Goal: Task Accomplishment & Management: Use online tool/utility

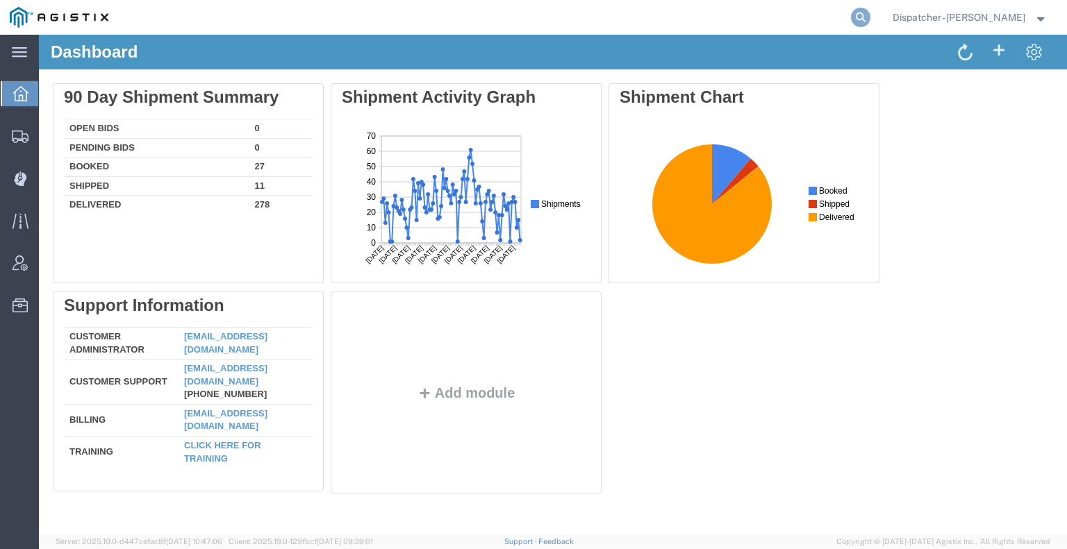
click at [859, 21] on icon at bounding box center [860, 17] width 19 height 19
type input "56766604"
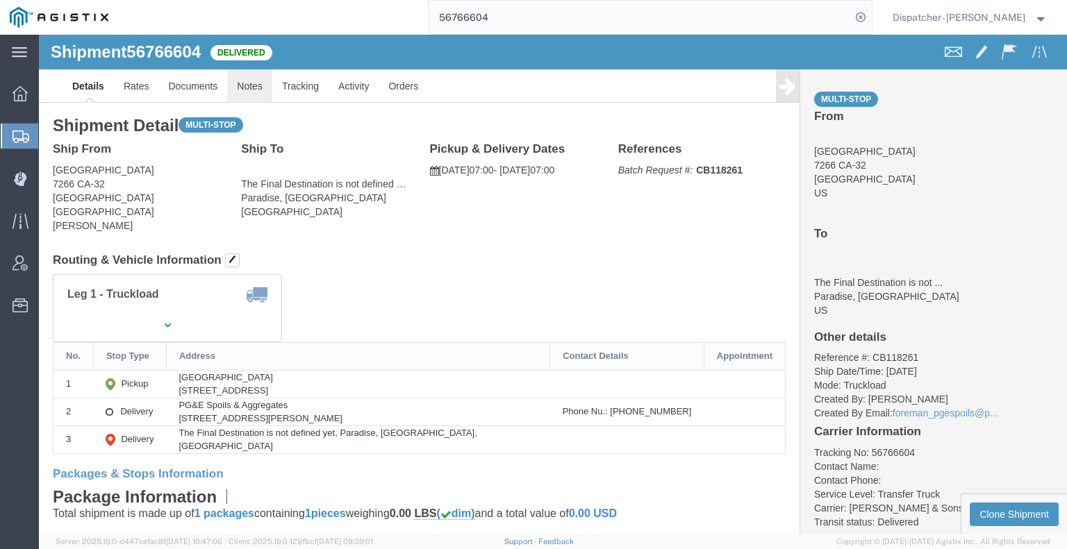
click link "Notes"
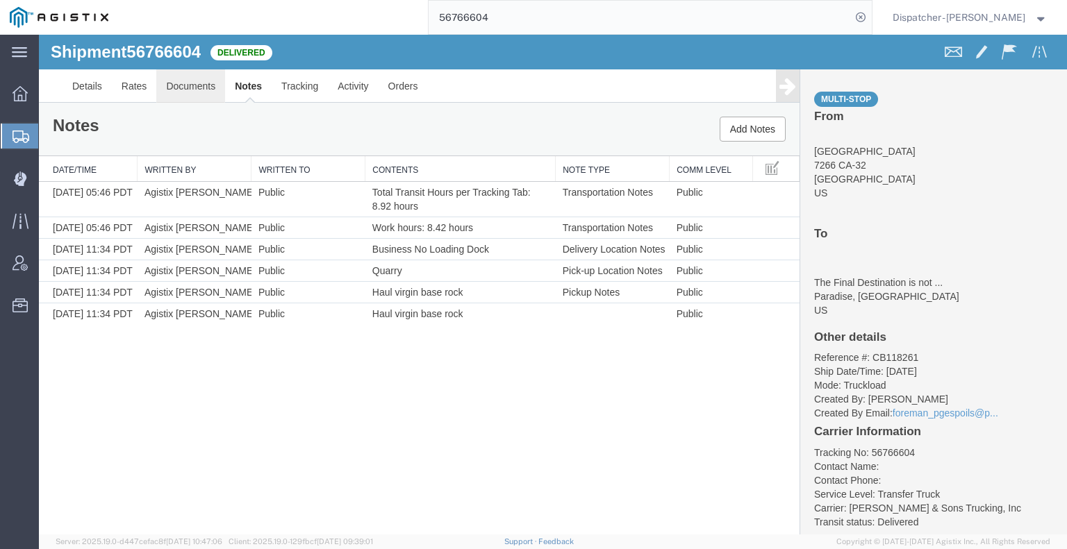
click at [178, 78] on link "Documents" at bounding box center [190, 85] width 69 height 33
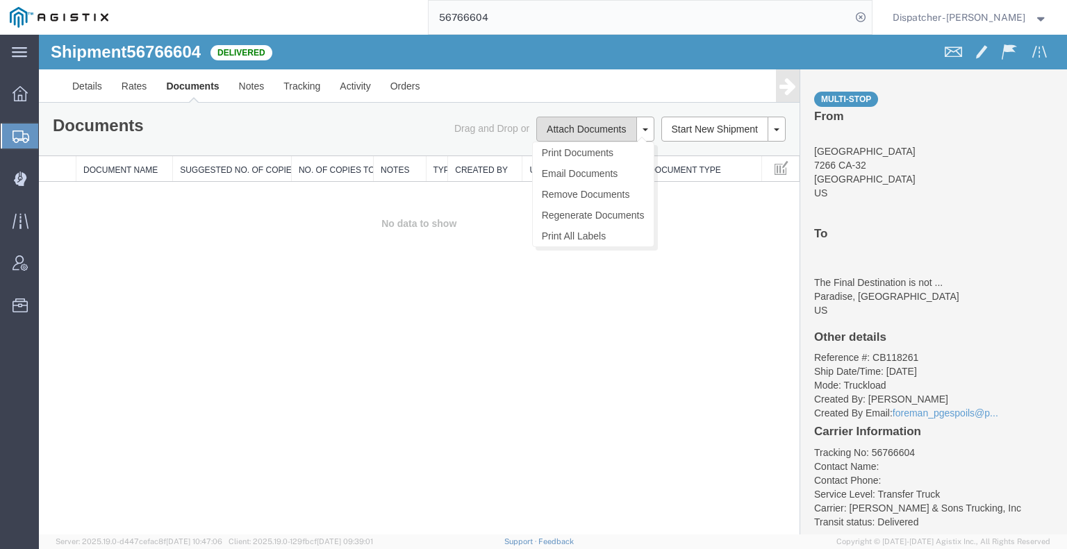
click at [554, 127] on button "Attach Documents" at bounding box center [586, 129] width 100 height 25
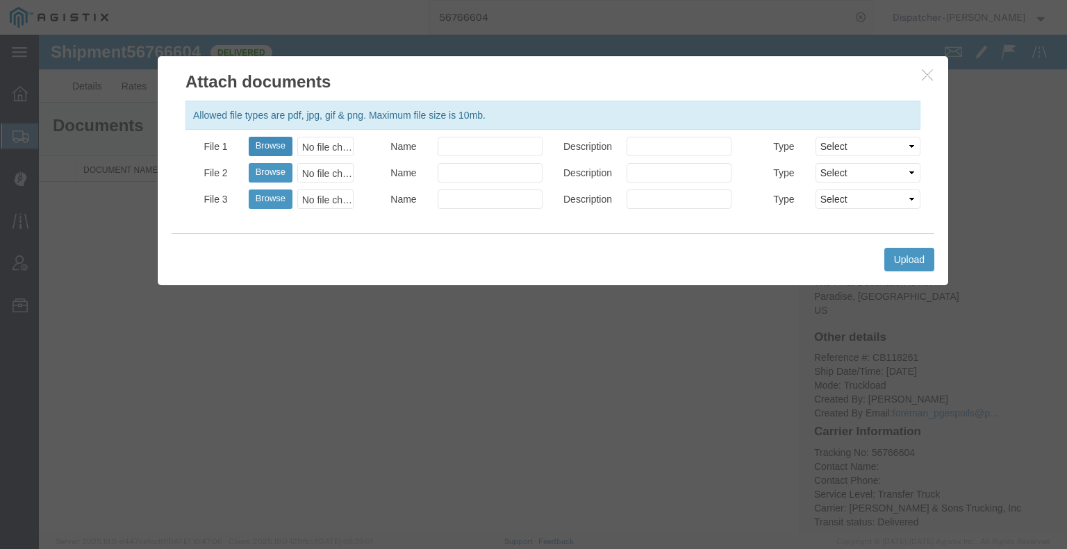
click at [286, 144] on button "Browse" at bounding box center [271, 146] width 44 height 19
type input "C:\fakepath\56766604trktag.pdf"
click at [902, 266] on button "Upload" at bounding box center [909, 260] width 50 height 24
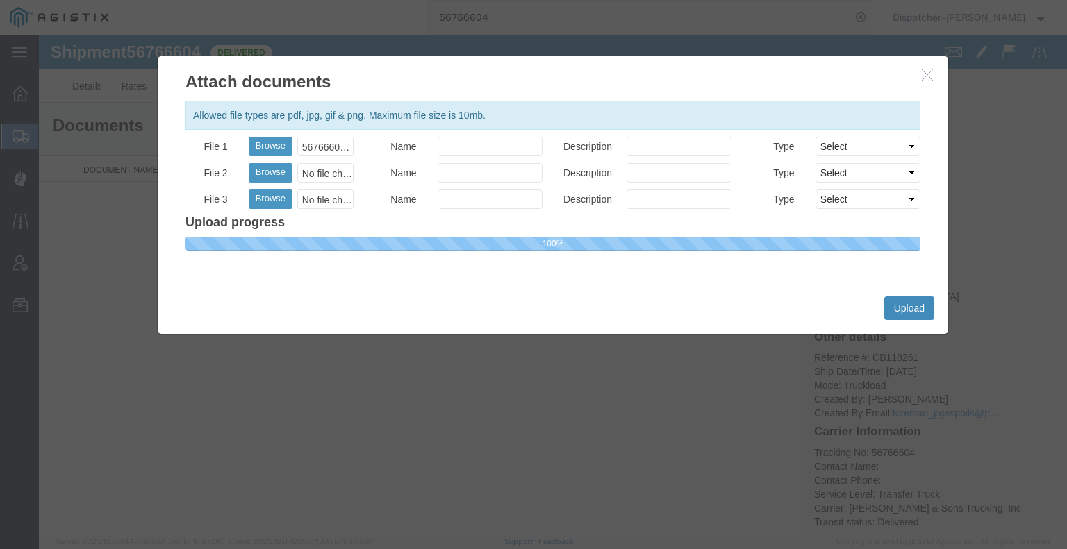
select select
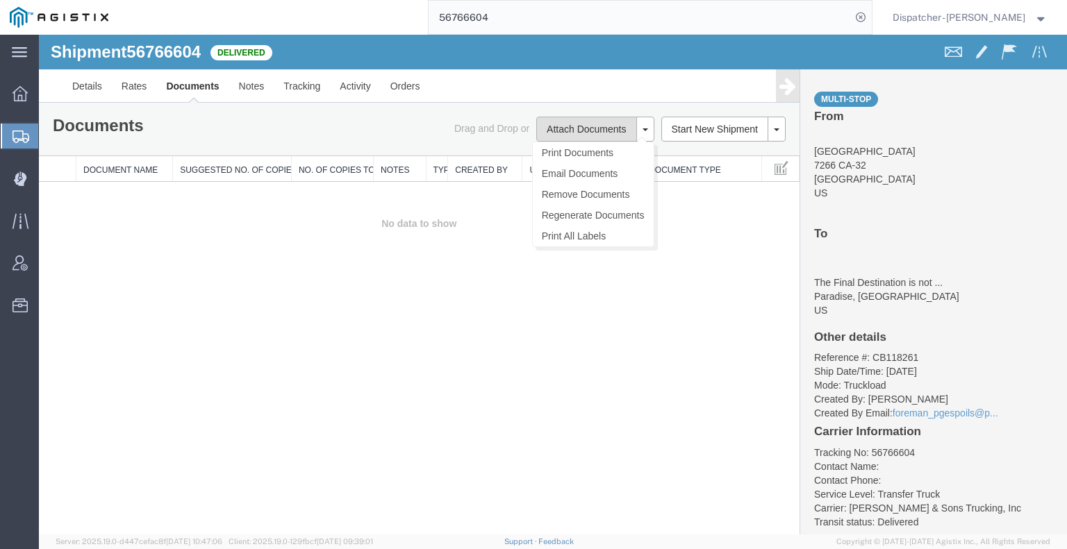
click at [551, 128] on button "Attach Documents" at bounding box center [586, 129] width 100 height 25
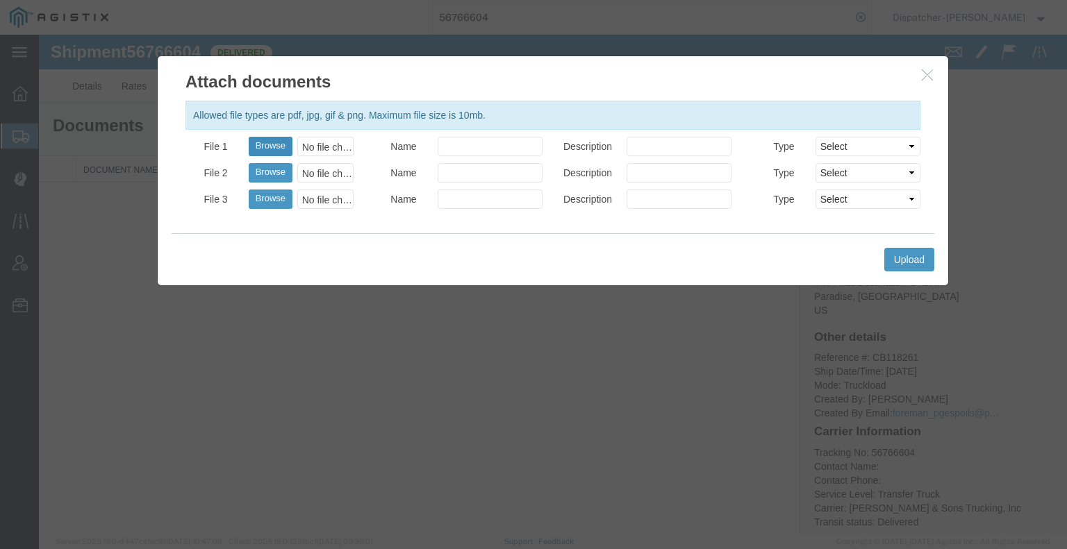
click at [281, 143] on button "Browse" at bounding box center [271, 146] width 44 height 19
type input "C:\fakepath\56766604trktag.pdf"
click at [892, 260] on button "Upload" at bounding box center [909, 260] width 50 height 24
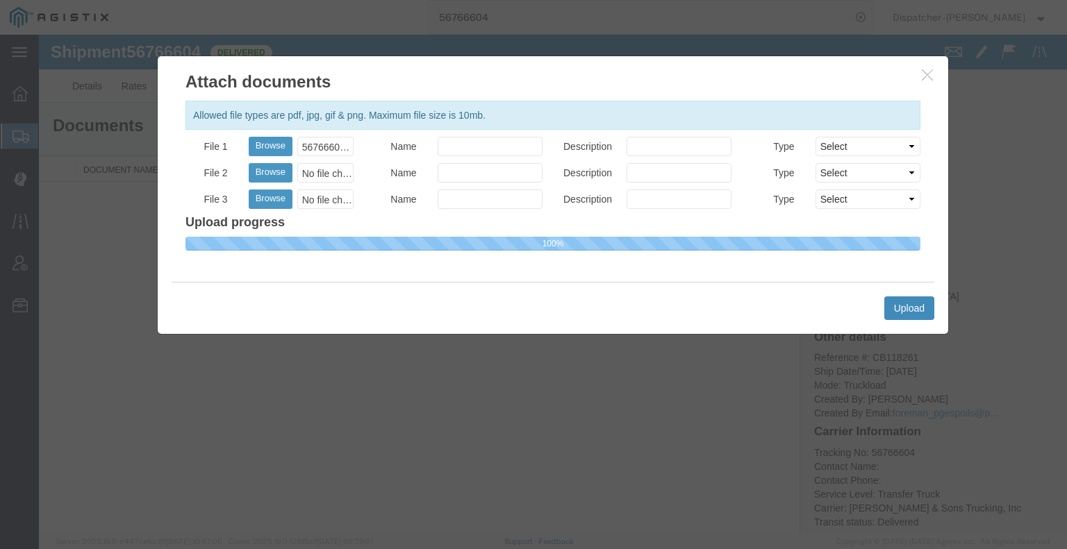
select select
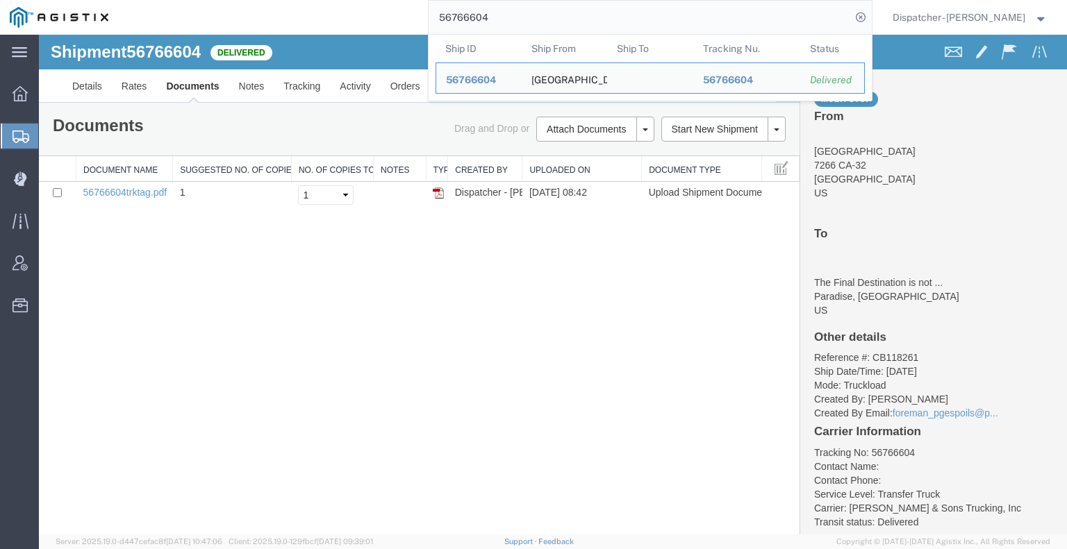
drag, startPoint x: 484, startPoint y: 17, endPoint x: 374, endPoint y: 27, distance: 110.9
click at [374, 27] on div "56766604 Ship ID Ship From Ship To Tracking Nu. Status Ship ID 56766604 Ship Fr…" at bounding box center [495, 17] width 754 height 35
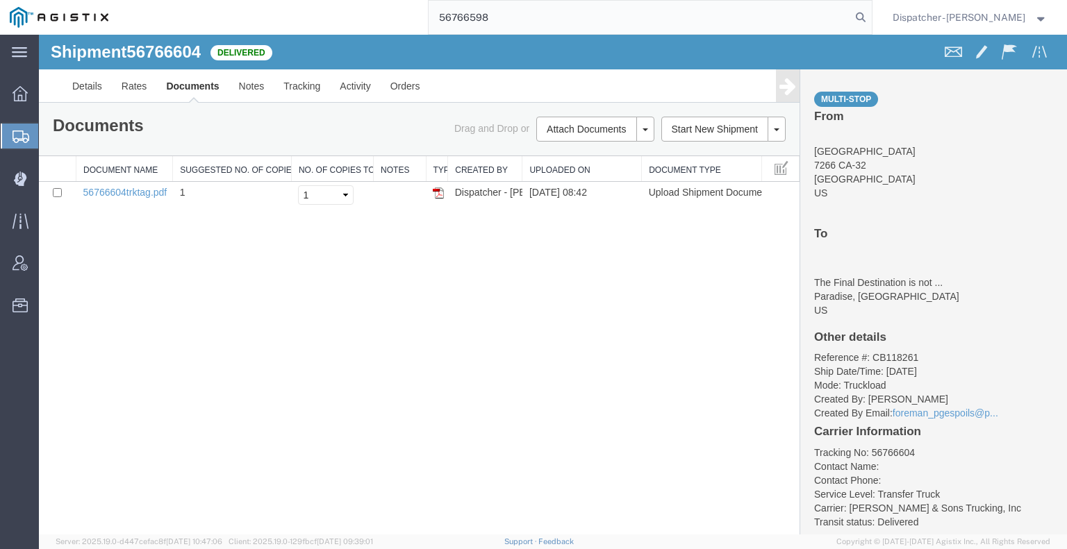
type input "56766598"
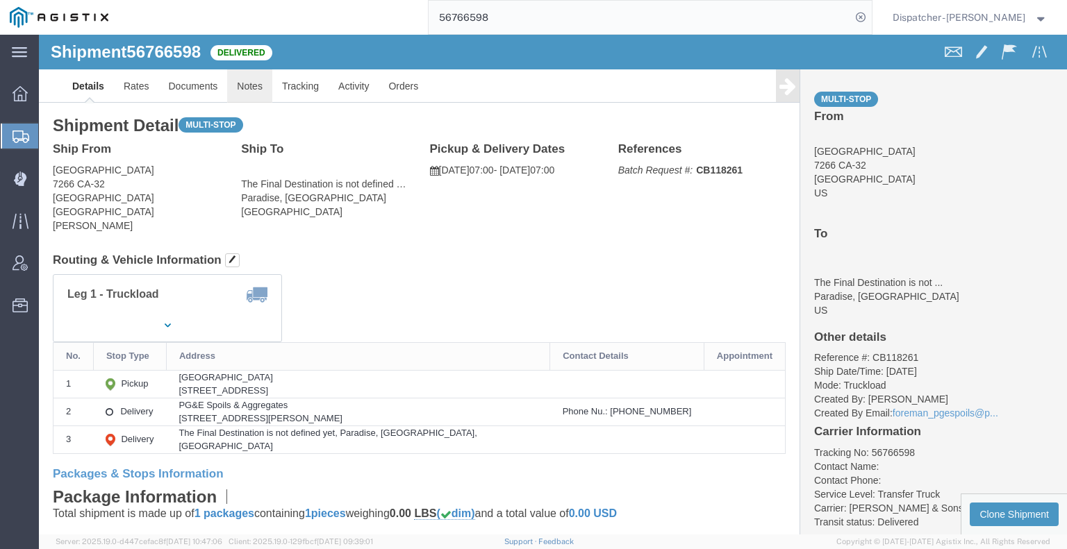
click link "Notes"
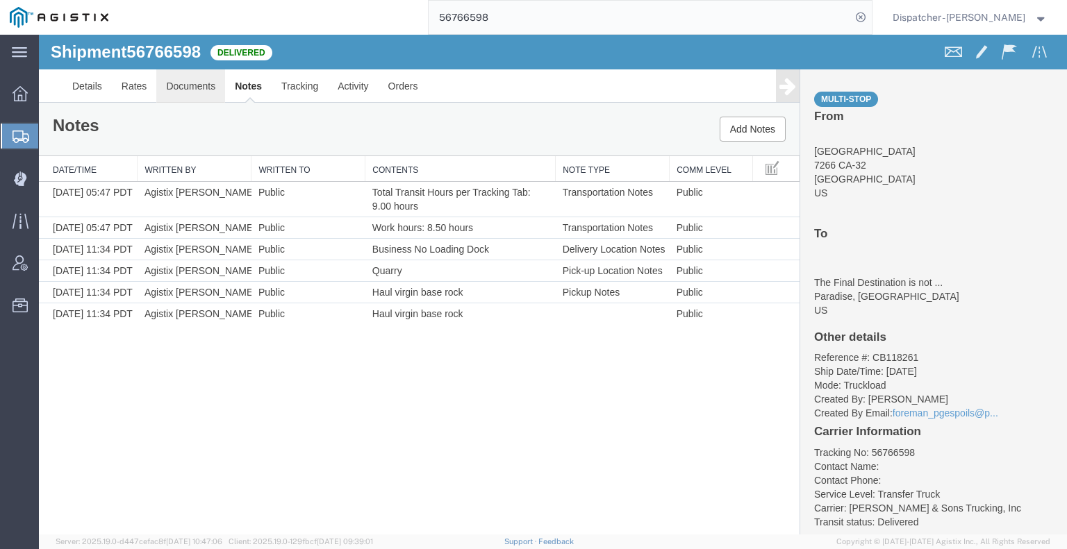
click at [182, 96] on link "Documents" at bounding box center [190, 85] width 69 height 33
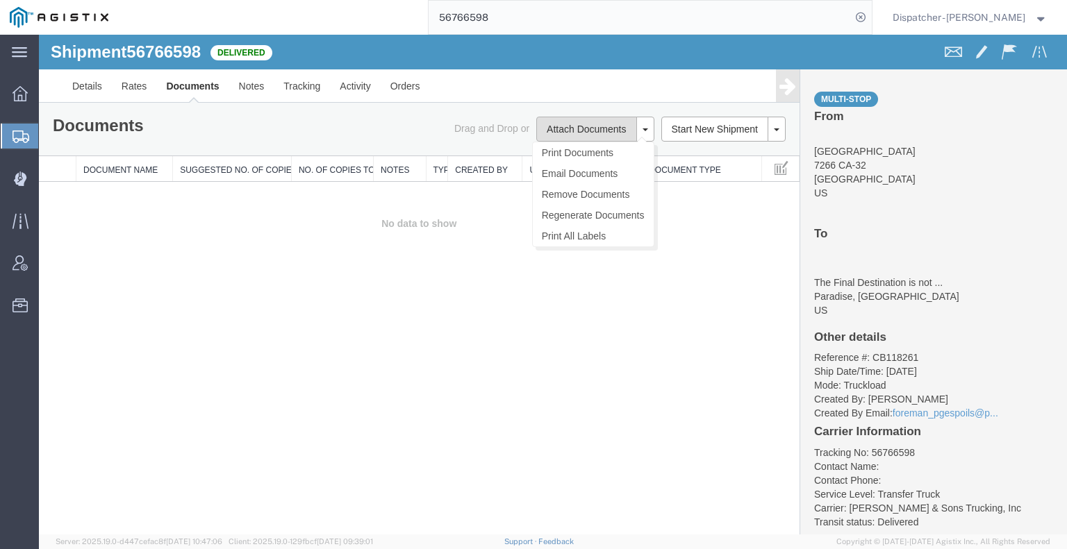
click at [589, 133] on button "Attach Documents" at bounding box center [586, 129] width 100 height 25
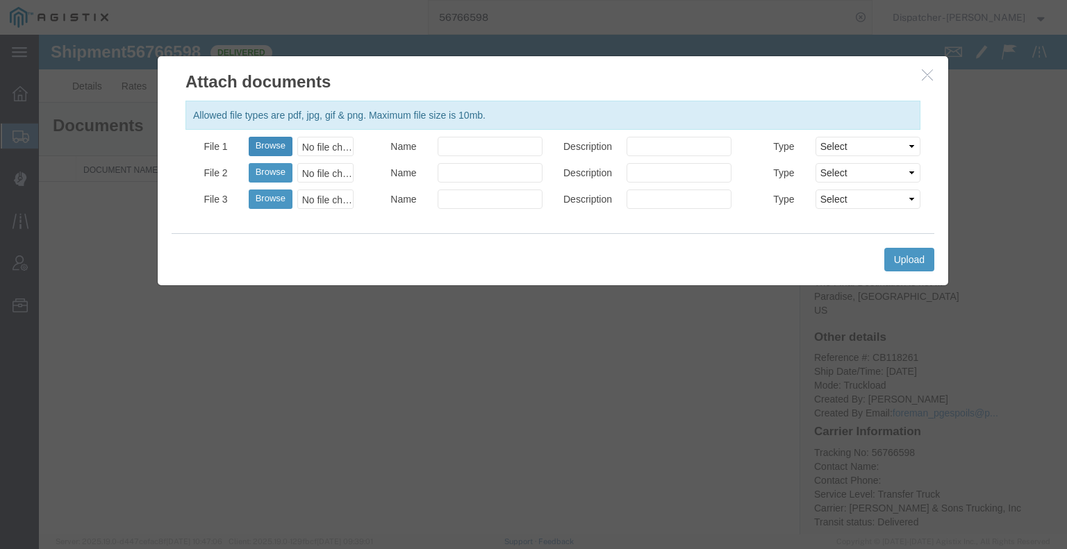
click at [264, 149] on button "Browse" at bounding box center [271, 146] width 44 height 19
type input "C:\fakepath\56766598trktag.pdf"
click at [913, 263] on button "Upload" at bounding box center [909, 260] width 50 height 24
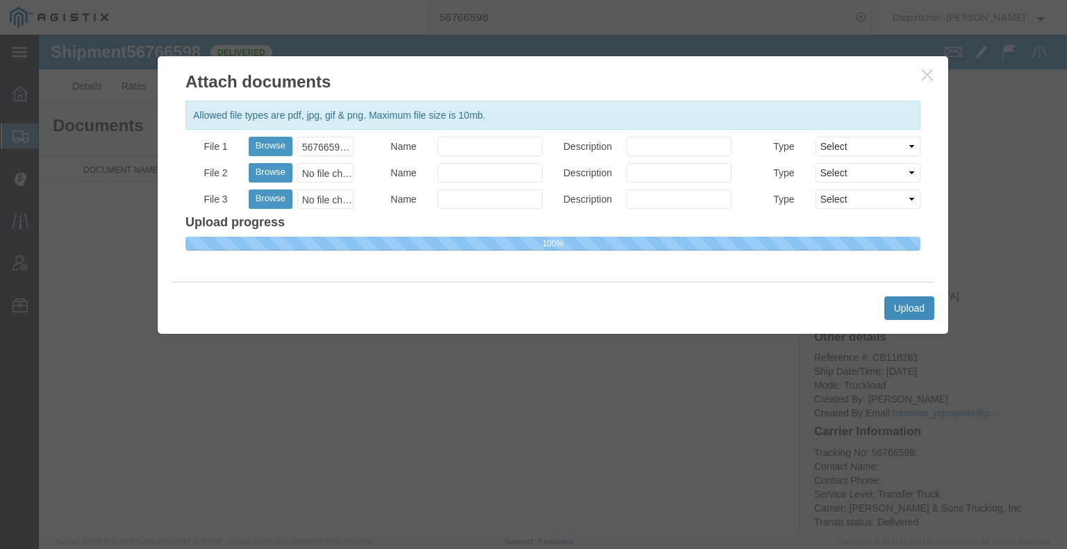
select select
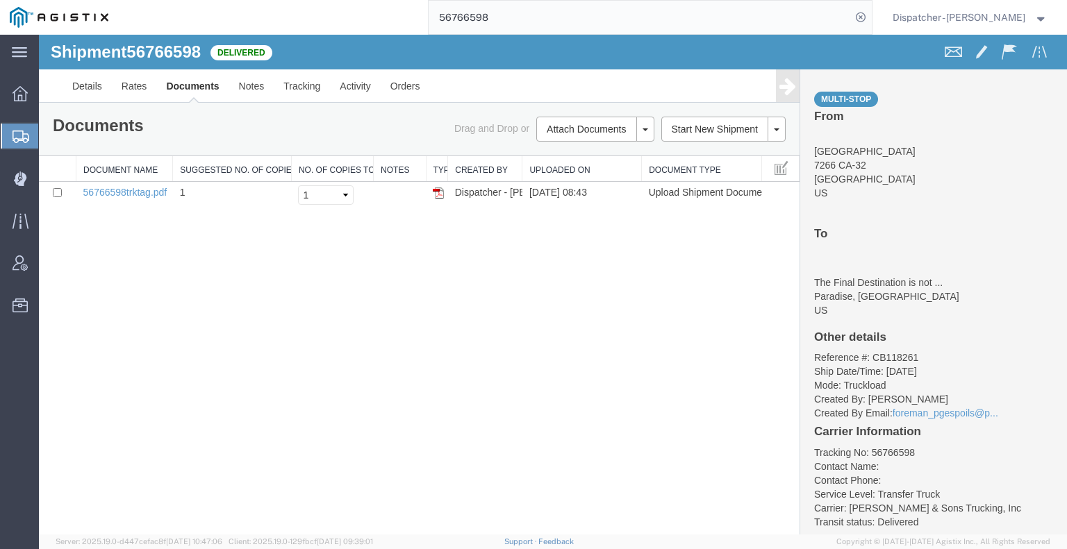
click at [433, 15] on input "56766598" at bounding box center [639, 17] width 422 height 33
type input "56841027"
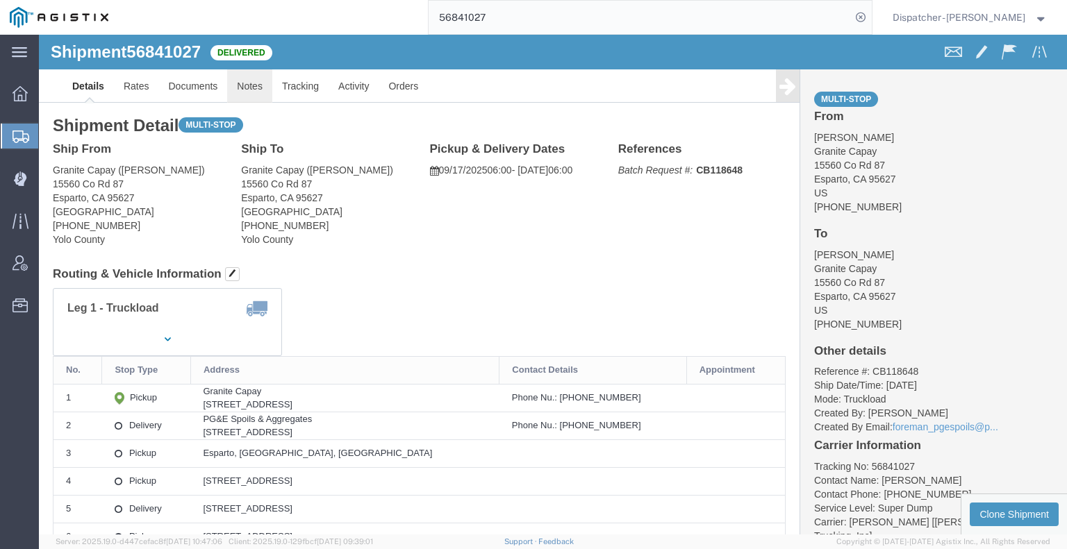
click link "Notes"
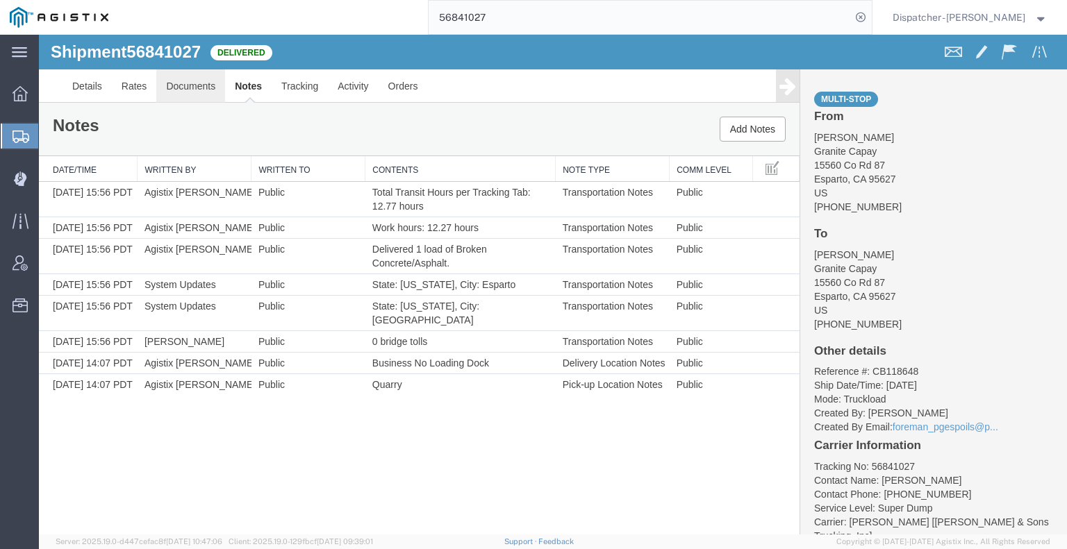
click at [200, 74] on link "Documents" at bounding box center [190, 85] width 69 height 33
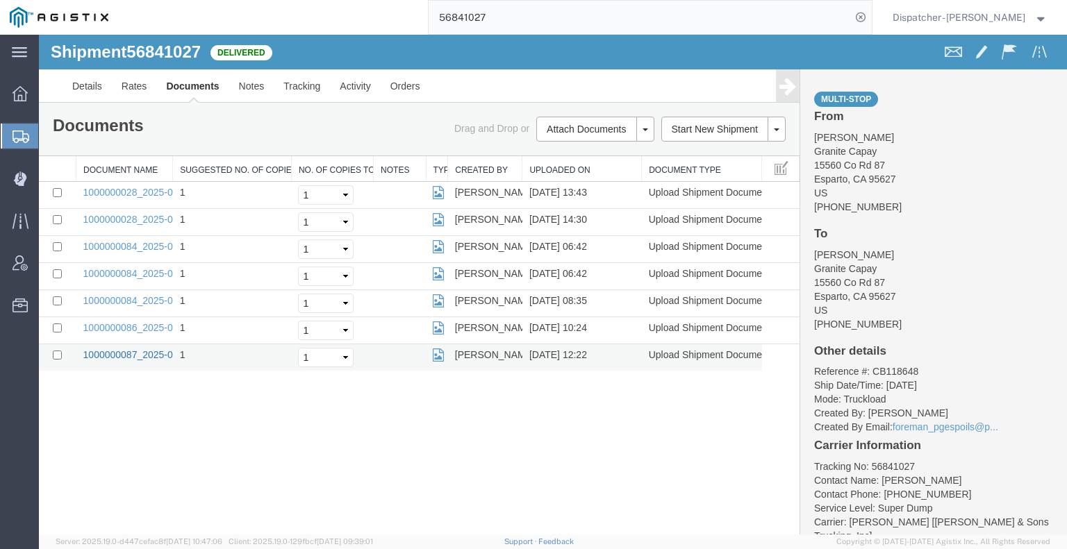
click at [99, 358] on link "1000000087_2025-09-17_12_22_19.jpg" at bounding box center [170, 354] width 174 height 11
click at [83, 452] on div "Shipment 56841027 7 of 7 Delivered Details Rates Documents Notes Tracking Activ…" at bounding box center [553, 285] width 1028 height 500
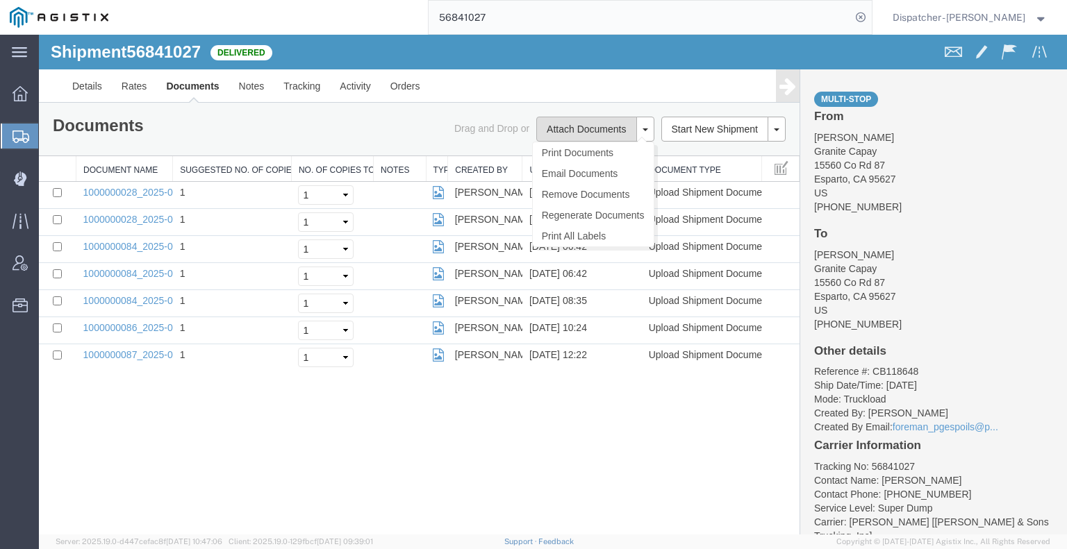
click at [583, 133] on button "Attach Documents" at bounding box center [586, 129] width 100 height 25
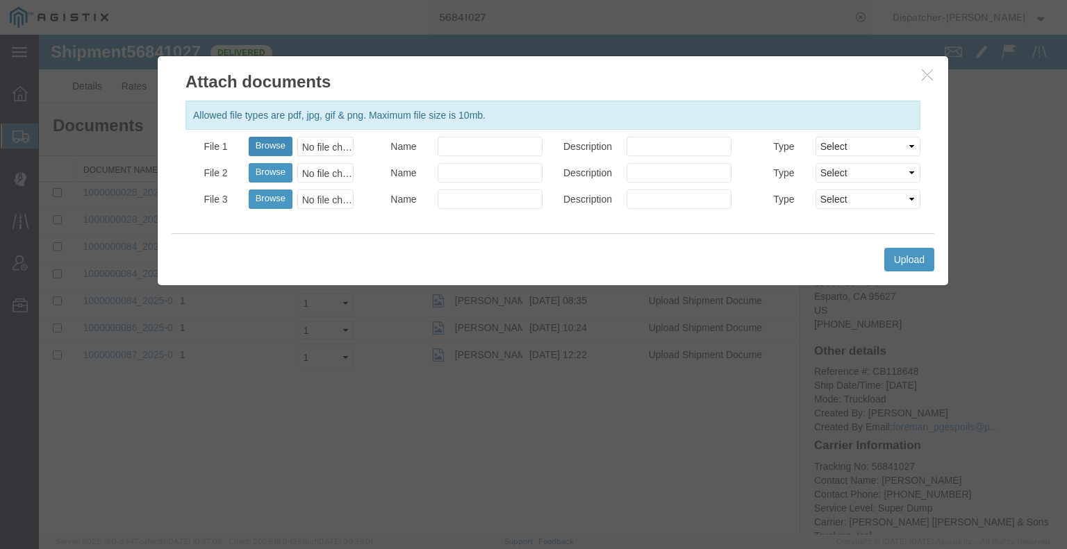
click at [274, 147] on button "Browse" at bounding box center [271, 146] width 44 height 19
type input "C:\fakepath\56841027trktag.pdf"
click at [911, 256] on button "Upload" at bounding box center [909, 260] width 50 height 24
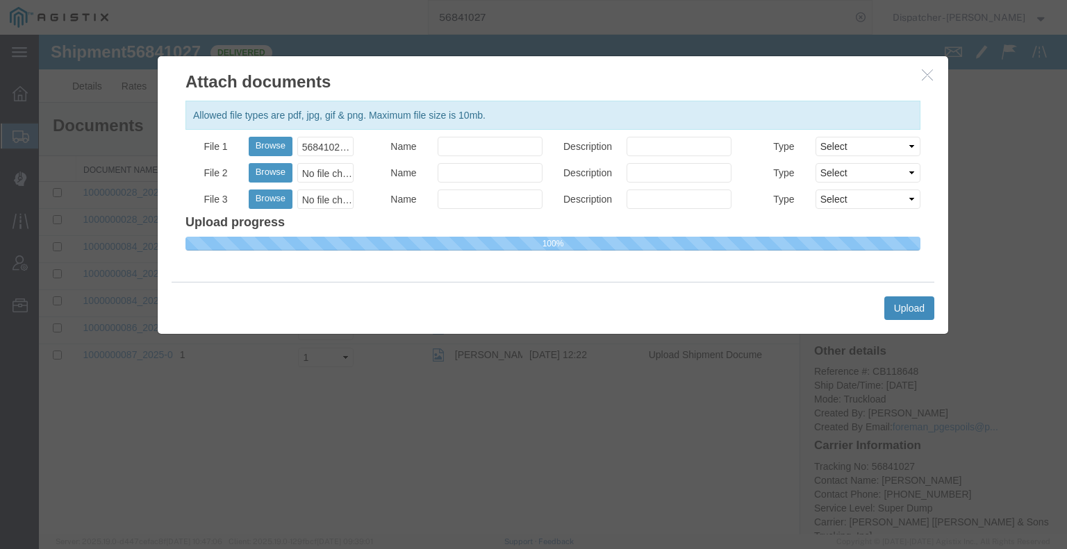
select select
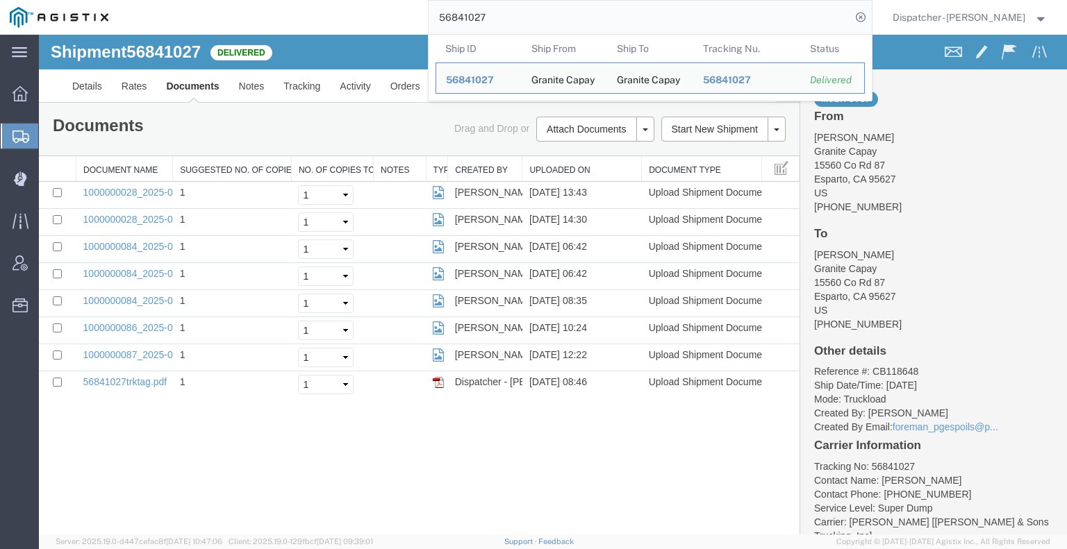
drag, startPoint x: 498, startPoint y: 16, endPoint x: 313, endPoint y: 14, distance: 184.7
click at [324, 15] on div "56841027 Ship ID Ship From Ship To Tracking Nu. Status Ship ID 56841027 Ship Fr…" at bounding box center [495, 17] width 754 height 35
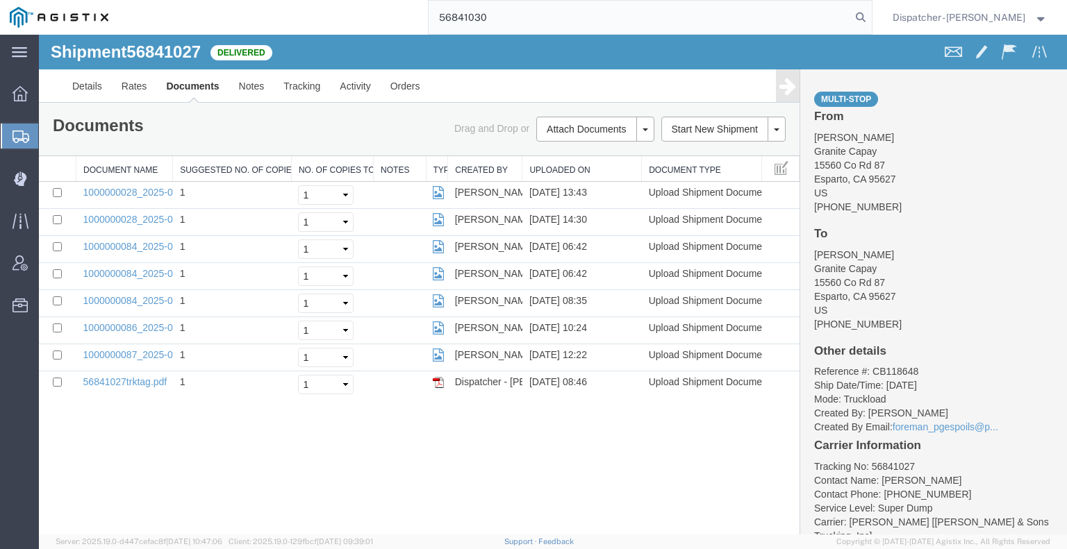
type input "56841030"
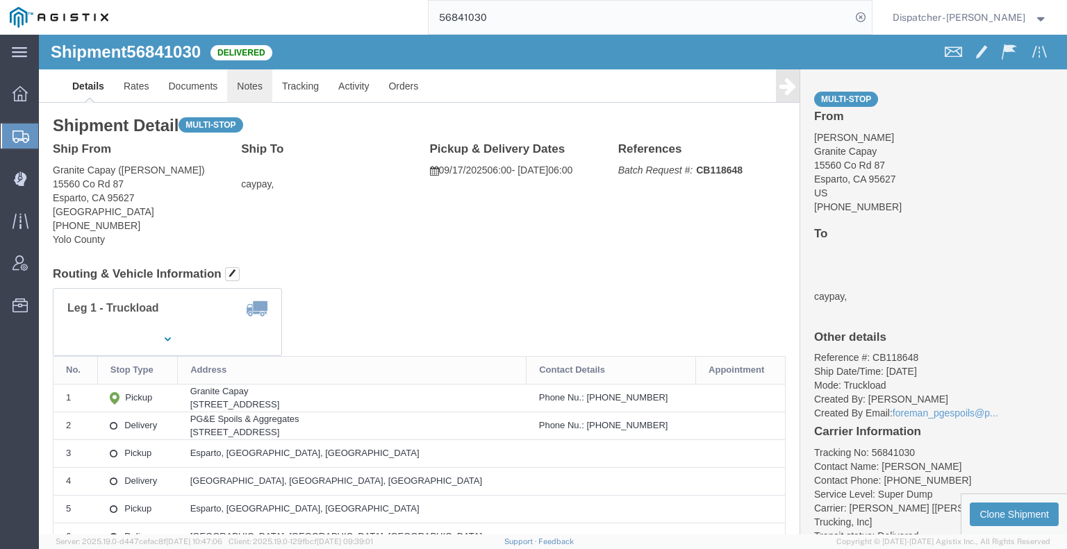
click link "Notes"
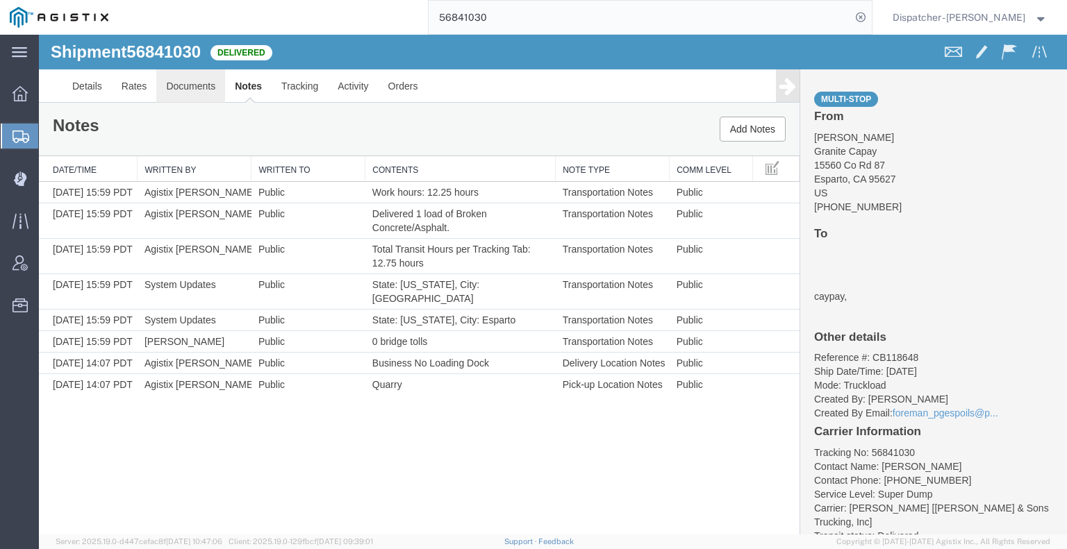
click at [190, 80] on link "Documents" at bounding box center [190, 85] width 69 height 33
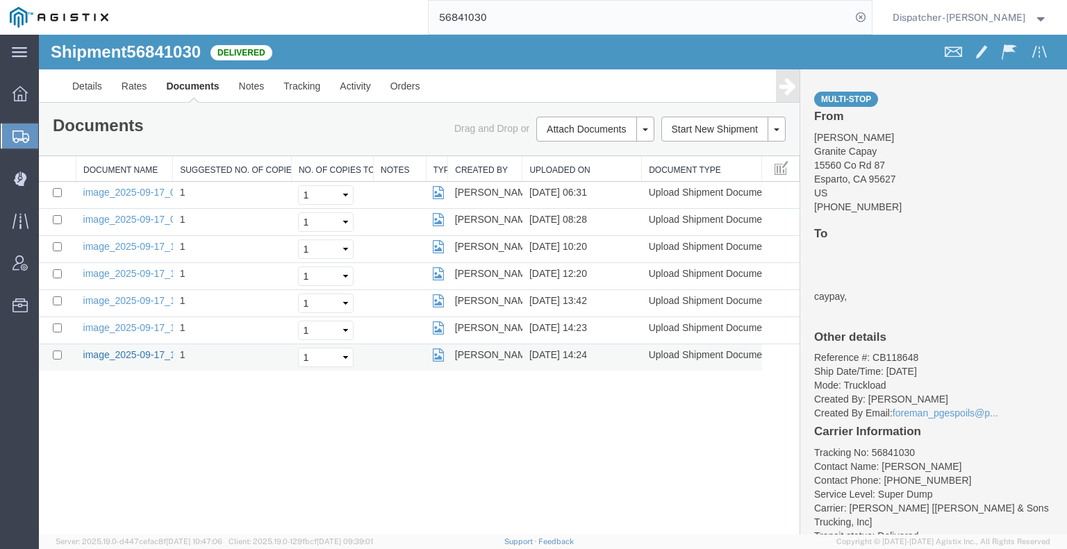
click at [134, 354] on link "image_2025-09-17_14_24_25.jpg" at bounding box center [156, 354] width 146 height 11
click at [183, 85] on link "Documents" at bounding box center [192, 85] width 72 height 33
click at [596, 136] on div at bounding box center [553, 285] width 1028 height 500
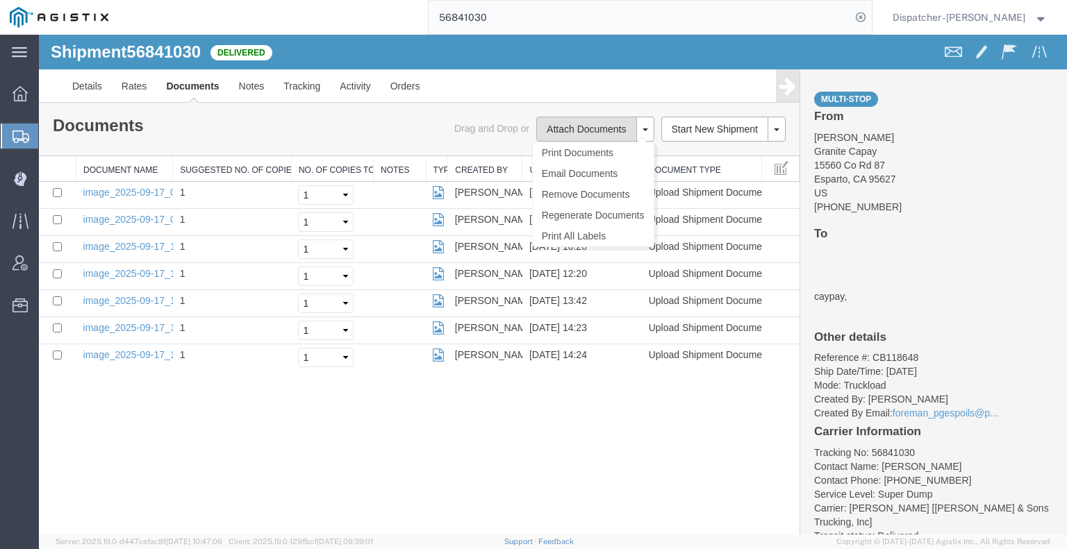
click at [563, 130] on button "Attach Documents" at bounding box center [586, 129] width 100 height 25
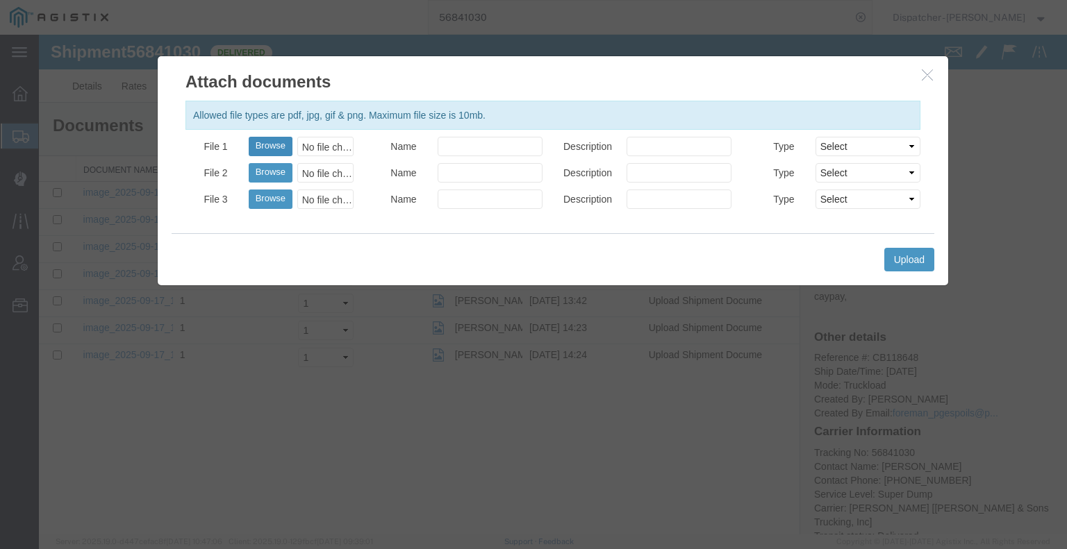
click at [287, 148] on button "Browse" at bounding box center [271, 146] width 44 height 19
type input "C:\fakepath\56841030trktag.pdf"
click at [917, 263] on button "Upload" at bounding box center [909, 260] width 50 height 24
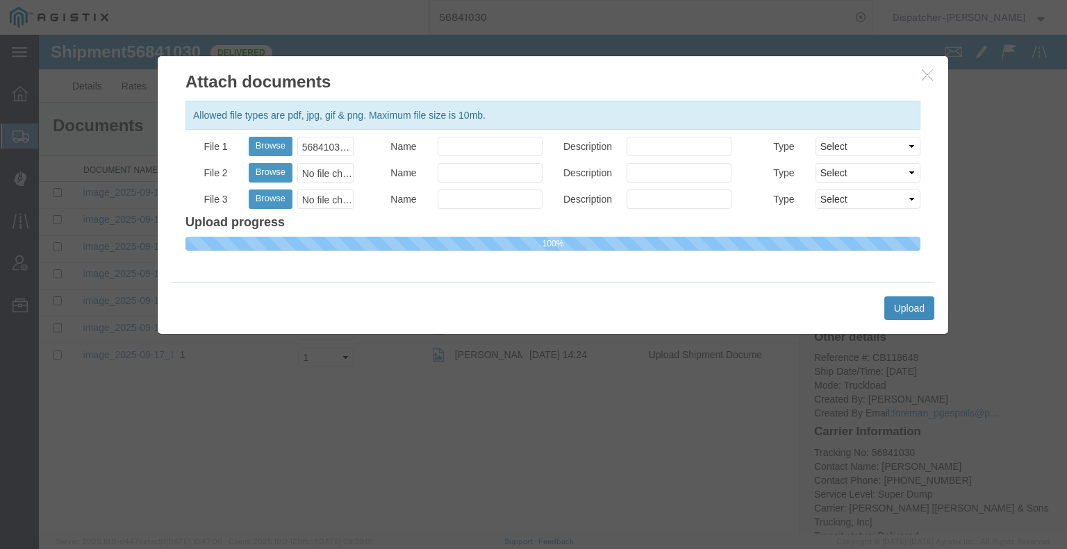
select select
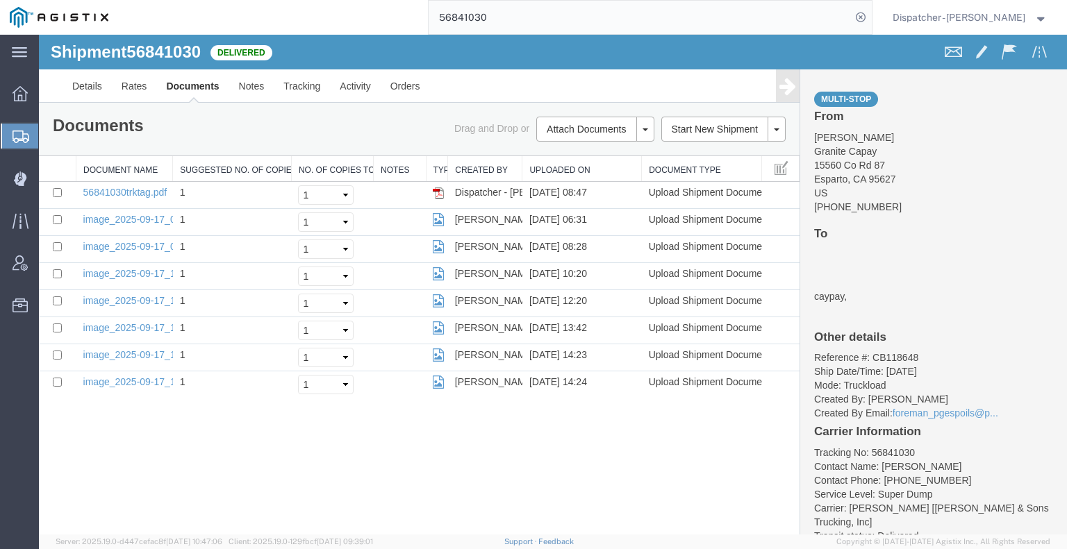
drag, startPoint x: 501, startPoint y: 24, endPoint x: 355, endPoint y: 22, distance: 146.6
click at [386, 24] on div "56841030" at bounding box center [495, 17] width 754 height 35
type input "56841312"
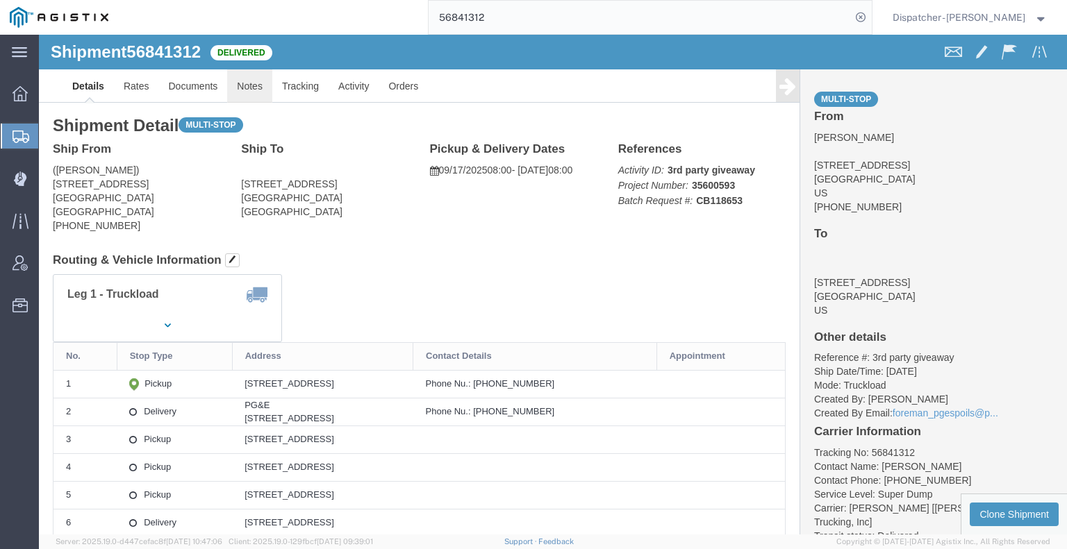
click link "Notes"
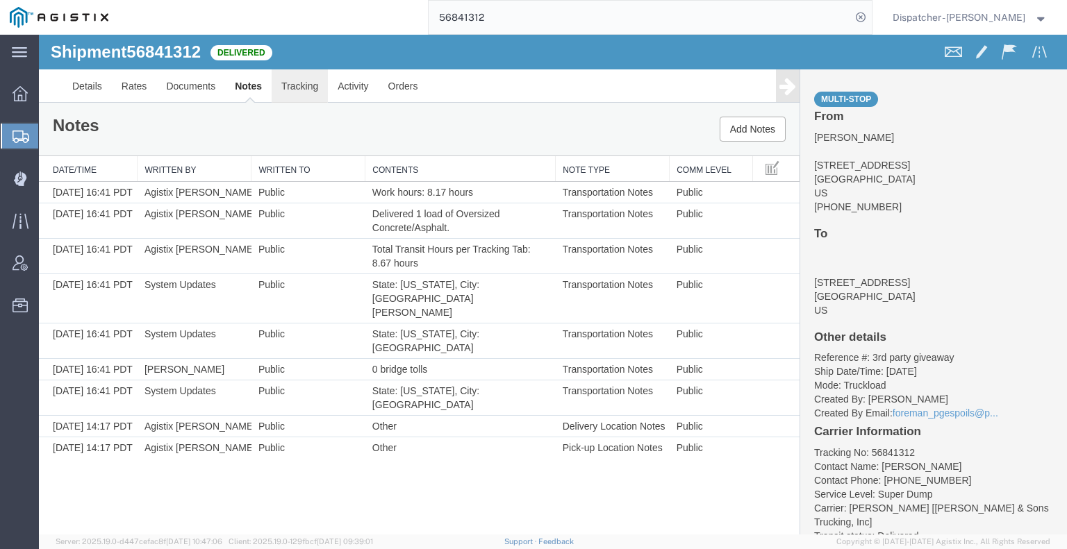
click at [306, 89] on link "Tracking" at bounding box center [300, 85] width 56 height 33
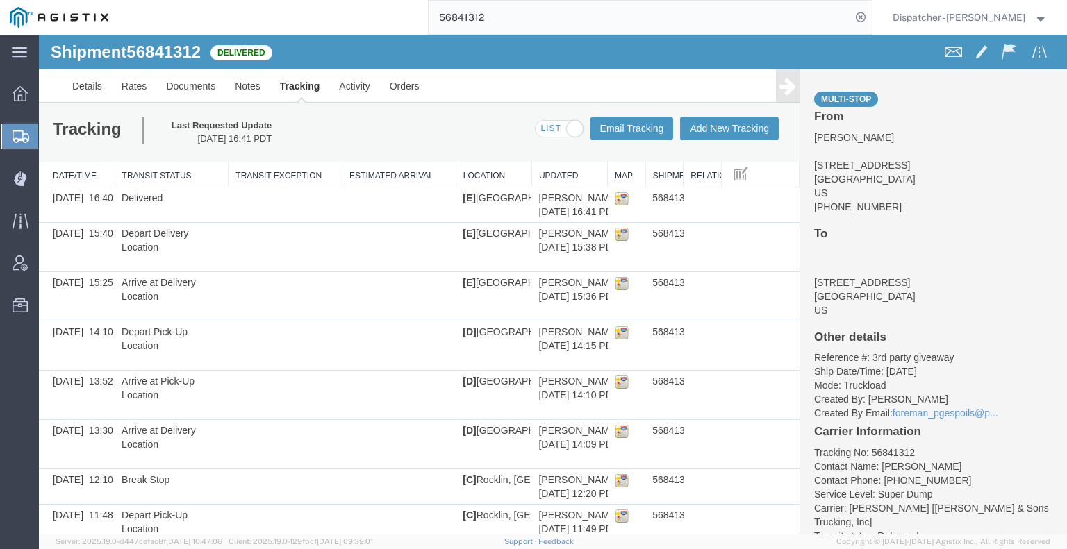
click at [779, 92] on icon at bounding box center [787, 85] width 17 height 19
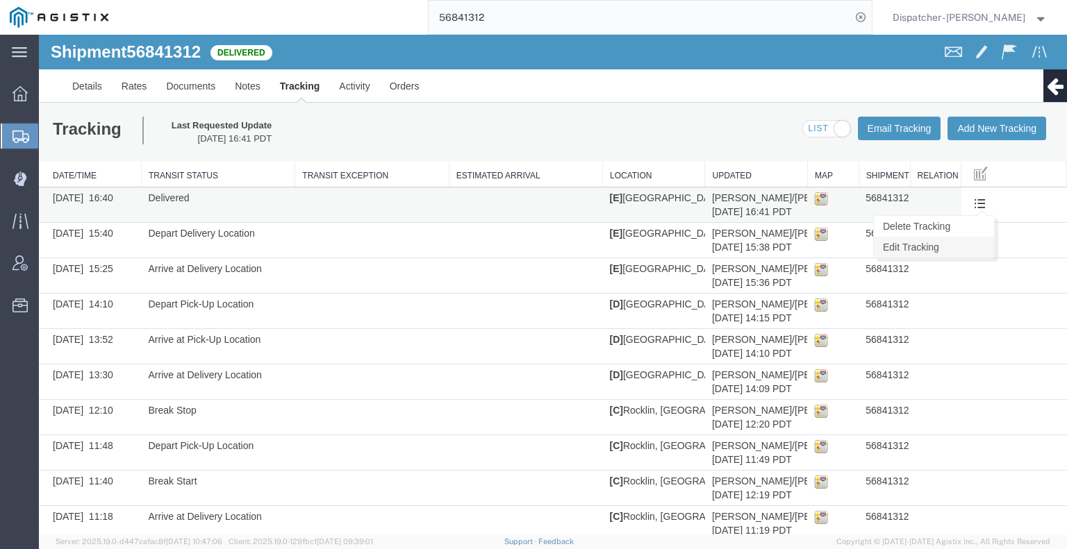
click at [967, 241] on link "Edit Tracking" at bounding box center [934, 247] width 120 height 21
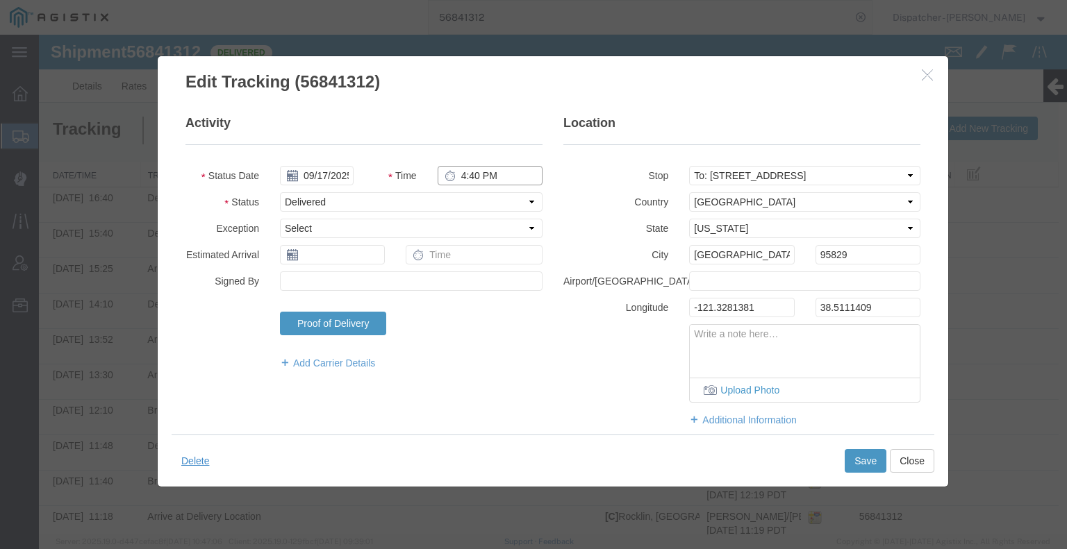
click at [499, 170] on input "4:40 PM" at bounding box center [490, 175] width 105 height 19
type input "4:30 PM"
click at [867, 457] on button "Save" at bounding box center [865, 461] width 42 height 24
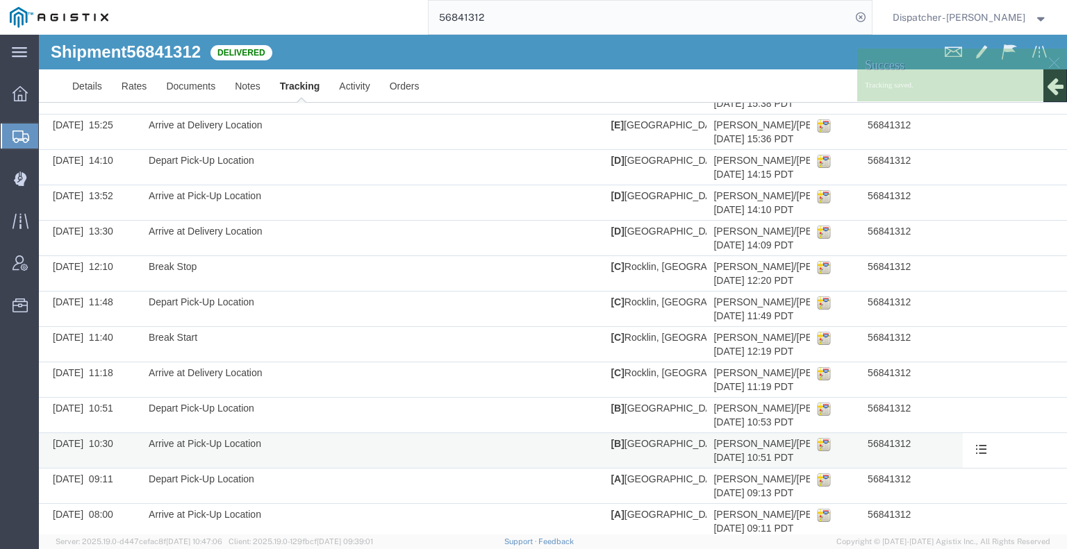
scroll to position [196, 0]
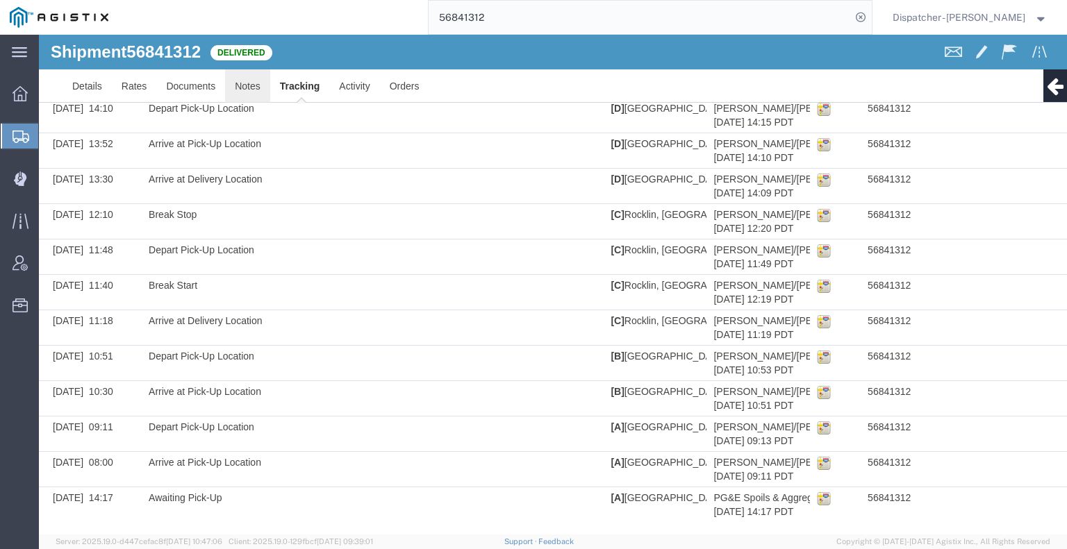
click at [242, 74] on link "Notes" at bounding box center [247, 85] width 45 height 33
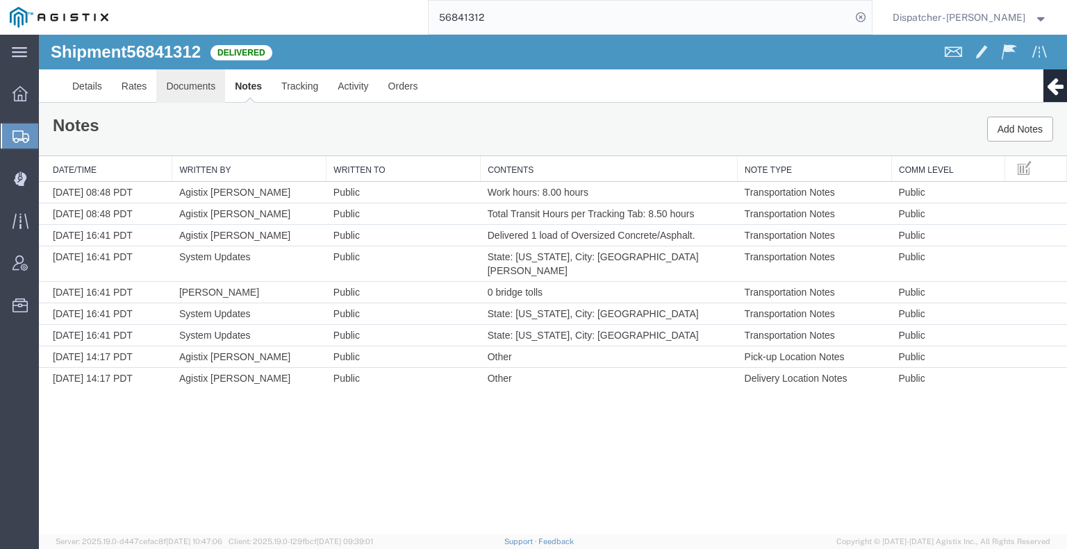
click at [214, 78] on link "Documents" at bounding box center [190, 85] width 69 height 33
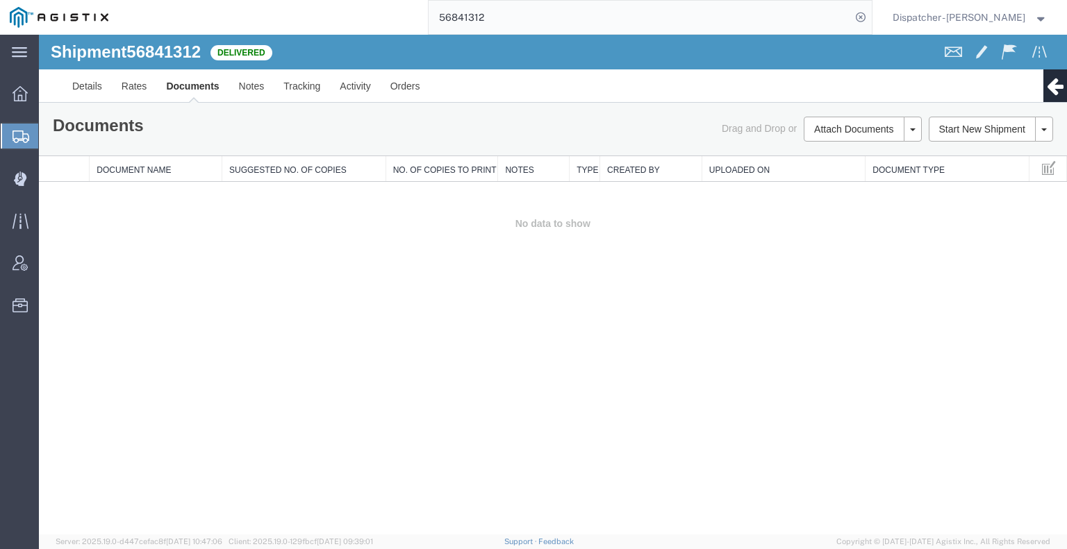
click at [132, 331] on div "Shipment 56841312 0 of 0 Delivered Details Rates Documents Notes Tracking Activ…" at bounding box center [553, 285] width 1028 height 500
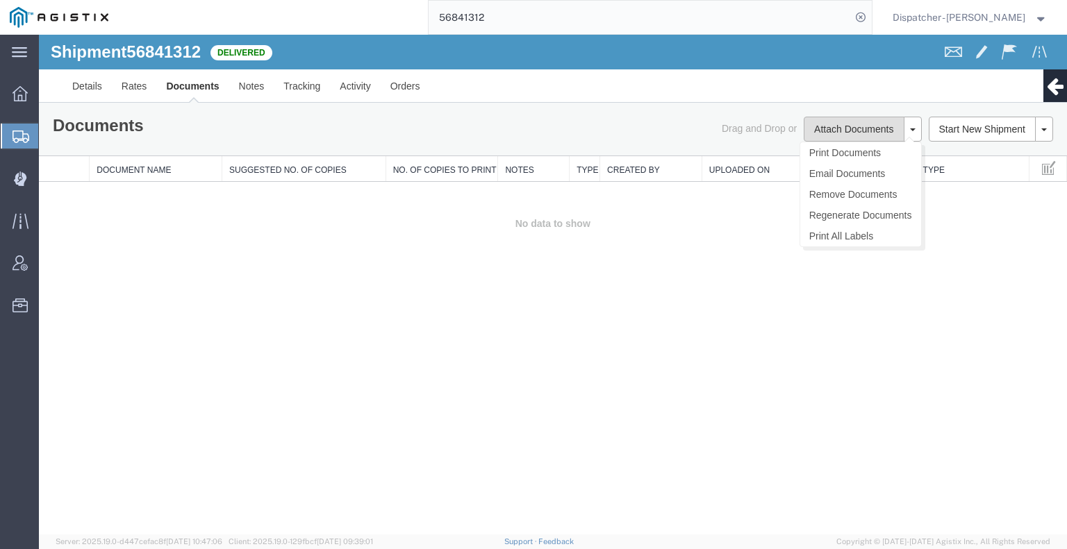
click at [849, 120] on button "Attach Documents" at bounding box center [854, 129] width 100 height 25
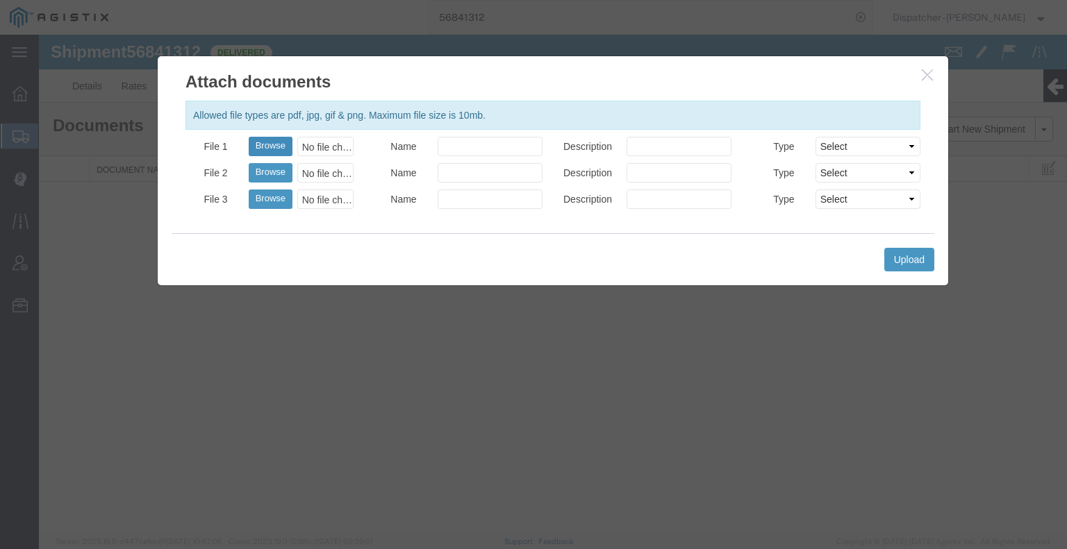
click at [272, 147] on button "Browse" at bounding box center [271, 146] width 44 height 19
type input "C:\fakepath\56841312trktag.pdf"
click at [905, 262] on button "Upload" at bounding box center [909, 260] width 50 height 24
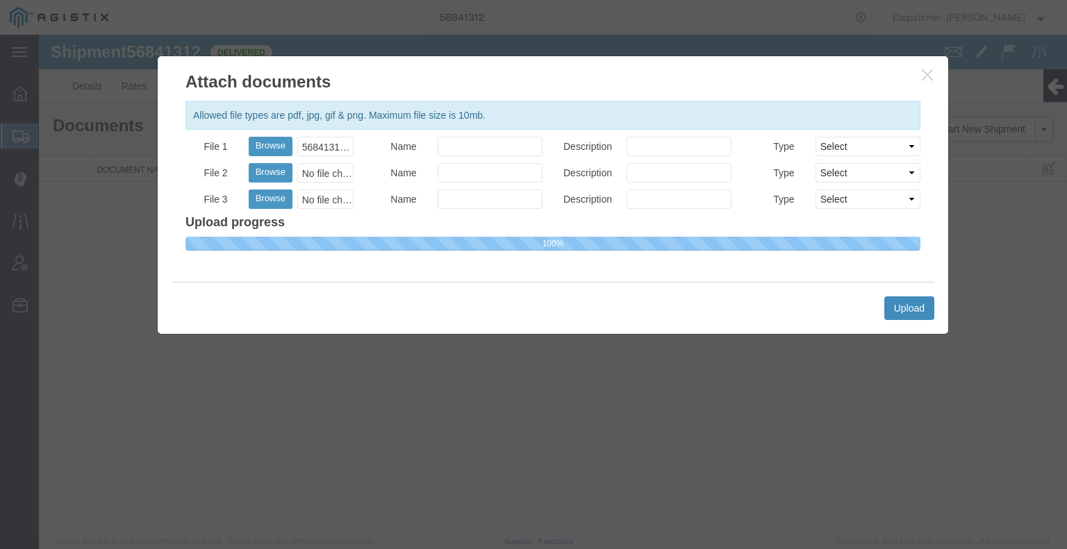
select select
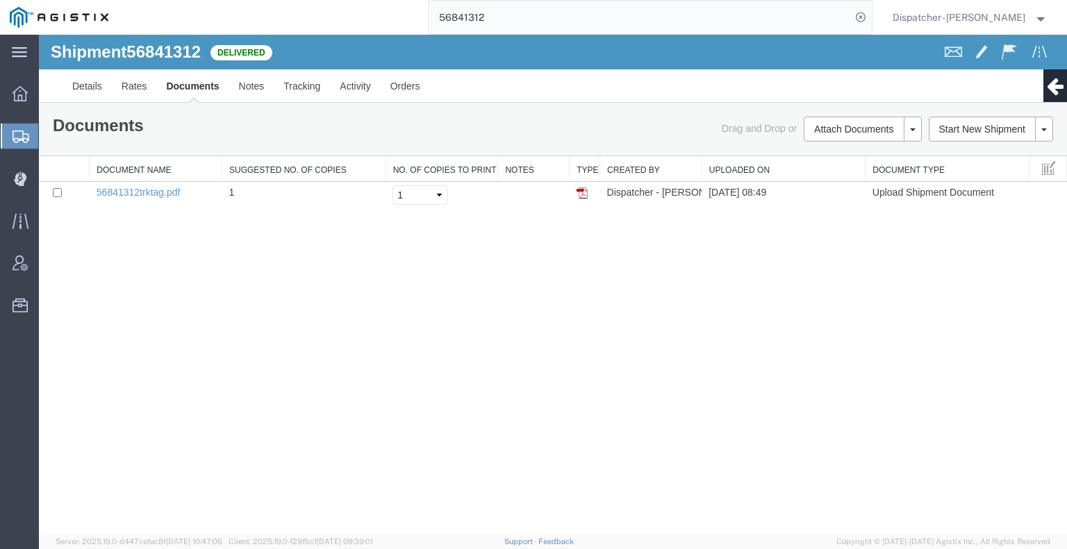
drag, startPoint x: 513, startPoint y: 19, endPoint x: 328, endPoint y: 2, distance: 186.2
click at [328, 2] on div "56841312" at bounding box center [495, 17] width 754 height 35
type input "56824977"
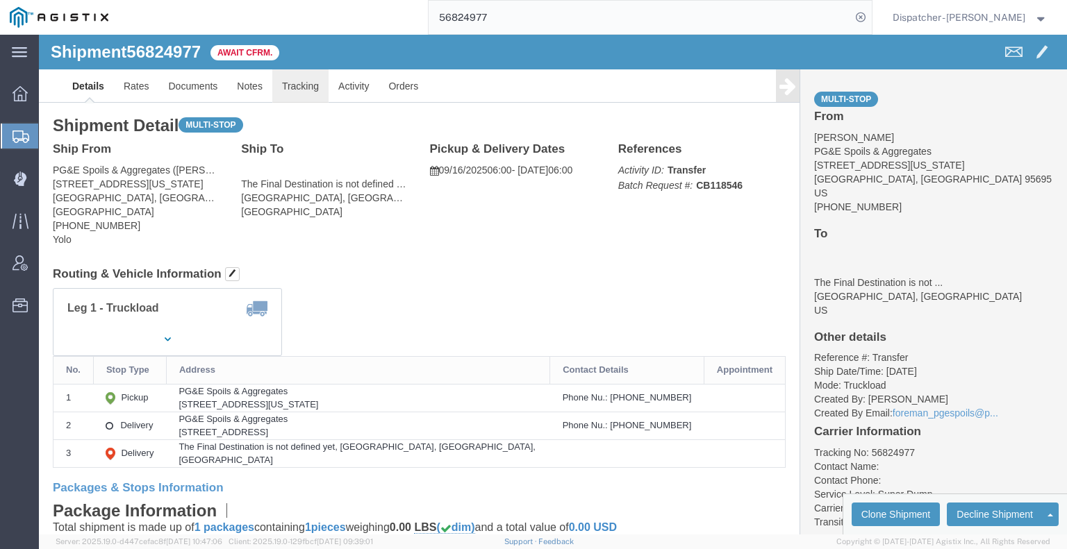
click link "Tracking"
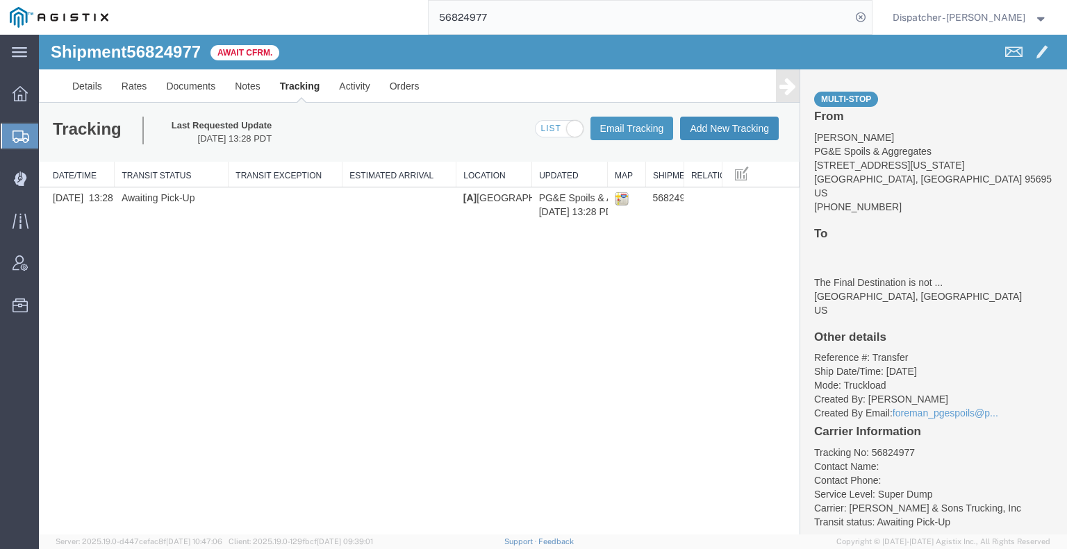
click at [733, 133] on button "Add New Tracking" at bounding box center [729, 129] width 99 height 24
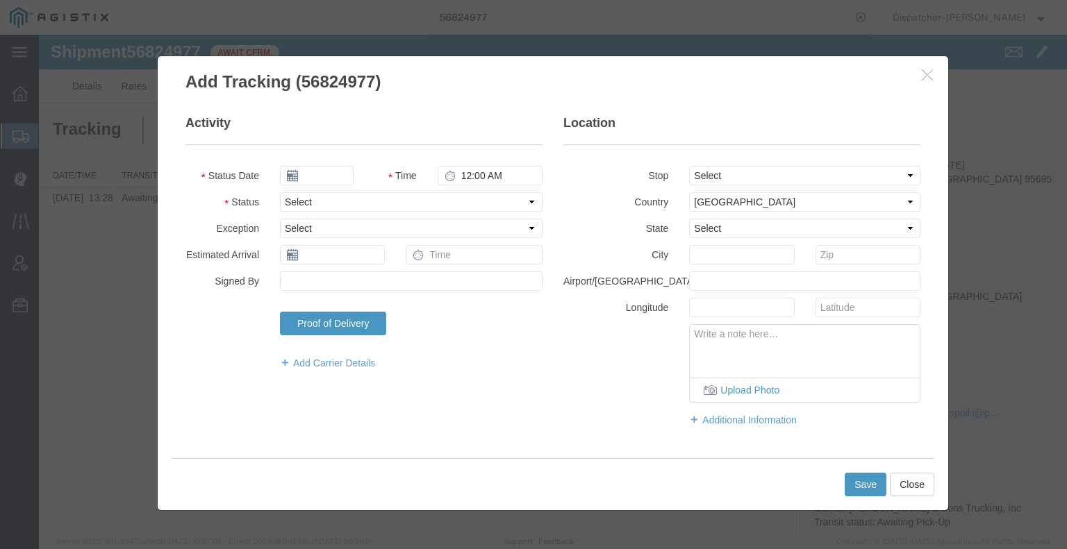
type input "[DATE]"
type input "9:00 AM"
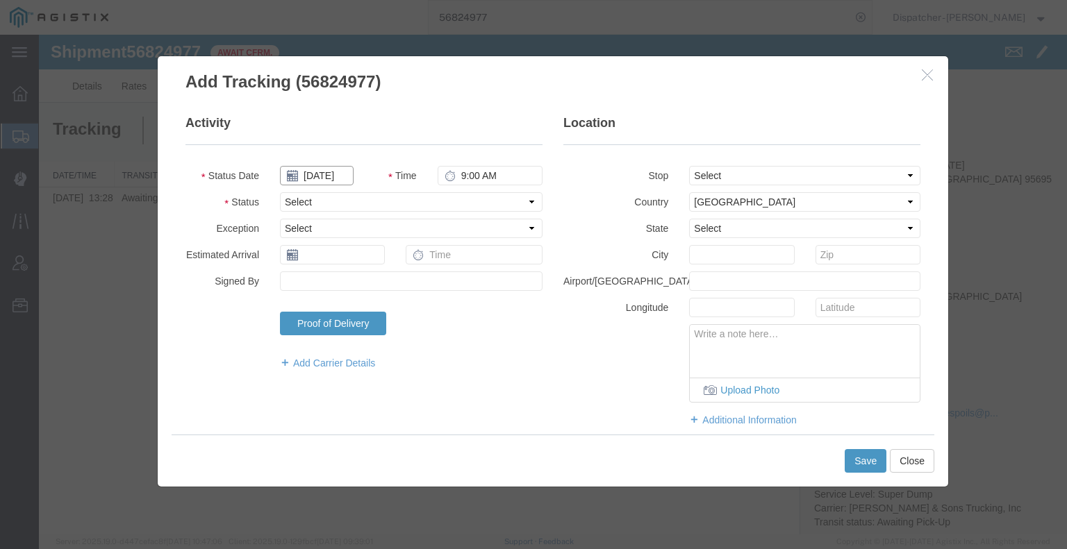
click at [323, 177] on input "[DATE]" at bounding box center [317, 175] width 74 height 19
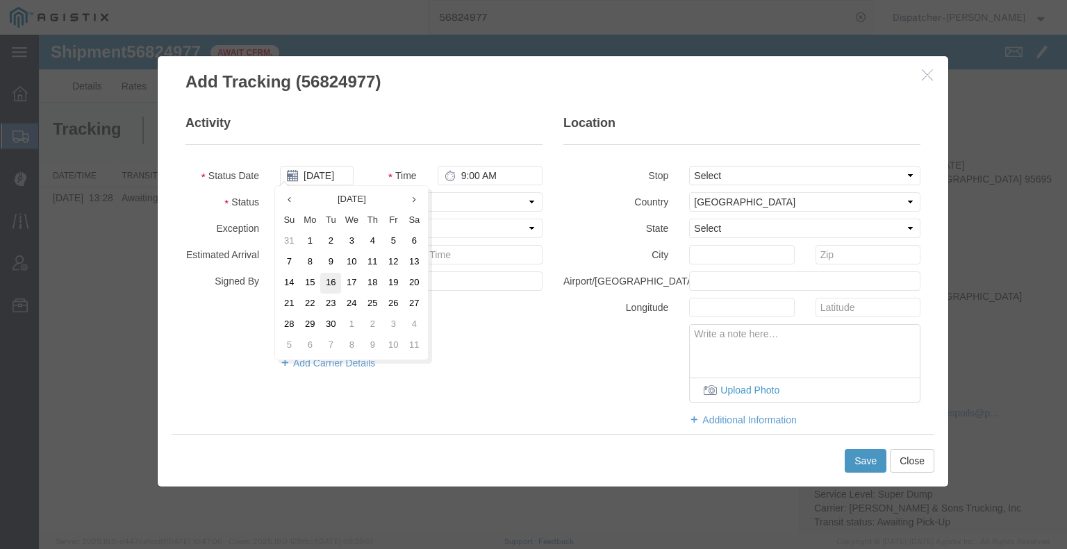
click at [326, 288] on td "16" at bounding box center [330, 283] width 21 height 21
type input "09/16/2025"
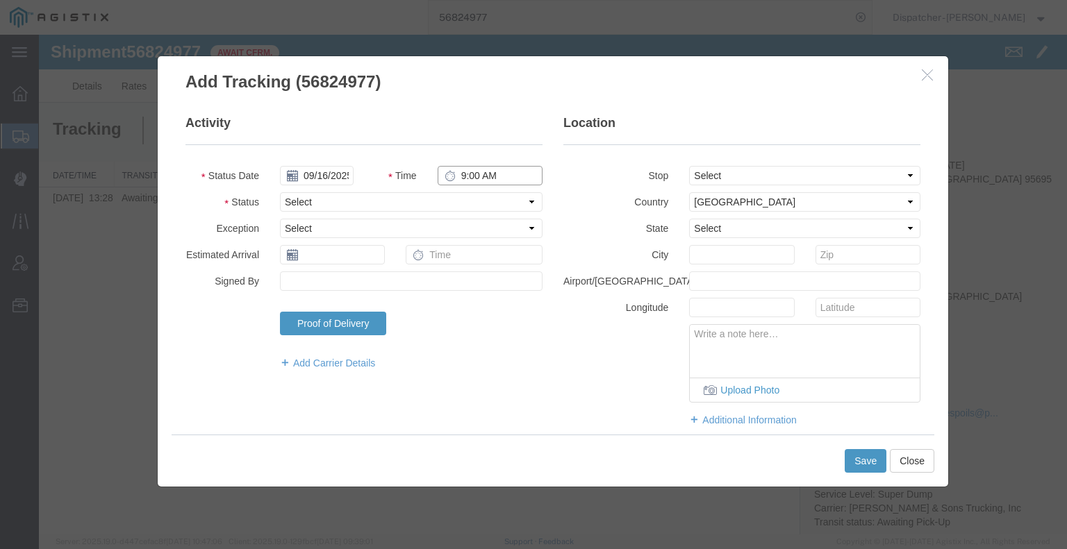
click at [484, 172] on input "9:00 AM" at bounding box center [490, 175] width 105 height 19
type input "6:00 AM"
drag, startPoint x: 477, startPoint y: 197, endPoint x: 477, endPoint y: 207, distance: 10.4
click at [477, 197] on select "Select Arrival Notice Available Arrival Notice Imported Arrive at Delivery Loca…" at bounding box center [411, 201] width 263 height 19
select select "ARVPULOC"
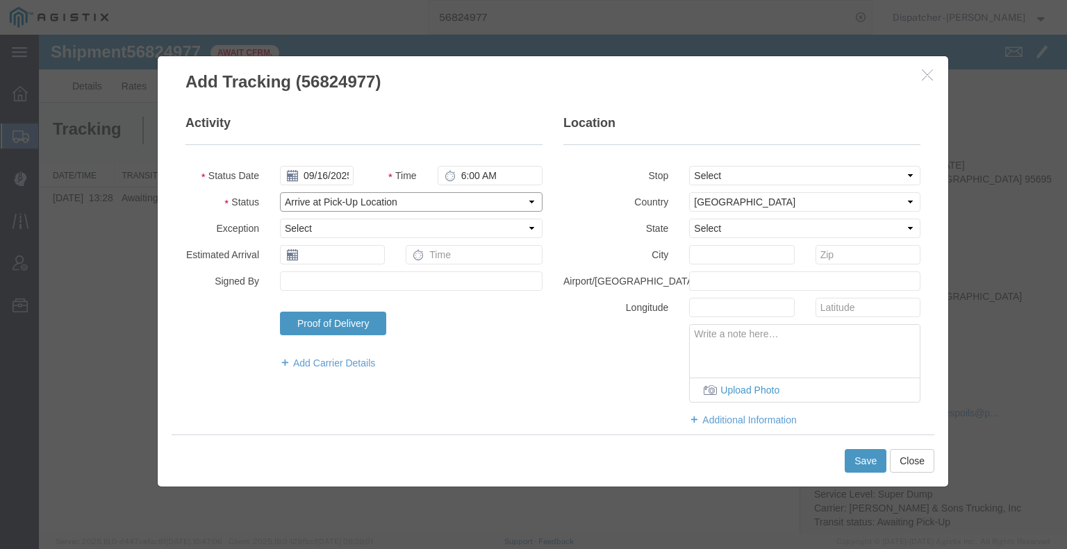
click at [280, 192] on select "Select Arrival Notice Available Arrival Notice Imported Arrive at Delivery Loca…" at bounding box center [411, 201] width 263 height 19
click at [763, 172] on select "Select From: [STREET_ADDRESS][US_STATE] Stop 2: [STREET_ADDRESS], [GEOGRAPHIC_D…" at bounding box center [804, 175] width 231 height 19
select select "{"pickupDeliveryInfoId": "122948028","pickupOrDelivery": "P","stopNum": "1","lo…"
click at [689, 166] on select "Select From: [STREET_ADDRESS][US_STATE] Stop 2: [STREET_ADDRESS], [GEOGRAPHIC_D…" at bounding box center [804, 175] width 231 height 19
select select "CA"
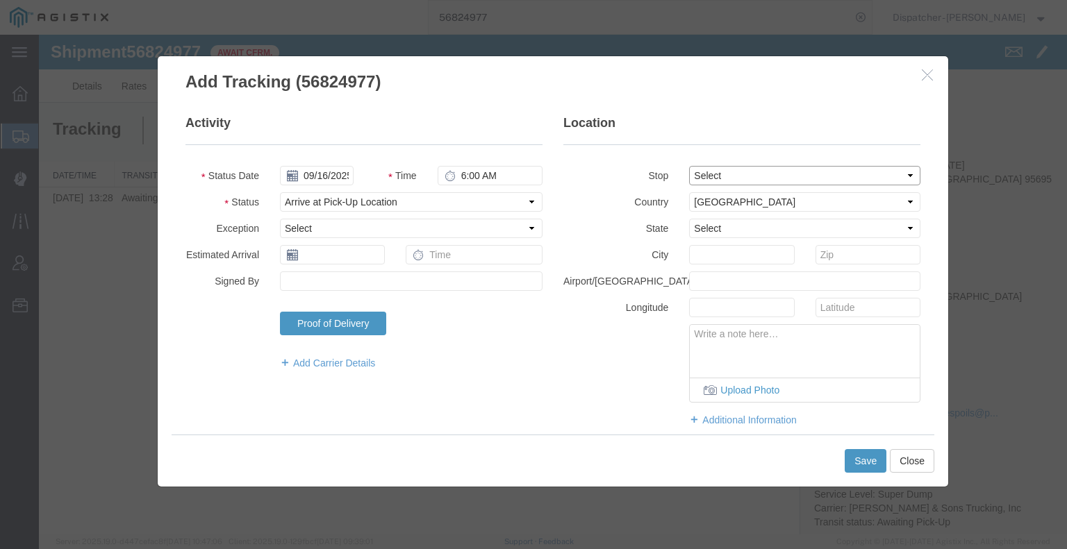
type input "Woodland"
click at [856, 459] on button "Save" at bounding box center [865, 461] width 42 height 24
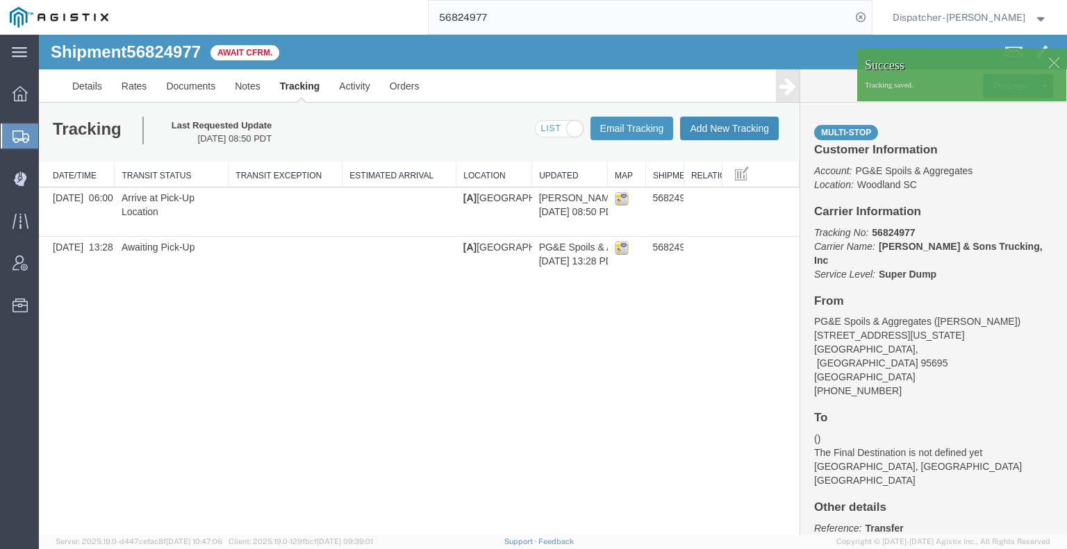
click at [728, 127] on button "Add New Tracking" at bounding box center [729, 129] width 99 height 24
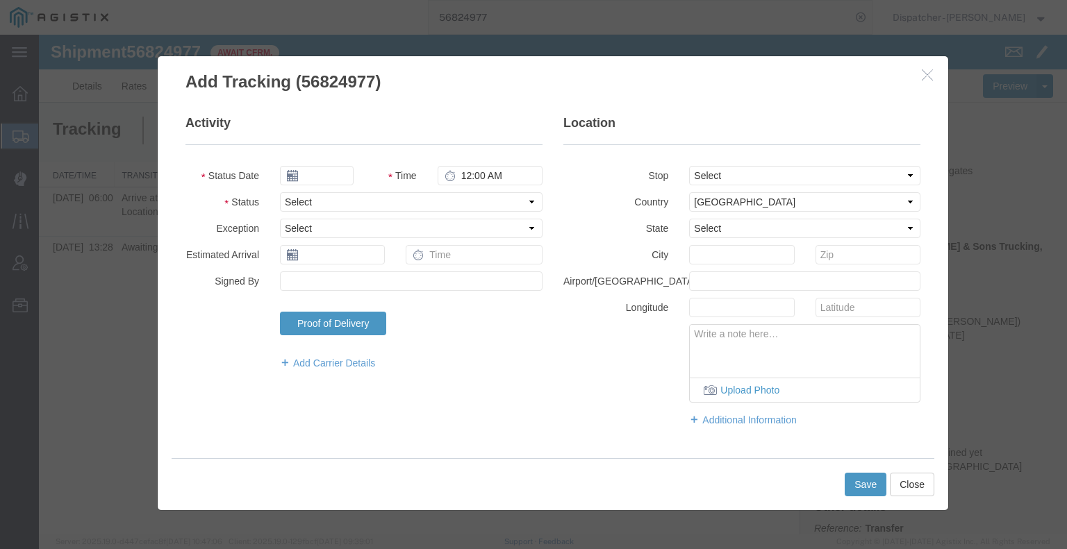
type input "[DATE]"
type input "9:00 AM"
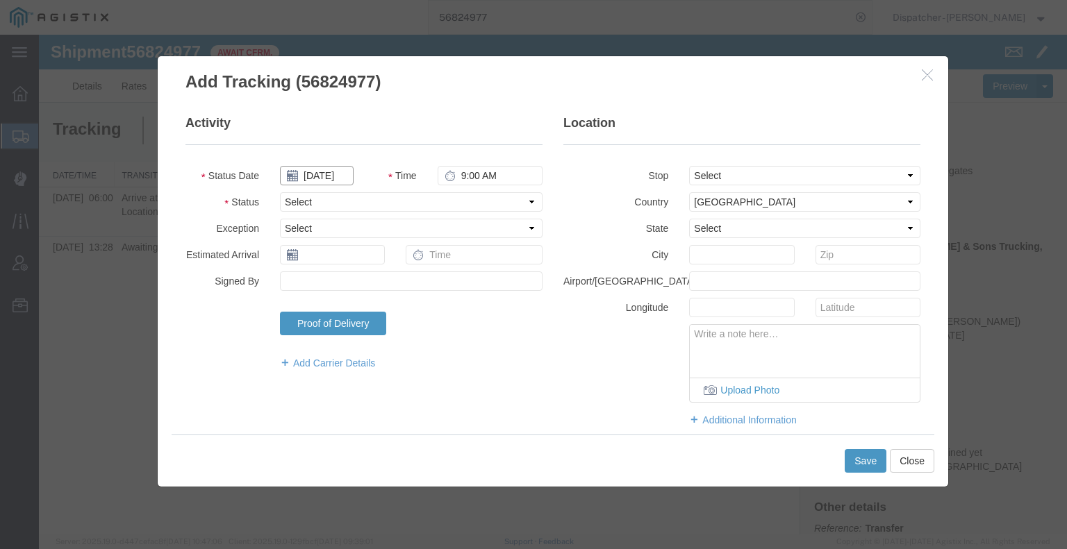
click at [304, 177] on input "[DATE]" at bounding box center [317, 175] width 74 height 19
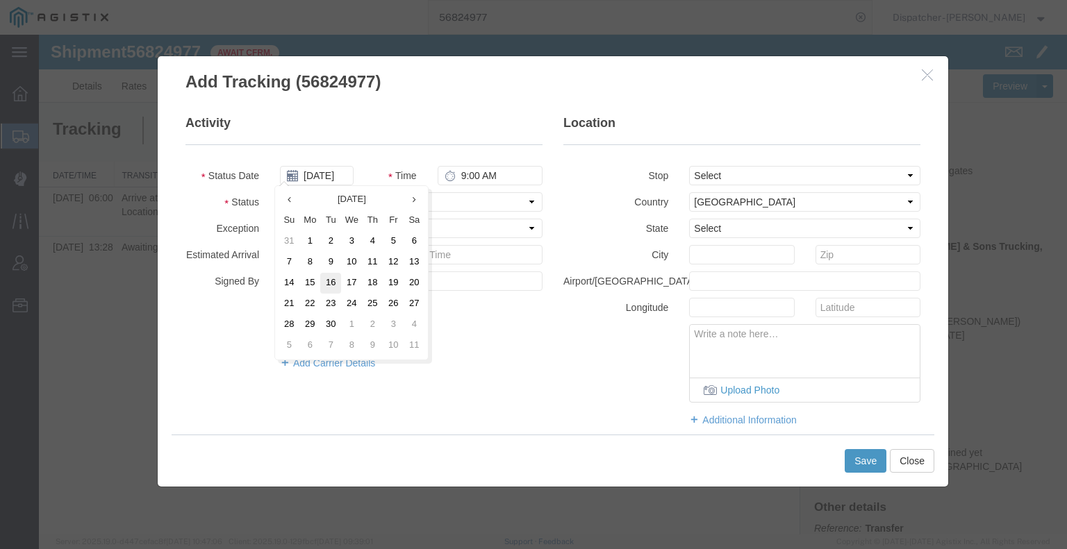
click at [327, 283] on td "16" at bounding box center [330, 283] width 21 height 21
type input "09/16/2025"
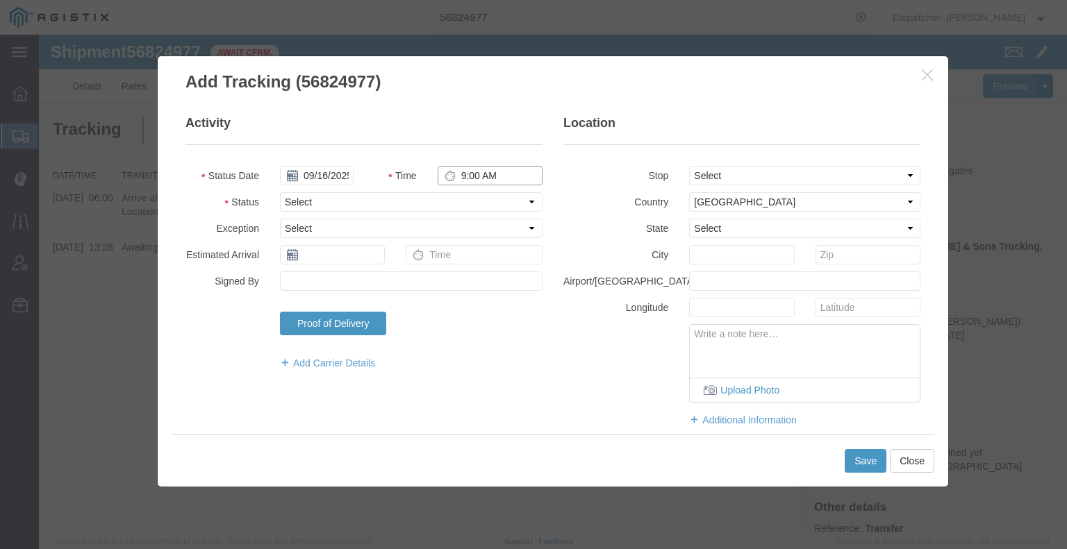
click at [461, 179] on input "9:00 AM" at bounding box center [490, 175] width 105 height 19
type input "2:50 PM"
drag, startPoint x: 459, startPoint y: 201, endPoint x: 458, endPoint y: 208, distance: 7.0
click at [459, 201] on select "Select Arrival Notice Available Arrival Notice Imported Arrive at Delivery Loca…" at bounding box center [411, 201] width 263 height 19
select select "DPTDLVLOC"
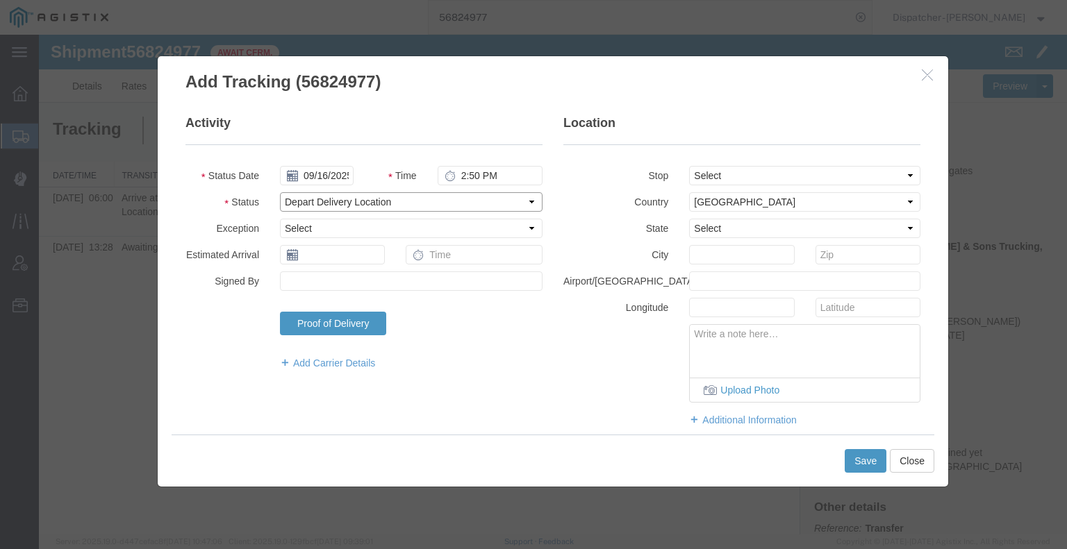
click at [280, 192] on select "Select Arrival Notice Available Arrival Notice Imported Arrive at Delivery Loca…" at bounding box center [411, 201] width 263 height 19
drag, startPoint x: 717, startPoint y: 160, endPoint x: 717, endPoint y: 174, distance: 13.2
click at [717, 163] on fieldset "Location Stop Select From: [STREET_ADDRESS][US_STATE] Stop 2: [STREET_ADDRESS],…" at bounding box center [741, 278] width 357 height 326
click at [717, 174] on select "Select From: [STREET_ADDRESS][US_STATE] Stop 2: [STREET_ADDRESS], [GEOGRAPHIC_D…" at bounding box center [804, 175] width 231 height 19
select select "{"pickupDeliveryInfoId": "122948028","pickupOrDelivery": "P","stopNum": "1","lo…"
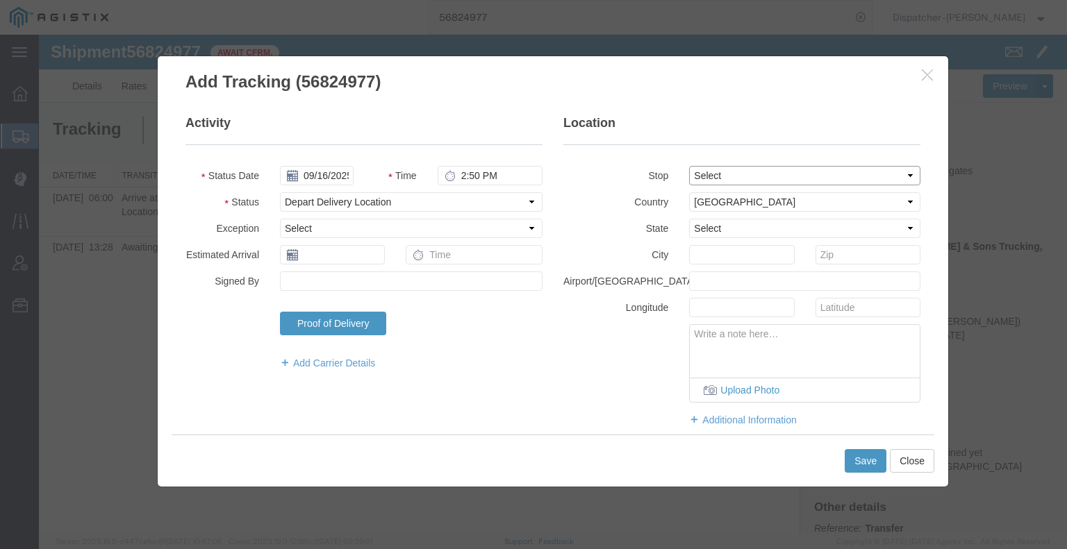
click at [689, 166] on select "Select From: [STREET_ADDRESS][US_STATE] Stop 2: [STREET_ADDRESS], [GEOGRAPHIC_D…" at bounding box center [804, 175] width 231 height 19
select select "CA"
type input "Woodland"
click at [717, 177] on select "Select From: [STREET_ADDRESS][US_STATE] Stop 2: [STREET_ADDRESS], [GEOGRAPHIC_D…" at bounding box center [804, 175] width 231 height 19
select select "{"pickupDeliveryInfoId": "122948029","pickupOrDelivery": "D","stopNum": "2","lo…"
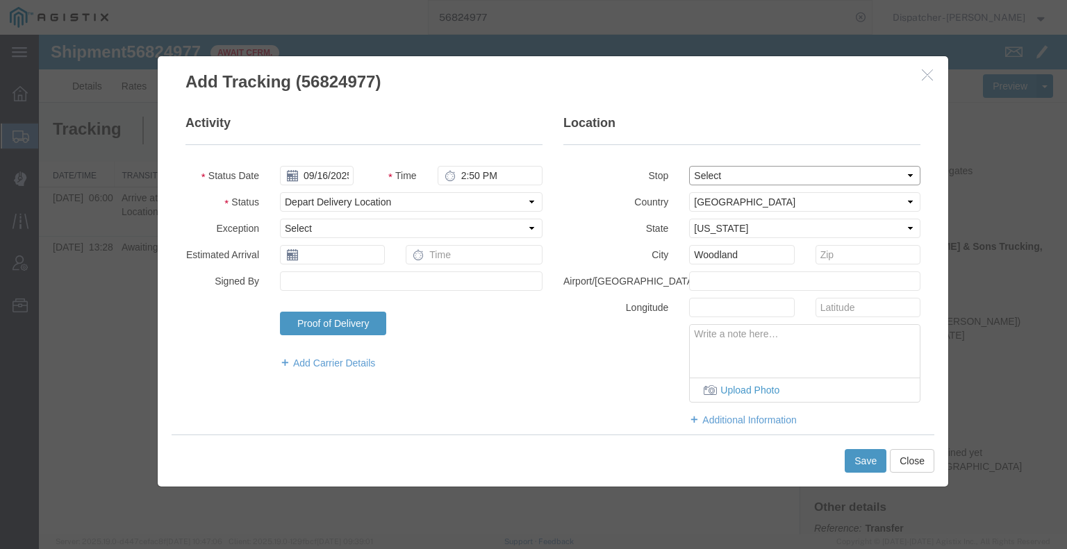
click at [689, 166] on select "Select From: [STREET_ADDRESS][US_STATE] Stop 2: [STREET_ADDRESS], [GEOGRAPHIC_D…" at bounding box center [804, 175] width 231 height 19
type input "[GEOGRAPHIC_DATA]"
click at [874, 467] on button "Save" at bounding box center [865, 461] width 42 height 24
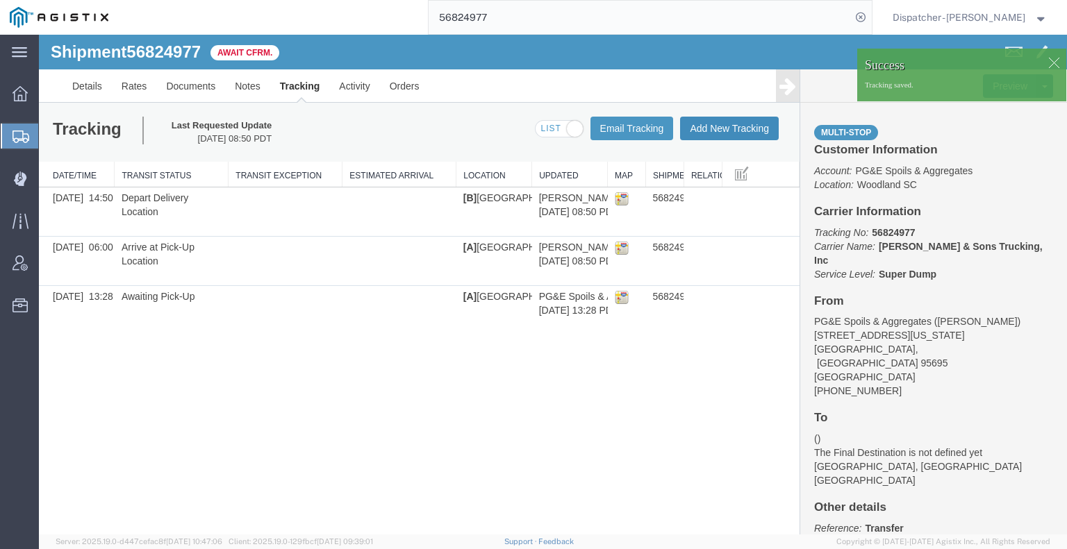
click at [713, 133] on button "Add New Tracking" at bounding box center [729, 129] width 99 height 24
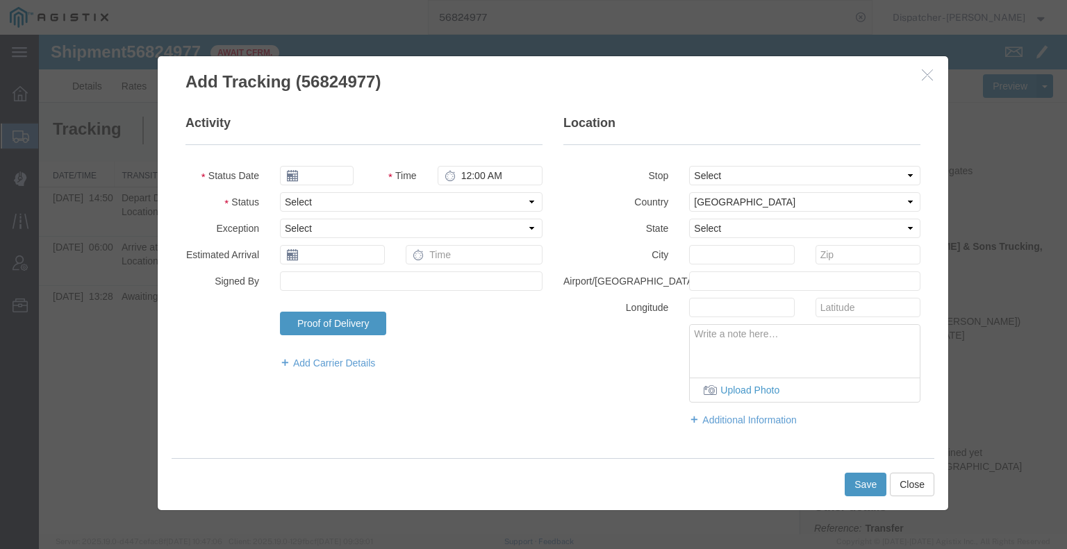
type input "[DATE]"
type input "9:00 AM"
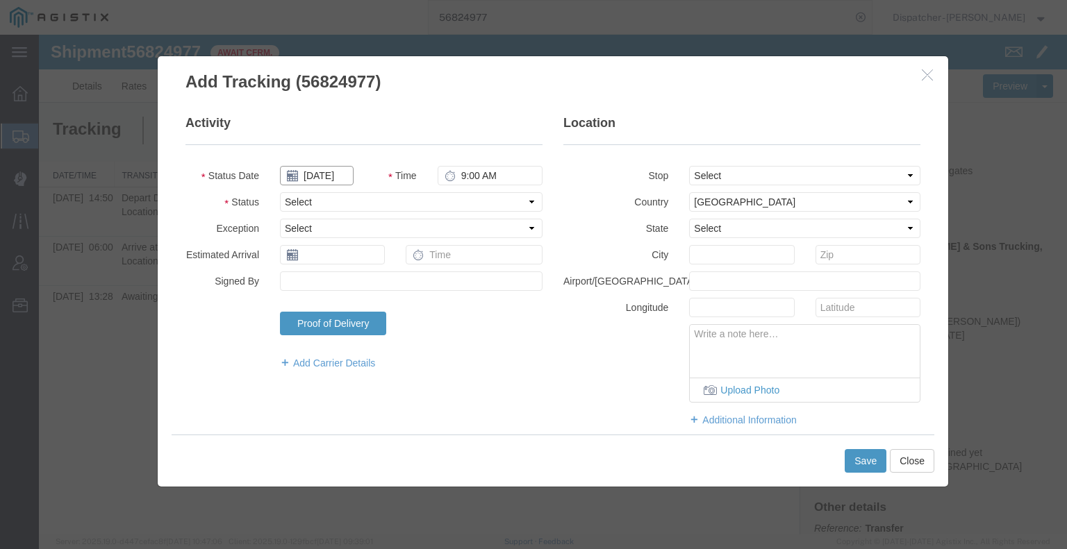
click at [319, 177] on input "[DATE]" at bounding box center [317, 175] width 74 height 19
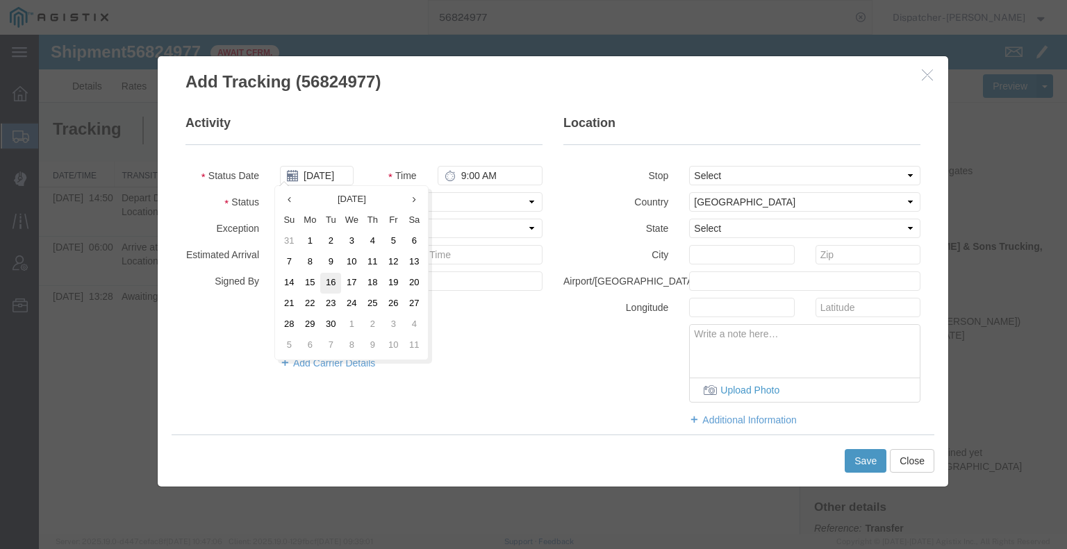
click at [333, 283] on td "16" at bounding box center [330, 283] width 21 height 21
type input "09/16/2025"
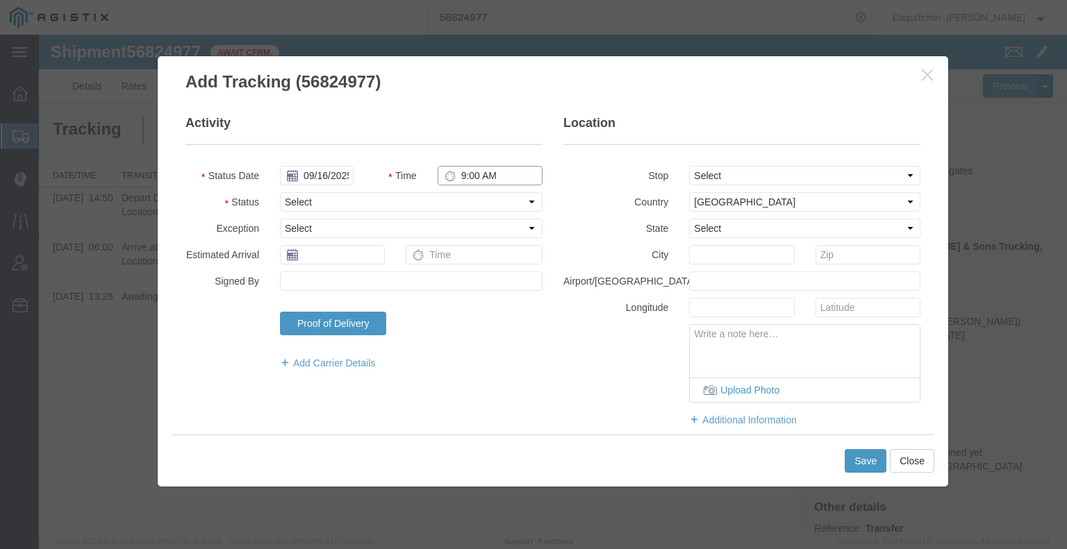
click at [478, 177] on input "9:00 AM" at bounding box center [490, 175] width 105 height 19
type input "2:50 PM"
click at [475, 207] on select "Select Arrival Notice Available Arrival Notice Imported Arrive at Delivery Loca…" at bounding box center [411, 201] width 263 height 19
select select "BREAKSTART"
click at [280, 192] on select "Select Arrival Notice Available Arrival Notice Imported Arrive at Delivery Loca…" at bounding box center [411, 201] width 263 height 19
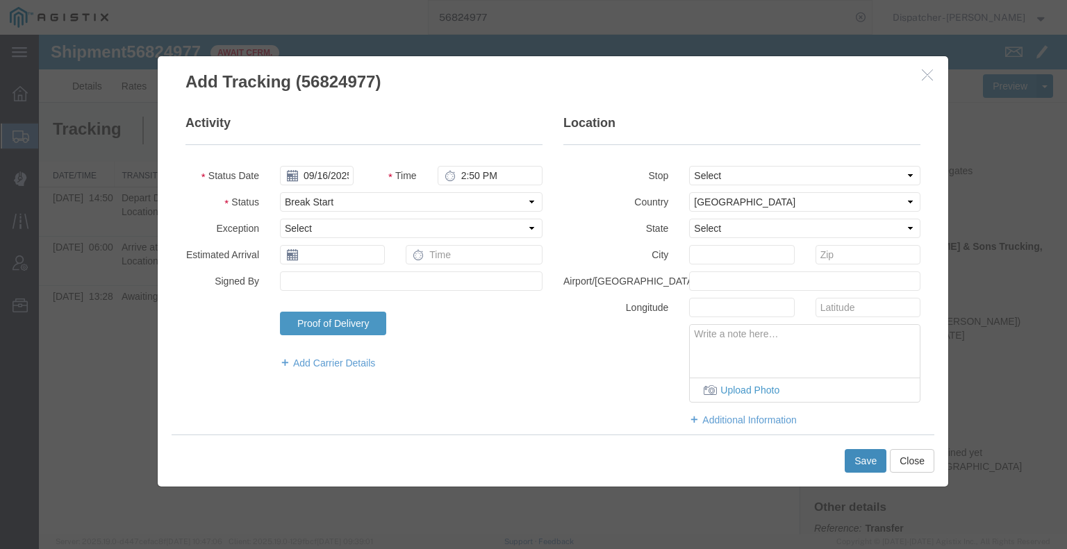
click at [870, 463] on button "Save" at bounding box center [865, 461] width 42 height 24
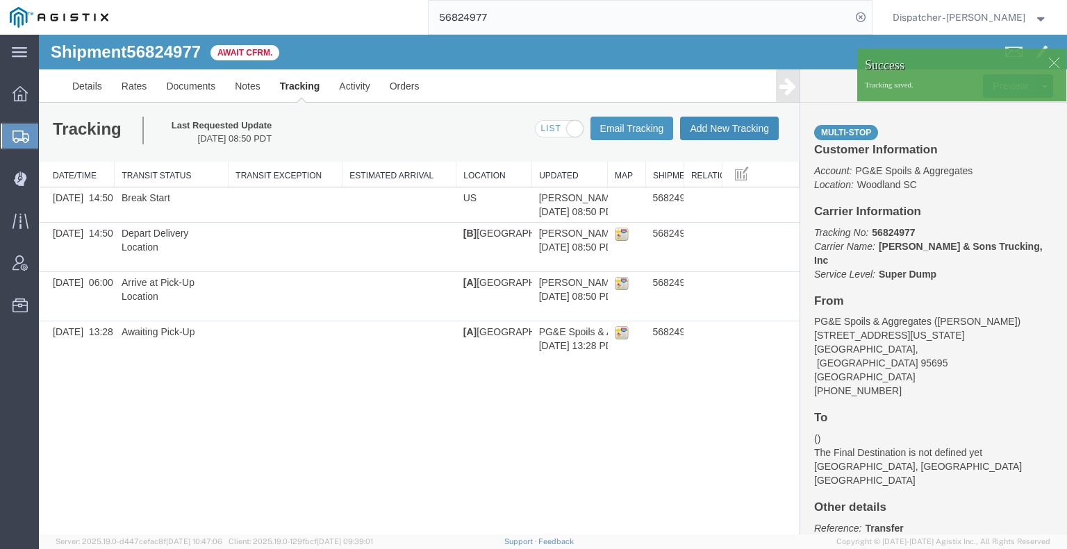
click at [743, 128] on button "Add New Tracking" at bounding box center [729, 129] width 99 height 24
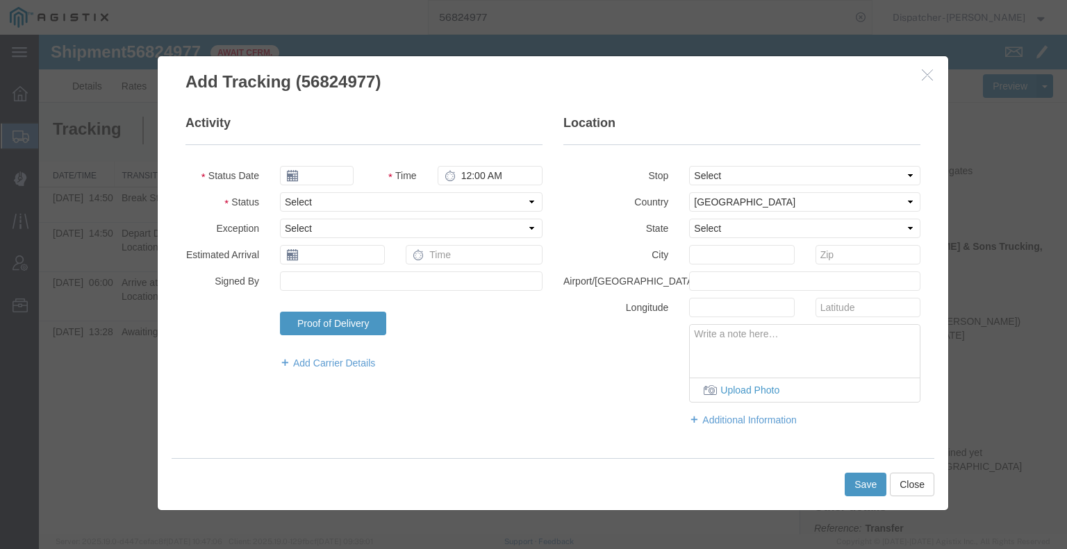
type input "[DATE]"
type input "9:00 AM"
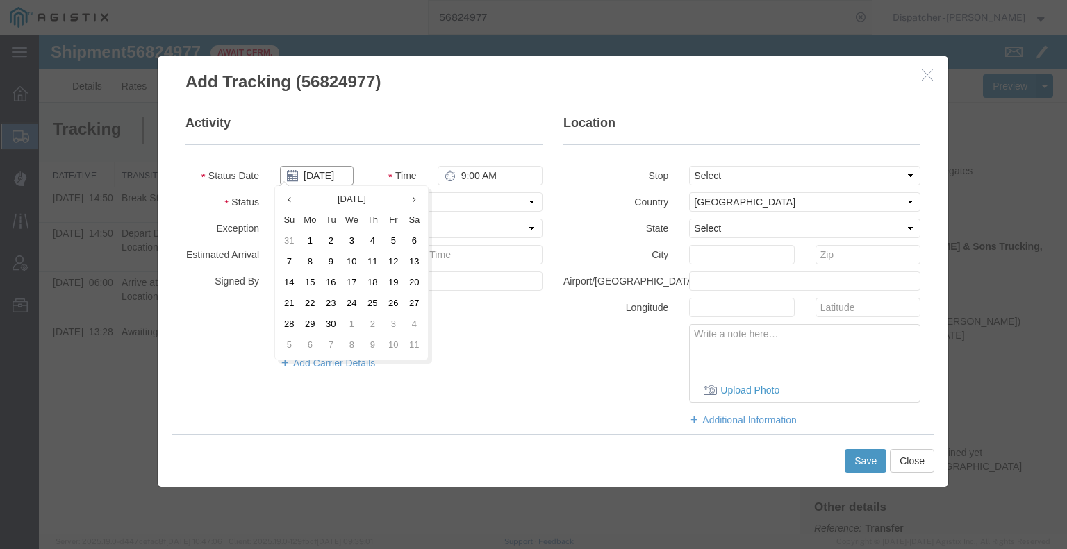
click at [333, 173] on input "[DATE]" at bounding box center [317, 175] width 74 height 19
click at [331, 281] on td "16" at bounding box center [330, 283] width 21 height 21
type input "09/16/2025"
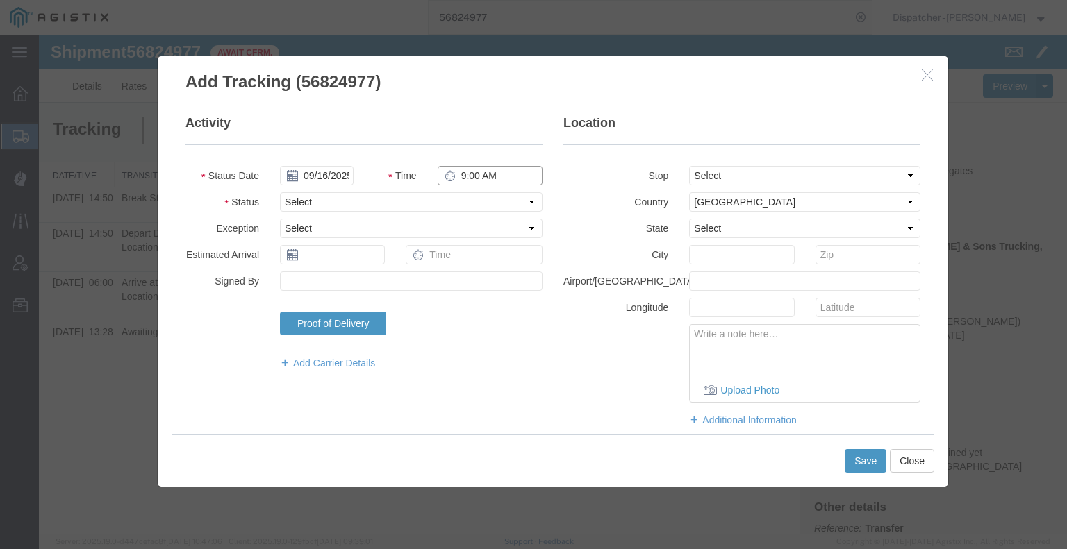
click at [464, 180] on input "9:00 AM" at bounding box center [490, 175] width 105 height 19
type input "3:20 PM"
click at [463, 197] on select "Select Arrival Notice Available Arrival Notice Imported Arrive at Delivery Loca…" at bounding box center [411, 201] width 263 height 19
select select "BREAKSTOP"
click at [280, 192] on select "Select Arrival Notice Available Arrival Notice Imported Arrive at Delivery Loca…" at bounding box center [411, 201] width 263 height 19
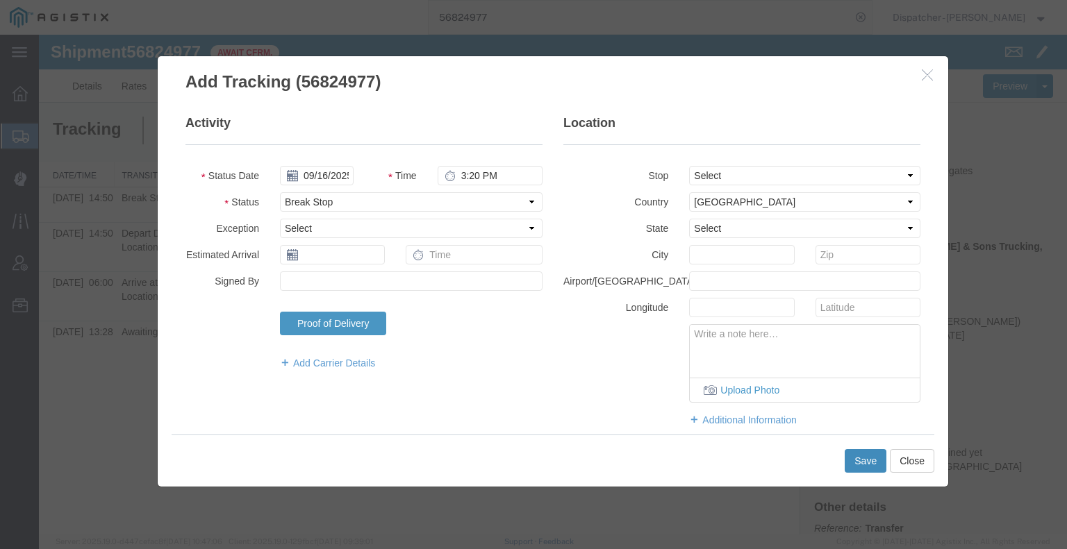
click at [860, 458] on button "Save" at bounding box center [865, 461] width 42 height 24
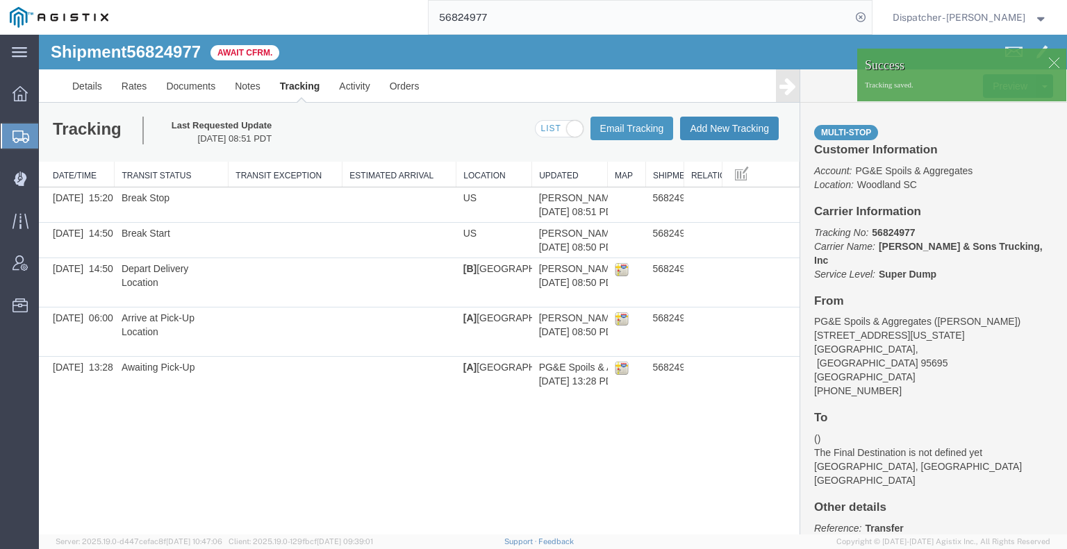
click at [753, 130] on button "Add New Tracking" at bounding box center [729, 129] width 99 height 24
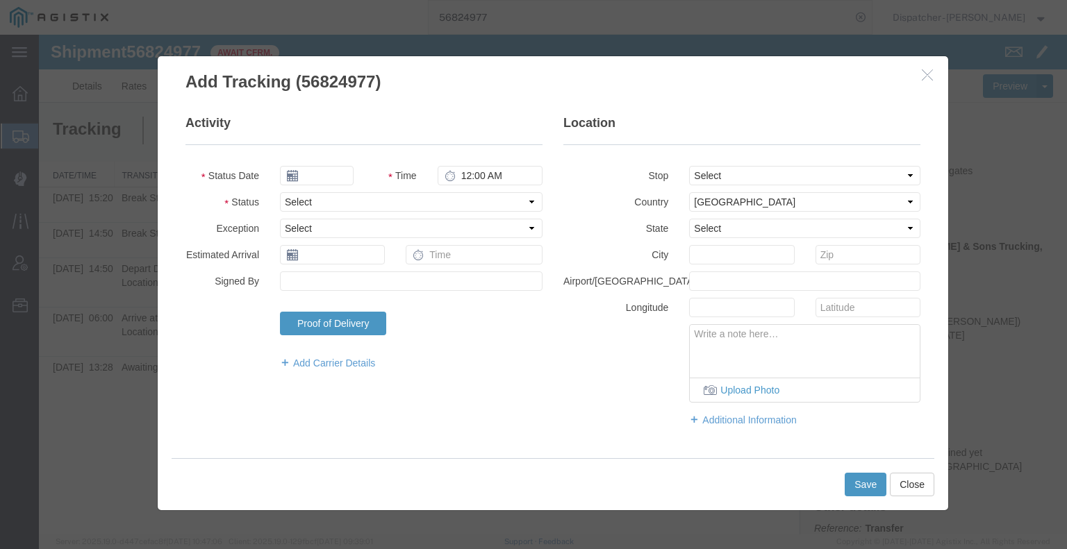
type input "[DATE]"
type input "9:00 AM"
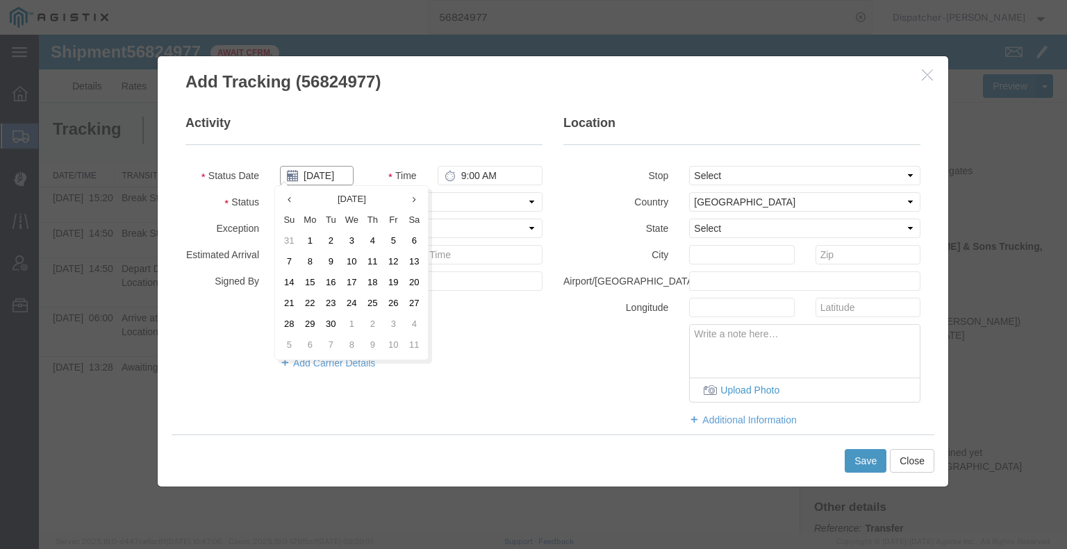
click at [319, 178] on input "[DATE]" at bounding box center [317, 175] width 74 height 19
click at [336, 284] on td "16" at bounding box center [330, 283] width 21 height 21
type input "09/16/2025"
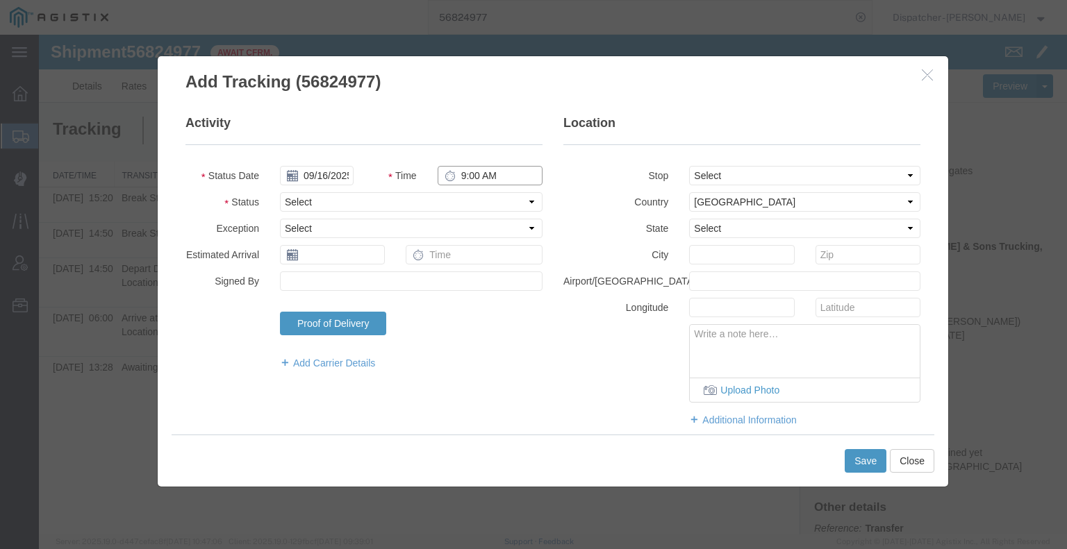
click at [478, 171] on input "9:00 AM" at bounding box center [490, 175] width 105 height 19
type input "4:30 PM"
click at [472, 206] on select "Select Arrival Notice Available Arrival Notice Imported Arrive at Delivery Loca…" at bounding box center [411, 201] width 263 height 19
select select "DELIVRED"
click at [280, 192] on select "Select Arrival Notice Available Arrival Notice Imported Arrive at Delivery Loca…" at bounding box center [411, 201] width 263 height 19
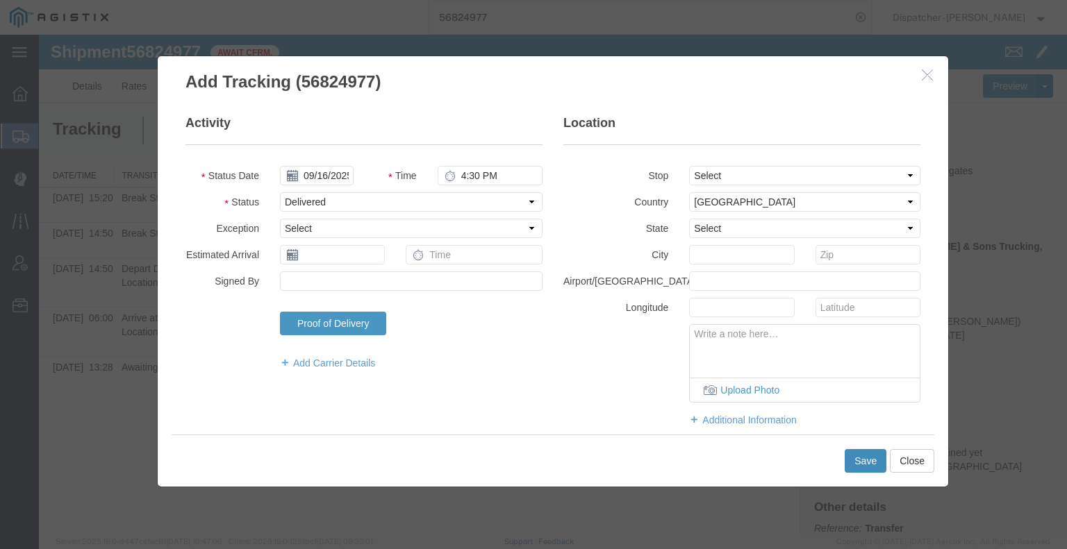
click at [865, 460] on button "Save" at bounding box center [865, 461] width 42 height 24
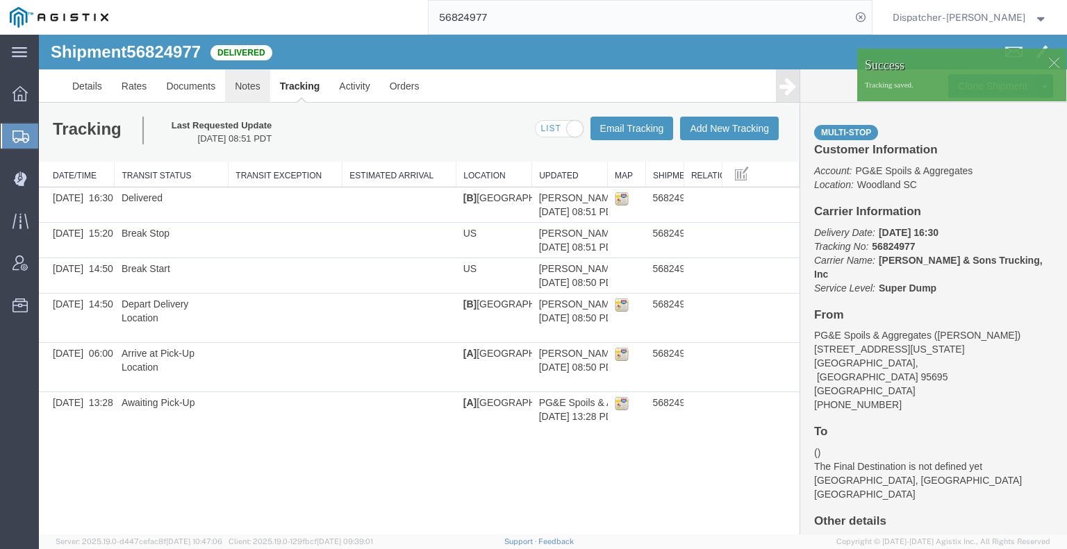
click at [248, 85] on link "Notes" at bounding box center [247, 85] width 45 height 33
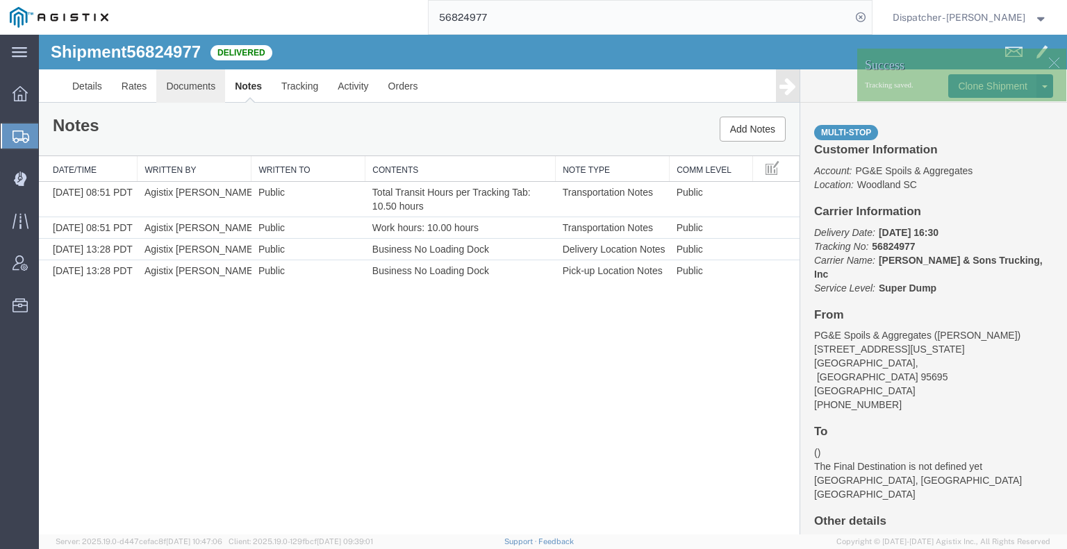
click at [194, 91] on link "Documents" at bounding box center [190, 85] width 69 height 33
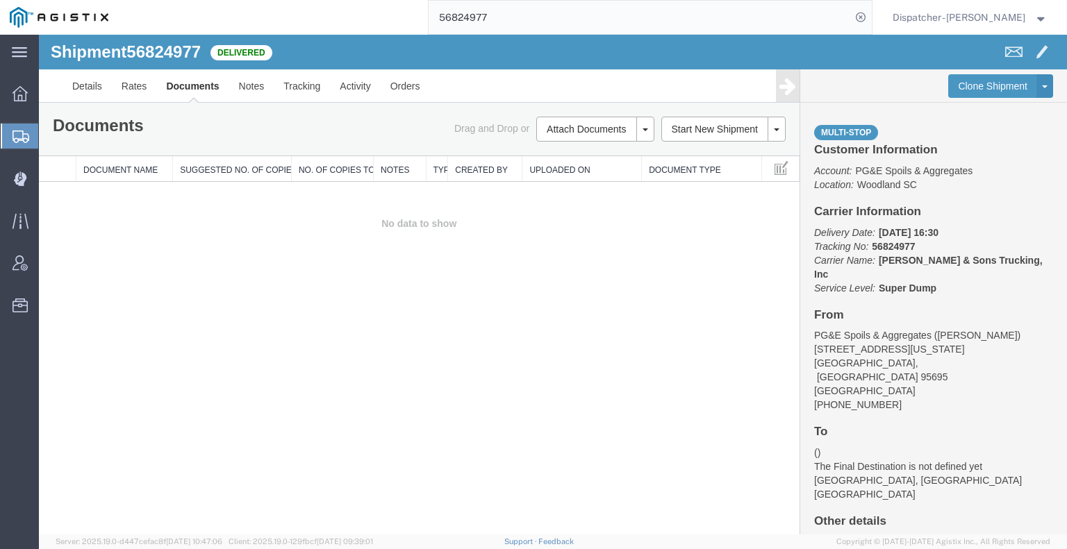
click at [176, 297] on div "Shipment 56824977 0 of 0 Delivered Details Rates Documents Notes Tracking Activ…" at bounding box center [553, 285] width 1028 height 500
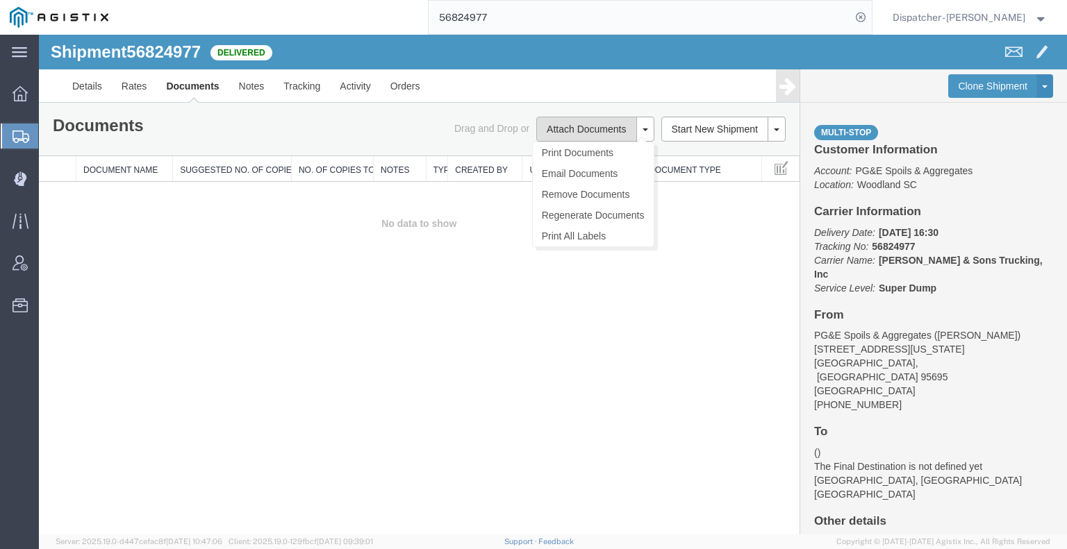
click at [594, 133] on button "Attach Documents" at bounding box center [586, 129] width 100 height 25
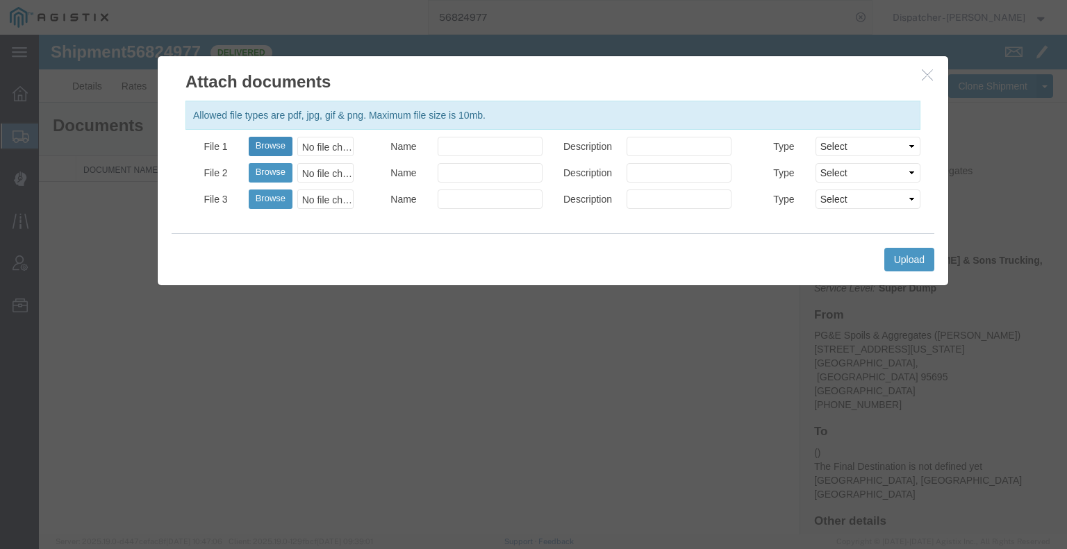
click at [266, 149] on button "Browse" at bounding box center [271, 146] width 44 height 19
click at [900, 256] on button "Upload" at bounding box center [909, 260] width 50 height 24
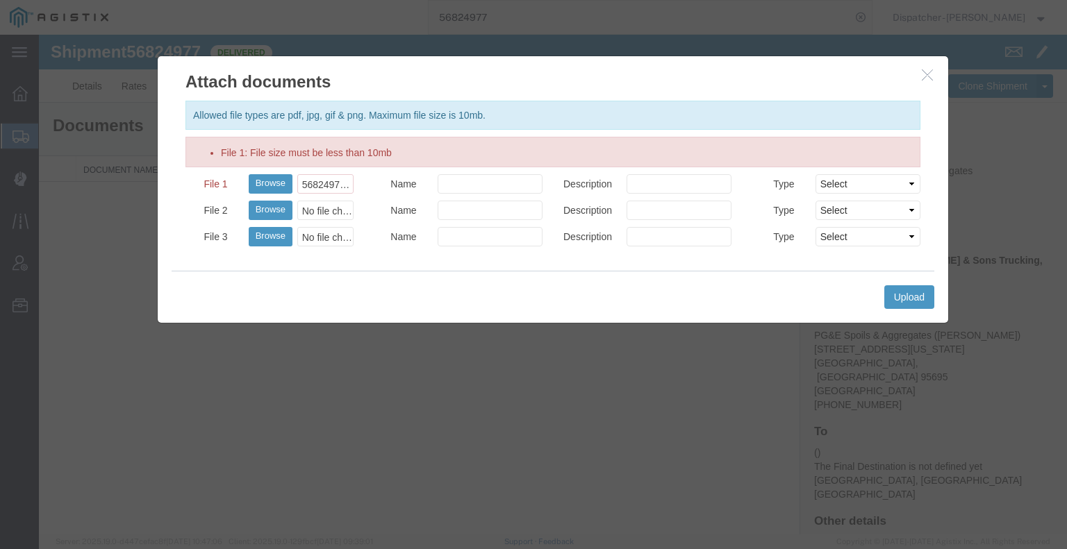
click at [168, 372] on div at bounding box center [553, 285] width 1028 height 500
click at [274, 183] on button "Browse" at bounding box center [271, 183] width 44 height 19
type input "C:\fakepath\56824977offhaultags.pdf"
click at [275, 206] on button "Browse" at bounding box center [271, 210] width 44 height 19
type input "C:\fakepath\56824977trktag.pdf"
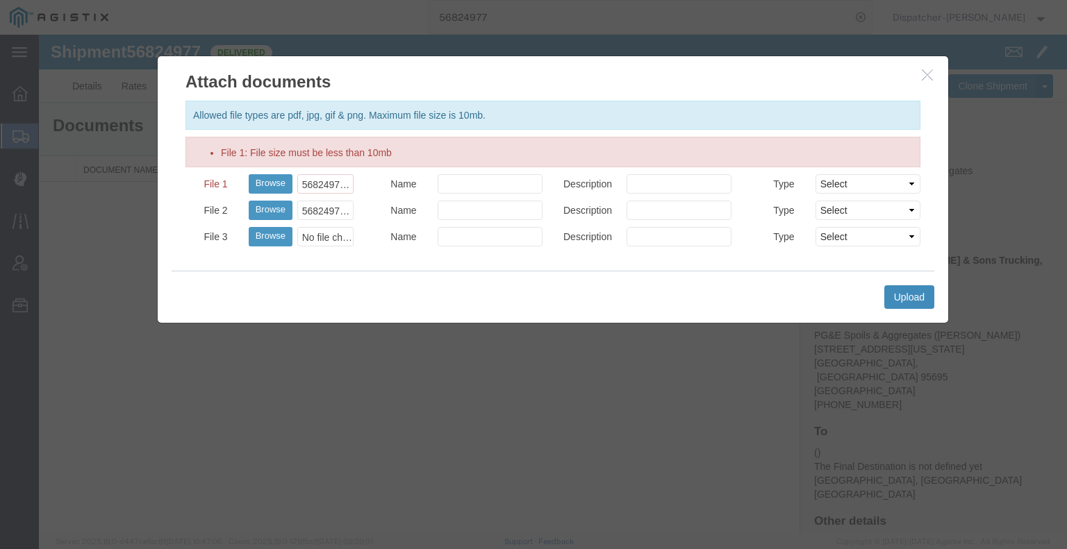
click at [910, 297] on button "Upload" at bounding box center [909, 297] width 50 height 24
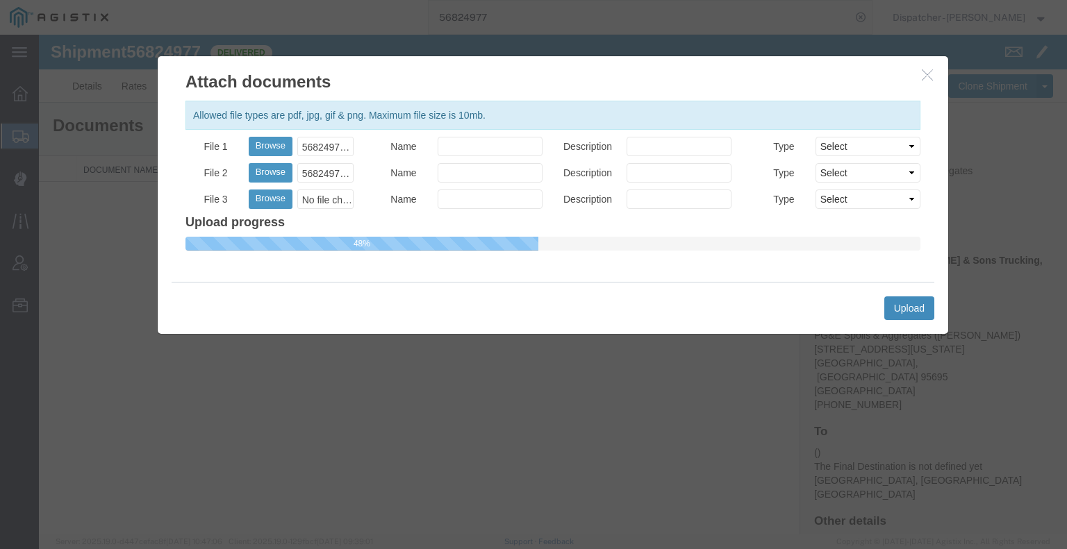
select select
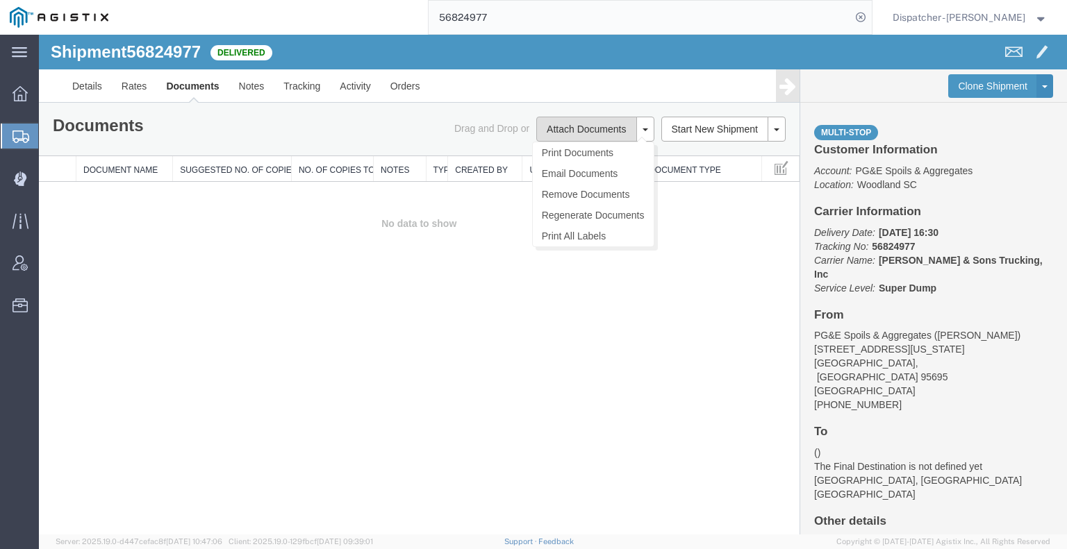
click at [583, 123] on button "Attach Documents" at bounding box center [586, 129] width 100 height 25
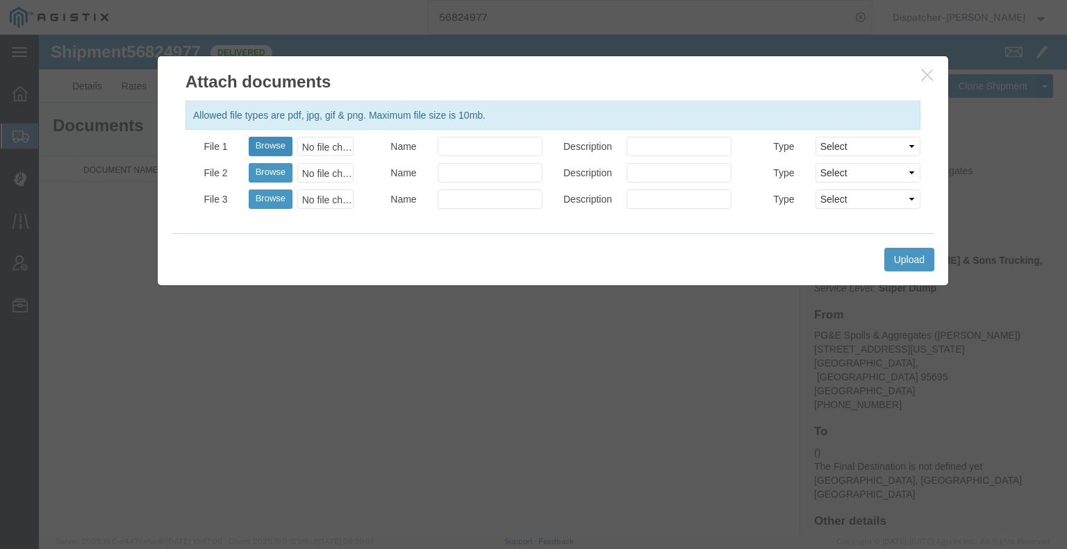
click at [267, 141] on button "Browse" at bounding box center [271, 146] width 44 height 19
type input "C:\fakepath\56824977offhaultags.pdf"
click at [269, 169] on button "Browse" at bounding box center [271, 172] width 44 height 19
type input "C:\fakepath\56824977trktag.pdf"
click at [901, 253] on button "Upload" at bounding box center [909, 260] width 50 height 24
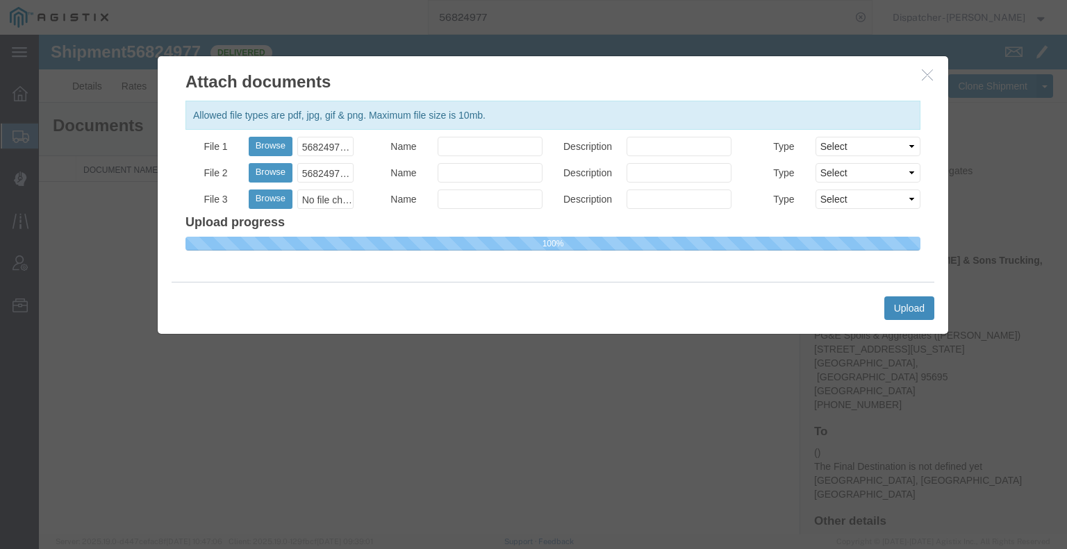
select select
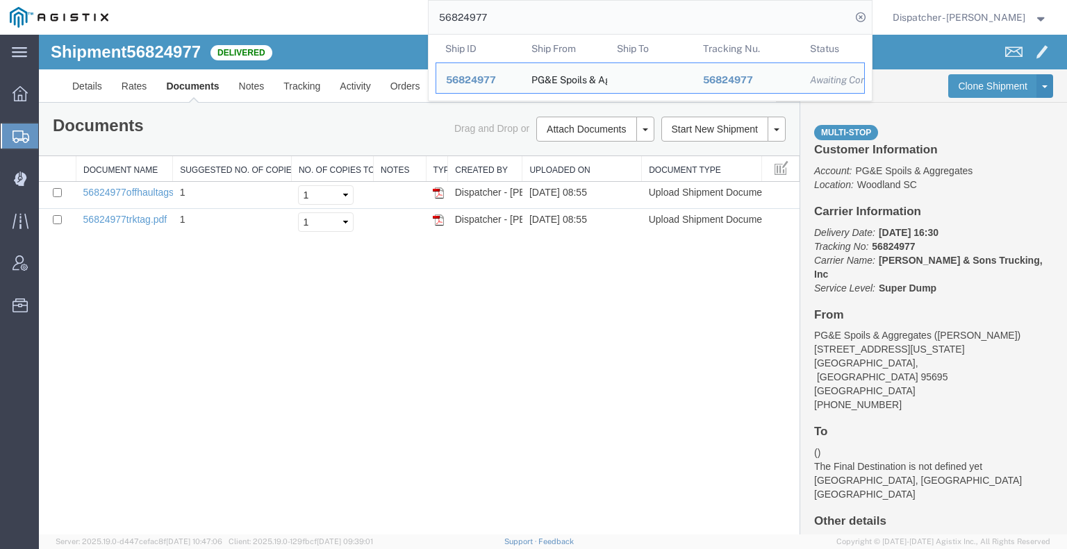
drag, startPoint x: 502, startPoint y: 22, endPoint x: 400, endPoint y: 5, distance: 103.4
click at [408, 9] on div "56824977 Ship ID Ship From Ship To Tracking Nu. Status Ship ID 56824977 Ship Fr…" at bounding box center [495, 17] width 754 height 35
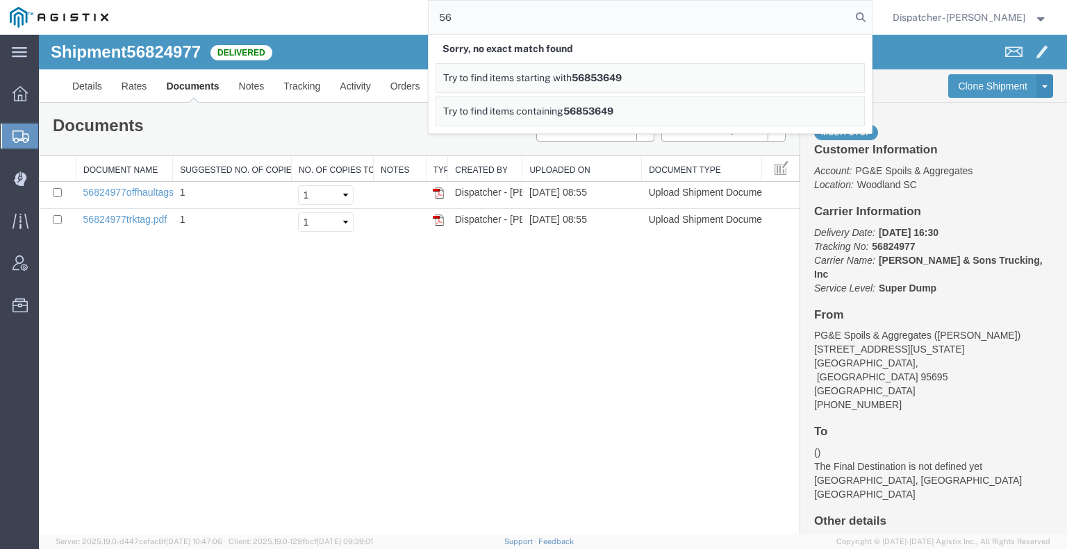
type input "5"
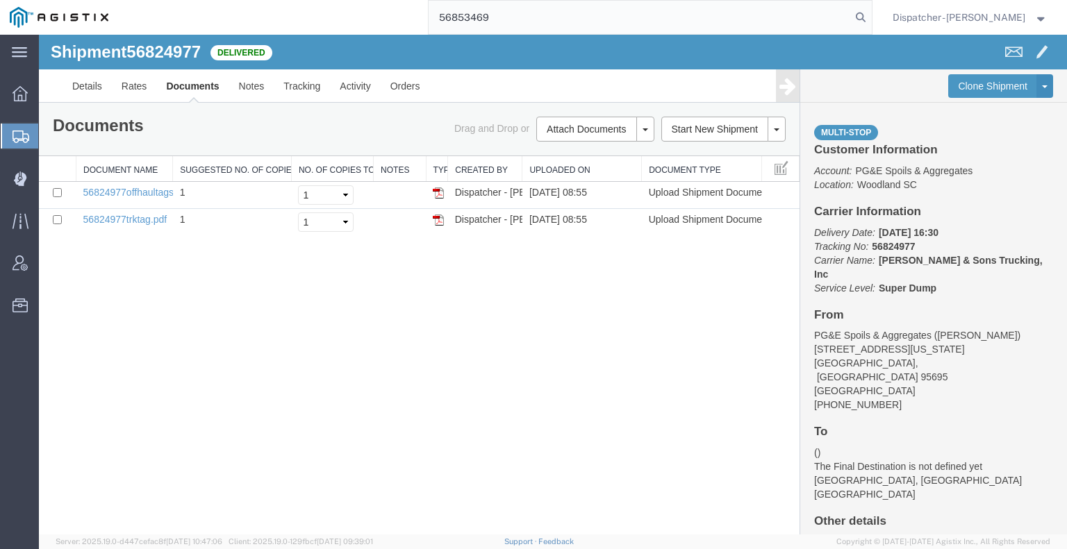
type input "56853469"
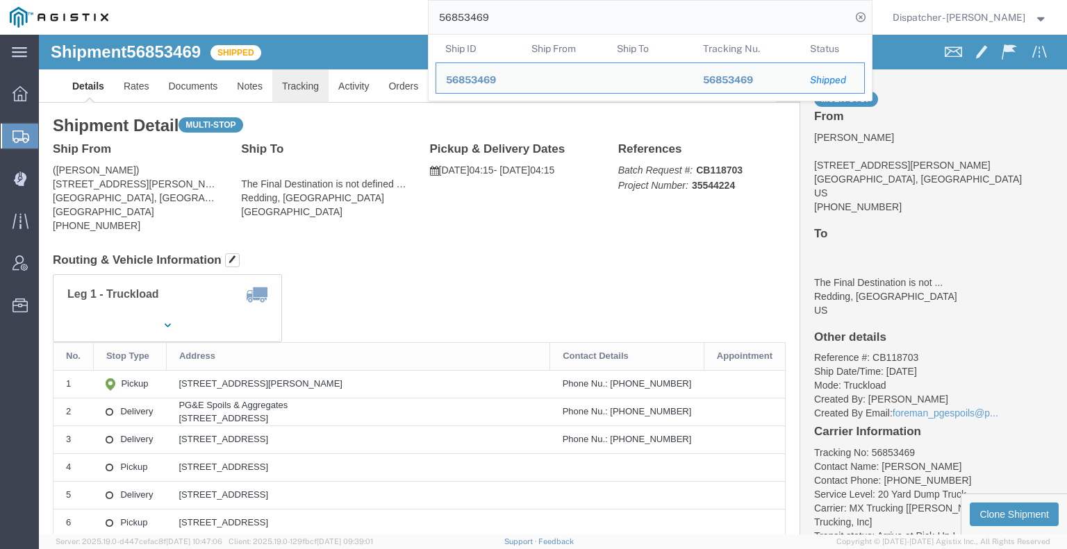
click link "Tracking"
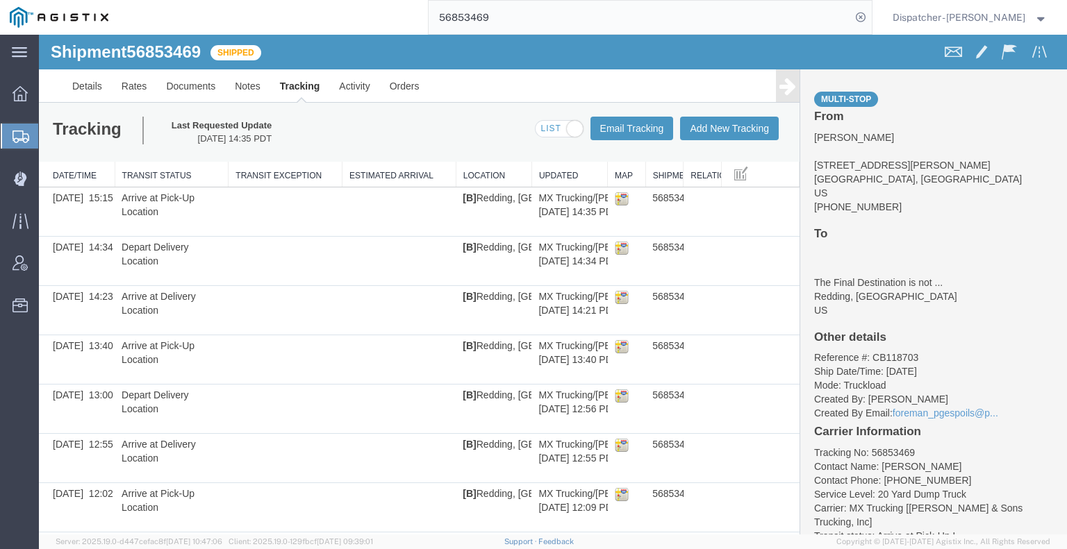
click at [779, 91] on icon at bounding box center [787, 85] width 17 height 19
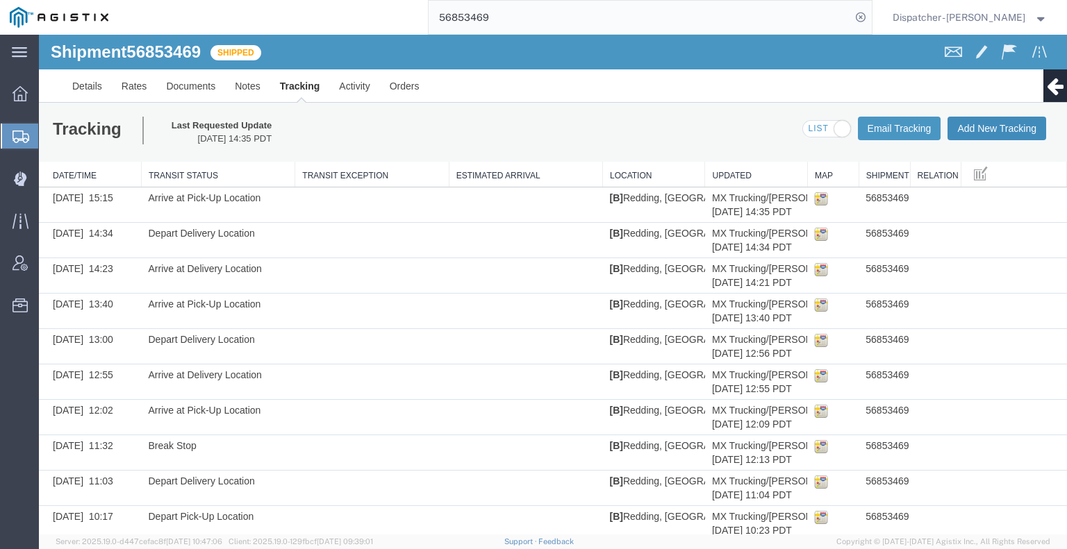
click at [961, 122] on button "Add New Tracking" at bounding box center [996, 129] width 99 height 24
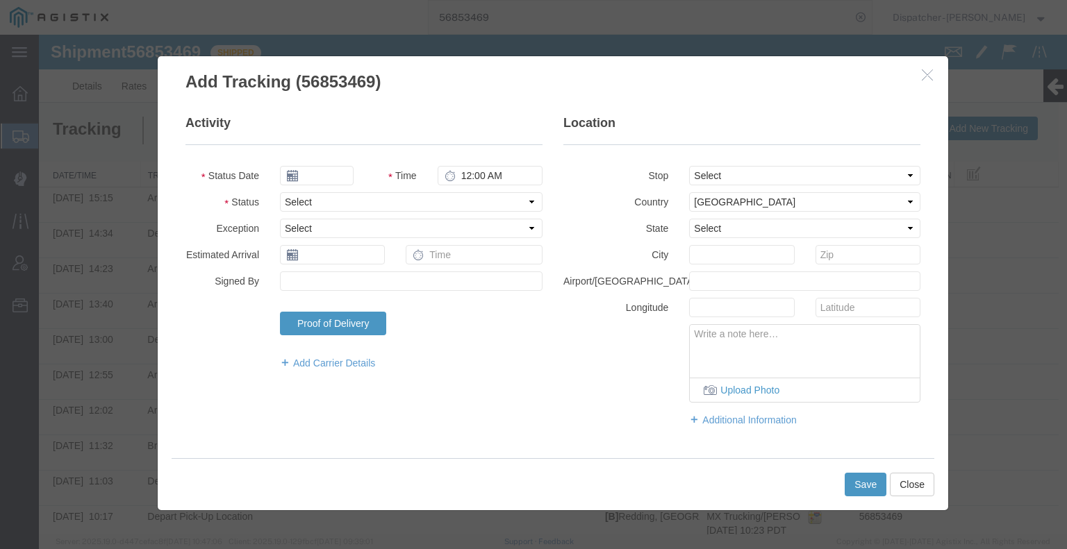
type input "[DATE]"
type input "9:00 AM"
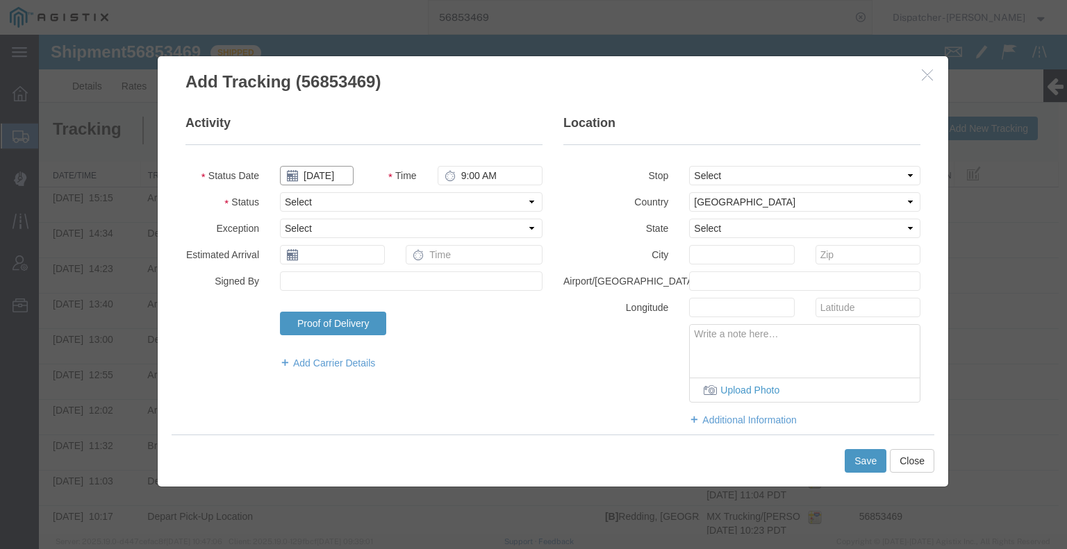
click at [326, 176] on input "[DATE]" at bounding box center [317, 175] width 74 height 19
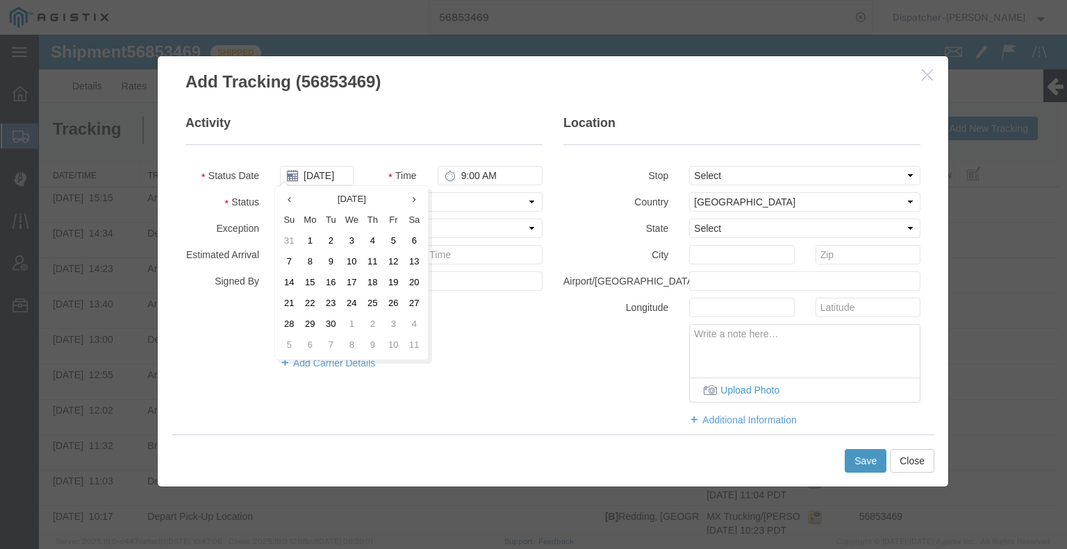
drag, startPoint x: 370, startPoint y: 277, endPoint x: 382, endPoint y: 266, distance: 16.2
click at [371, 277] on td "18" at bounding box center [372, 283] width 21 height 21
type input "[DATE]"
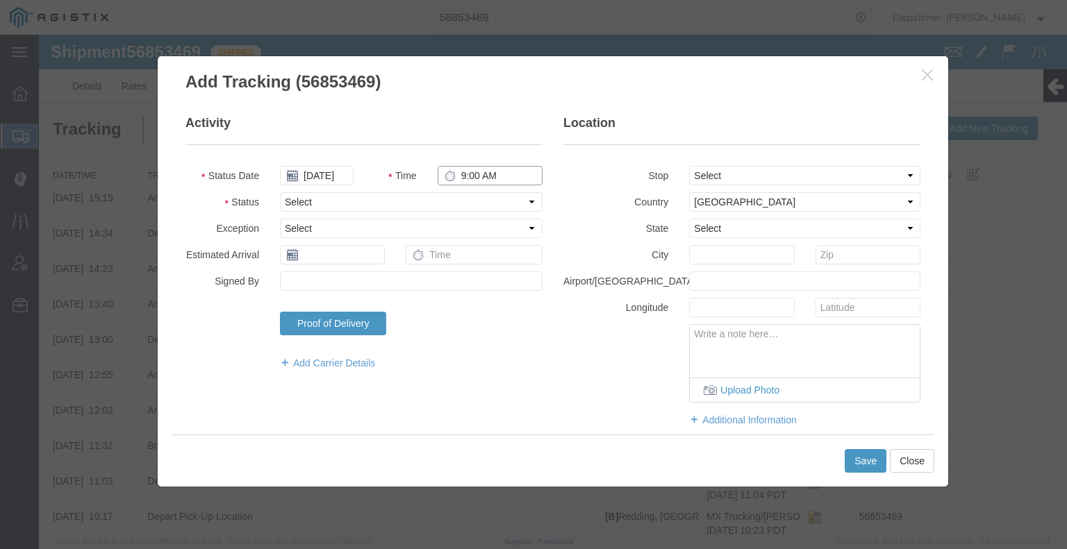
click at [480, 177] on input "9:00 AM" at bounding box center [490, 175] width 105 height 19
type input "11:02 AM"
click at [475, 207] on select "Select Arrival Notice Available Arrival Notice Imported Arrive at Delivery Loca…" at bounding box center [411, 201] width 263 height 19
select select "BREAKSTART"
click at [280, 192] on select "Select Arrival Notice Available Arrival Notice Imported Arrive at Delivery Loca…" at bounding box center [411, 201] width 263 height 19
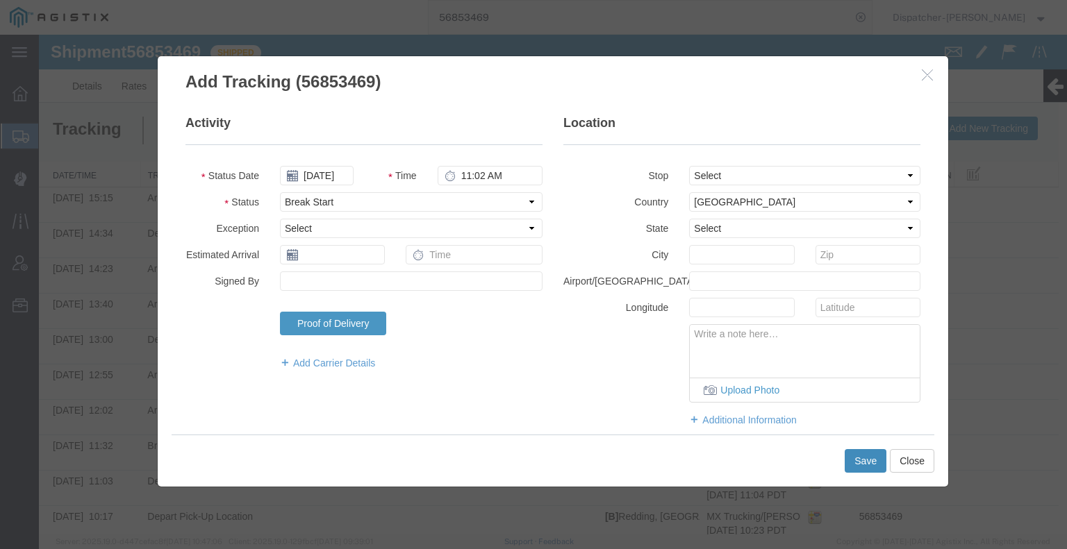
click at [864, 462] on button "Save" at bounding box center [865, 461] width 42 height 24
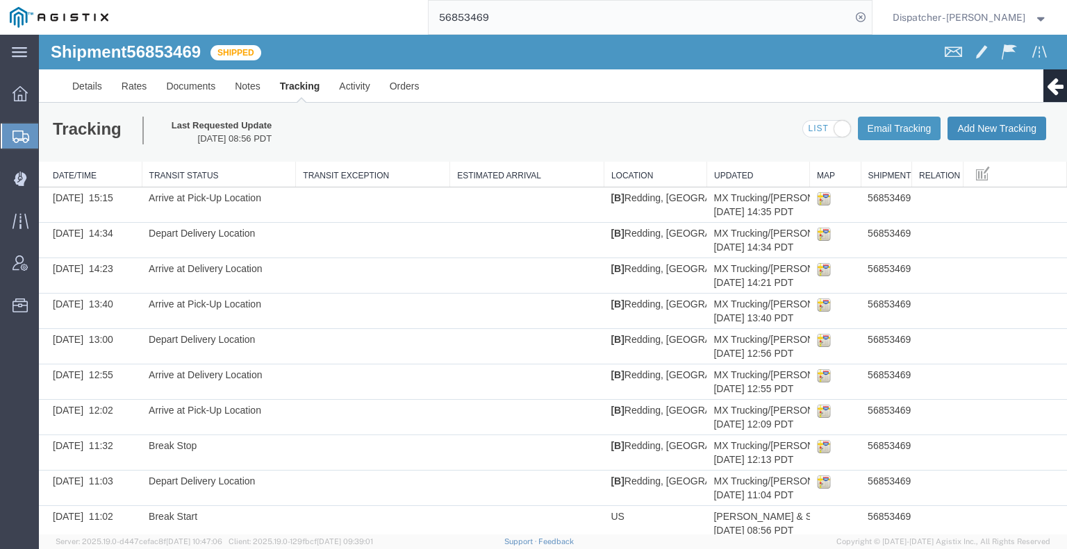
click at [964, 131] on button "Add New Tracking" at bounding box center [996, 129] width 99 height 24
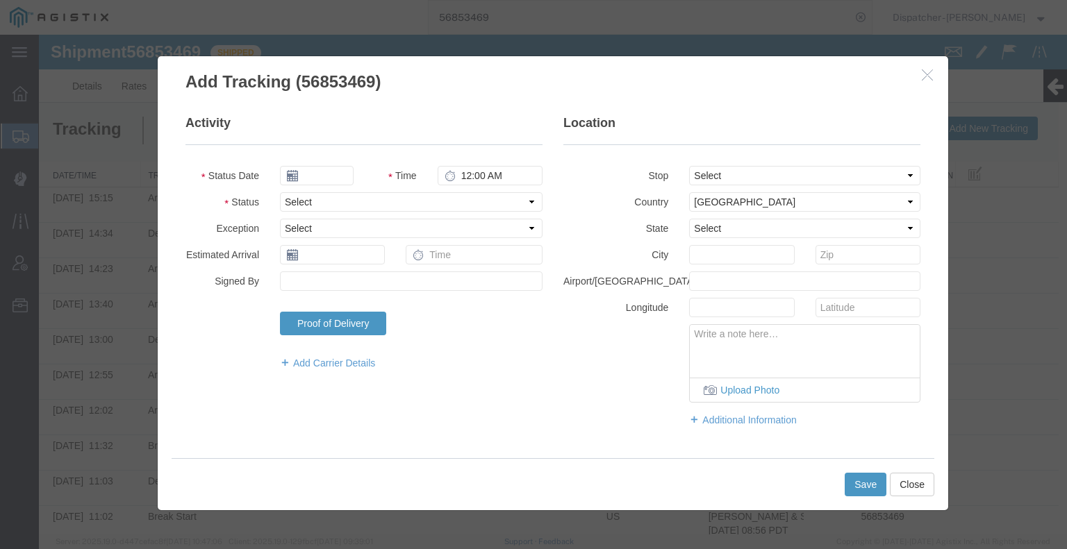
type input "[DATE]"
type input "9:00 AM"
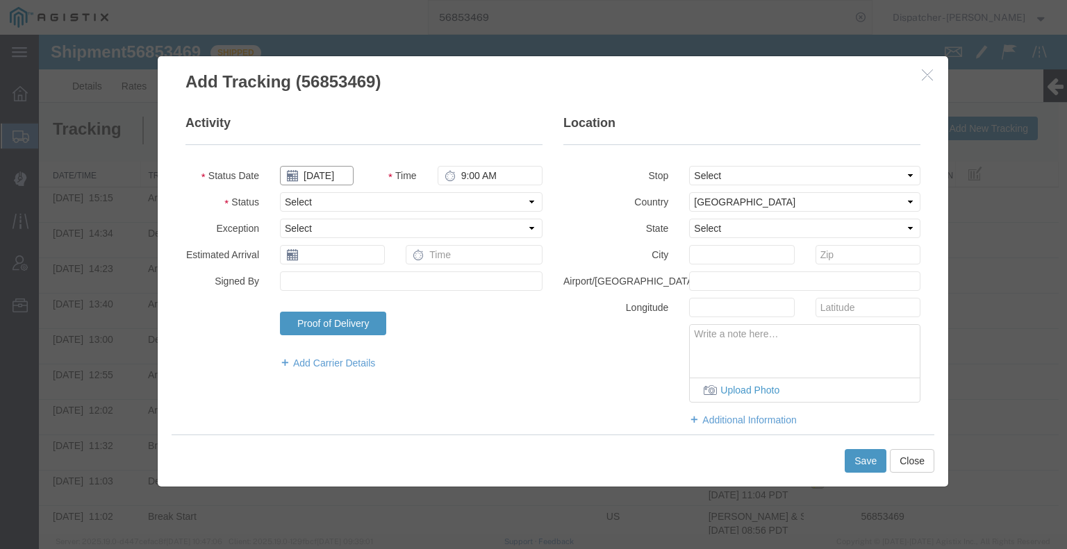
click at [331, 176] on input "[DATE]" at bounding box center [317, 175] width 74 height 19
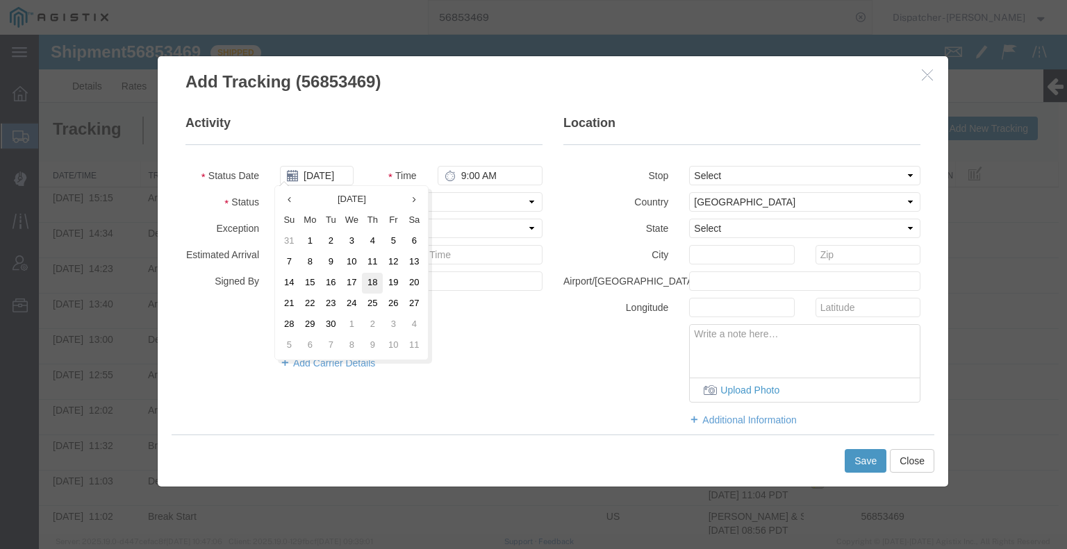
click at [368, 277] on td "18" at bounding box center [372, 283] width 21 height 21
type input "[DATE]"
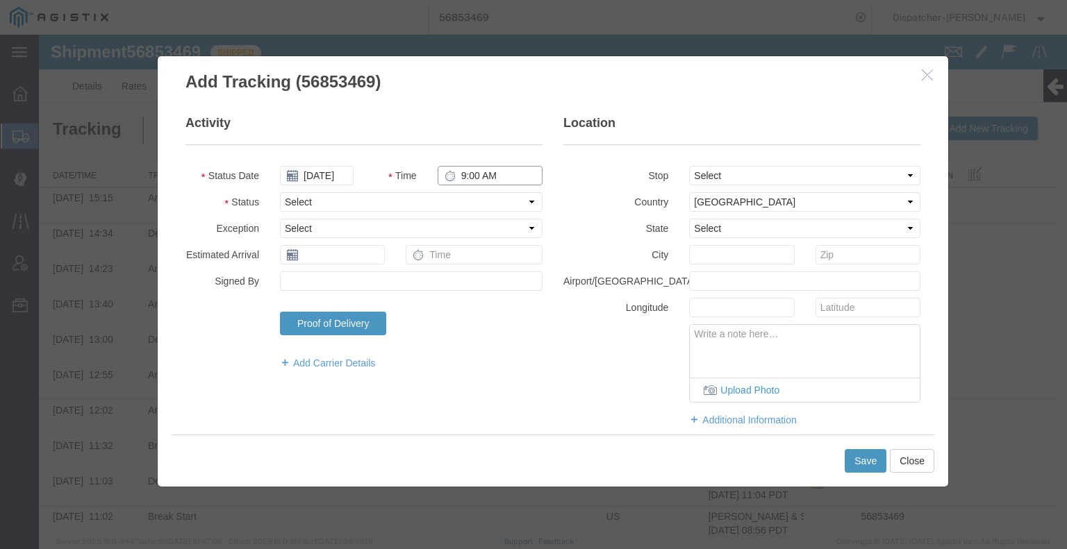
click at [501, 179] on input "9:00 AM" at bounding box center [490, 175] width 105 height 19
type input "6:30 PM"
click at [472, 209] on select "Select Arrival Notice Available Arrival Notice Imported Arrive at Delivery Loca…" at bounding box center [411, 201] width 263 height 19
select select "DELIVRED"
click at [280, 192] on select "Select Arrival Notice Available Arrival Notice Imported Arrive at Delivery Loca…" at bounding box center [411, 201] width 263 height 19
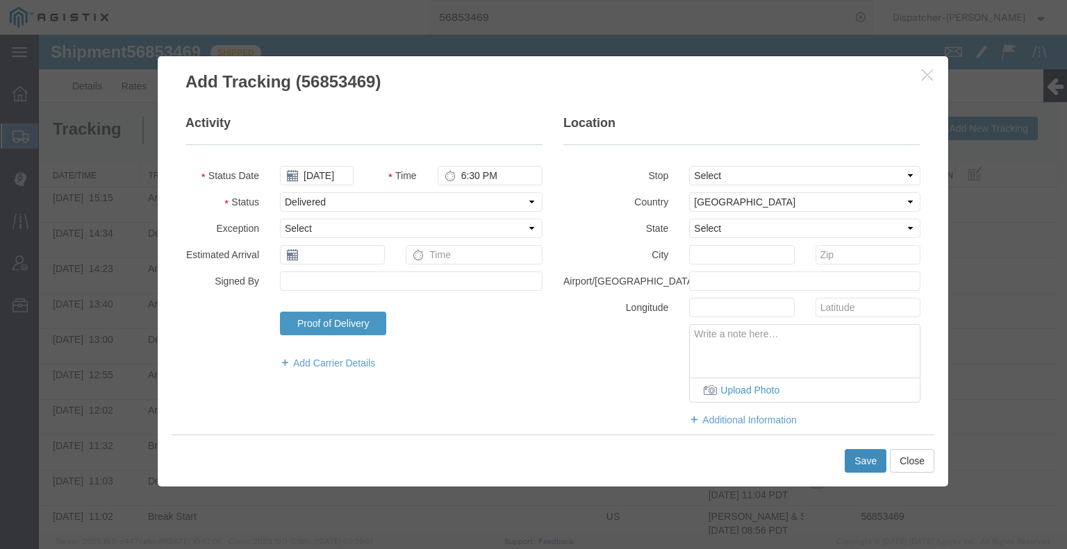
click at [853, 465] on button "Save" at bounding box center [865, 461] width 42 height 24
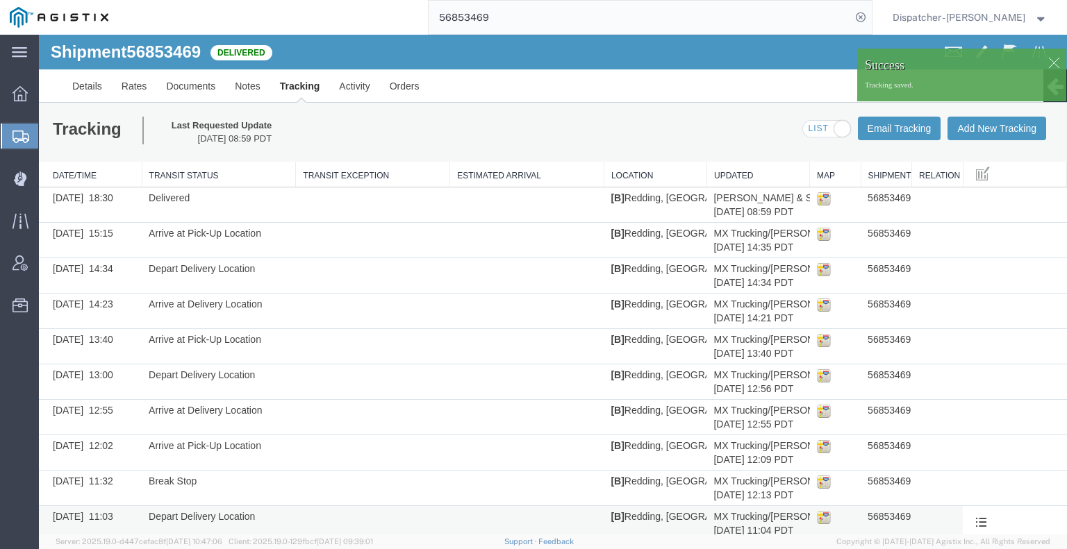
scroll to position [442, 0]
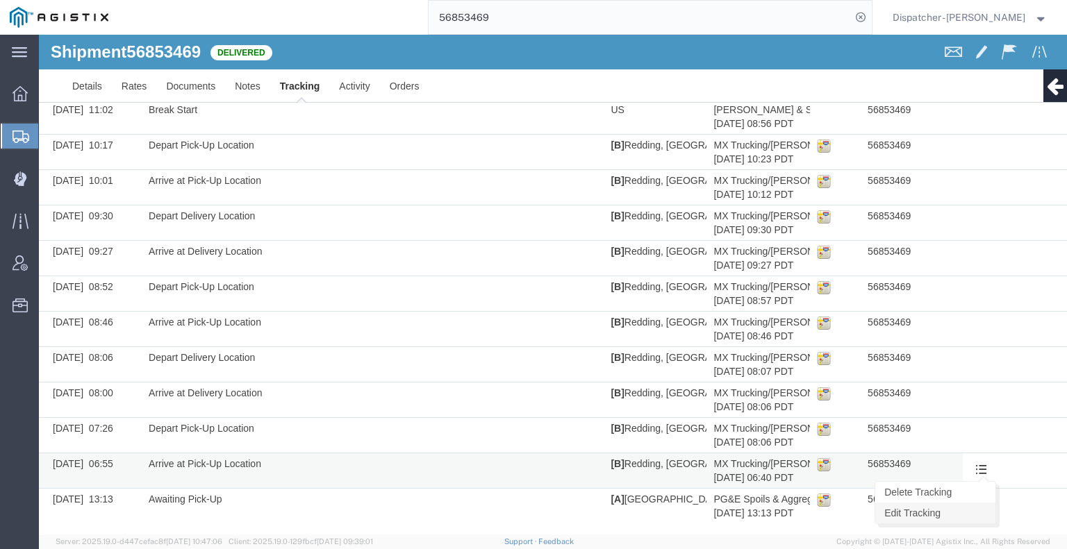
click at [968, 504] on link "Edit Tracking" at bounding box center [935, 513] width 120 height 21
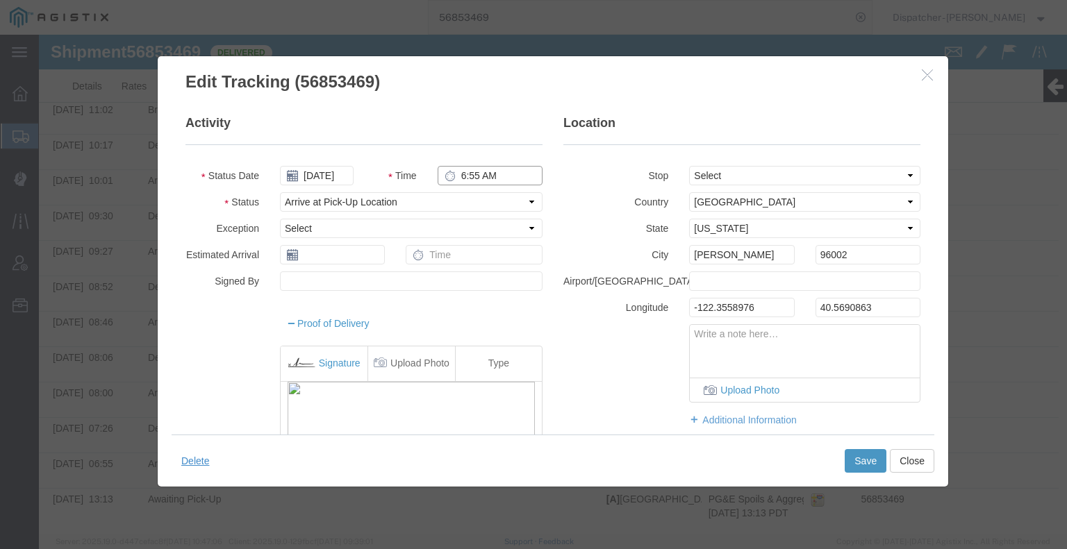
click at [465, 174] on input "6:55 AM" at bounding box center [490, 175] width 105 height 19
type input "7:00 AM"
click at [865, 467] on button "Save" at bounding box center [865, 461] width 42 height 24
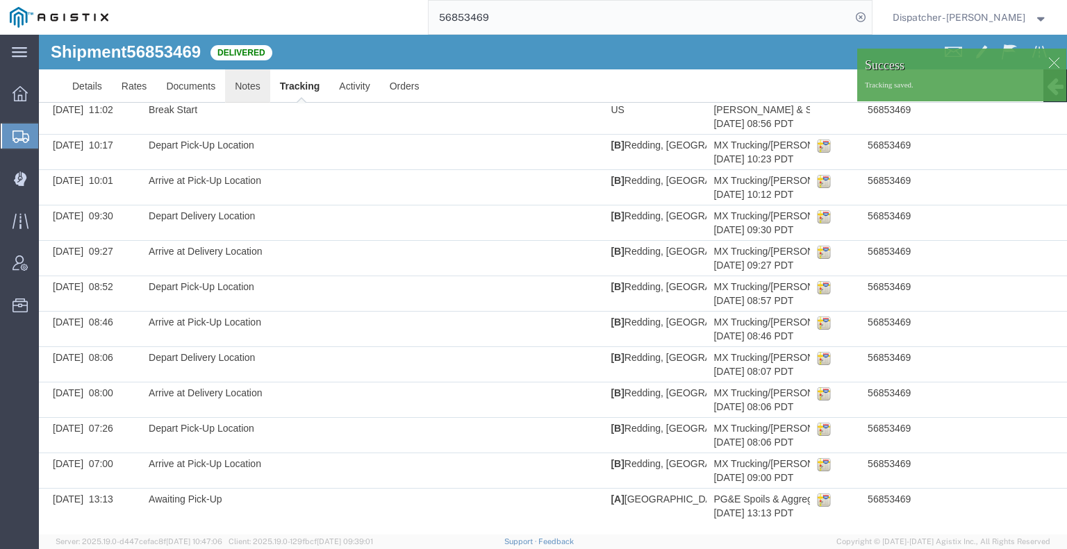
click at [244, 89] on link "Notes" at bounding box center [247, 85] width 45 height 33
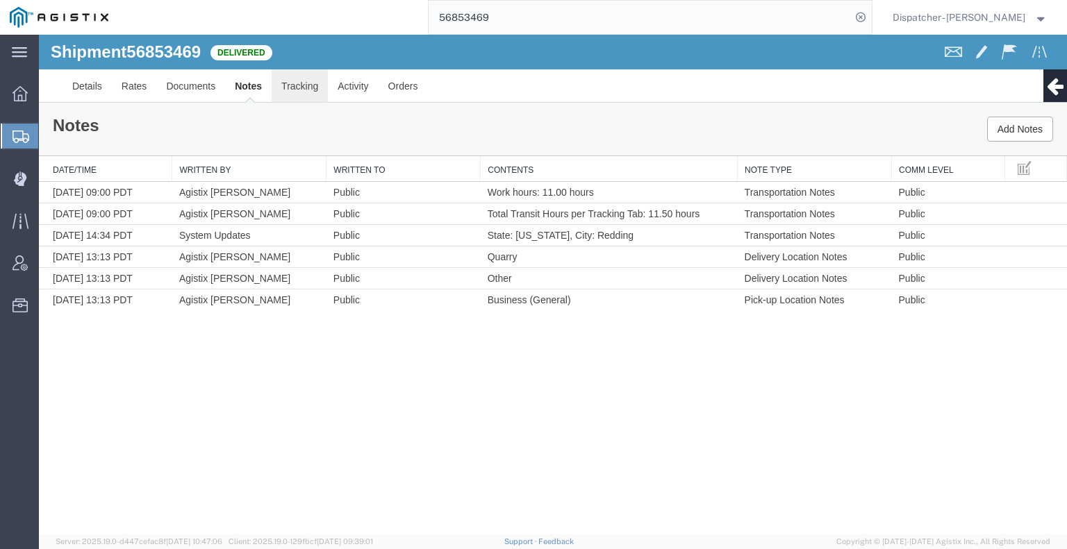
click at [288, 89] on link "Tracking" at bounding box center [300, 85] width 56 height 33
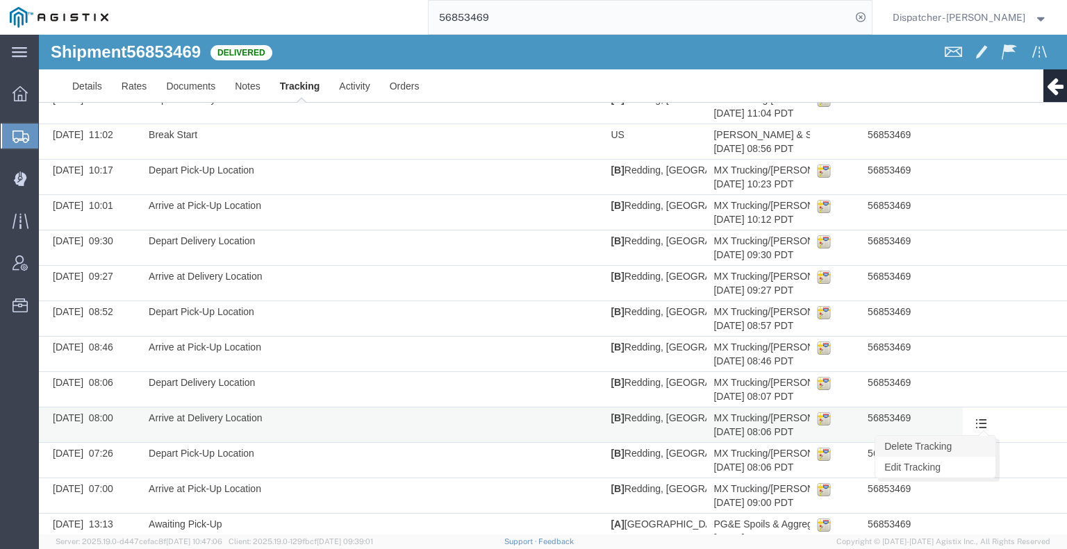
scroll to position [442, 0]
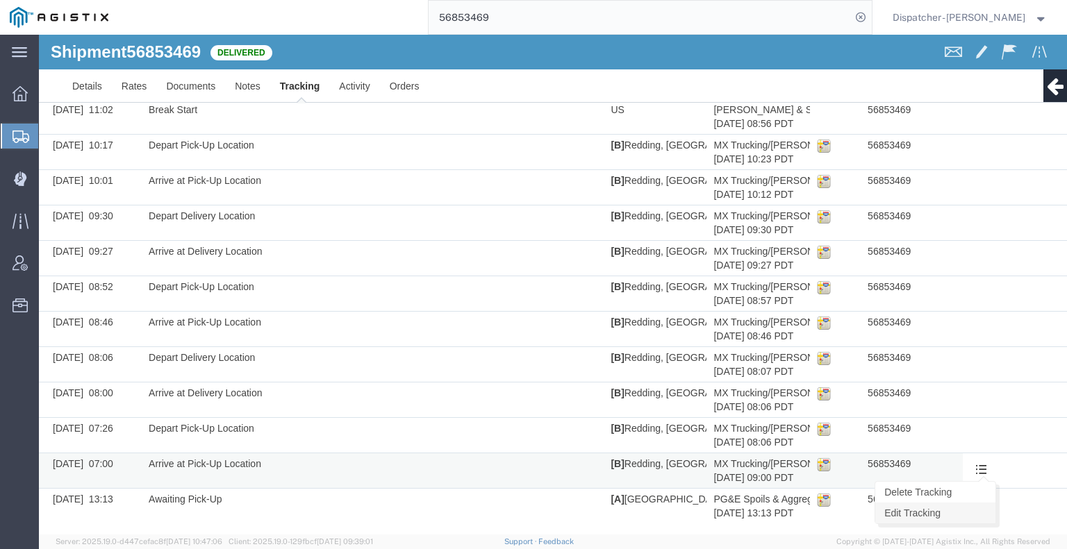
click at [971, 506] on link "Edit Tracking" at bounding box center [935, 513] width 120 height 21
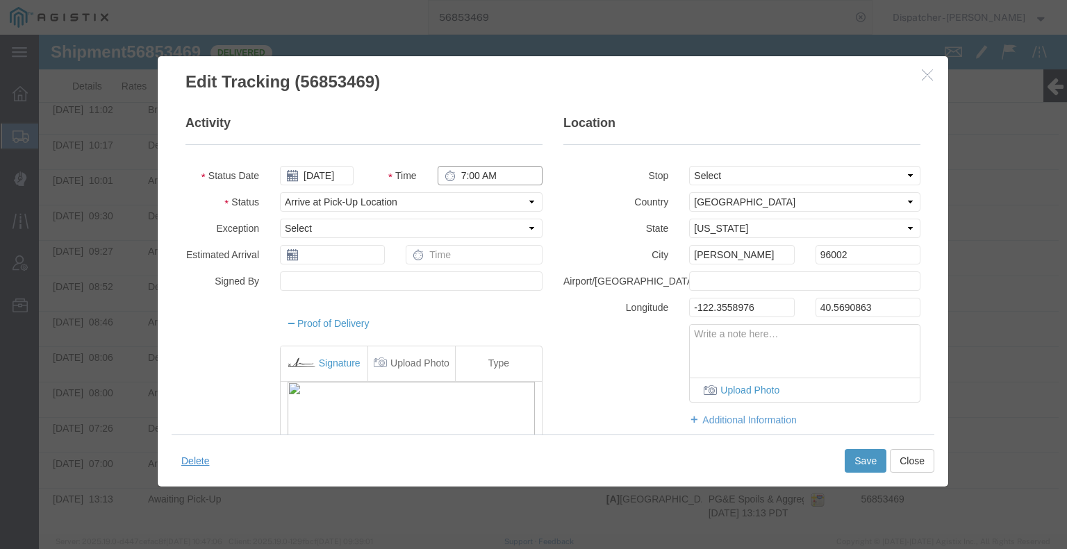
click at [471, 169] on input "7:00 AM" at bounding box center [490, 175] width 105 height 19
type input "4:15 AM"
click at [865, 455] on button "Save" at bounding box center [865, 461] width 42 height 24
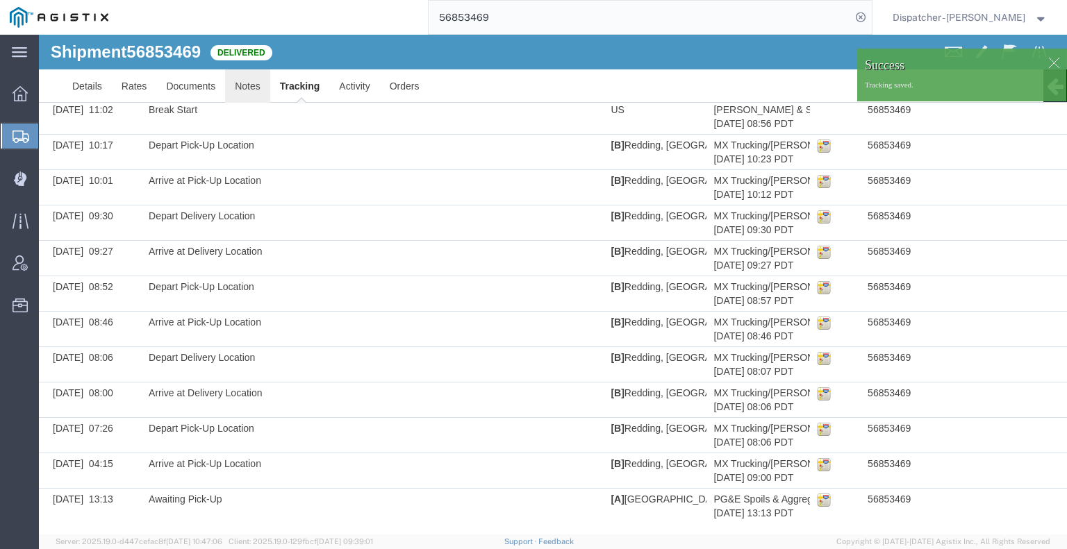
click at [240, 84] on link "Notes" at bounding box center [247, 85] width 45 height 33
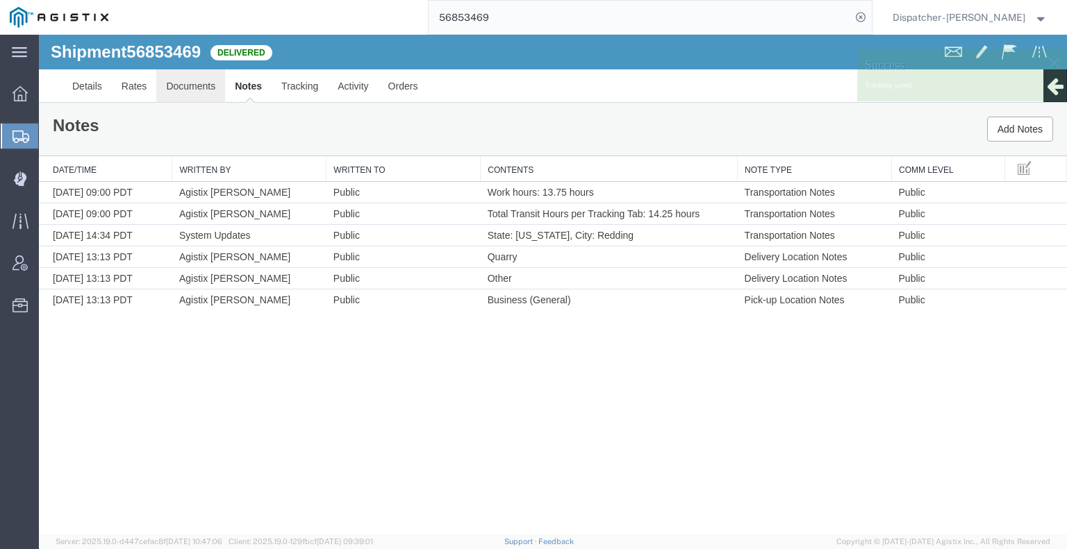
click at [192, 83] on link "Documents" at bounding box center [190, 85] width 69 height 33
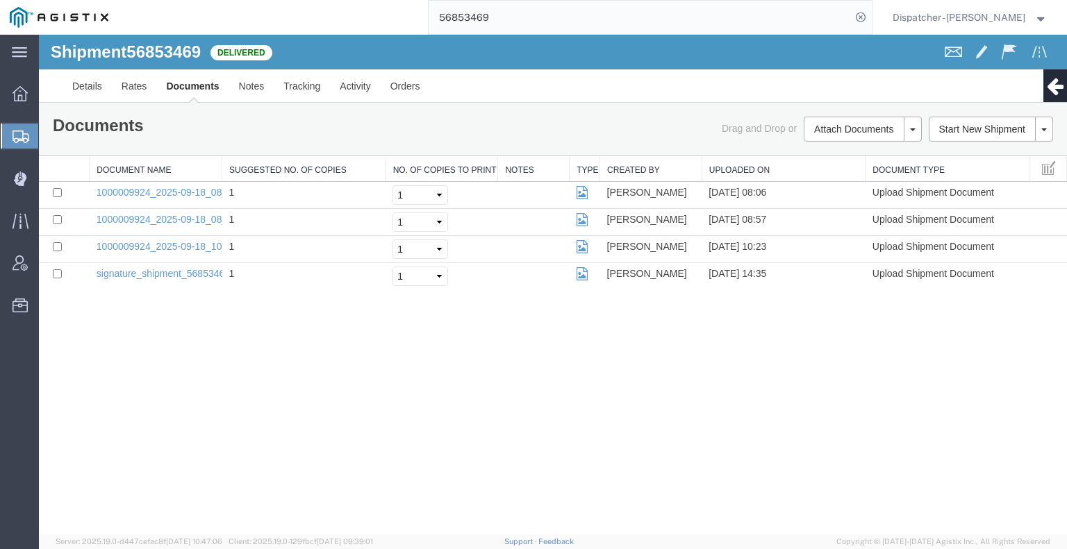
click at [124, 402] on div "Shipment 56853469 4 of 4 Delivered Details Rates Documents Notes Tracking Activ…" at bounding box center [553, 285] width 1028 height 500
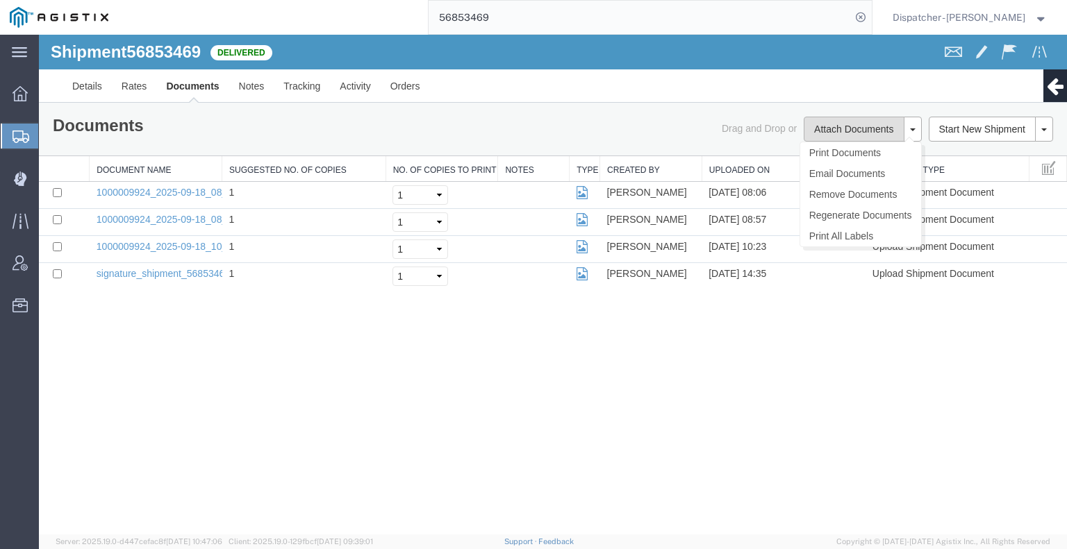
click at [825, 126] on button "Attach Documents" at bounding box center [854, 129] width 100 height 25
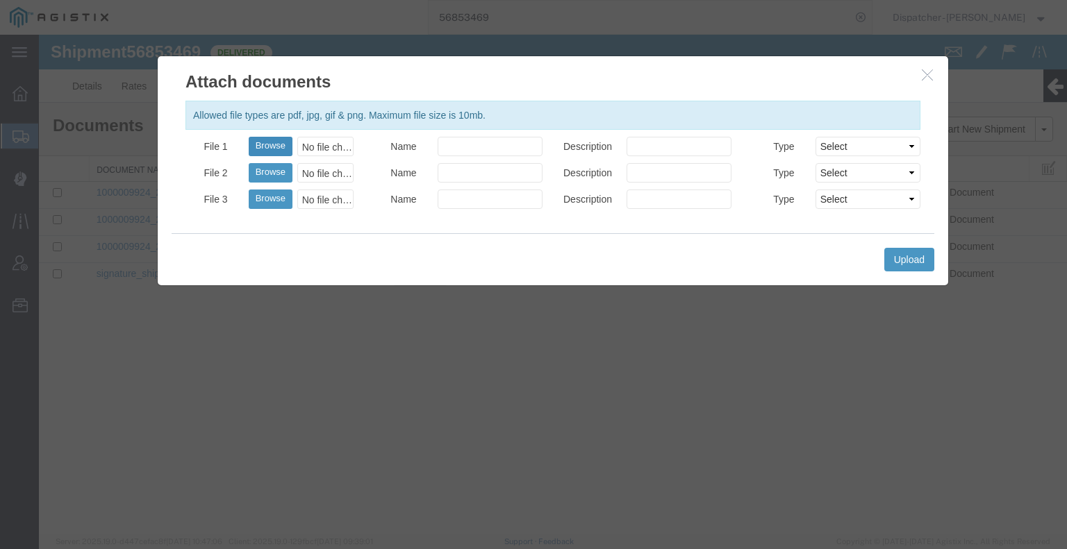
click at [271, 138] on button "Browse" at bounding box center [271, 146] width 44 height 19
type input "C:\fakepath\56853469trktag.pdf"
click at [906, 258] on button "Upload" at bounding box center [909, 260] width 50 height 24
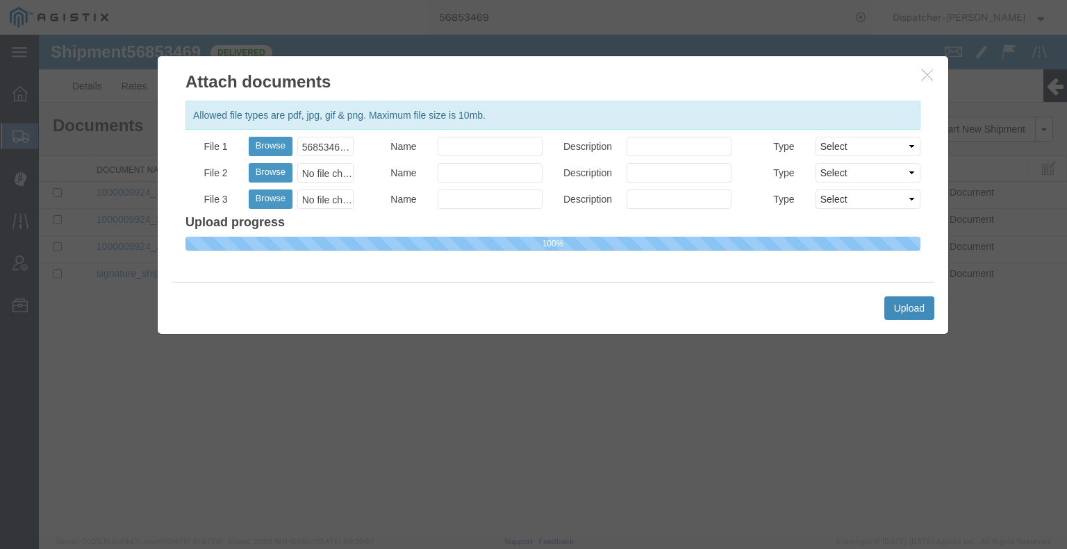
select select
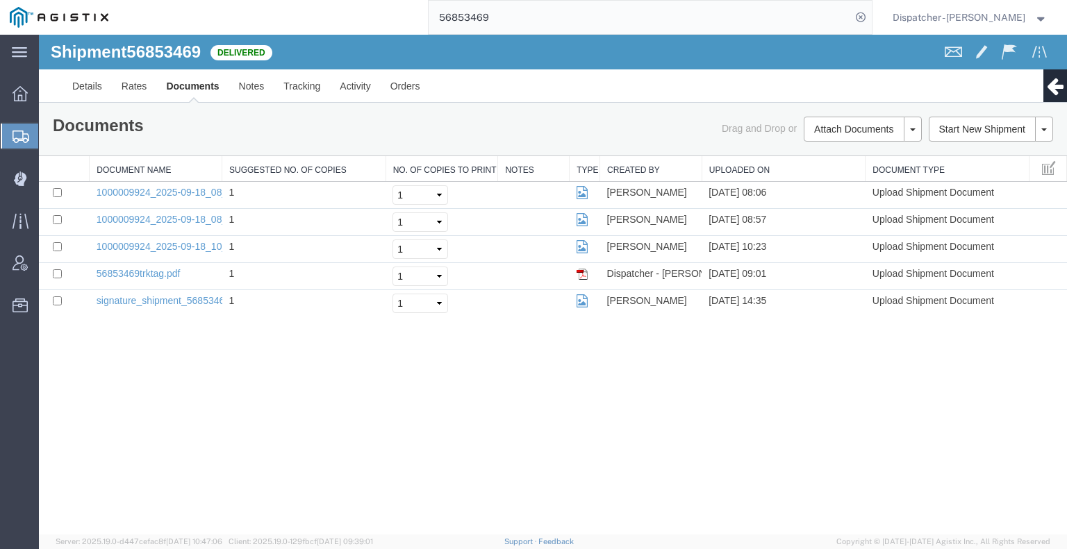
drag, startPoint x: 546, startPoint y: 47, endPoint x: 172, endPoint y: 69, distance: 374.3
type input "56841074"
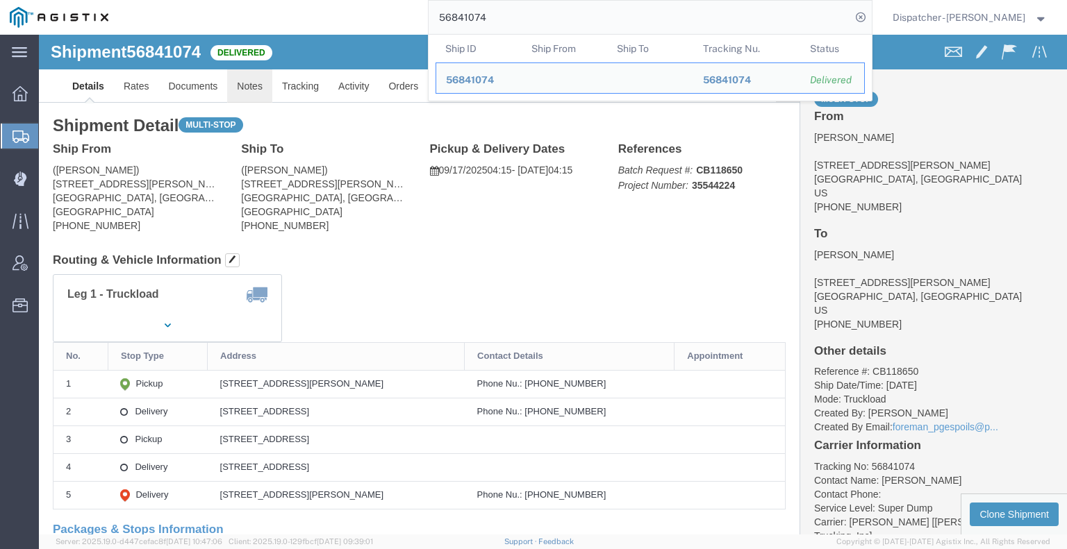
drag, startPoint x: 247, startPoint y: 84, endPoint x: 208, endPoint y: 49, distance: 52.1
click link "Notes"
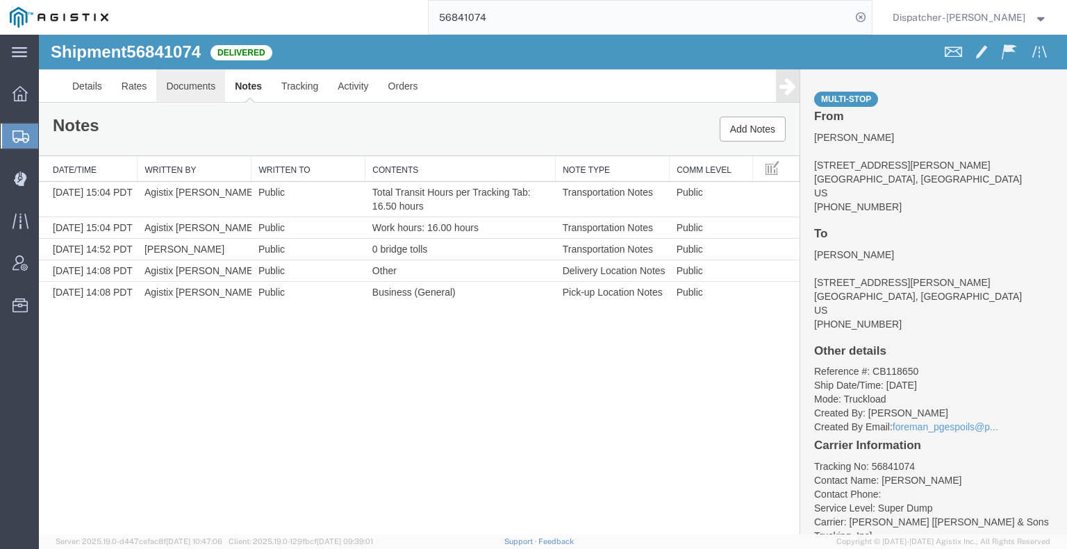
click at [192, 79] on link "Documents" at bounding box center [190, 85] width 69 height 33
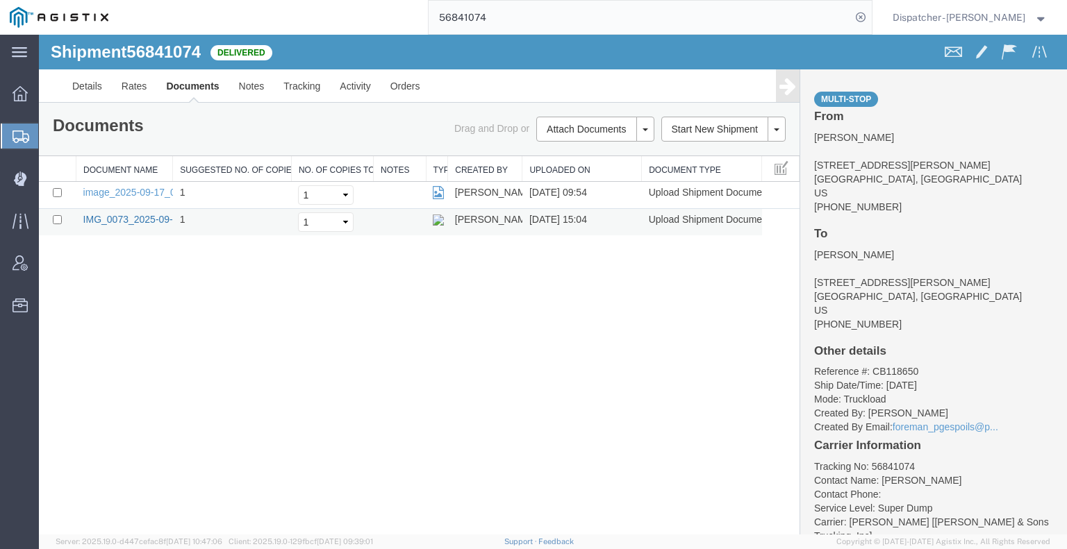
click at [133, 217] on link "IMG_0073_2025-09-18_15_04_38.jpeg" at bounding box center [168, 219] width 170 height 11
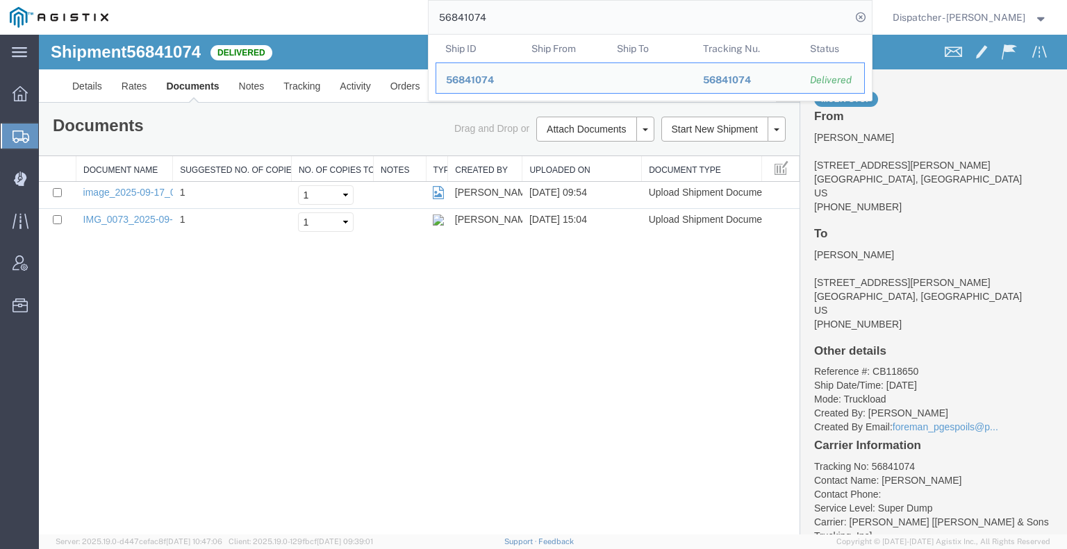
drag, startPoint x: 480, startPoint y: 19, endPoint x: 360, endPoint y: 34, distance: 120.4
click at [410, 23] on div "56841074 Ship ID Ship From Ship To Tracking Nu. Status Ship ID 56841074 Ship Fr…" at bounding box center [495, 17] width 754 height 35
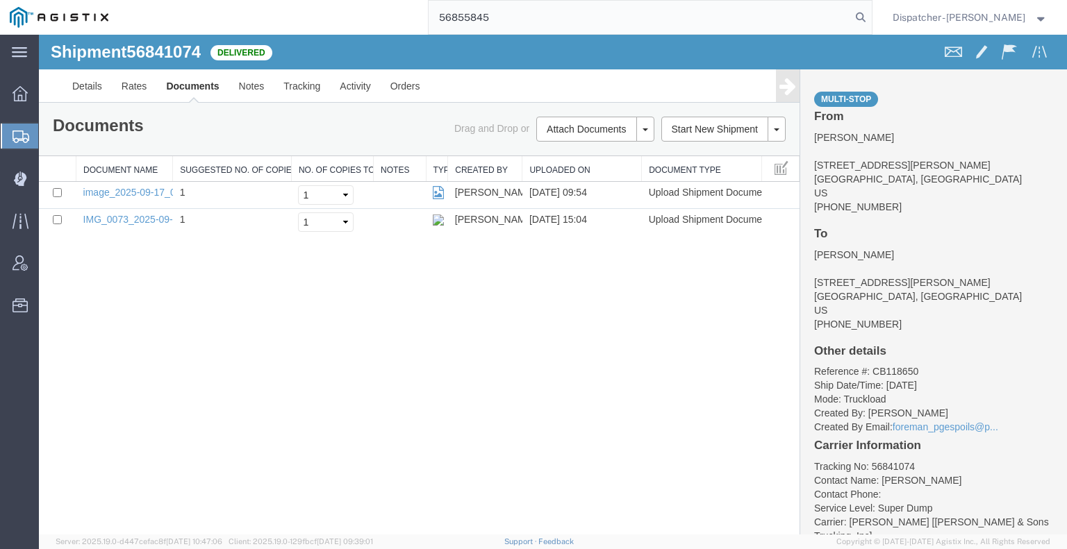
type input "56855845"
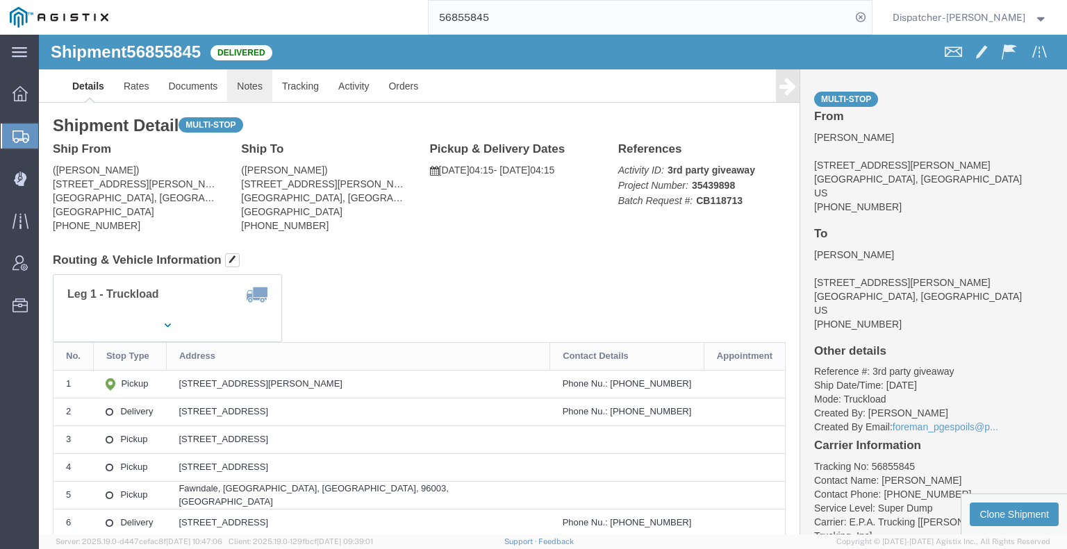
click link "Notes"
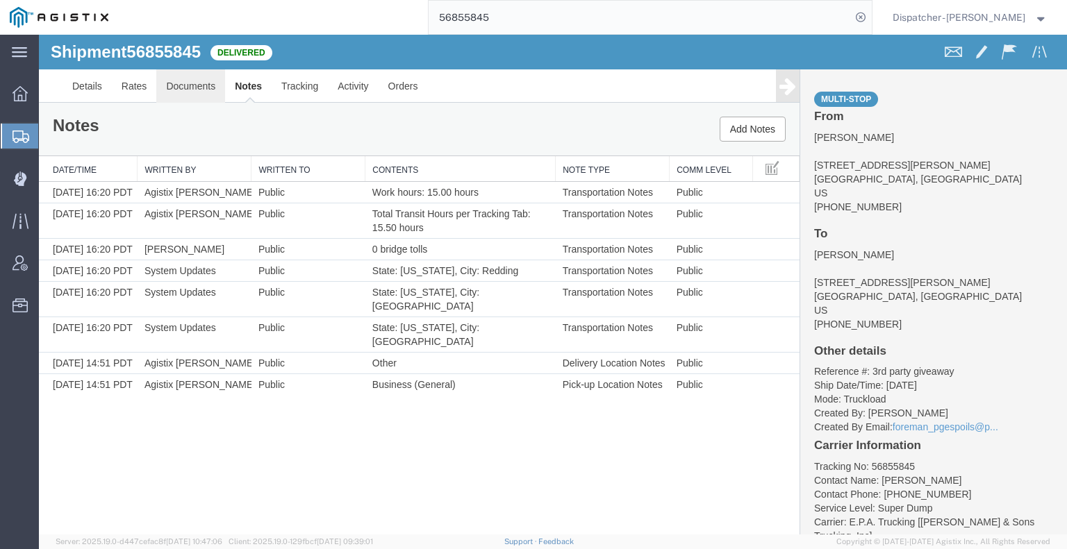
click at [208, 78] on link "Documents" at bounding box center [190, 85] width 69 height 33
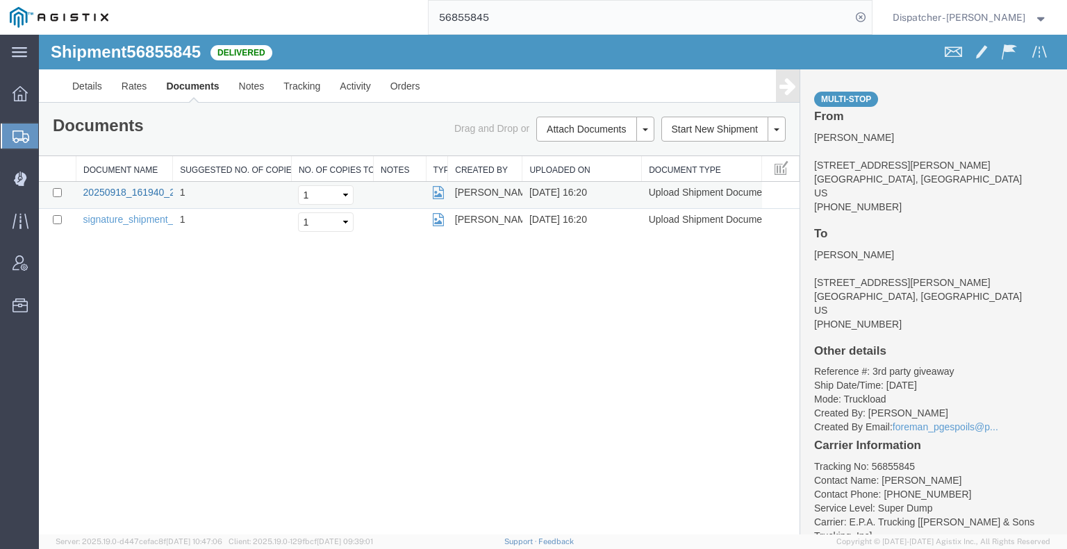
click at [94, 189] on link "20250918_161940_2025-09-18_16_20_44.jpg" at bounding box center [183, 192] width 201 height 11
click at [83, 390] on div "Shipment 56855845 2 of 2 Delivered Details Rates Documents Notes Tracking Activ…" at bounding box center [553, 285] width 1028 height 500
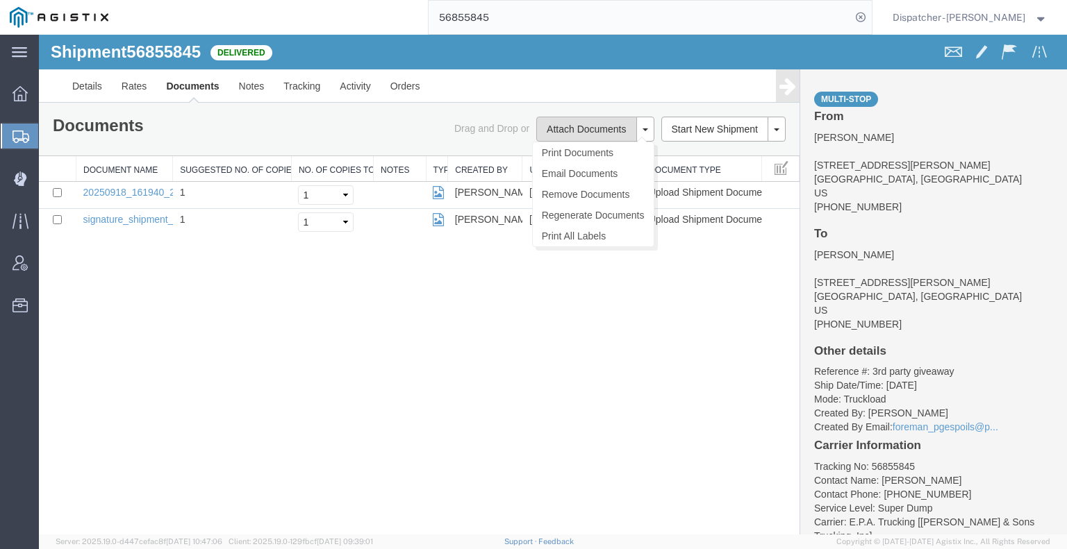
click at [565, 124] on button "Attach Documents" at bounding box center [586, 129] width 100 height 25
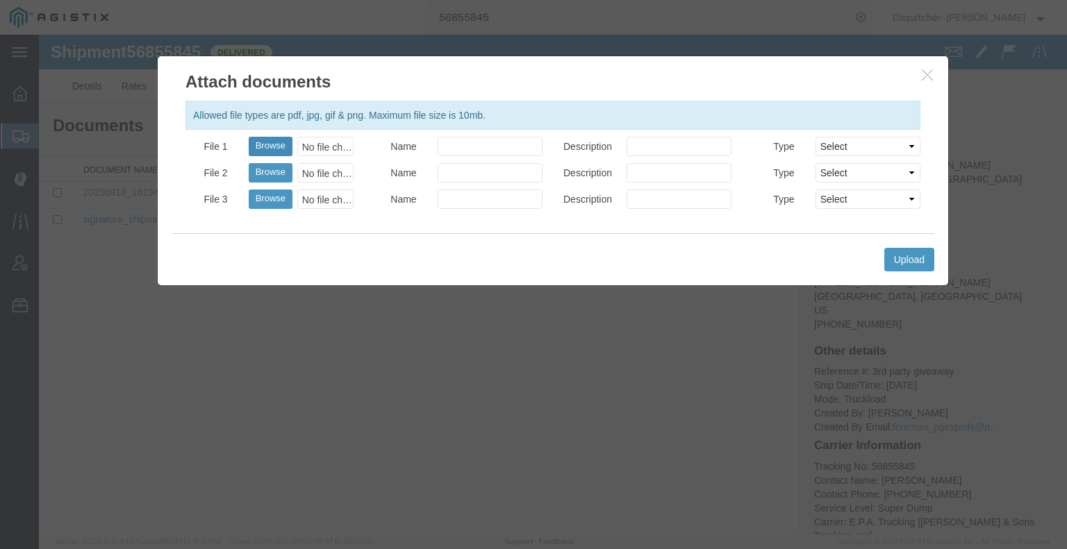
click at [261, 144] on button "Browse" at bounding box center [271, 146] width 44 height 19
type input "C:\fakepath\56855845trktag.pdf"
click at [890, 259] on button "Upload" at bounding box center [909, 260] width 50 height 24
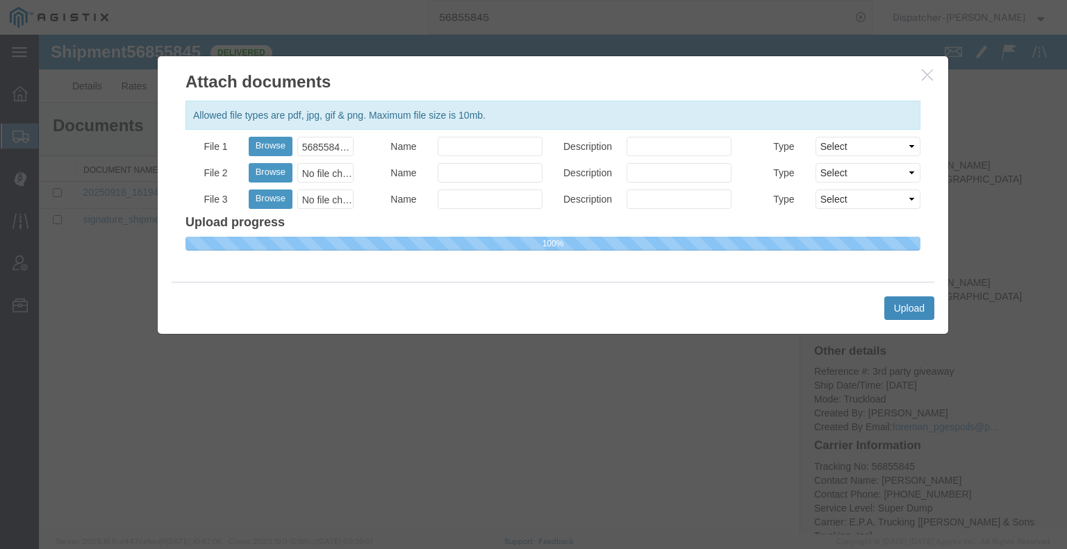
select select
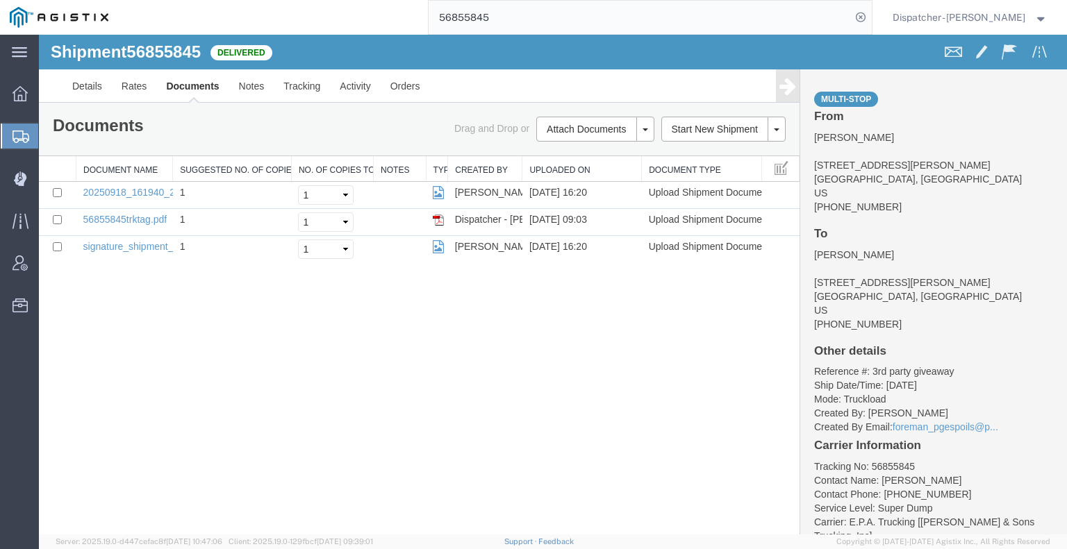
drag, startPoint x: 485, startPoint y: 18, endPoint x: 398, endPoint y: 27, distance: 88.0
click at [404, 26] on div "56855845" at bounding box center [495, 17] width 754 height 35
type input "56841331"
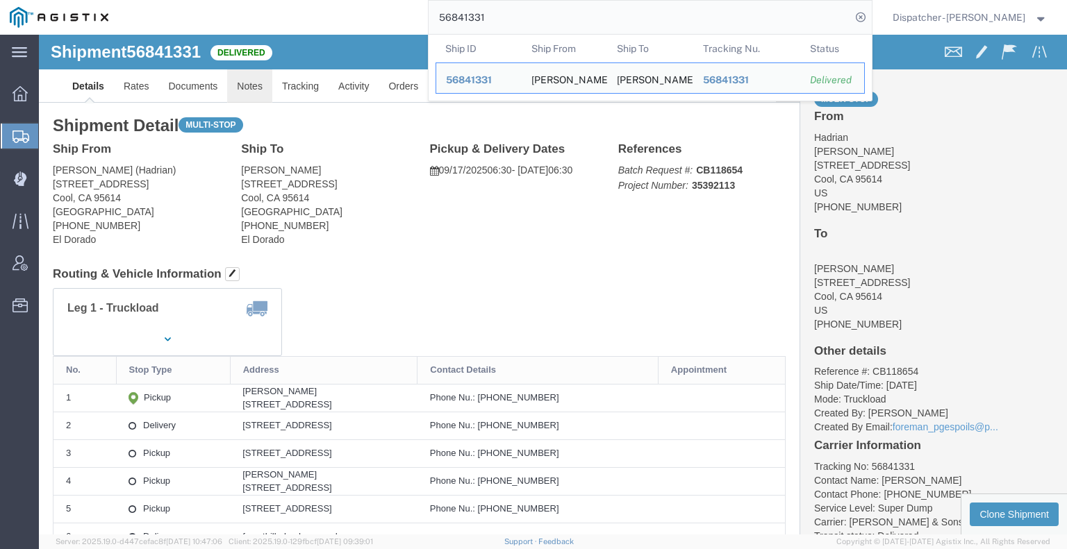
click link "Notes"
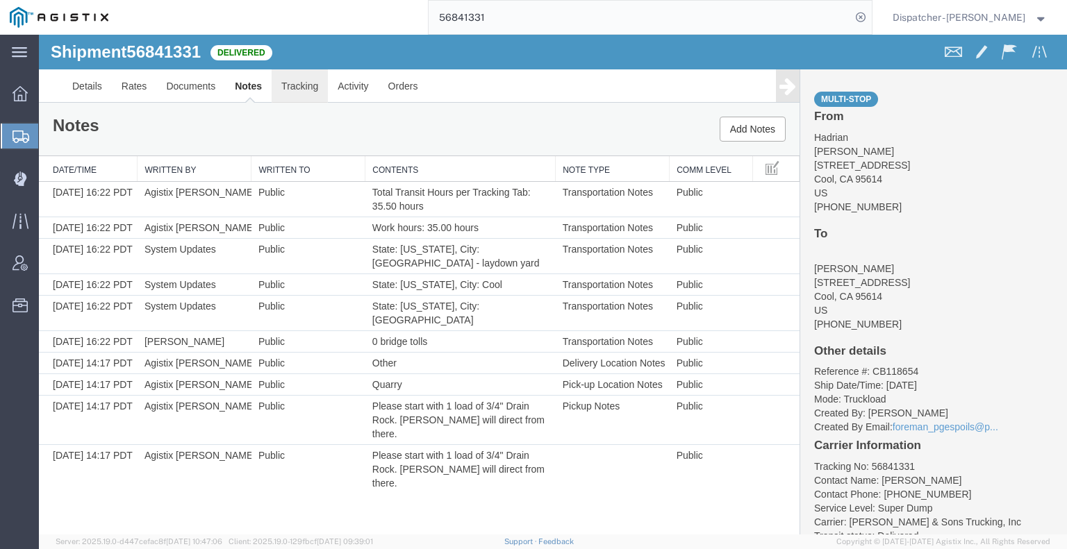
click at [308, 85] on link "Tracking" at bounding box center [300, 85] width 56 height 33
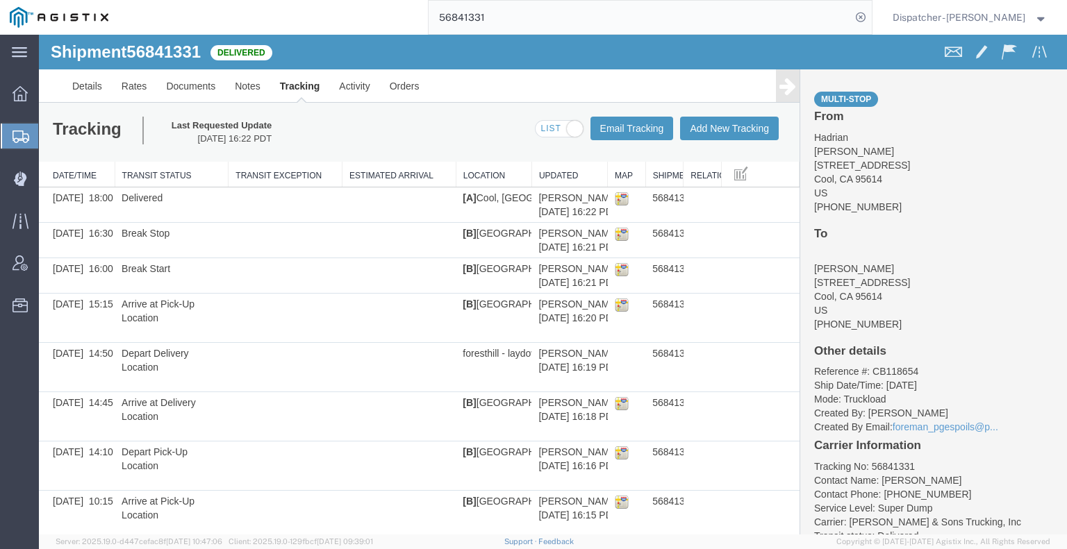
click at [782, 94] on icon at bounding box center [787, 85] width 17 height 19
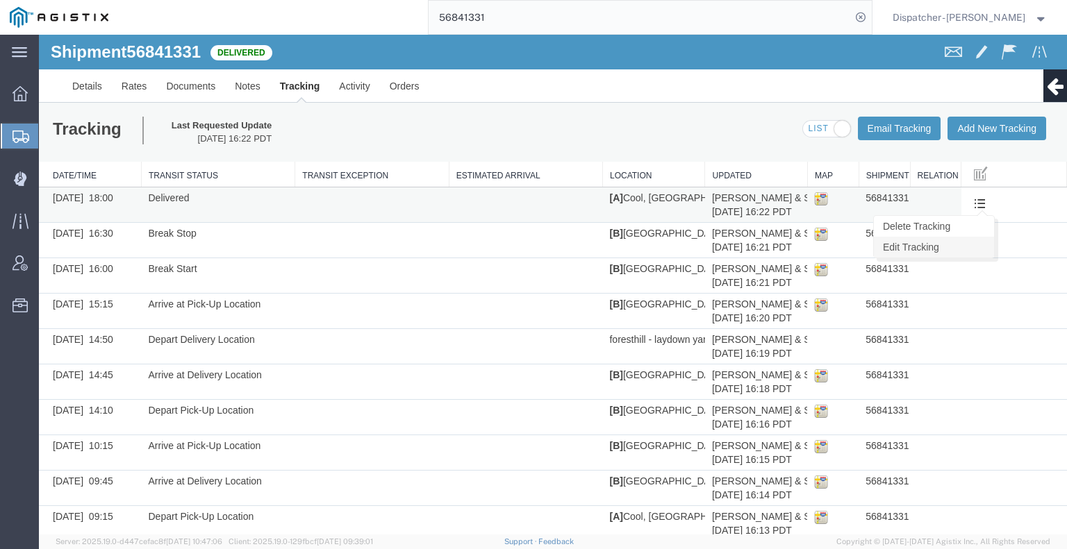
click at [961, 247] on link "Edit Tracking" at bounding box center [934, 247] width 120 height 21
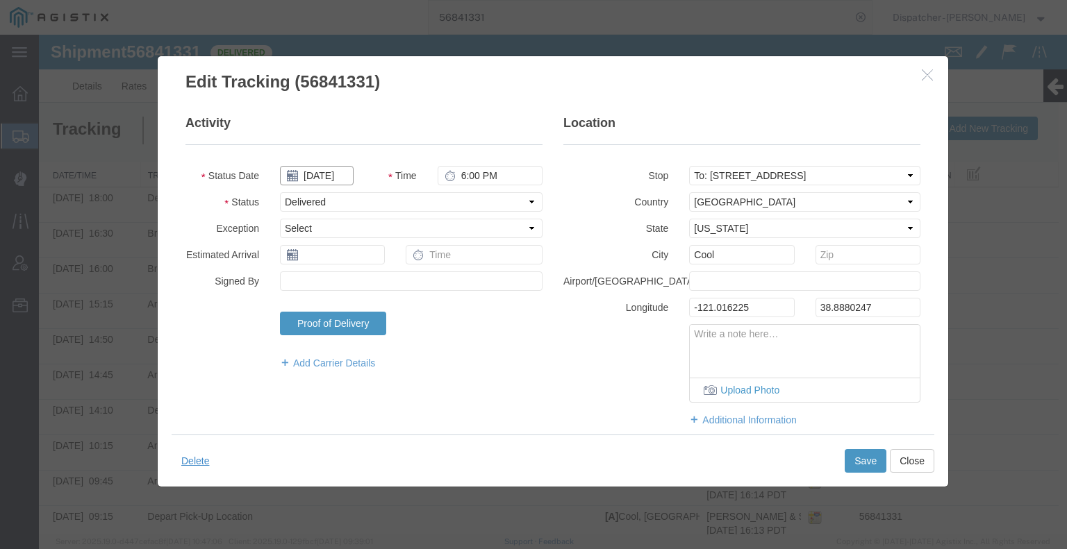
click at [313, 172] on input "[DATE]" at bounding box center [317, 175] width 74 height 19
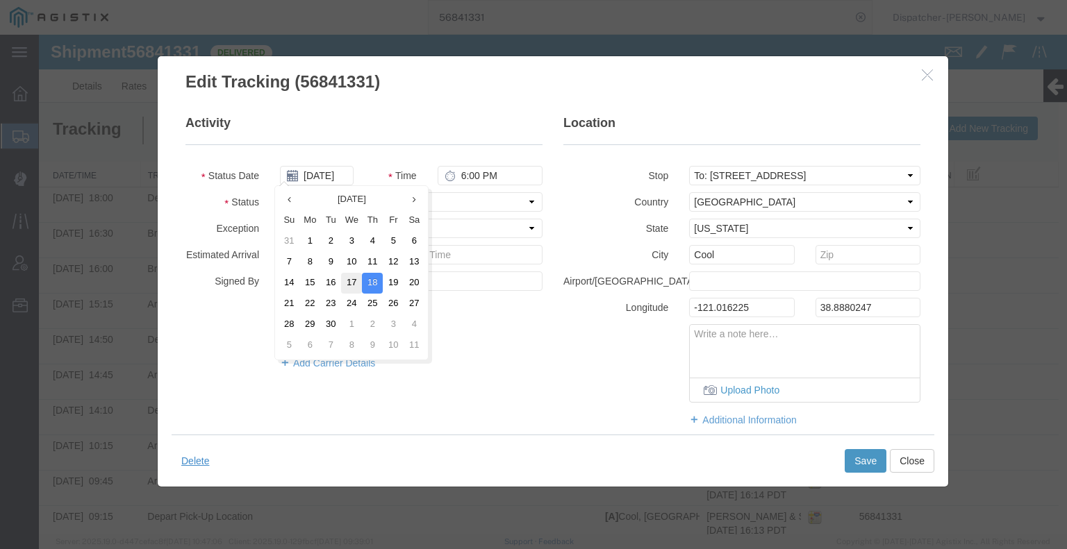
click at [346, 283] on td "17" at bounding box center [351, 283] width 21 height 21
type input "09/17/2025"
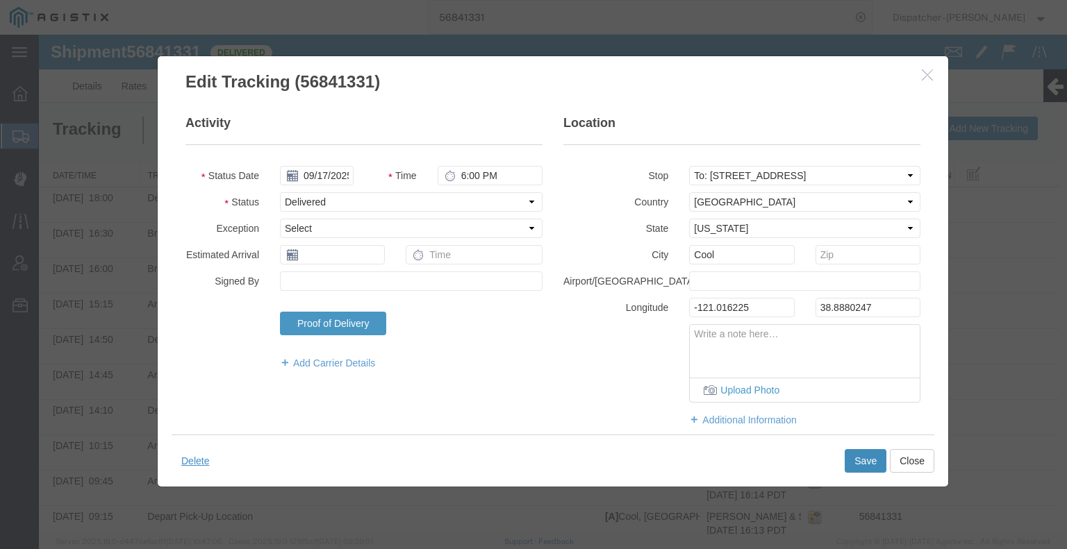
click at [858, 458] on button "Save" at bounding box center [865, 461] width 42 height 24
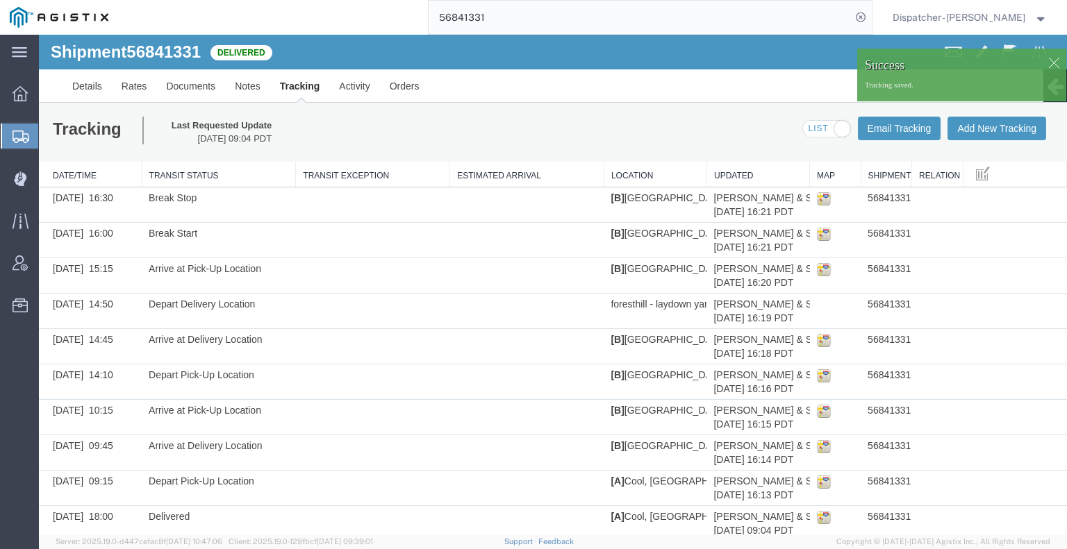
click at [39, 35] on link "Edit Tracking" at bounding box center [39, 35] width 0 height 0
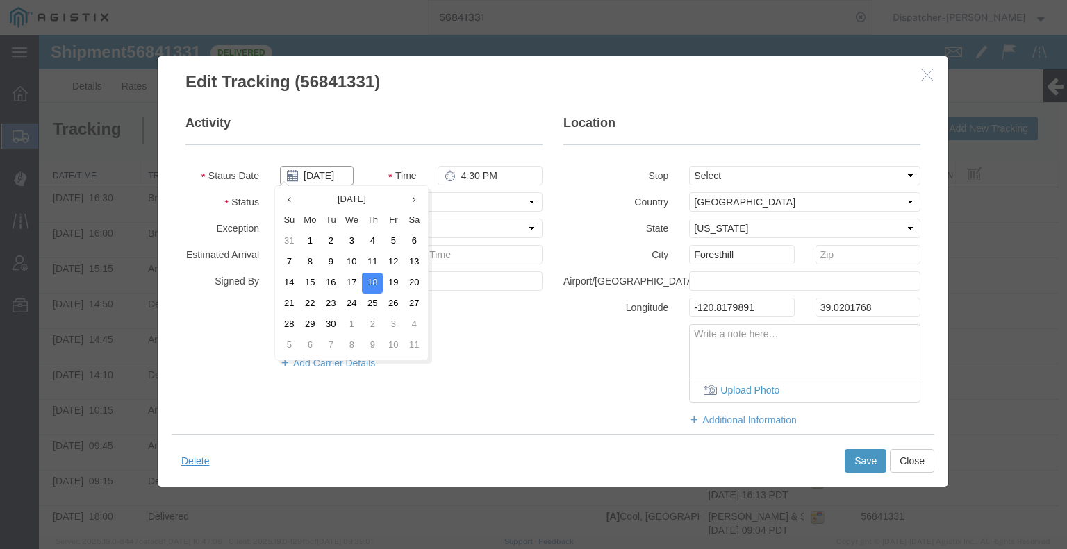
click at [326, 176] on input "[DATE]" at bounding box center [317, 175] width 74 height 19
click at [353, 281] on td "17" at bounding box center [351, 283] width 21 height 21
type input "09/17/2025"
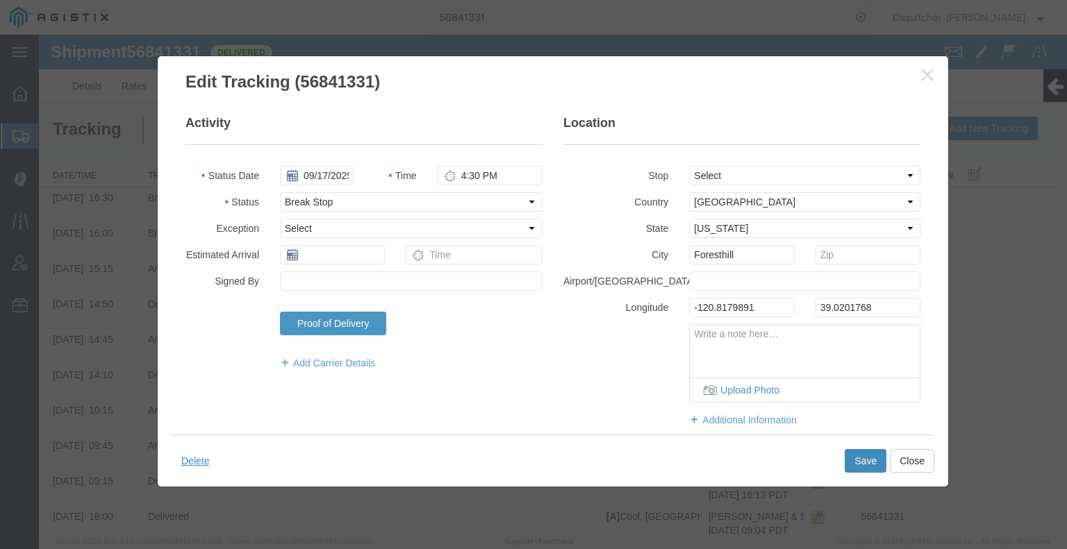
click at [856, 460] on button "Save" at bounding box center [865, 461] width 42 height 24
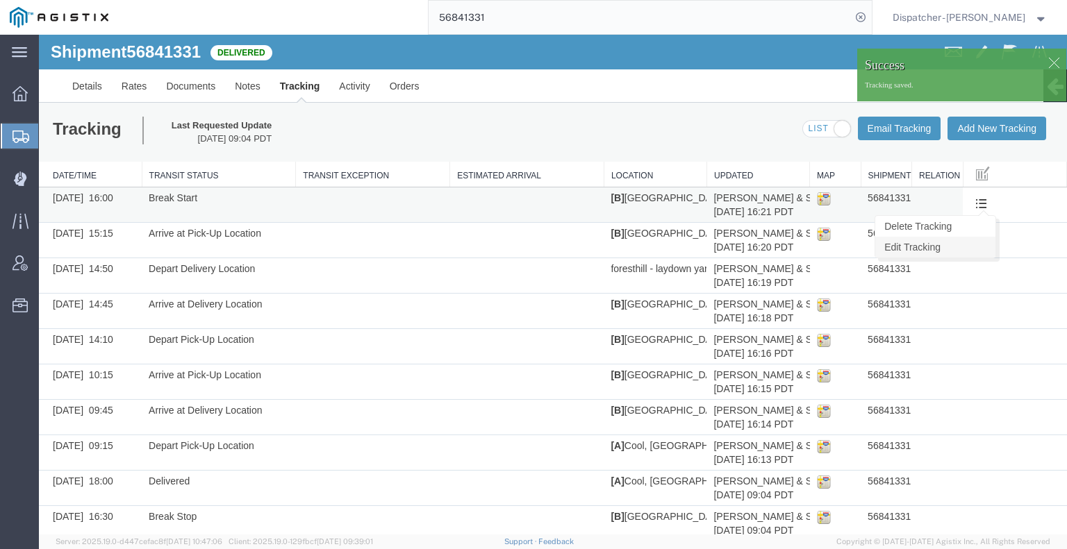
click at [964, 240] on link "Edit Tracking" at bounding box center [935, 247] width 120 height 21
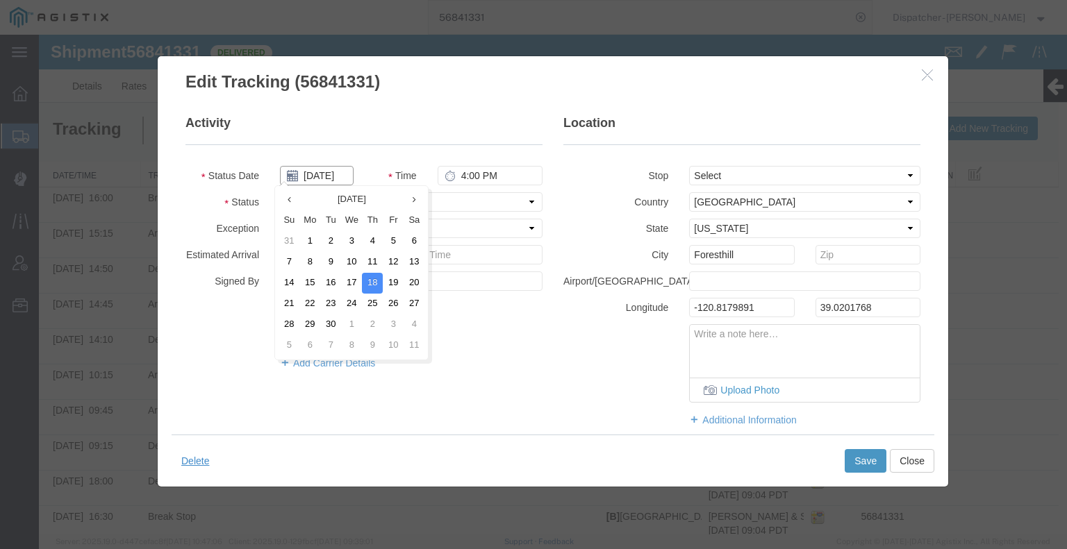
click at [333, 178] on input "[DATE]" at bounding box center [317, 175] width 74 height 19
click at [350, 284] on td "17" at bounding box center [351, 283] width 21 height 21
type input "09/17/2025"
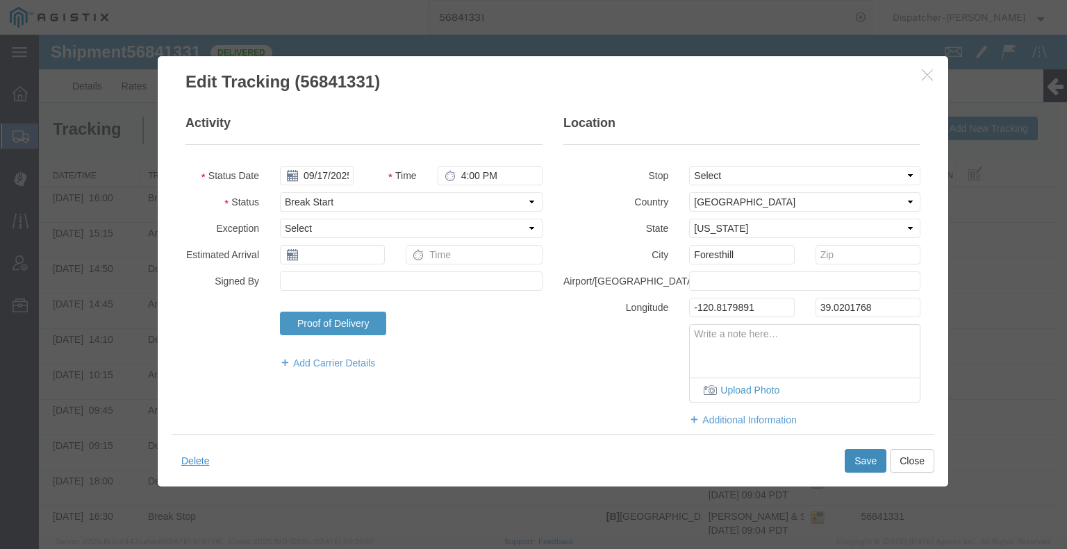
click at [870, 465] on button "Save" at bounding box center [865, 461] width 42 height 24
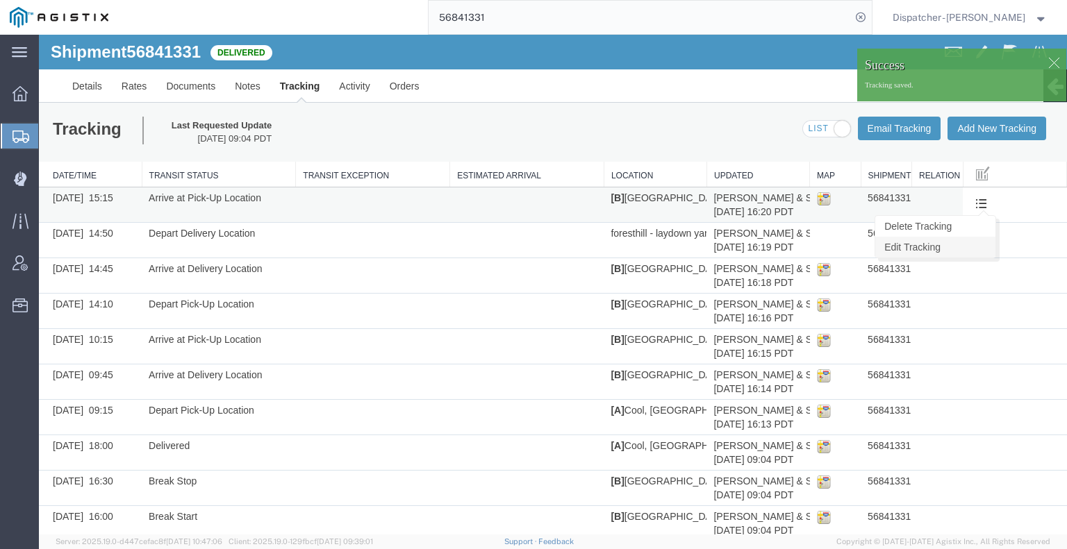
click at [956, 244] on link "Edit Tracking" at bounding box center [935, 247] width 120 height 21
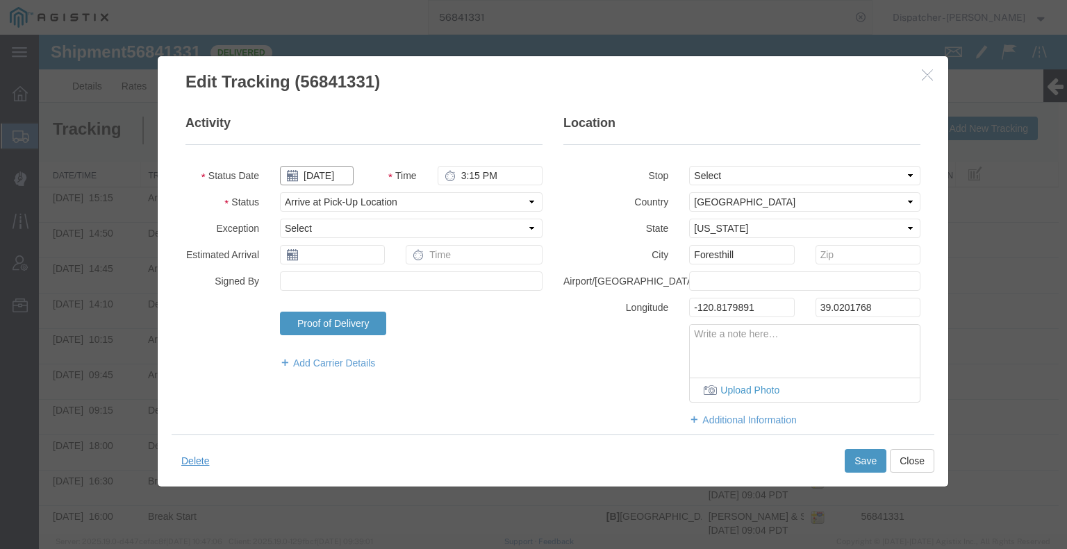
click at [331, 175] on input "[DATE]" at bounding box center [317, 175] width 74 height 19
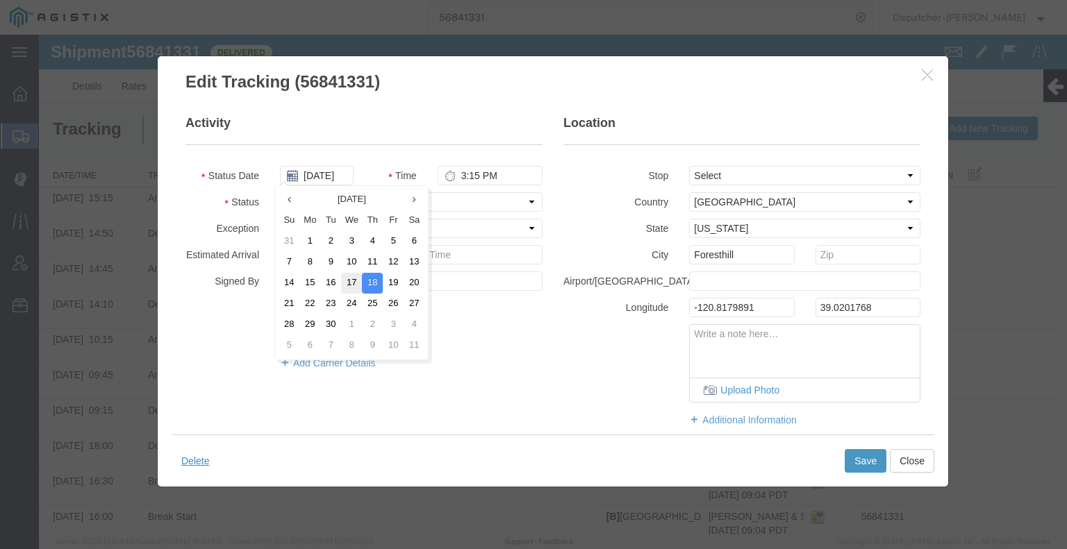
click at [360, 288] on td "17" at bounding box center [351, 283] width 21 height 21
type input "09/17/2025"
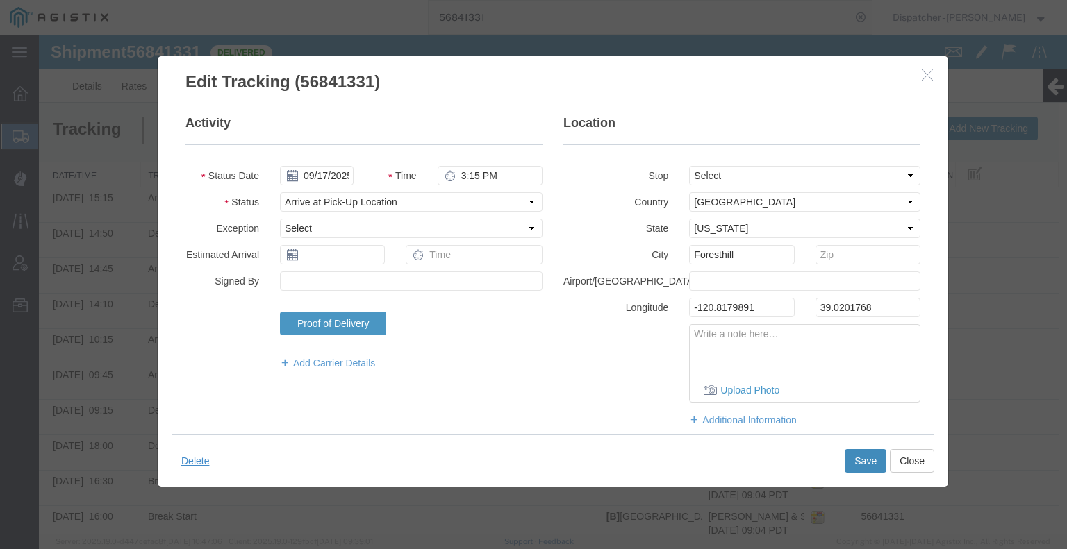
click at [856, 464] on button "Save" at bounding box center [865, 461] width 42 height 24
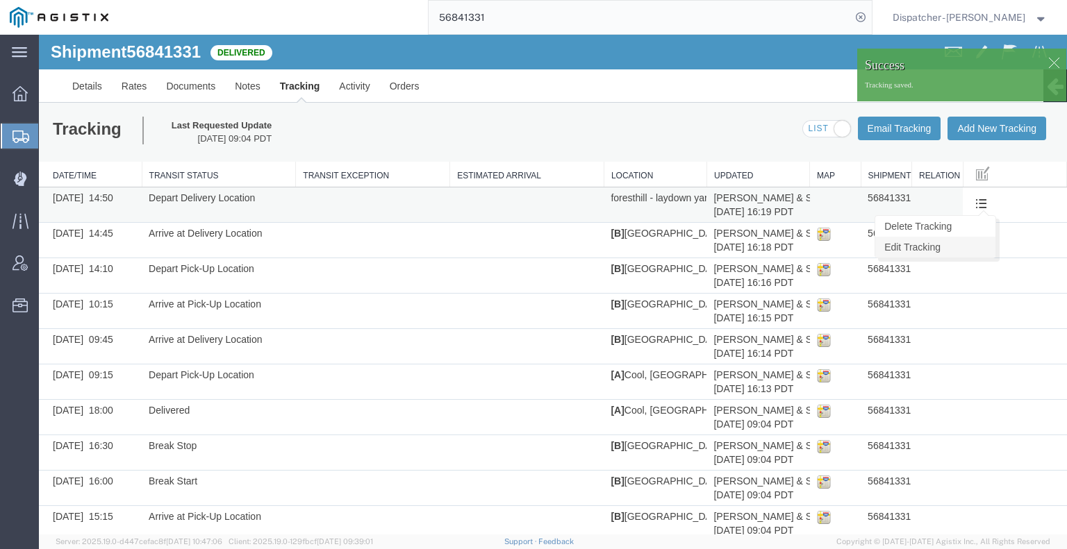
click at [961, 242] on link "Edit Tracking" at bounding box center [935, 247] width 120 height 21
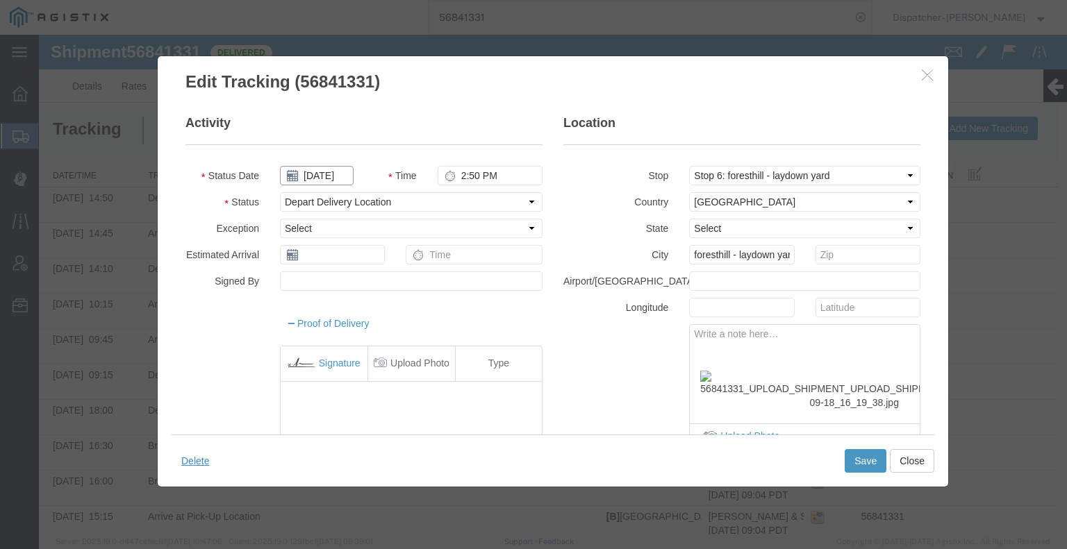
click at [333, 173] on input "[DATE]" at bounding box center [317, 175] width 74 height 19
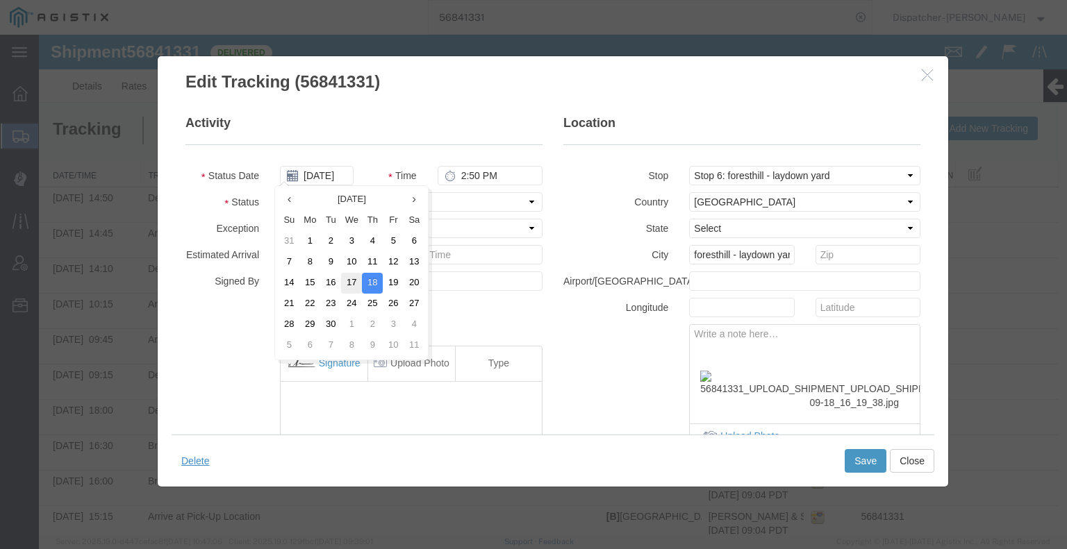
click at [350, 283] on td "17" at bounding box center [351, 283] width 21 height 21
type input "09/17/2025"
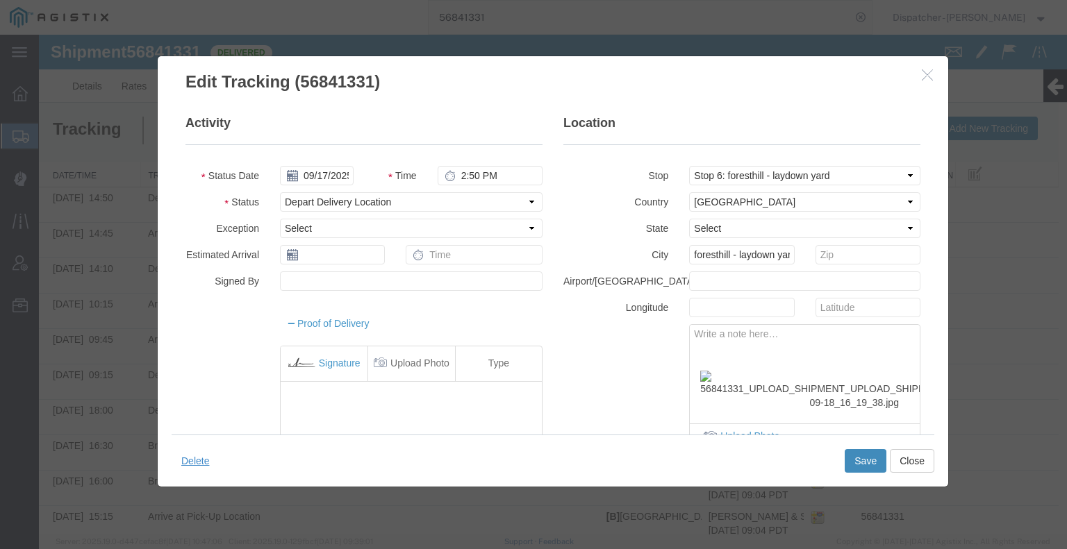
click at [856, 470] on button "Save" at bounding box center [865, 461] width 42 height 24
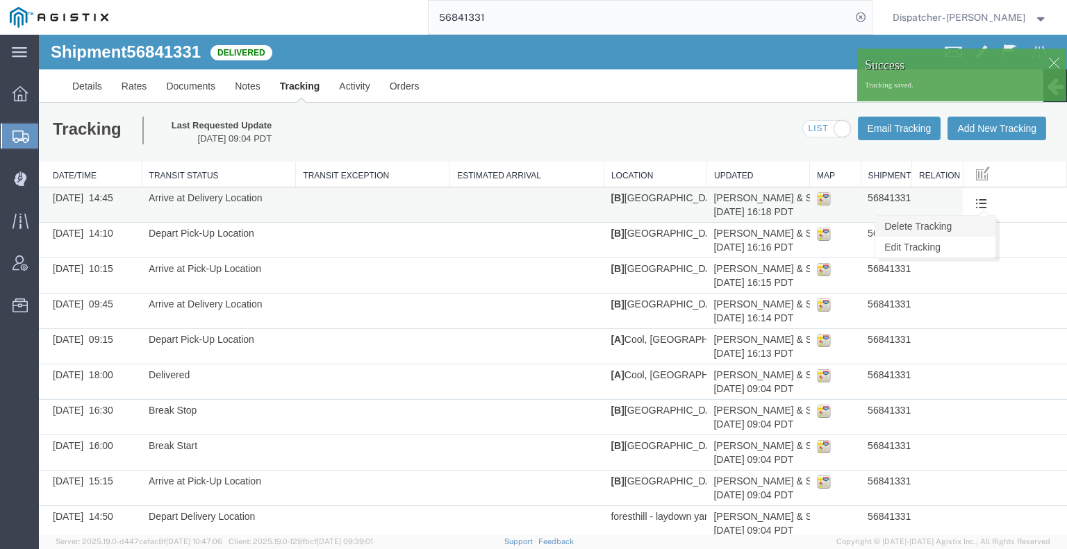
click at [969, 226] on link "Delete Tracking" at bounding box center [935, 226] width 120 height 21
click at [967, 226] on link "Delete Tracking" at bounding box center [935, 226] width 120 height 21
click at [966, 230] on link "Delete Tracking" at bounding box center [935, 226] width 120 height 21
click at [970, 223] on link "Delete Tracking" at bounding box center [935, 226] width 120 height 21
click at [972, 226] on link "Delete Tracking" at bounding box center [935, 226] width 120 height 21
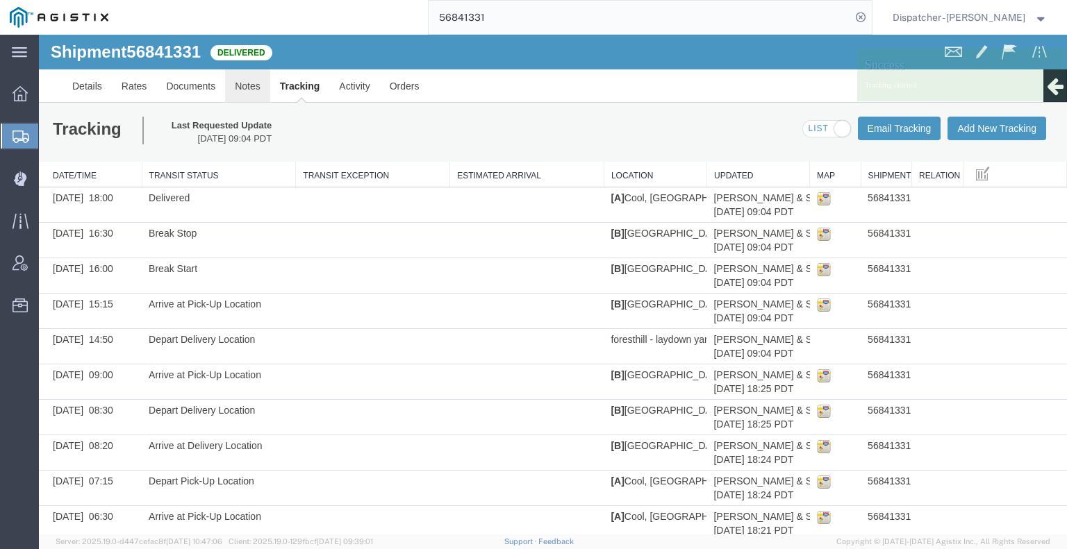
click at [246, 81] on link "Notes" at bounding box center [247, 85] width 45 height 33
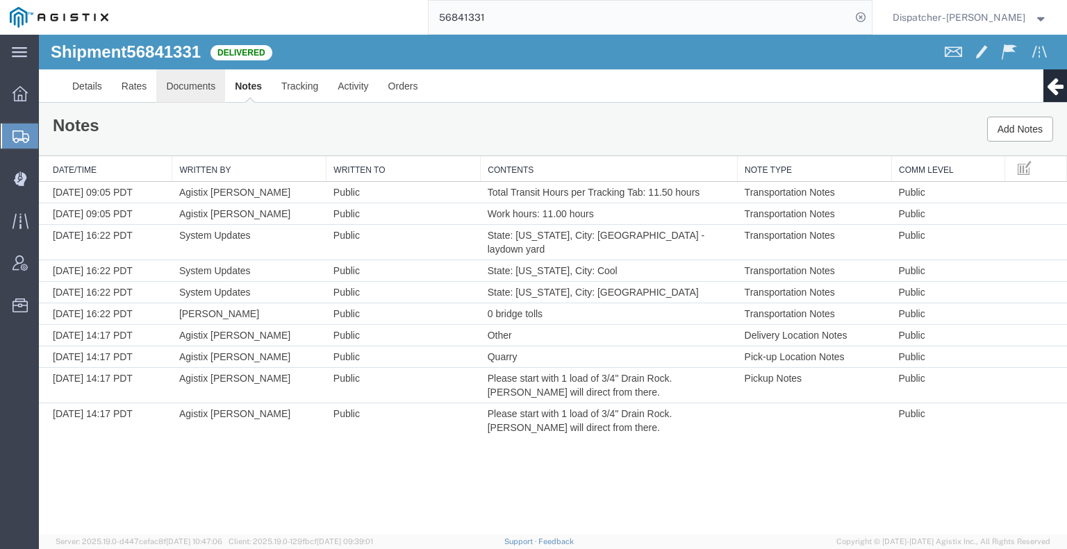
click at [196, 90] on link "Documents" at bounding box center [190, 85] width 69 height 33
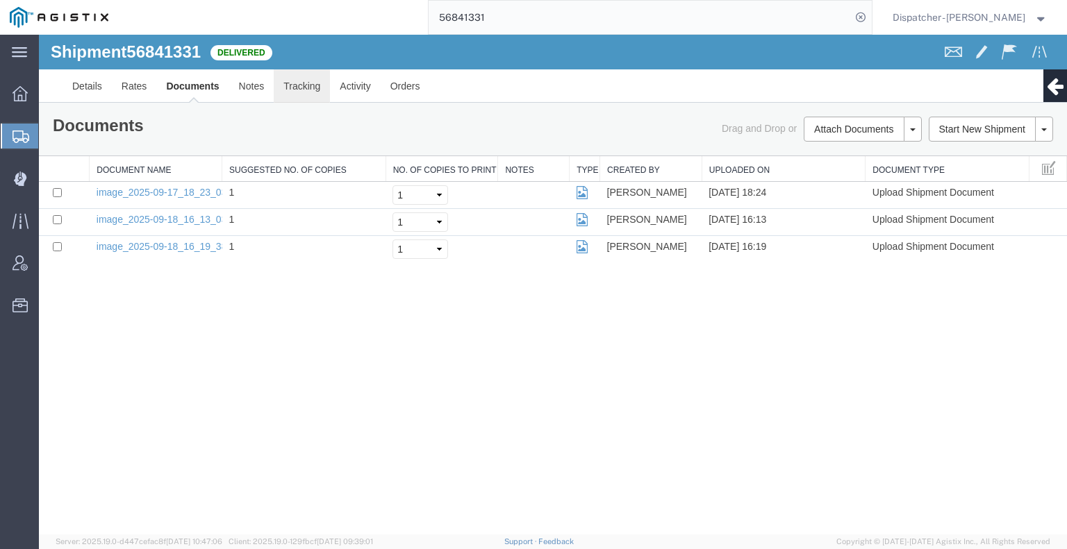
click at [294, 88] on link "Tracking" at bounding box center [302, 85] width 56 height 33
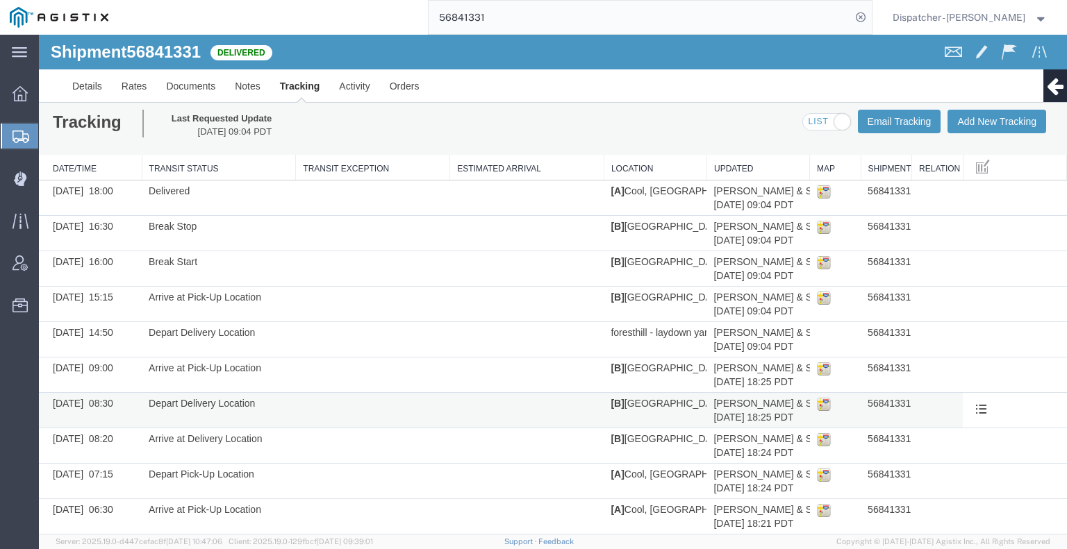
scroll to position [55, 0]
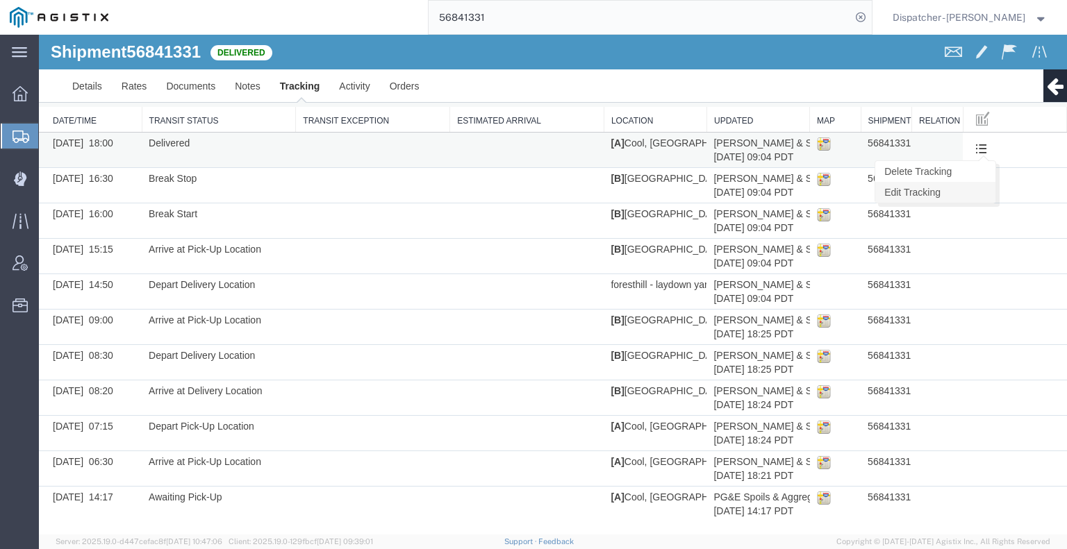
click at [975, 191] on link "Edit Tracking" at bounding box center [935, 192] width 120 height 21
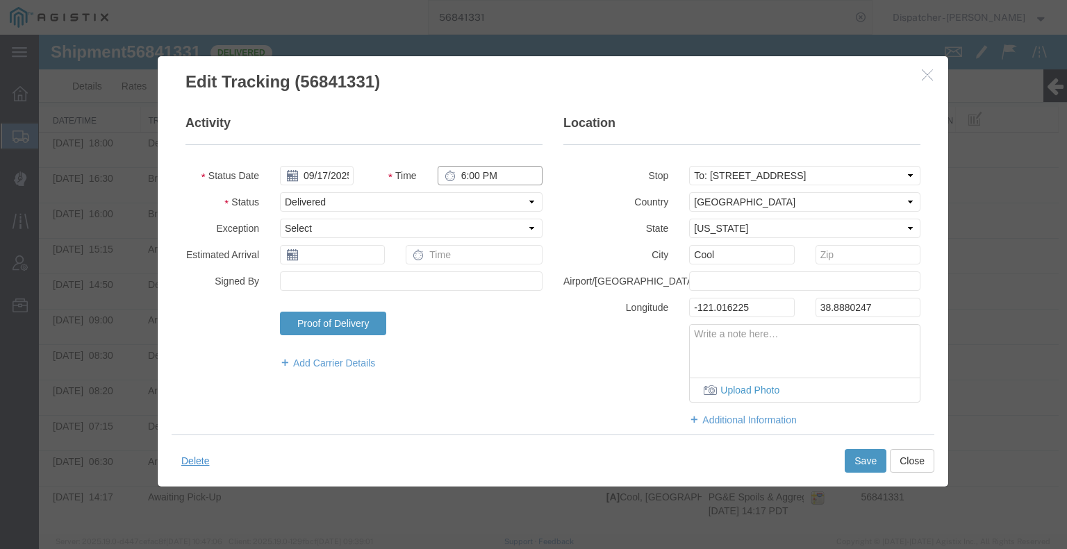
click at [458, 169] on input "6:00 PM" at bounding box center [490, 175] width 105 height 19
type input "6:30 PM"
click at [865, 463] on button "Save" at bounding box center [865, 461] width 42 height 24
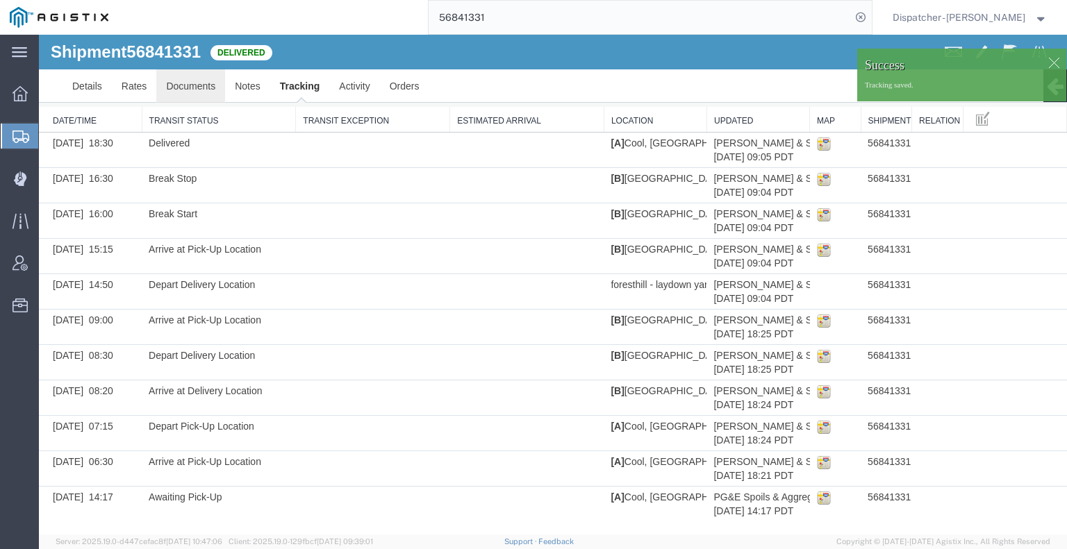
click at [196, 87] on link "Documents" at bounding box center [190, 85] width 69 height 33
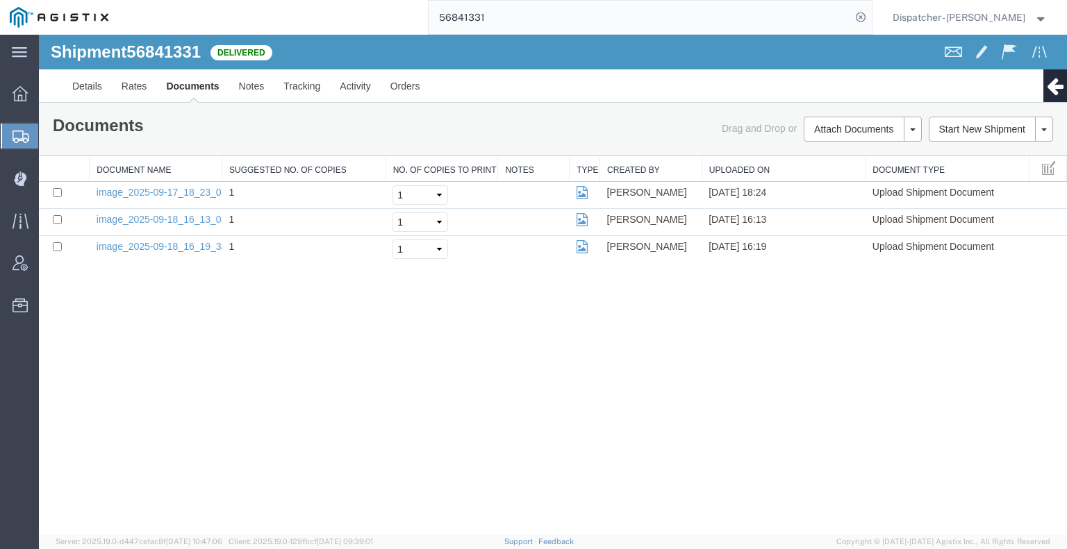
drag, startPoint x: 139, startPoint y: 424, endPoint x: 145, endPoint y: 416, distance: 10.4
click at [139, 424] on div "Shipment 56841331 3 of 3 Delivered Details Rates Documents Notes Tracking Activ…" at bounding box center [553, 285] width 1028 height 500
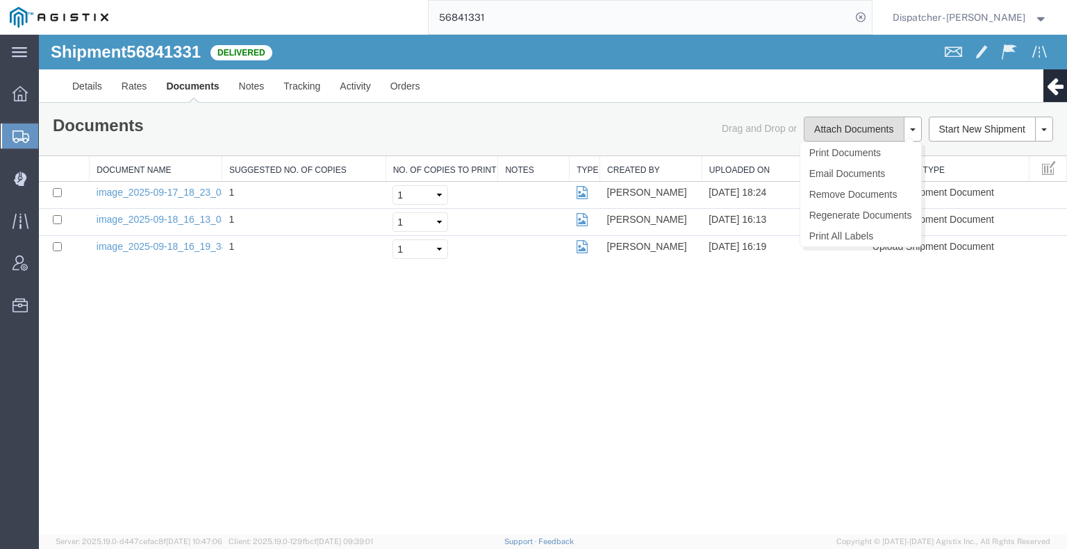
click at [834, 127] on button "Attach Documents" at bounding box center [854, 129] width 100 height 25
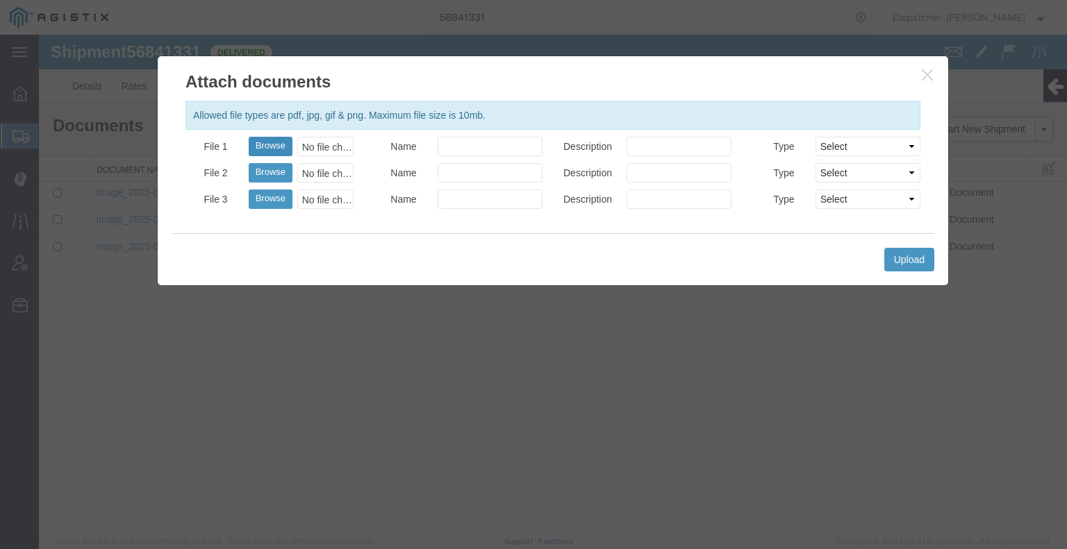
click at [267, 149] on button "Browse" at bounding box center [271, 146] width 44 height 19
type input "C:\fakepath\56841331trktag.pdf"
click at [903, 263] on button "Upload" at bounding box center [909, 260] width 50 height 24
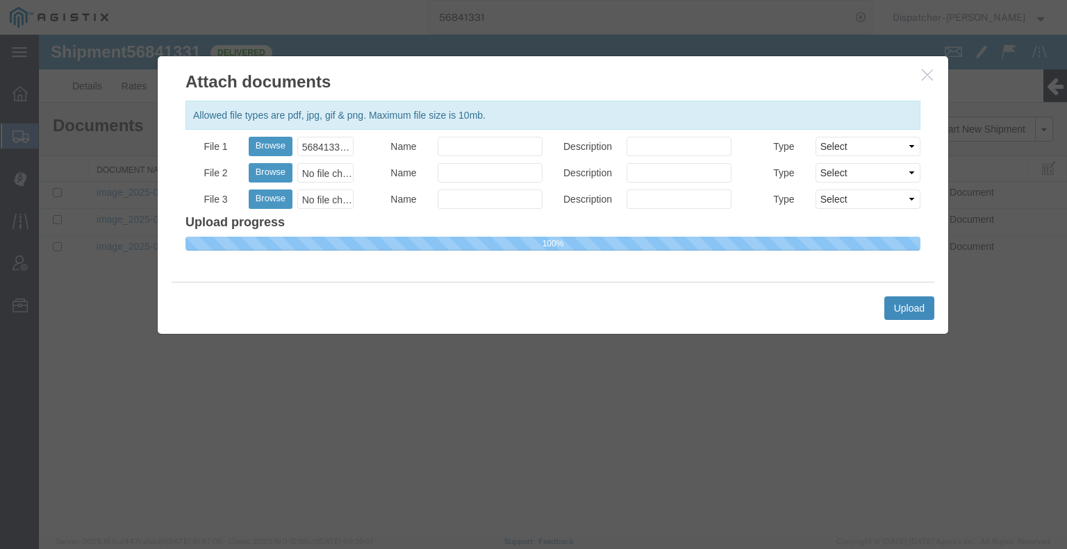
select select
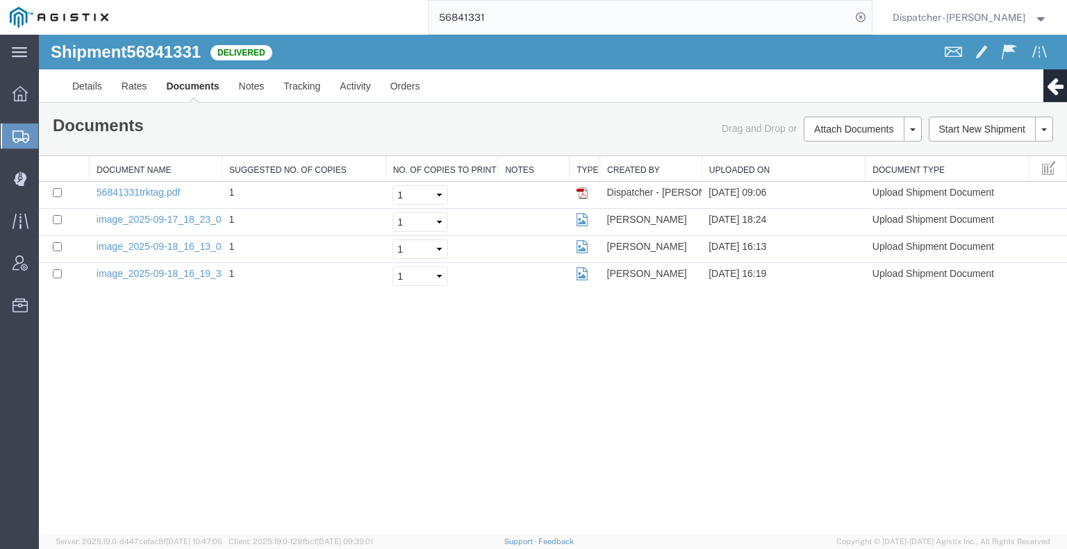
drag, startPoint x: 463, startPoint y: 21, endPoint x: 357, endPoint y: 33, distance: 106.9
click at [357, 33] on div "56841331" at bounding box center [495, 17] width 754 height 35
type input "56853362"
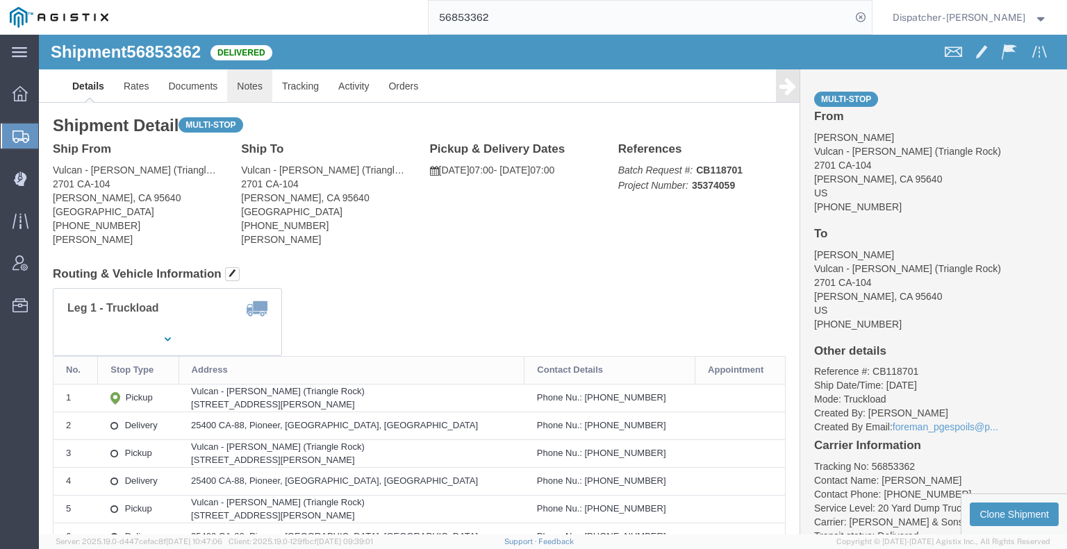
click link "Notes"
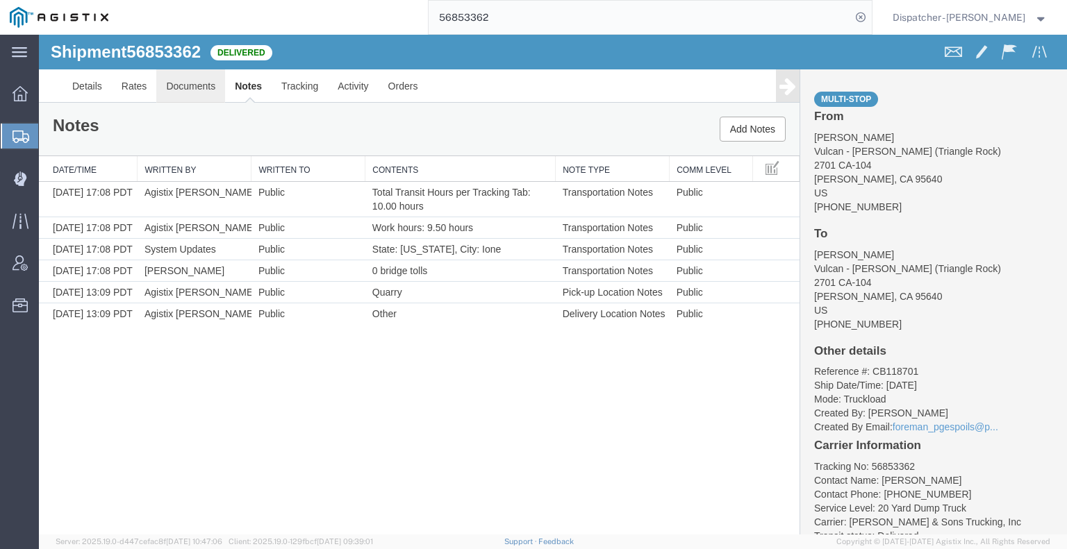
click at [203, 88] on link "Documents" at bounding box center [190, 85] width 69 height 33
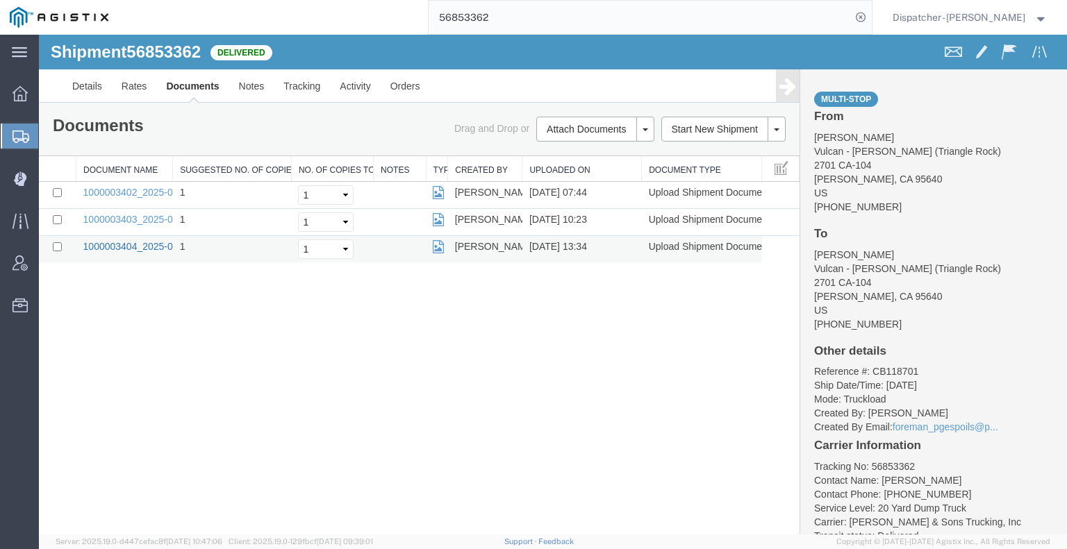
click at [123, 247] on link "1000003404_2025-09-18_13_33_46.jpg" at bounding box center [170, 246] width 174 height 11
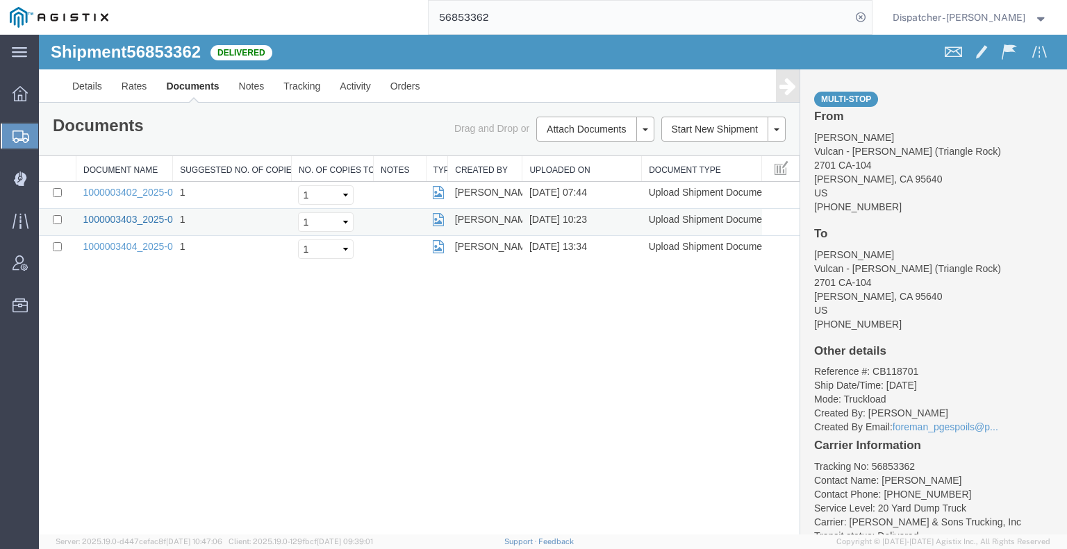
click at [117, 219] on link "1000003403_2025-09-18_10_22_51.jpg" at bounding box center [170, 219] width 174 height 11
click at [143, 189] on link "1000003402_2025-09-18_07_43_52.jpg" at bounding box center [170, 192] width 174 height 11
drag, startPoint x: 161, startPoint y: 378, endPoint x: 208, endPoint y: 350, distance: 54.8
click at [161, 378] on div "Shipment 56853362 3 of 3 Delivered Details Rates Documents Notes Tracking Activ…" at bounding box center [553, 285] width 1028 height 500
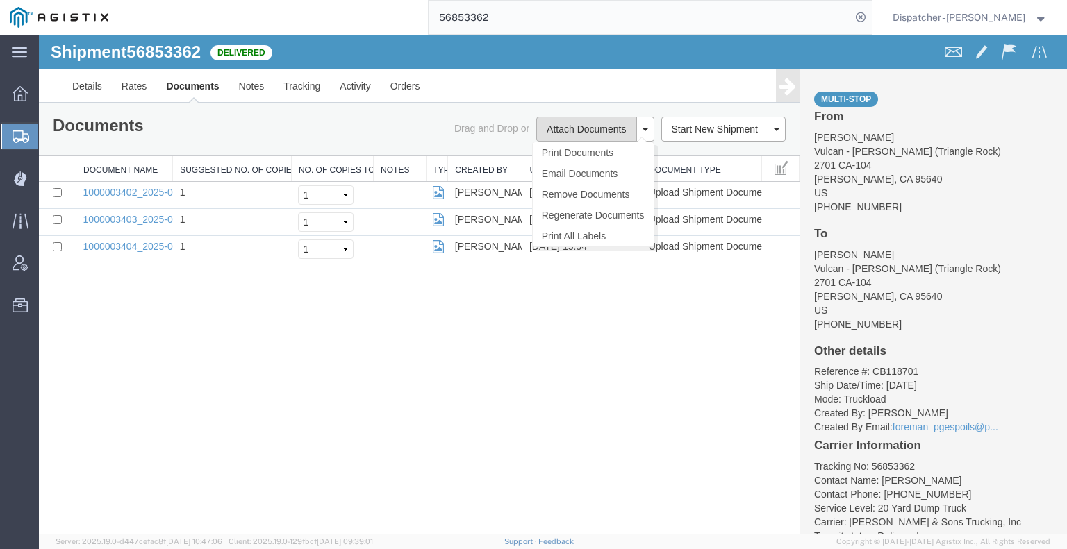
click at [565, 131] on button "Attach Documents" at bounding box center [586, 129] width 100 height 25
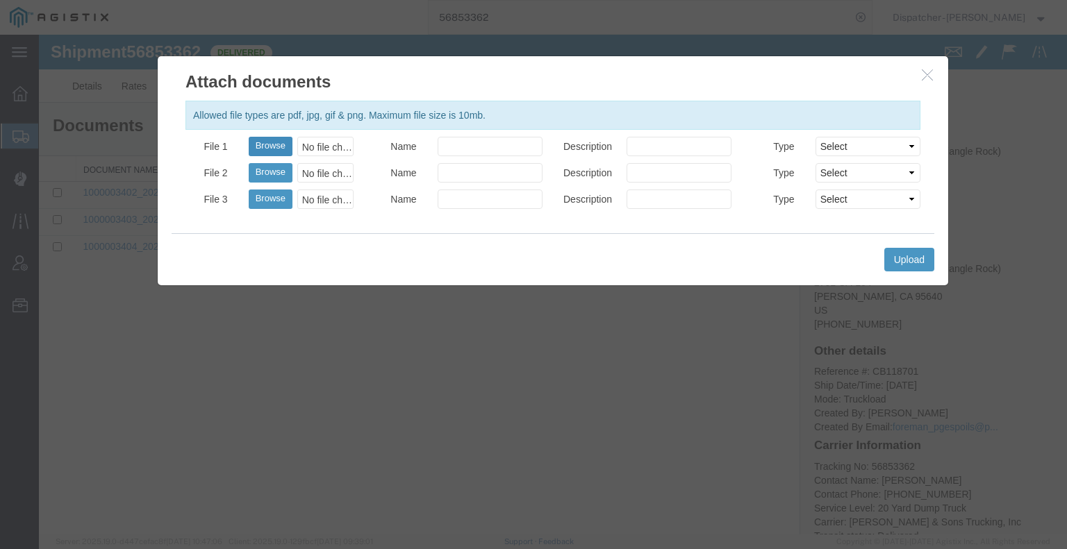
click at [266, 148] on button "Browse" at bounding box center [271, 146] width 44 height 19
type input "C:\fakepath\56853362trktag.pdf"
click at [911, 255] on button "Upload" at bounding box center [909, 260] width 50 height 24
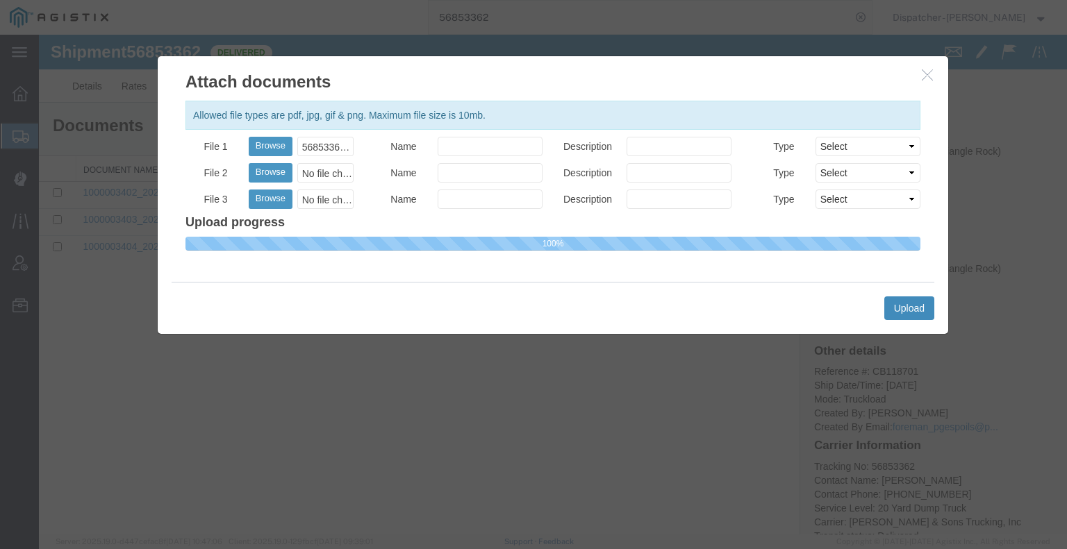
select select
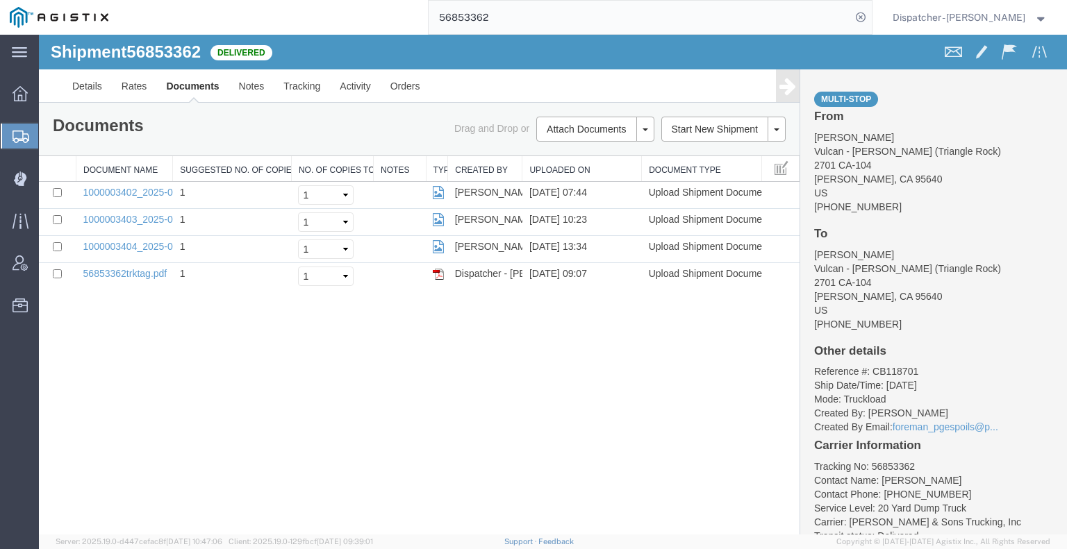
drag, startPoint x: 514, startPoint y: 22, endPoint x: 339, endPoint y: 15, distance: 175.1
click at [371, 15] on div "56853362" at bounding box center [495, 17] width 754 height 35
type input "56851784"
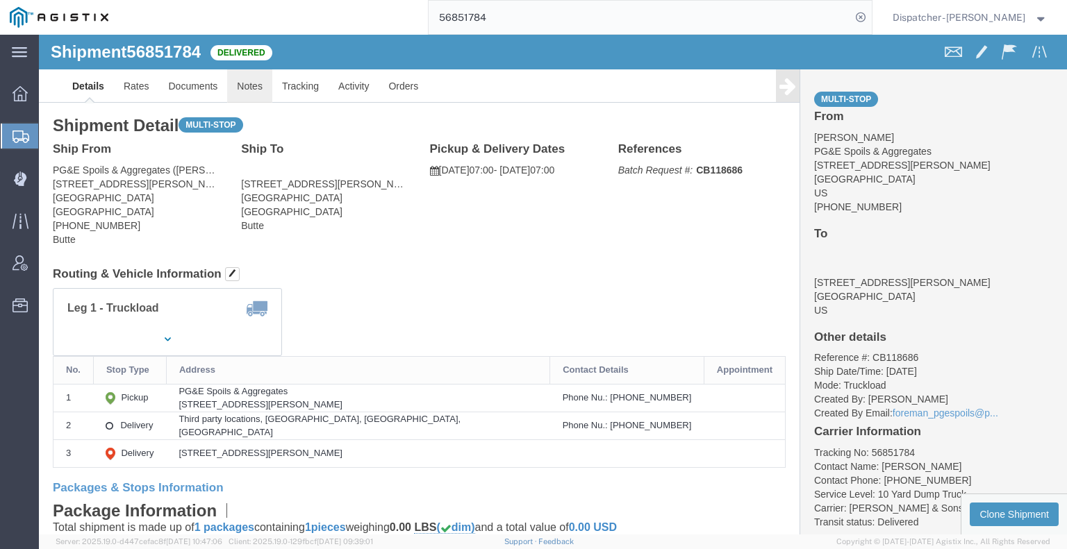
drag, startPoint x: 244, startPoint y: 85, endPoint x: 204, endPoint y: 53, distance: 51.4
click link "Notes"
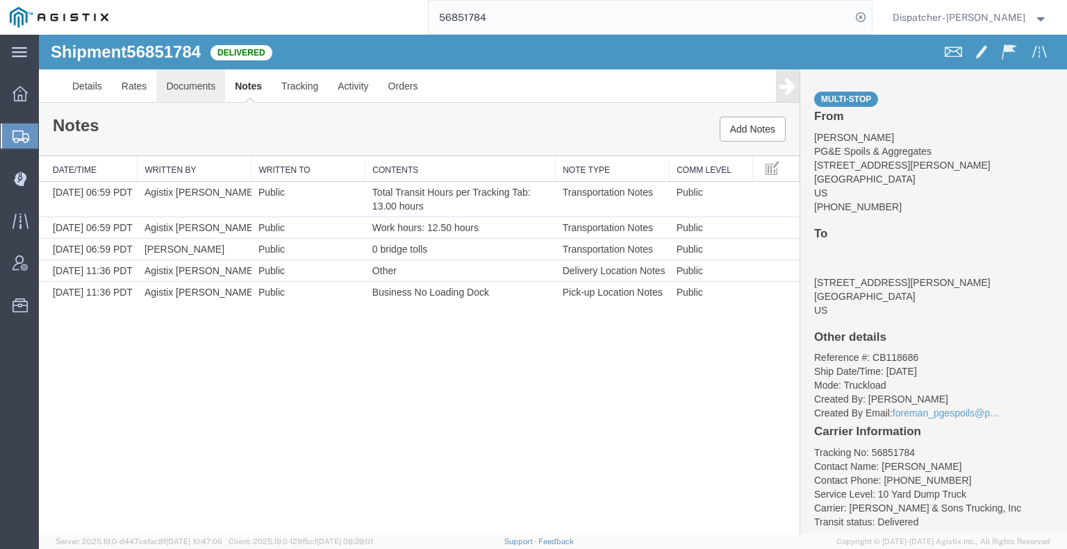
click at [206, 92] on link "Documents" at bounding box center [190, 85] width 69 height 33
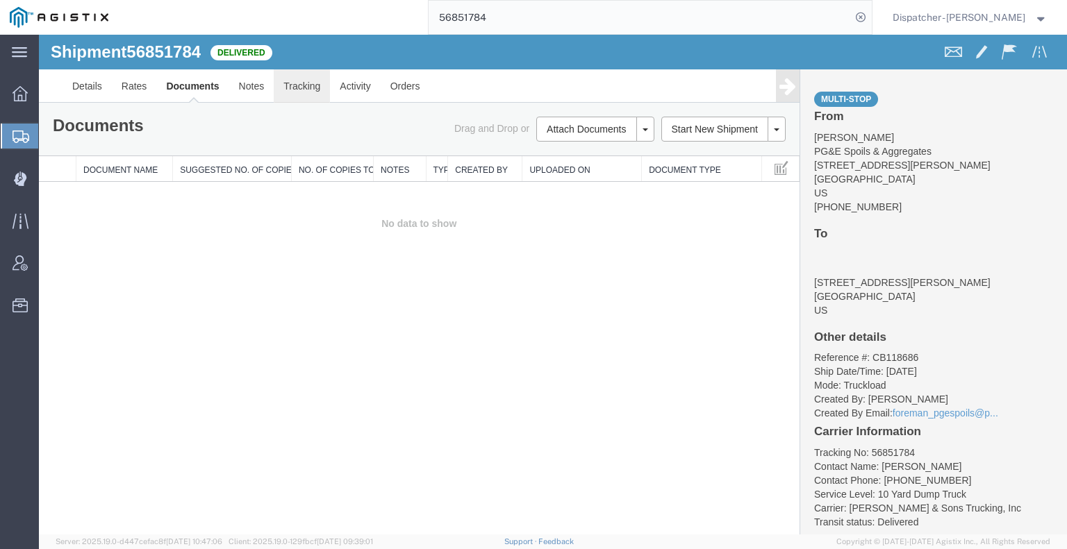
click at [288, 80] on link "Tracking" at bounding box center [302, 85] width 56 height 33
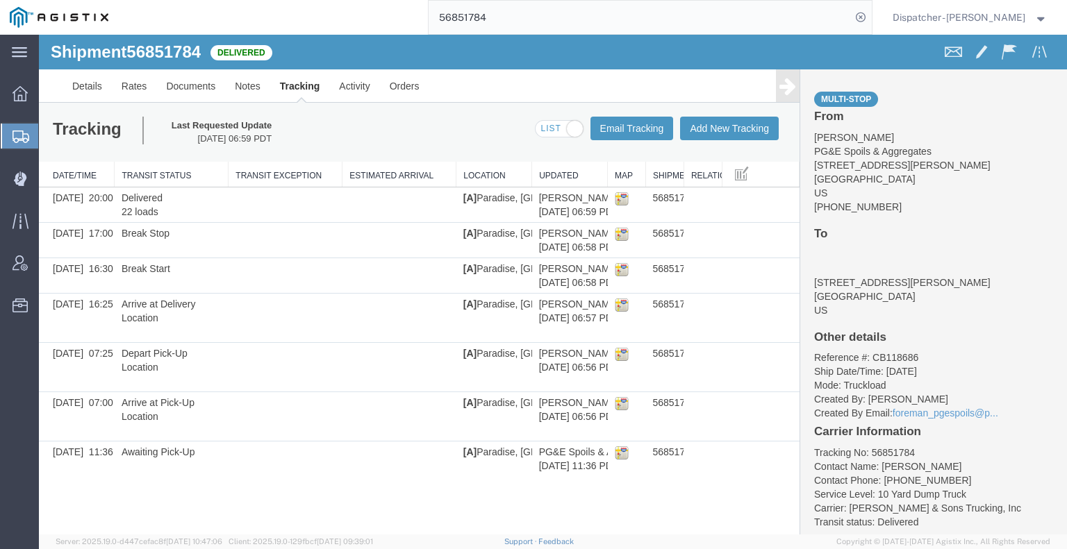
click at [791, 99] on link at bounding box center [788, 85] width 24 height 33
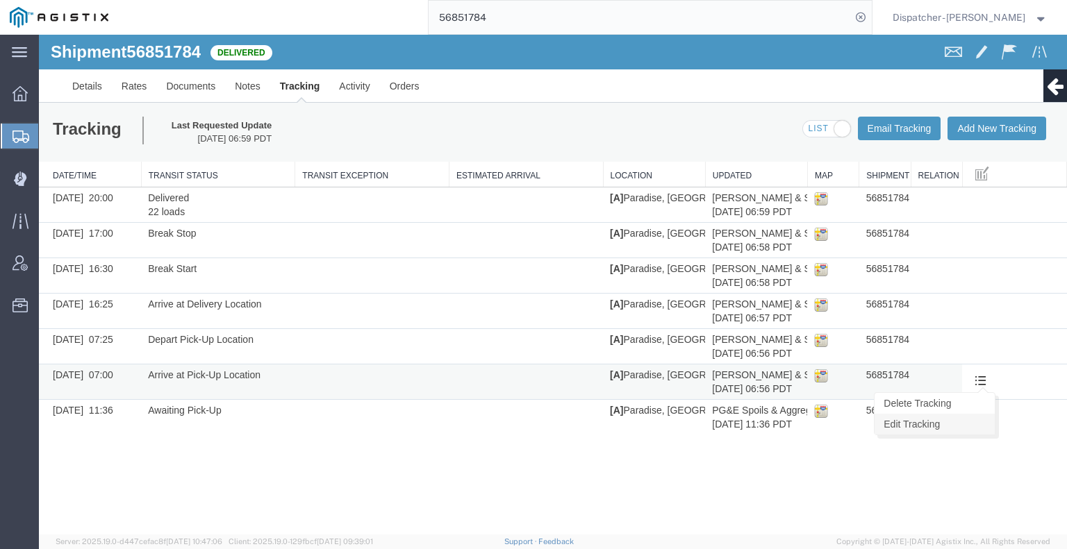
click at [979, 419] on link "Edit Tracking" at bounding box center [934, 424] width 120 height 21
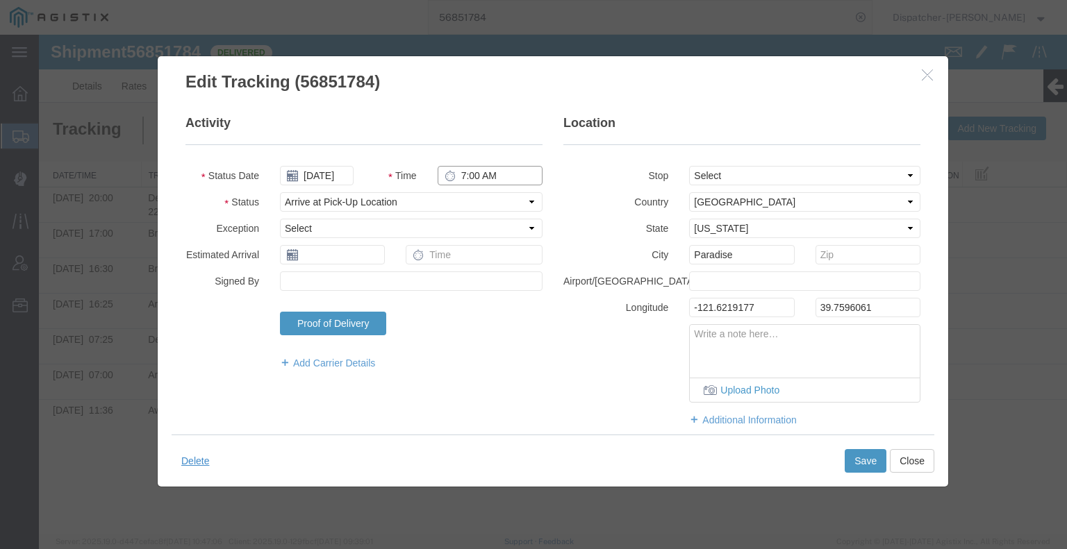
click at [465, 177] on input "7:00 AM" at bounding box center [490, 175] width 105 height 19
type input "4:00 AM"
click at [863, 460] on button "Save" at bounding box center [865, 461] width 42 height 24
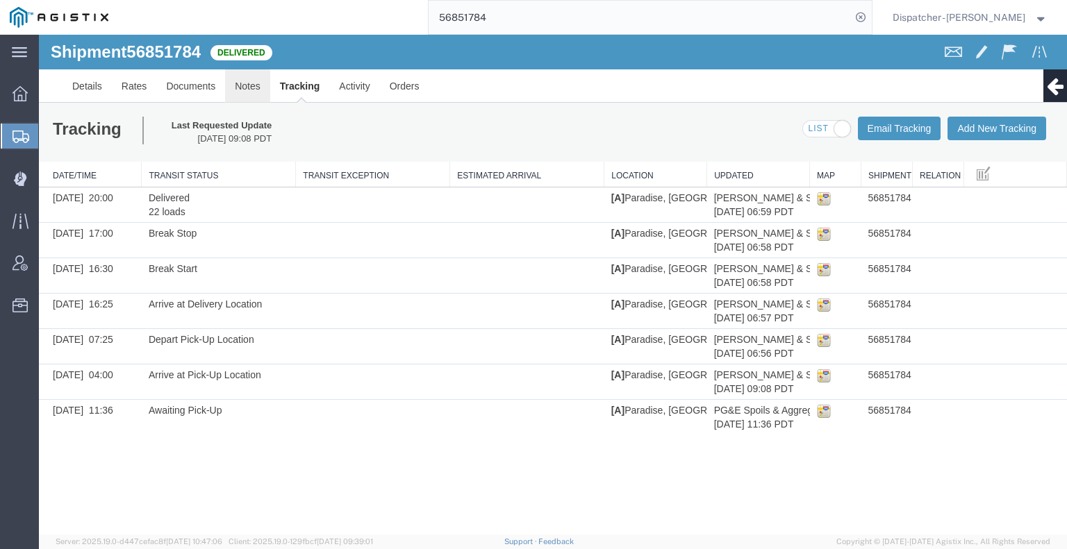
click at [238, 79] on link "Notes" at bounding box center [247, 85] width 45 height 33
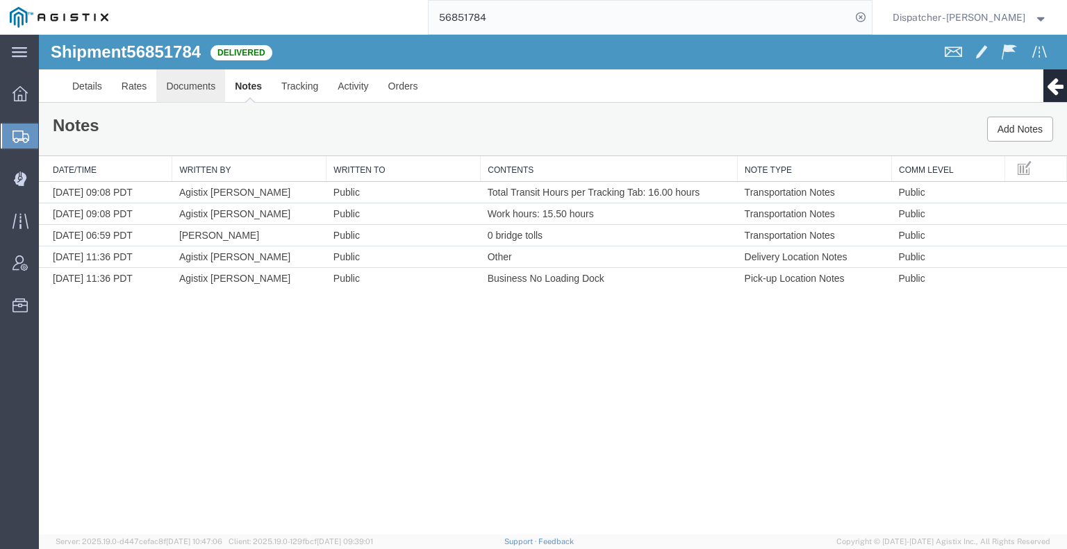
click at [170, 88] on link "Documents" at bounding box center [190, 85] width 69 height 33
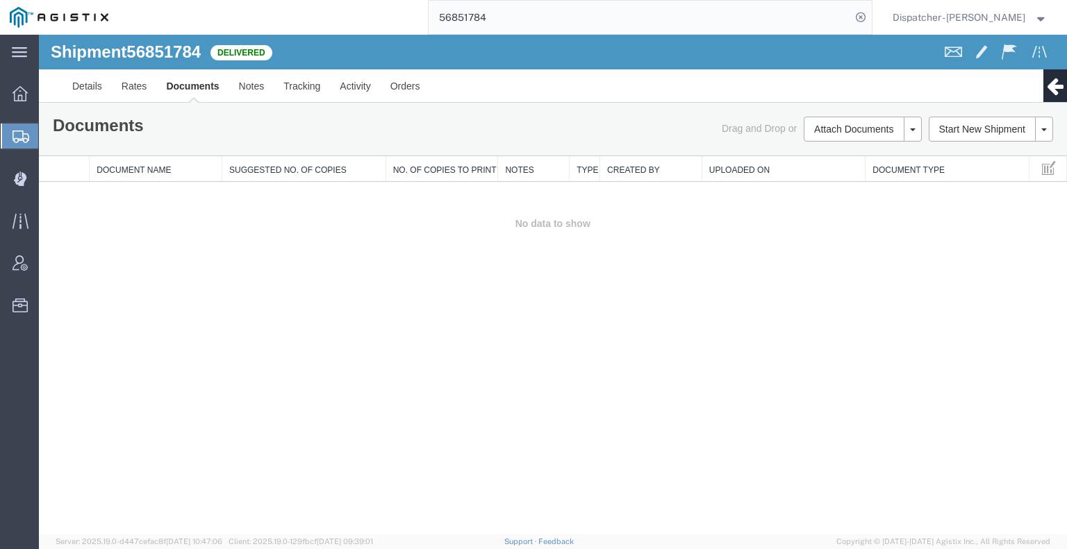
click at [185, 299] on div "Shipment 56851784 0 of 0 Delivered Details Rates Documents Notes Tracking Activ…" at bounding box center [553, 285] width 1028 height 500
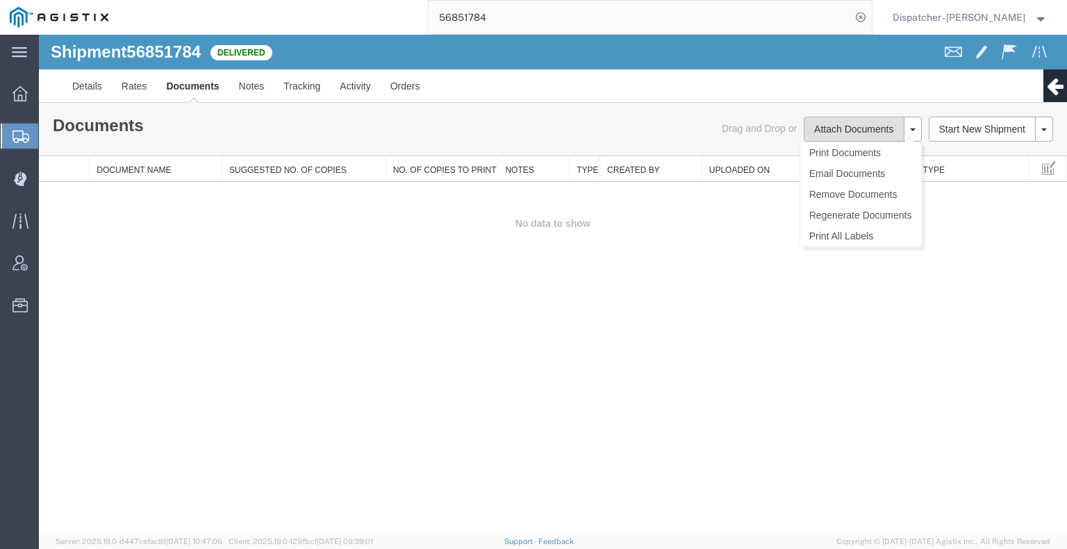
click at [833, 130] on button "Attach Documents" at bounding box center [854, 129] width 100 height 25
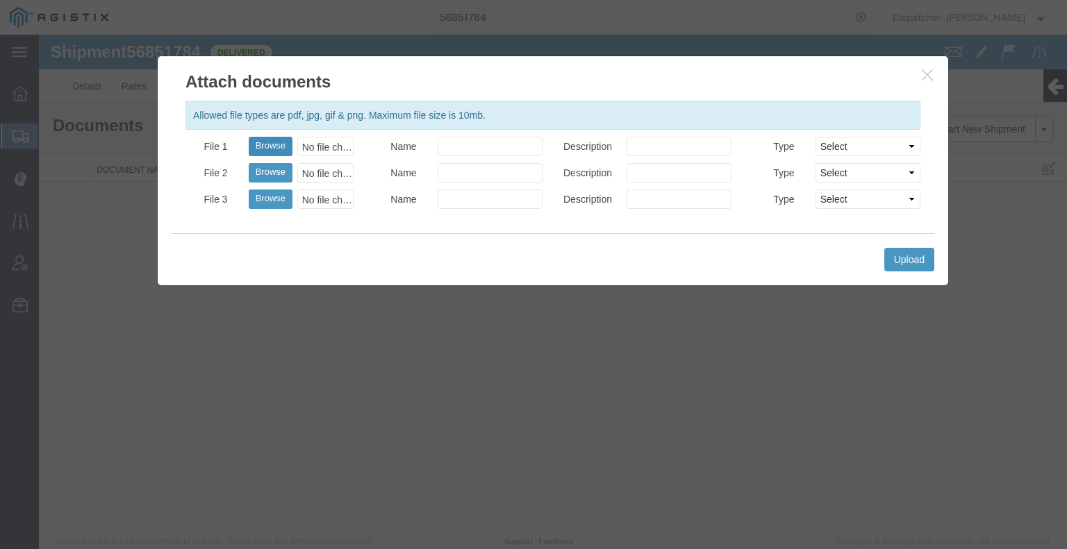
click at [272, 149] on button "Browse" at bounding box center [271, 146] width 44 height 19
type input "C:\fakepath\56851784trktag.pdf"
click at [917, 250] on button "Upload" at bounding box center [909, 260] width 50 height 24
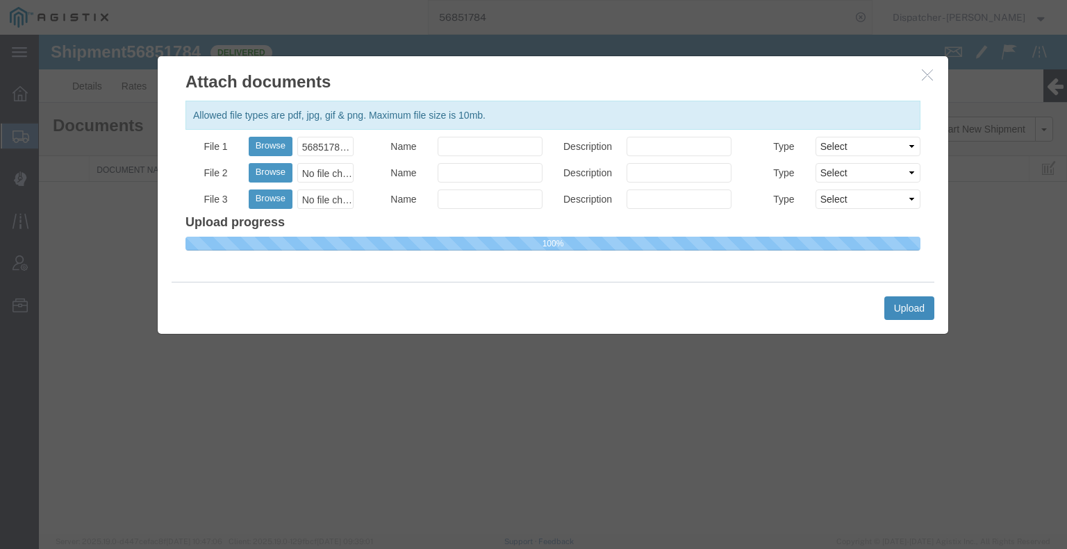
select select
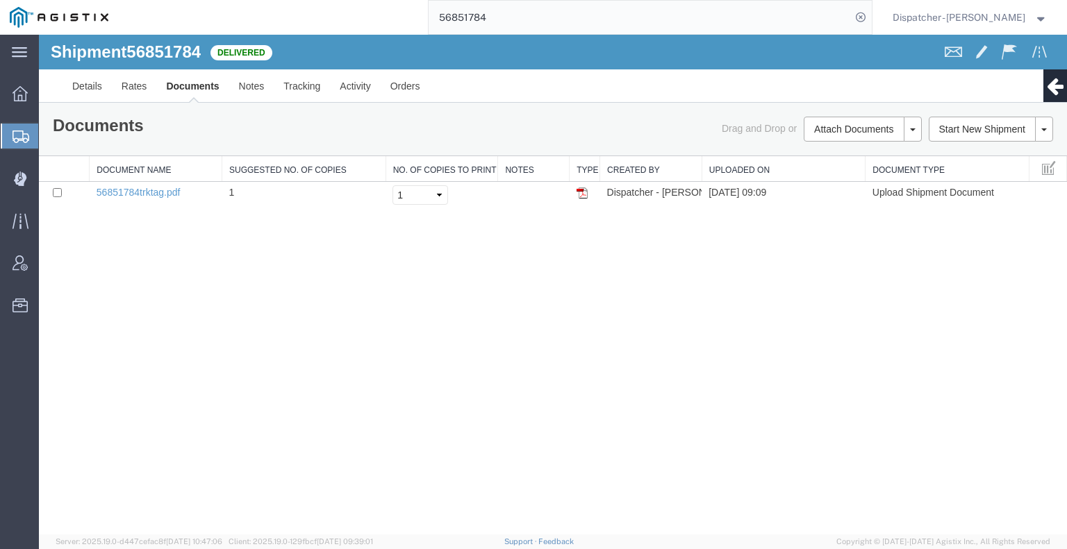
drag, startPoint x: 520, startPoint y: 13, endPoint x: 324, endPoint y: 20, distance: 196.7
click at [328, 19] on div "56851784" at bounding box center [495, 17] width 754 height 35
type input "56841368"
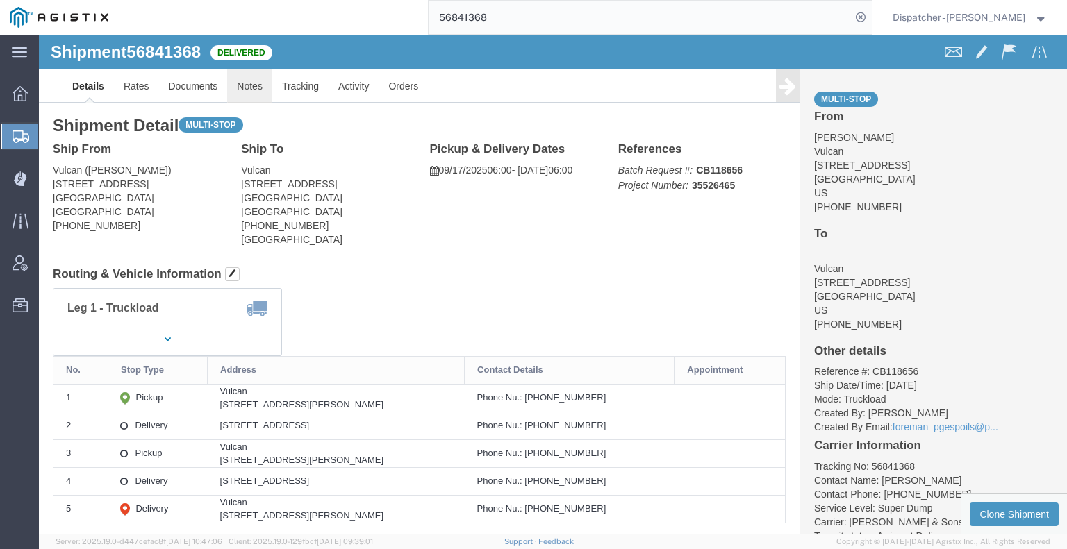
click link "Notes"
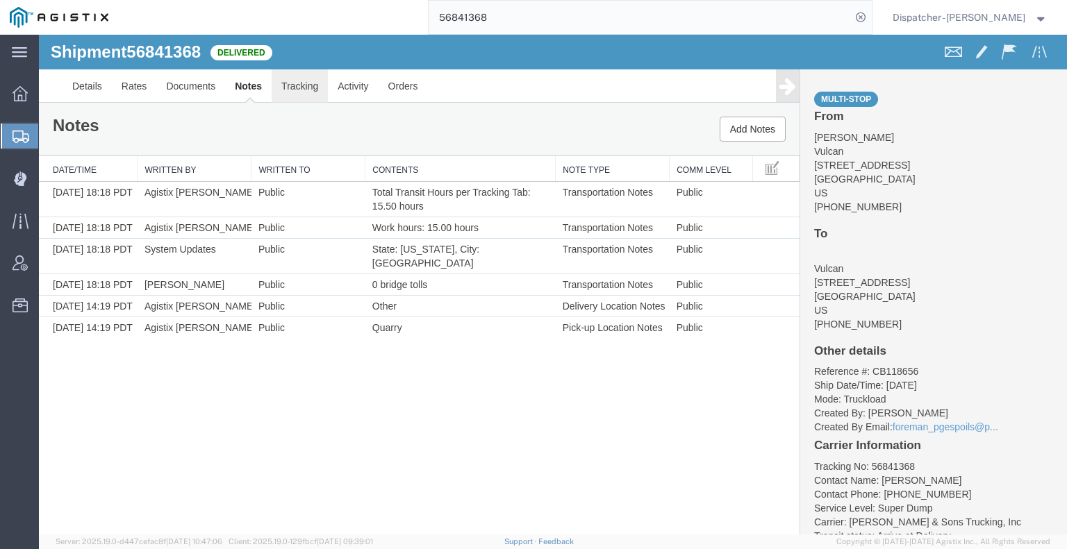
click at [306, 89] on link "Tracking" at bounding box center [300, 85] width 56 height 33
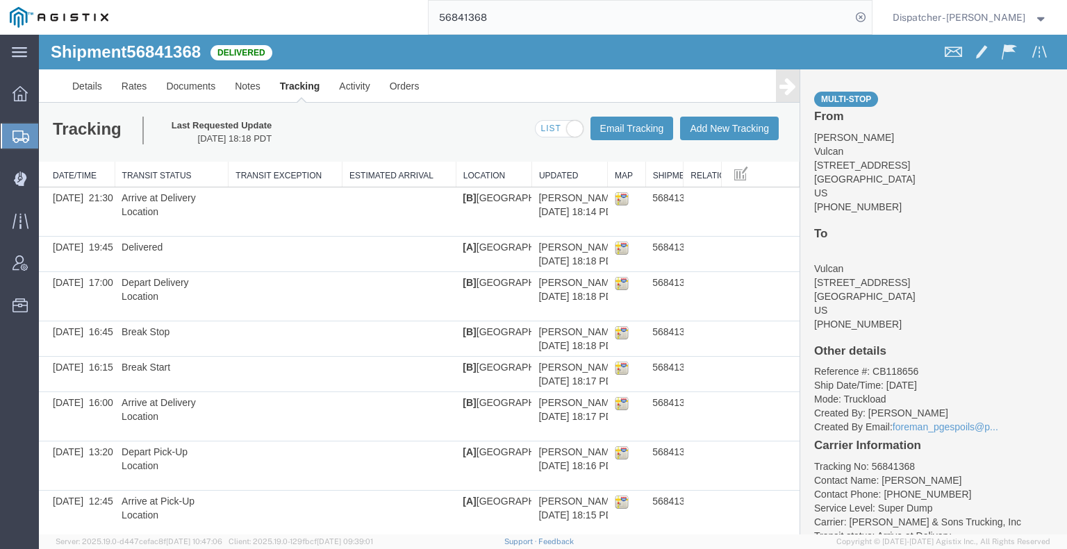
click at [779, 80] on icon at bounding box center [787, 85] width 17 height 19
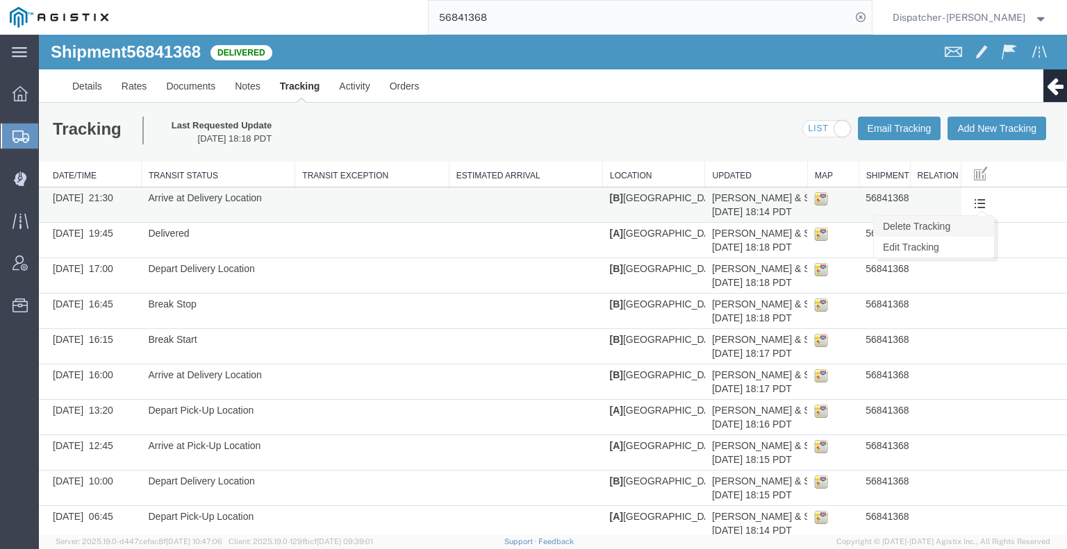
click at [968, 222] on link "Delete Tracking" at bounding box center [934, 226] width 120 height 21
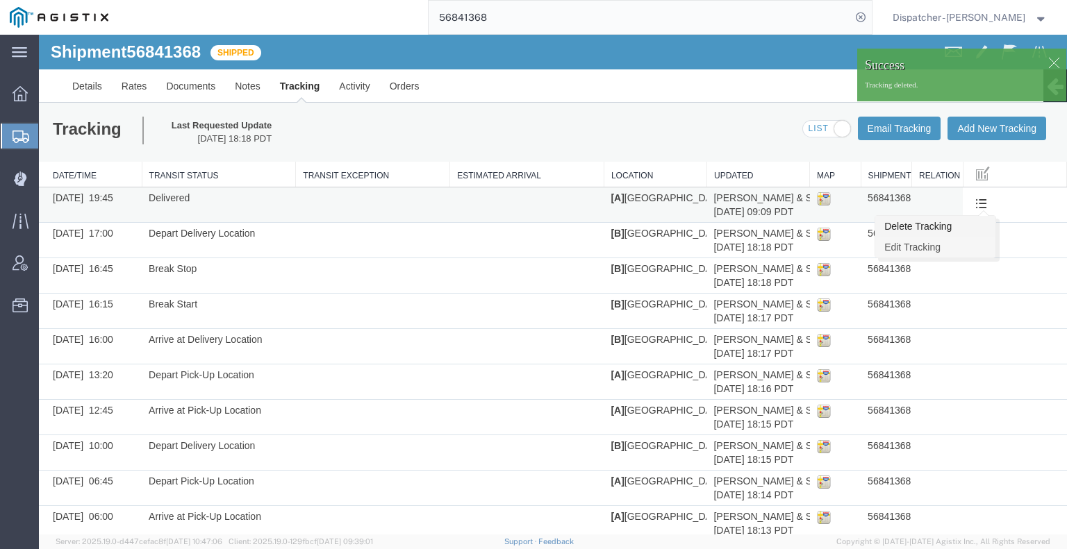
click at [970, 236] on ul "Delete Tracking Edit Tracking" at bounding box center [935, 236] width 122 height 43
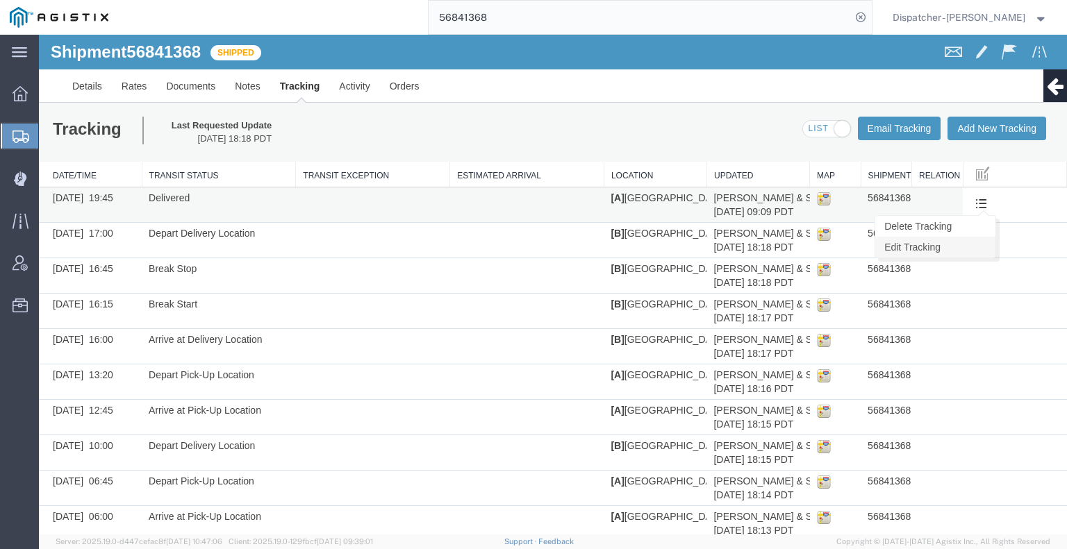
click at [959, 248] on link "Edit Tracking" at bounding box center [935, 247] width 120 height 21
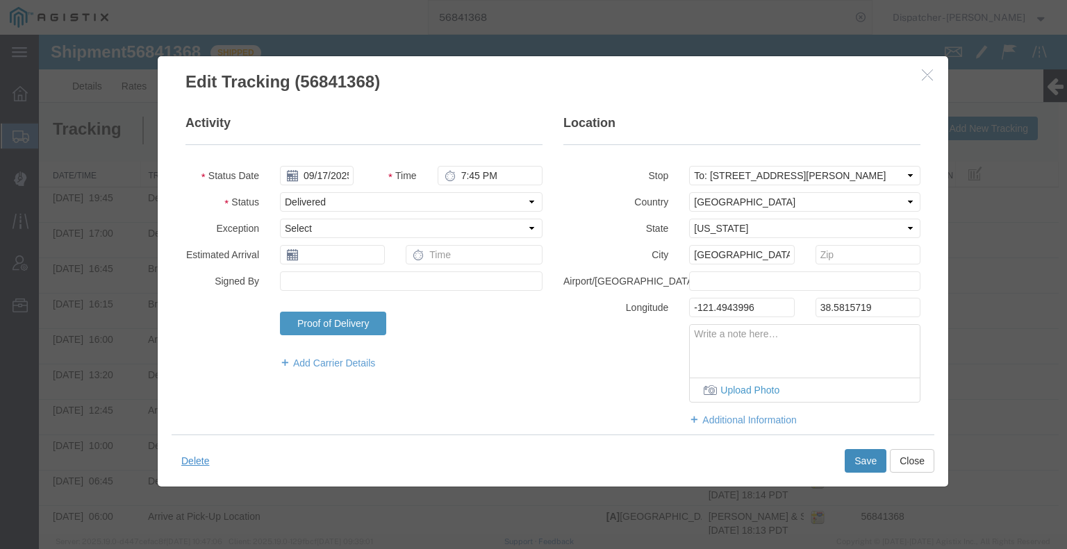
click at [868, 461] on button "Save" at bounding box center [865, 461] width 42 height 24
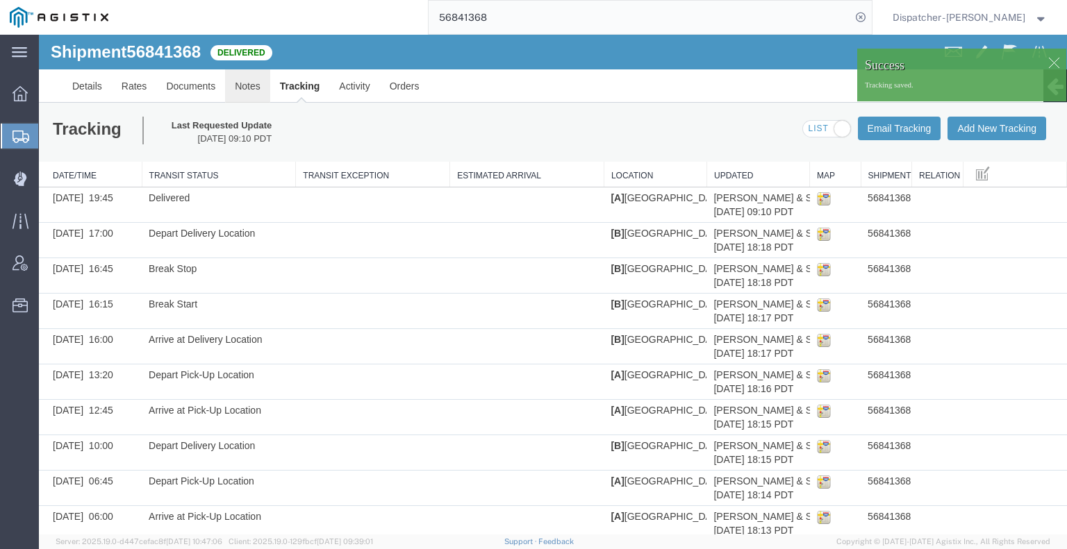
click at [242, 85] on link "Notes" at bounding box center [247, 85] width 45 height 33
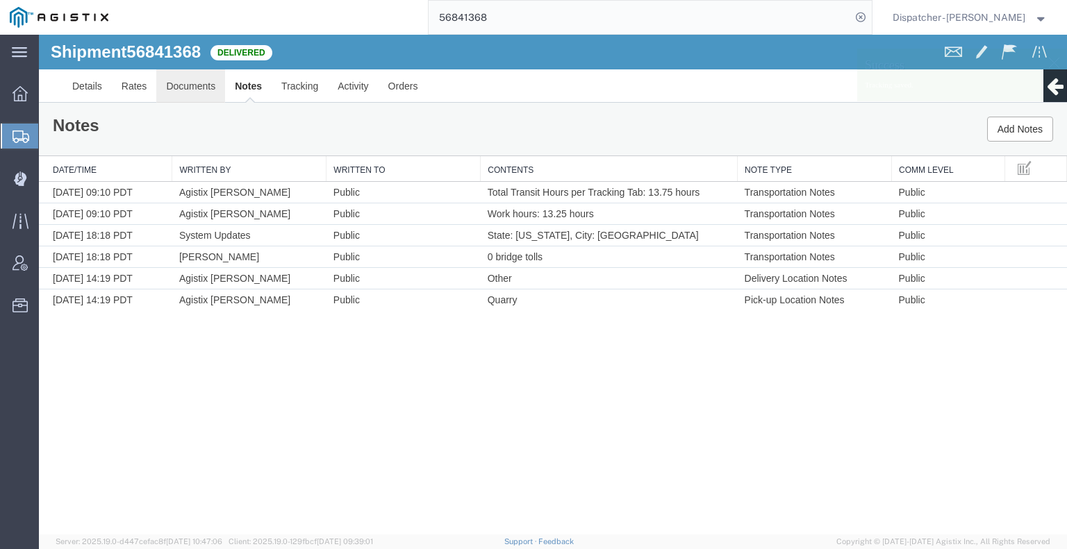
click at [215, 85] on link "Documents" at bounding box center [190, 85] width 69 height 33
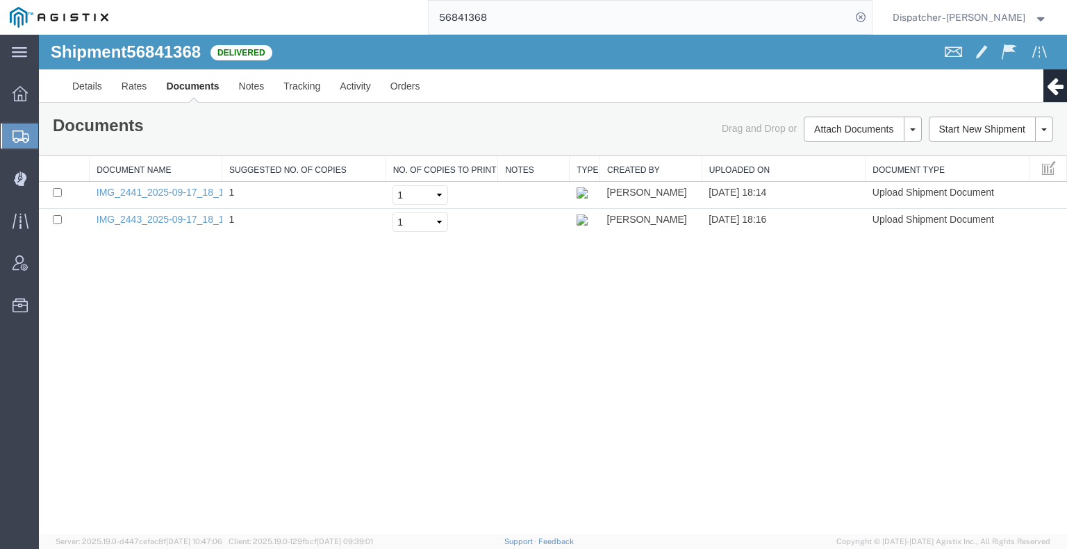
click at [175, 350] on div "Shipment 56841368 2 of 2 Delivered Details Rates Documents Notes Tracking Activ…" at bounding box center [553, 285] width 1028 height 500
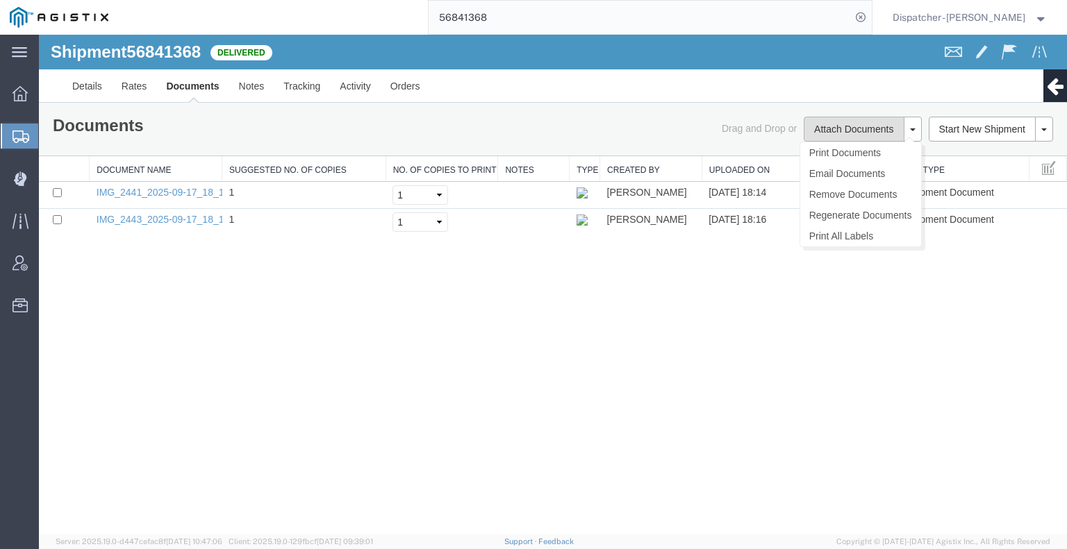
click at [835, 130] on button "Attach Documents" at bounding box center [854, 129] width 100 height 25
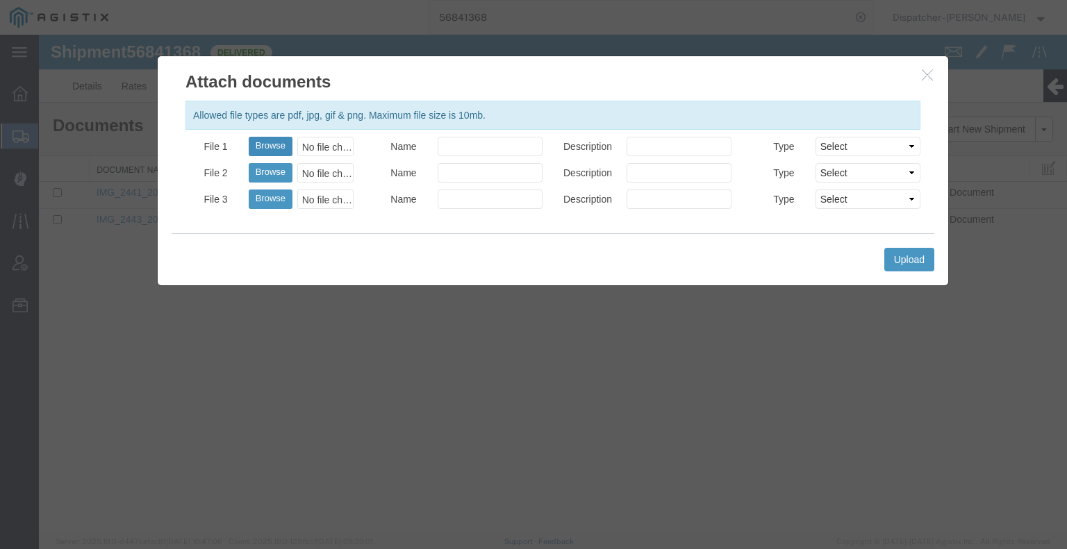
click at [265, 147] on button "Browse" at bounding box center [271, 146] width 44 height 19
type input "C:\fakepath\56841368trktag.pdf"
click at [890, 263] on button "Upload" at bounding box center [909, 260] width 50 height 24
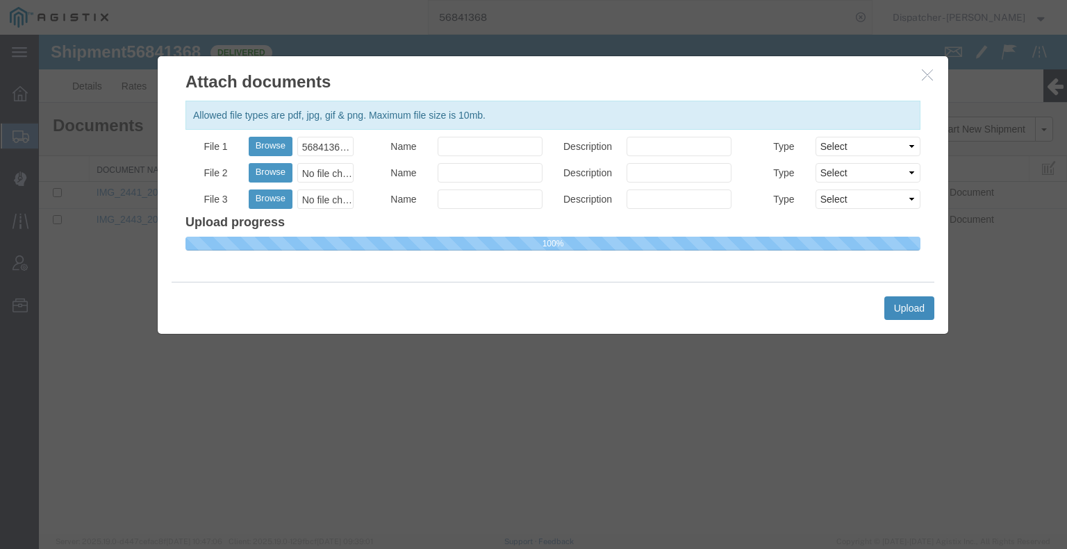
select select
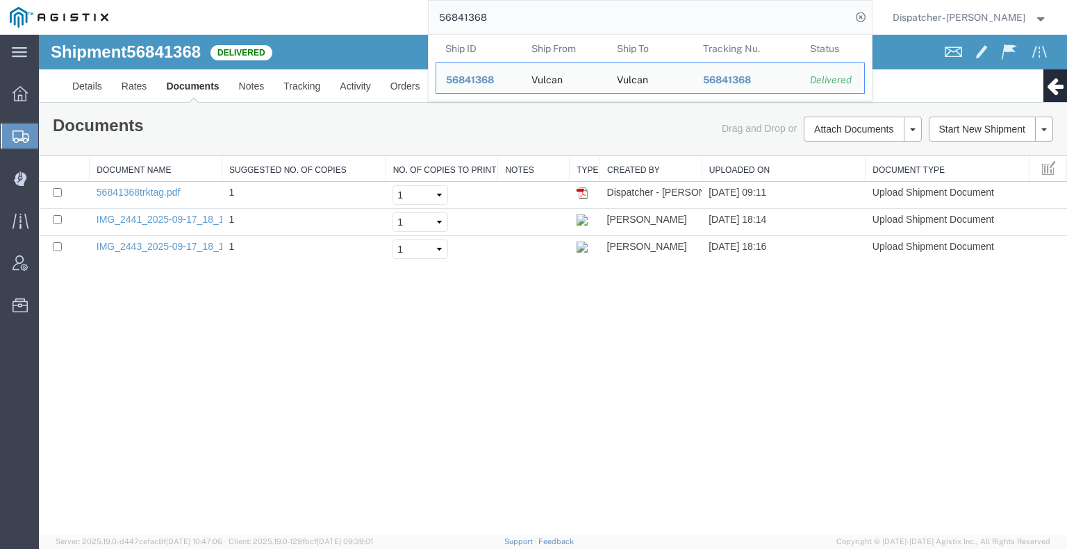
drag, startPoint x: 490, startPoint y: 21, endPoint x: 370, endPoint y: 24, distance: 120.2
click at [443, 21] on input "56841368" at bounding box center [639, 17] width 422 height 33
type input "5"
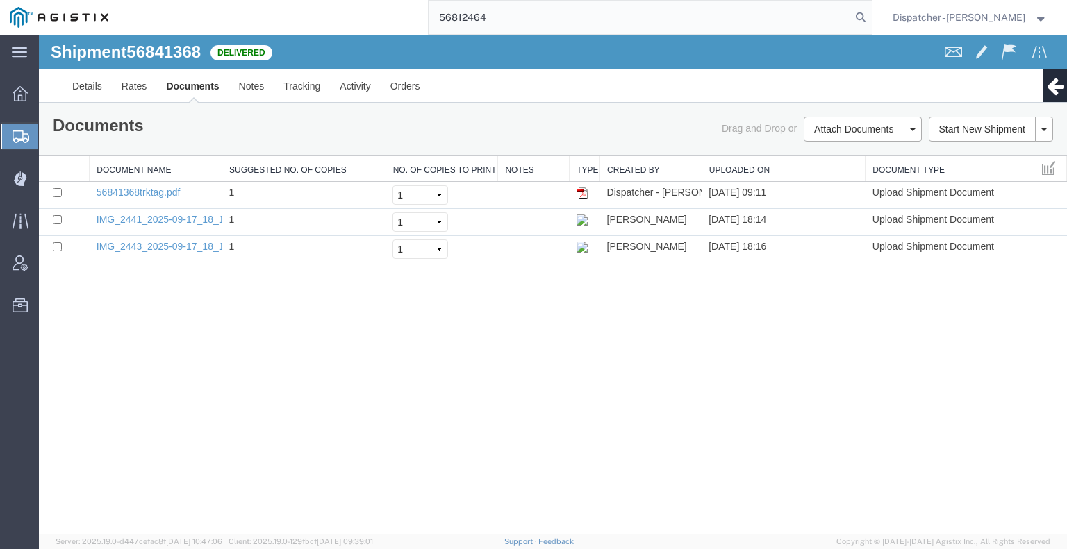
type input "56812464"
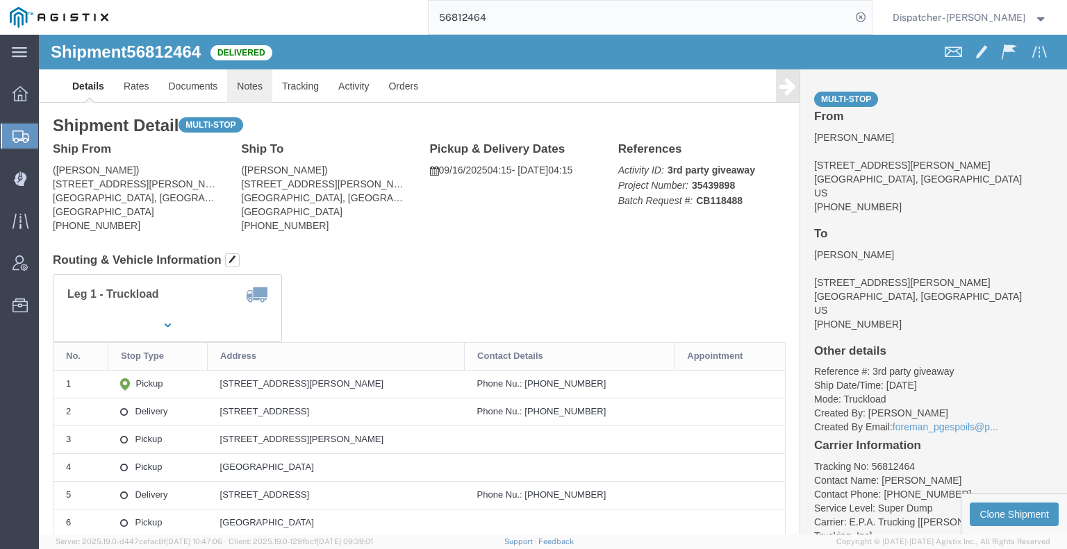
click link "Notes"
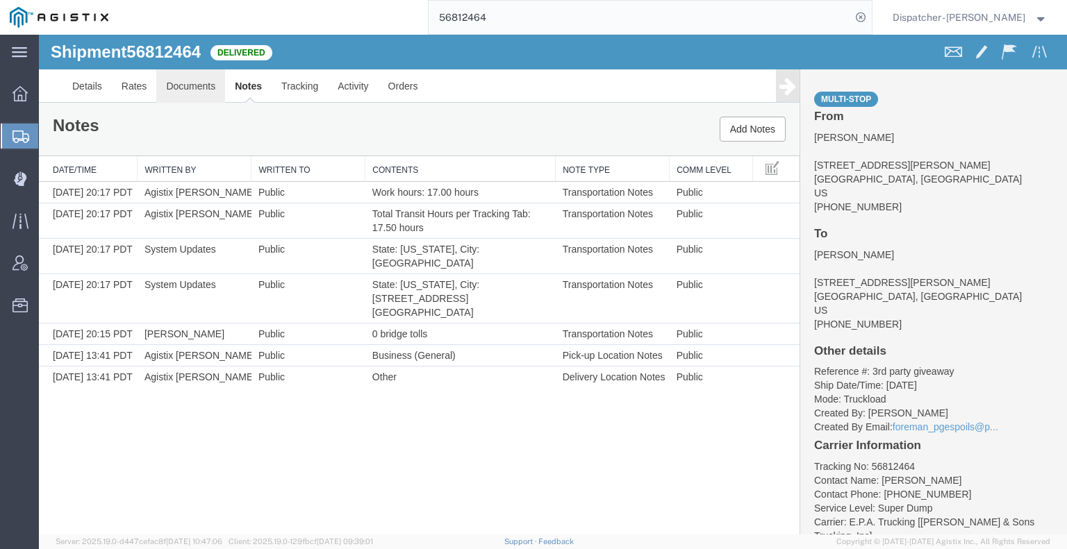
click at [210, 80] on link "Documents" at bounding box center [190, 85] width 69 height 33
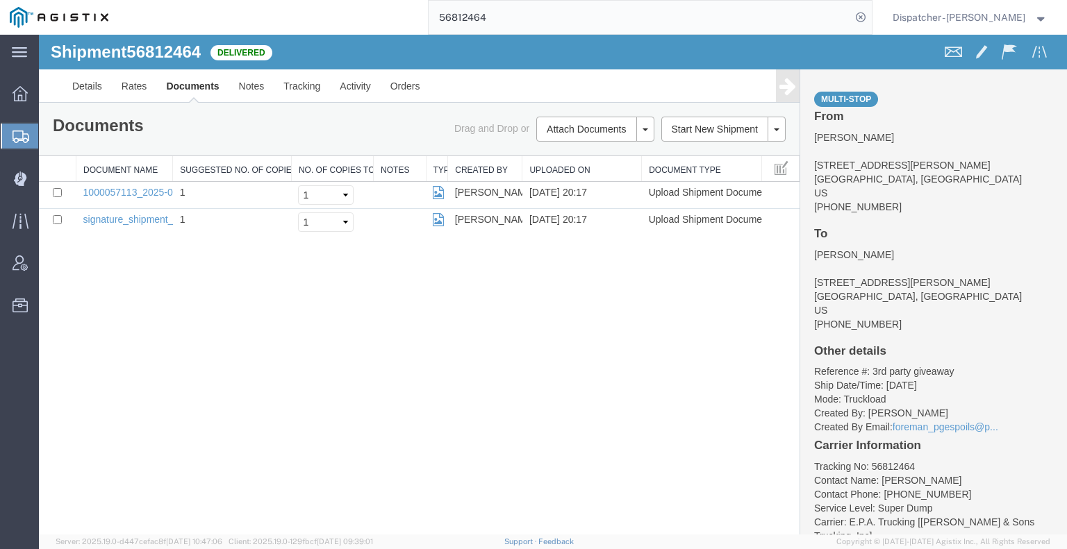
click at [183, 346] on div "Shipment 56812464 2 of 2 Delivered Details Rates Documents Notes Tracking Activ…" at bounding box center [553, 285] width 1028 height 500
click at [556, 129] on button "Attach Documents" at bounding box center [586, 129] width 100 height 25
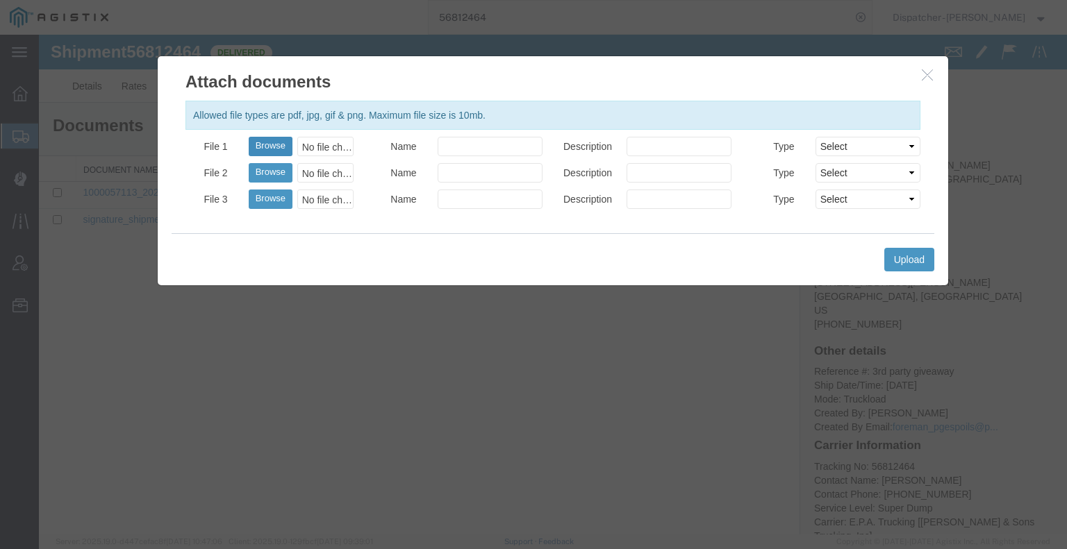
click at [264, 153] on button "Browse" at bounding box center [271, 146] width 44 height 19
type input "C:\fakepath\56812464trktag.pdf"
click at [900, 258] on button "Upload" at bounding box center [909, 260] width 50 height 24
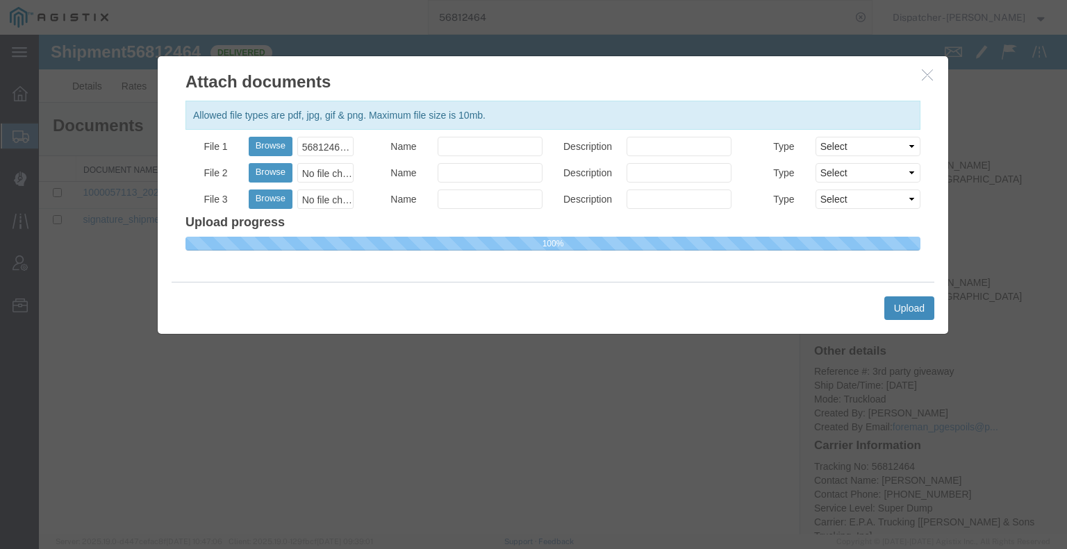
select select
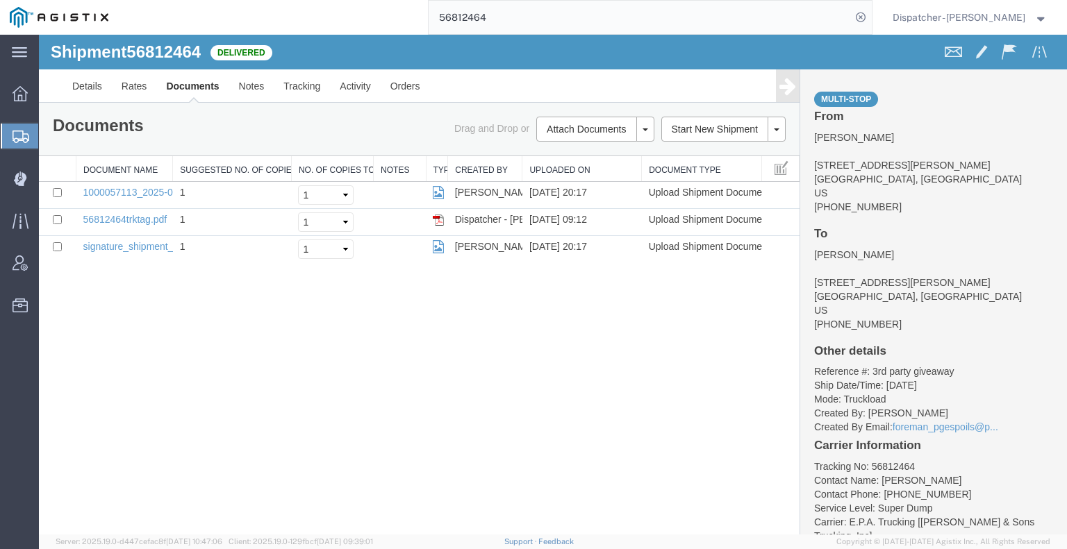
drag, startPoint x: 482, startPoint y: 23, endPoint x: 381, endPoint y: 17, distance: 101.5
click at [401, 20] on div "56812464" at bounding box center [495, 17] width 754 height 35
type input "56841054"
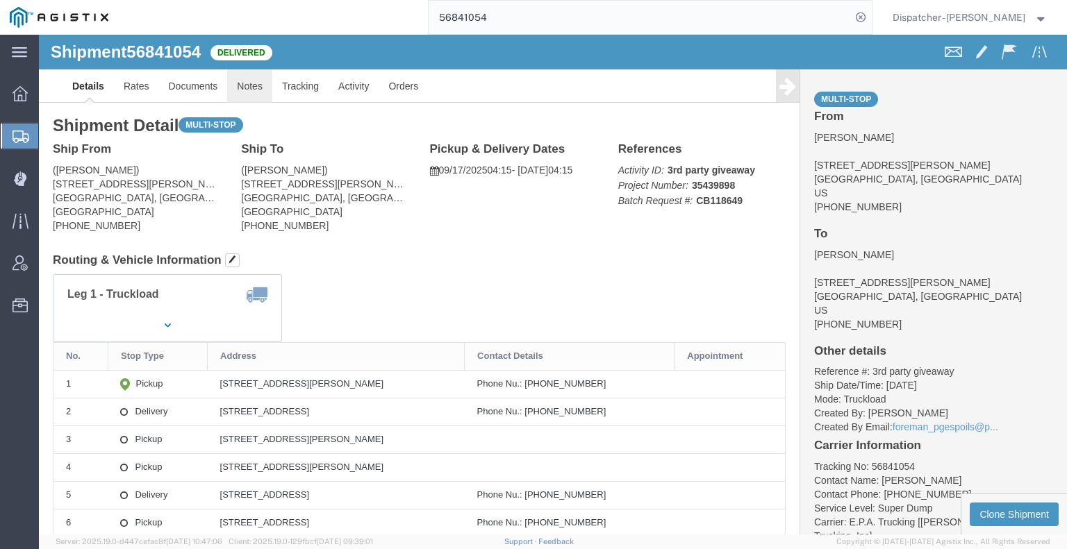
click link "Notes"
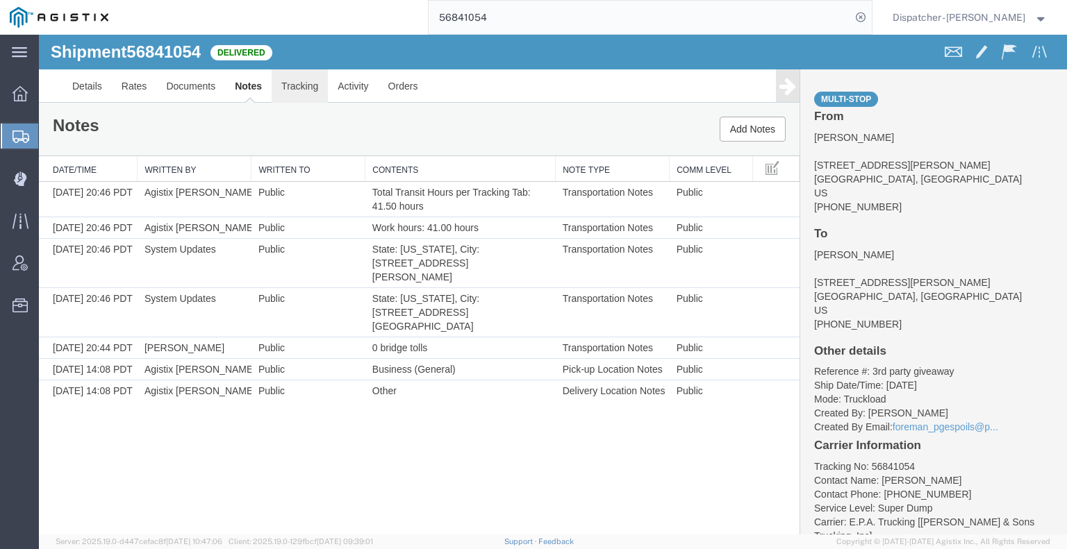
click at [294, 84] on link "Tracking" at bounding box center [300, 85] width 56 height 33
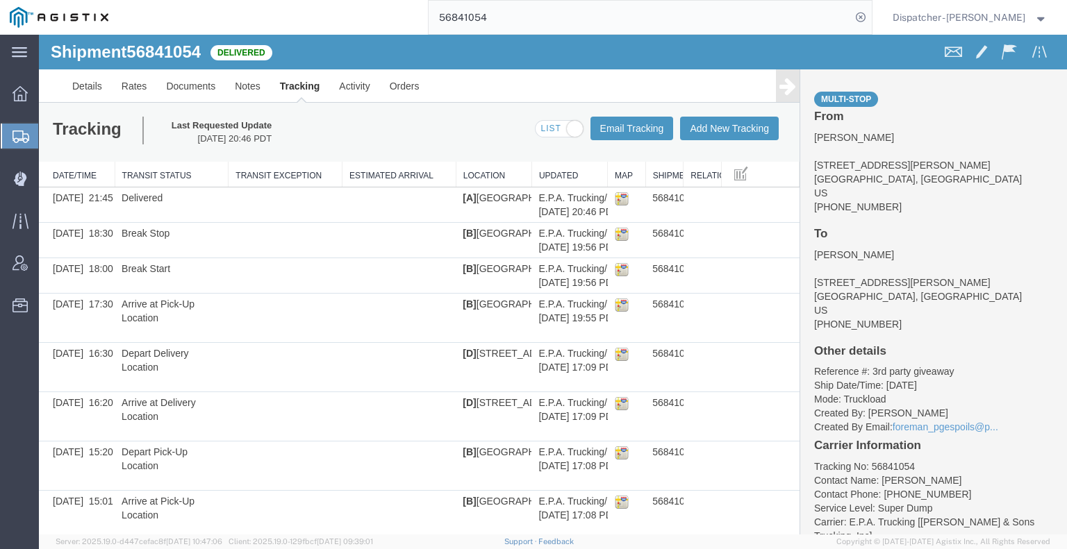
click at [786, 85] on icon at bounding box center [787, 85] width 17 height 19
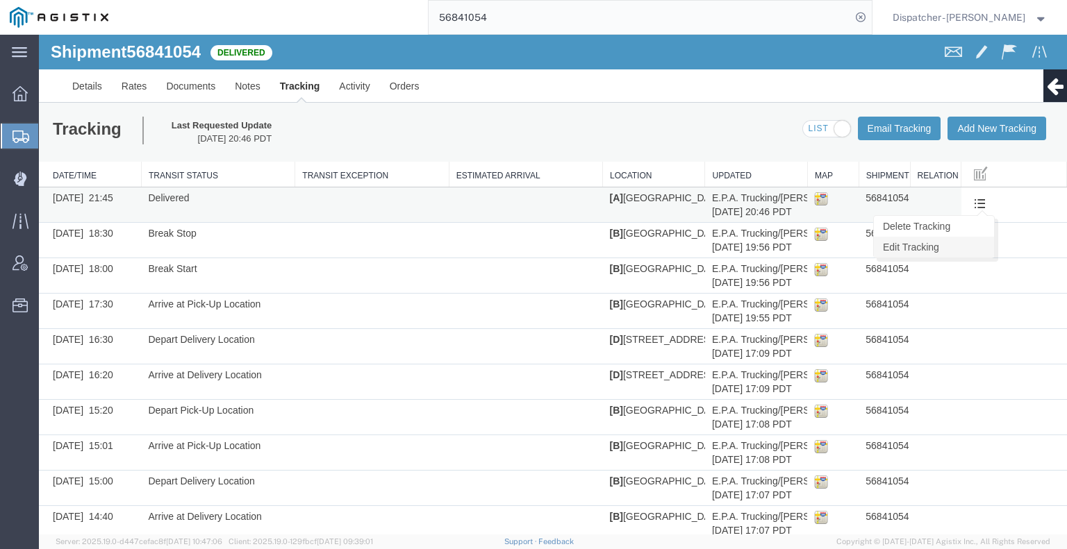
click at [965, 244] on link "Edit Tracking" at bounding box center [934, 247] width 120 height 21
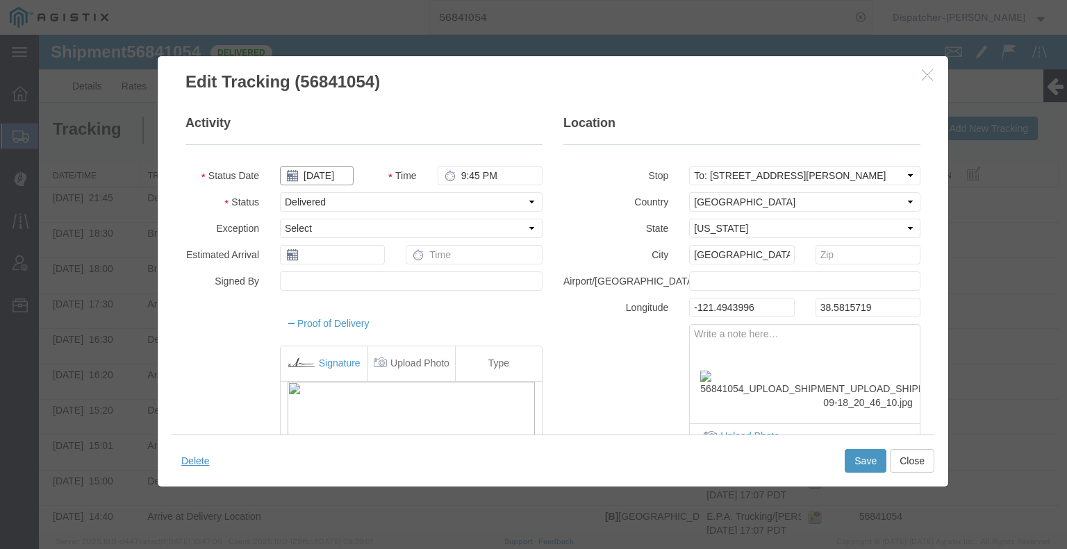
click at [318, 179] on input "[DATE]" at bounding box center [317, 175] width 74 height 19
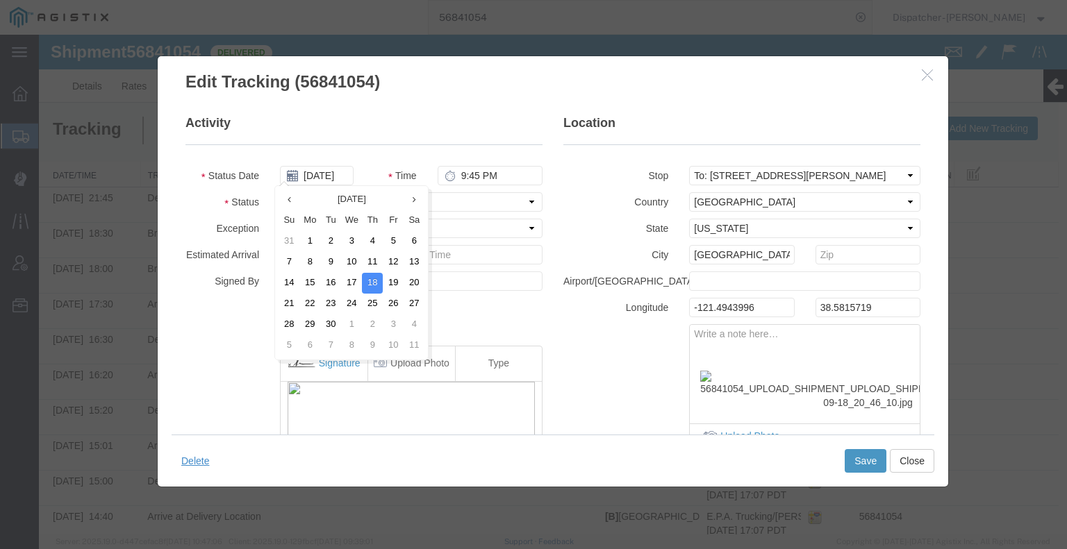
click at [353, 281] on td "17" at bounding box center [351, 283] width 21 height 21
type input "09/17/2025"
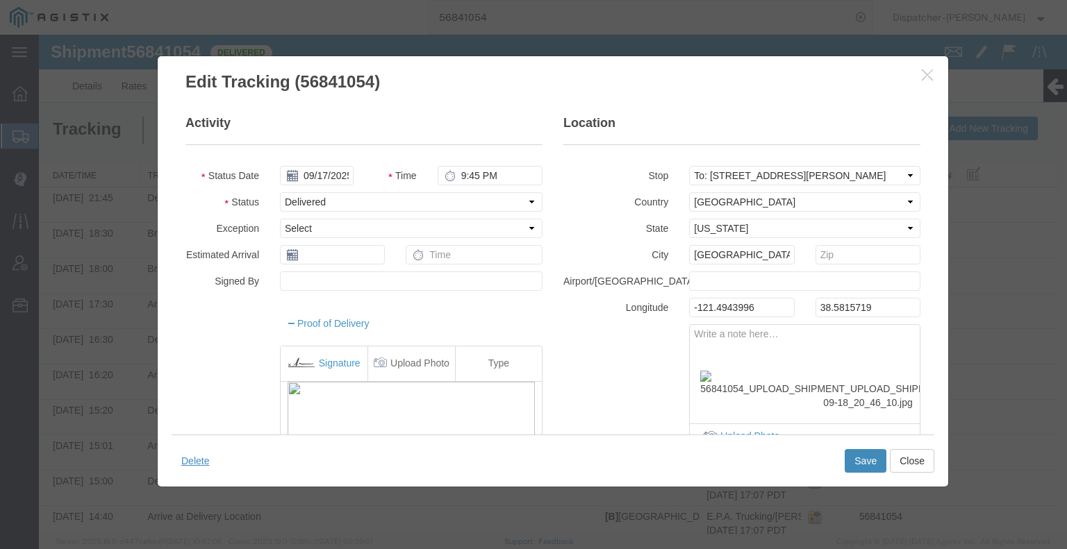
click at [854, 460] on button "Save" at bounding box center [865, 461] width 42 height 24
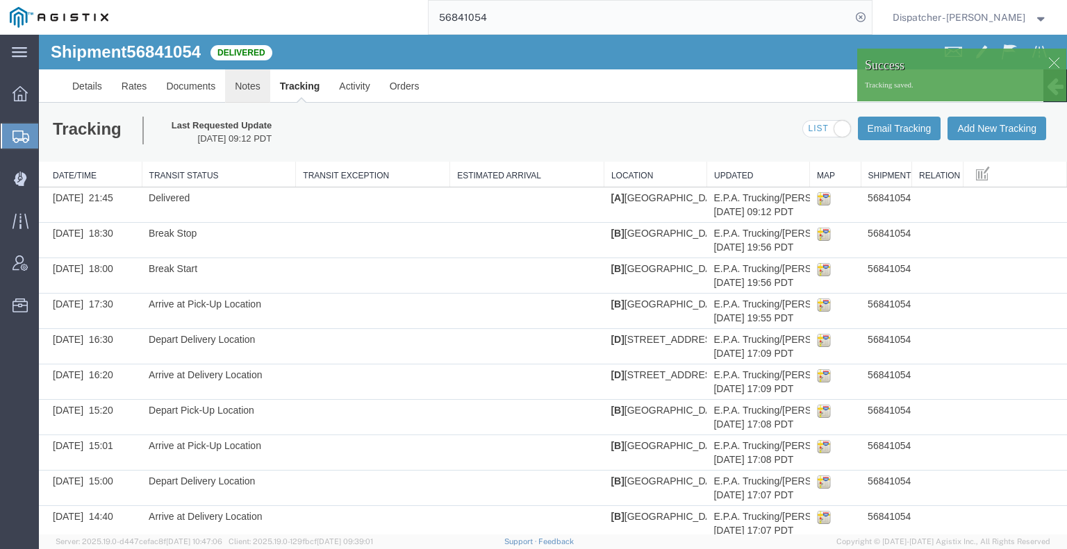
click at [242, 87] on link "Notes" at bounding box center [247, 85] width 45 height 33
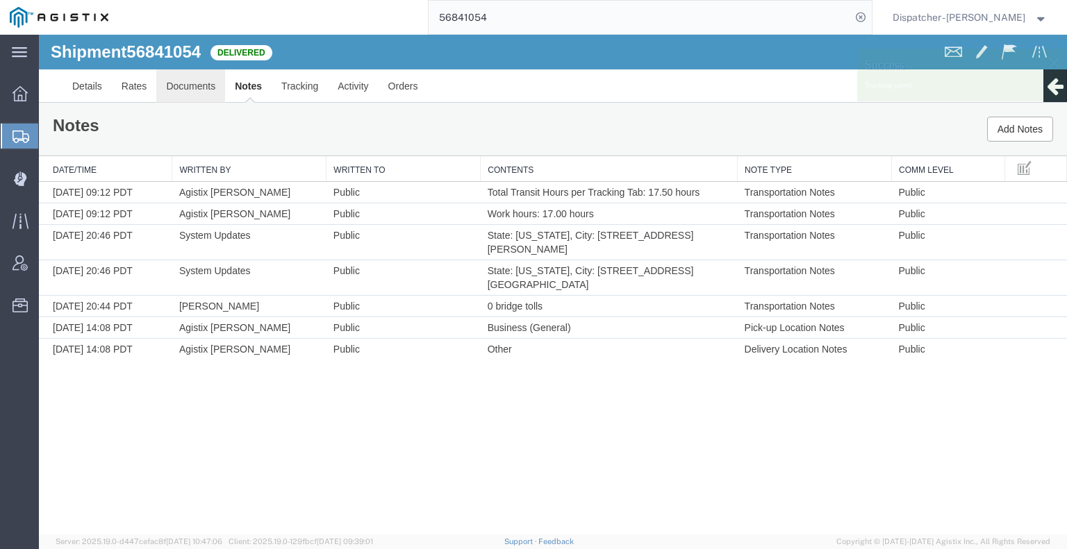
click at [211, 90] on link "Documents" at bounding box center [190, 85] width 69 height 33
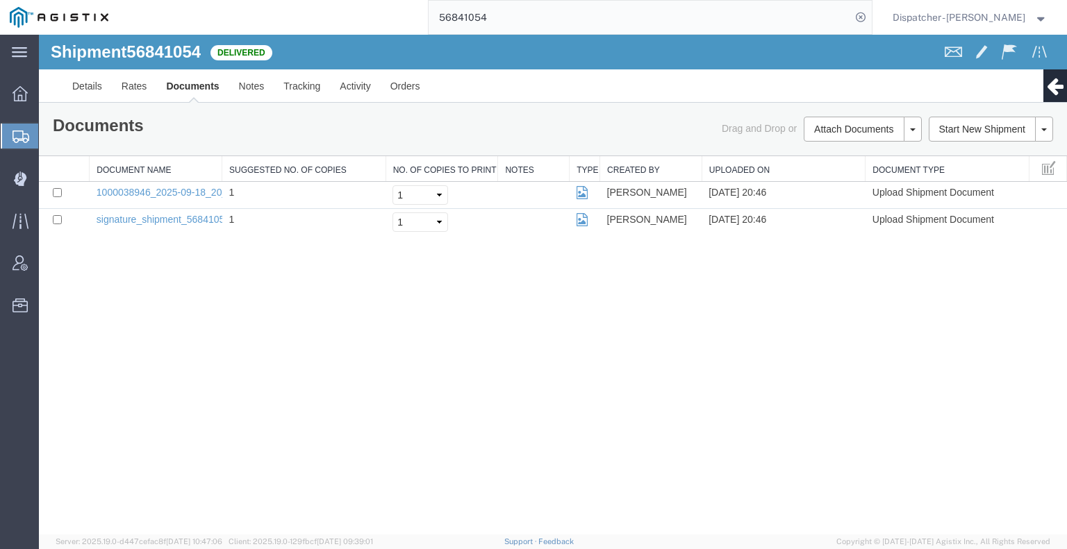
click at [947, 351] on div "Shipment 56841054 2 of 2 Delivered Details Rates Documents Notes Tracking Activ…" at bounding box center [553, 285] width 1028 height 500
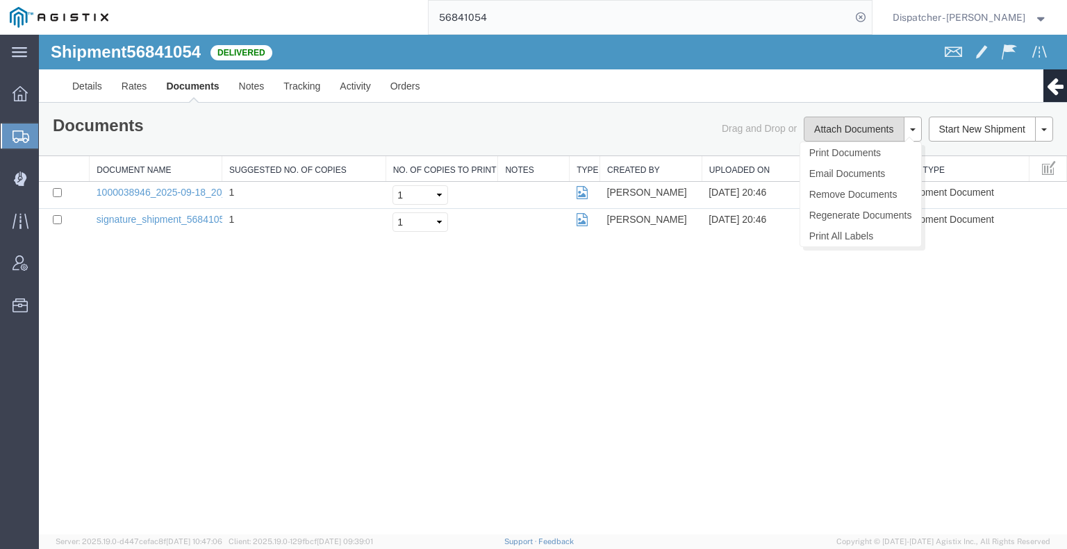
click at [822, 126] on button "Attach Documents" at bounding box center [854, 129] width 100 height 25
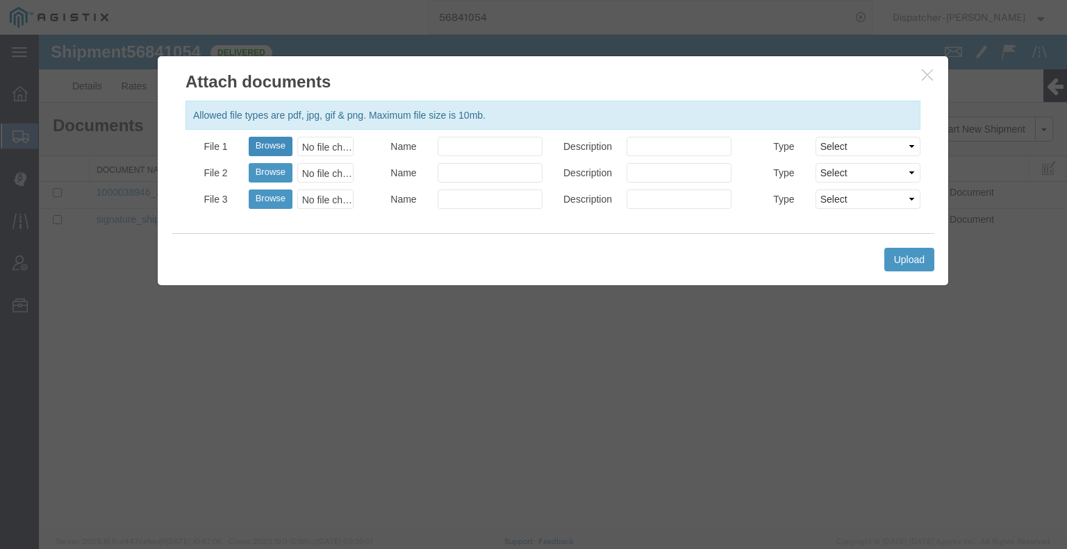
click at [278, 142] on button "Browse" at bounding box center [271, 146] width 44 height 19
type input "C:\fakepath\56841054trktag.pdf"
click at [925, 255] on button "Upload" at bounding box center [909, 260] width 50 height 24
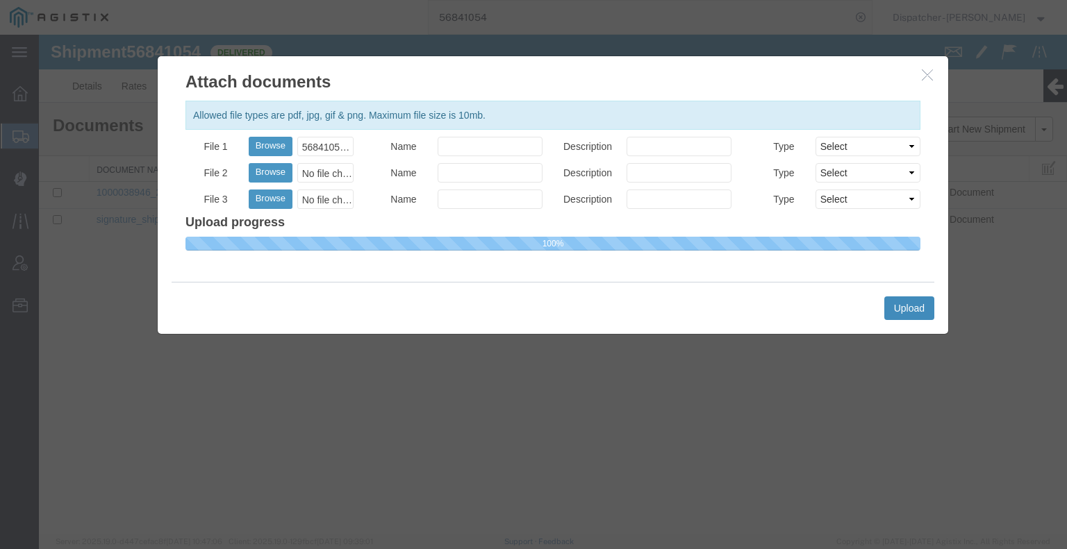
select select
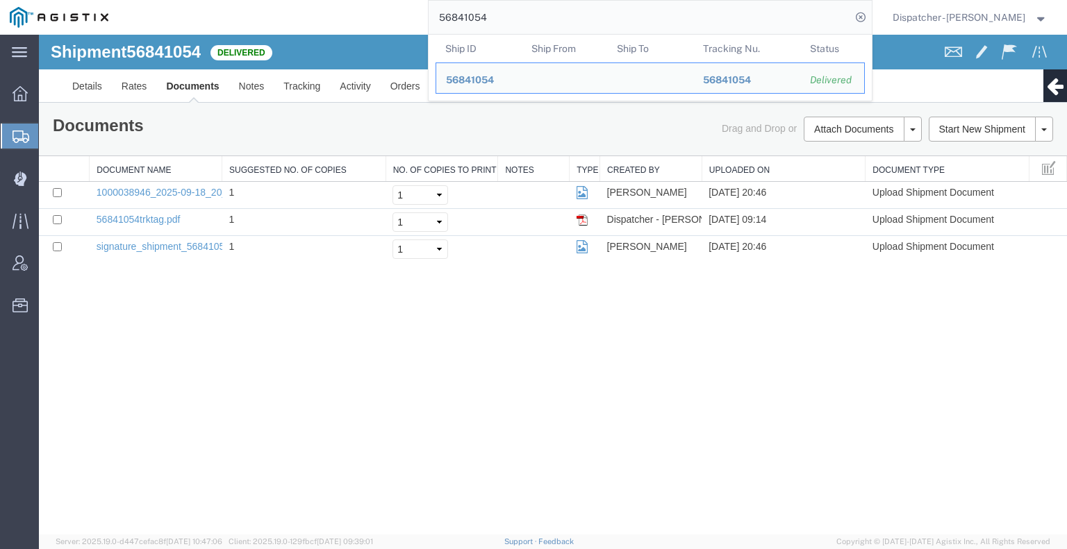
drag, startPoint x: 508, startPoint y: 24, endPoint x: 386, endPoint y: 31, distance: 122.4
click at [428, 32] on input "56841054" at bounding box center [639, 17] width 422 height 33
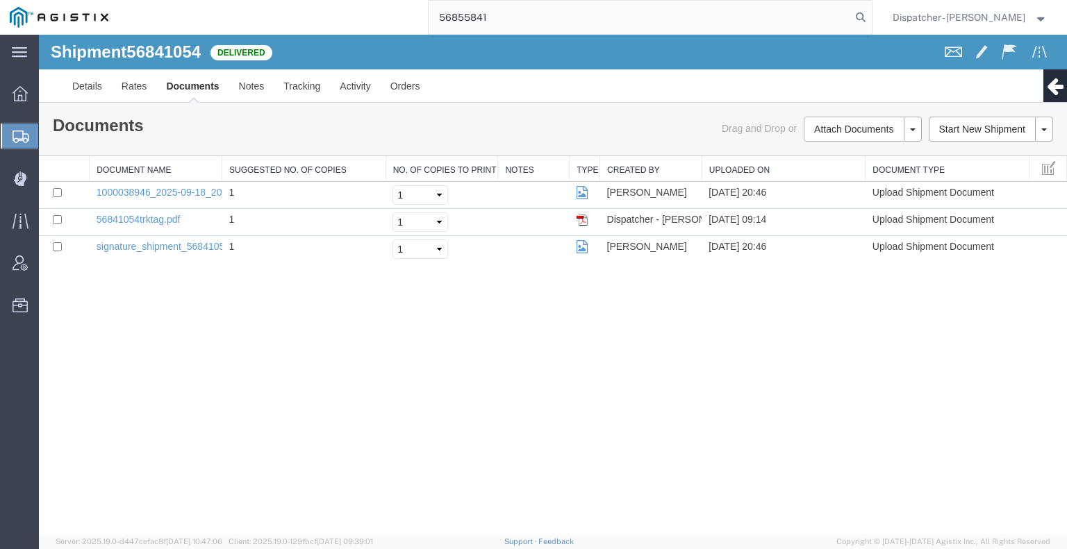
type input "56855841"
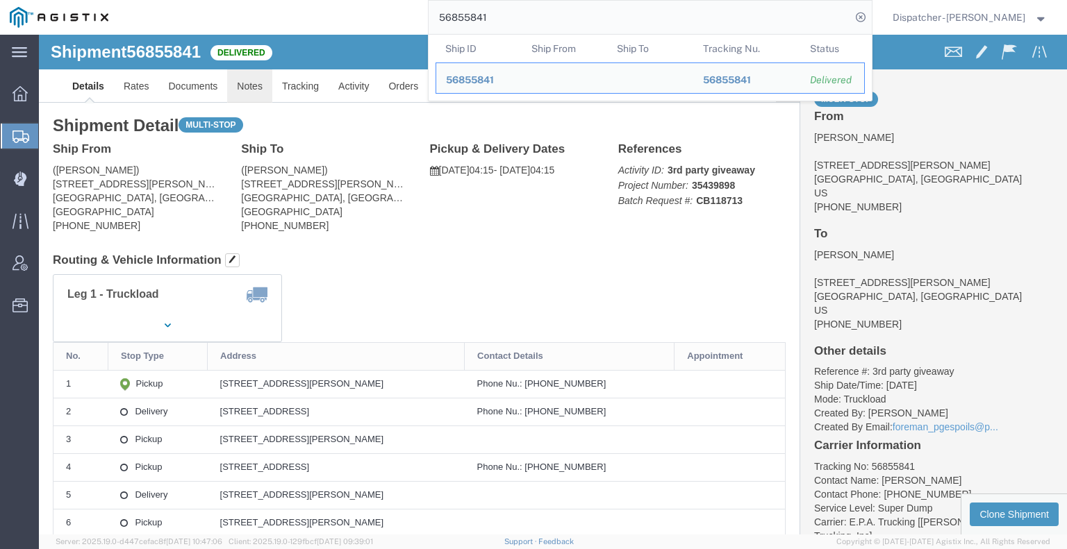
click link "Notes"
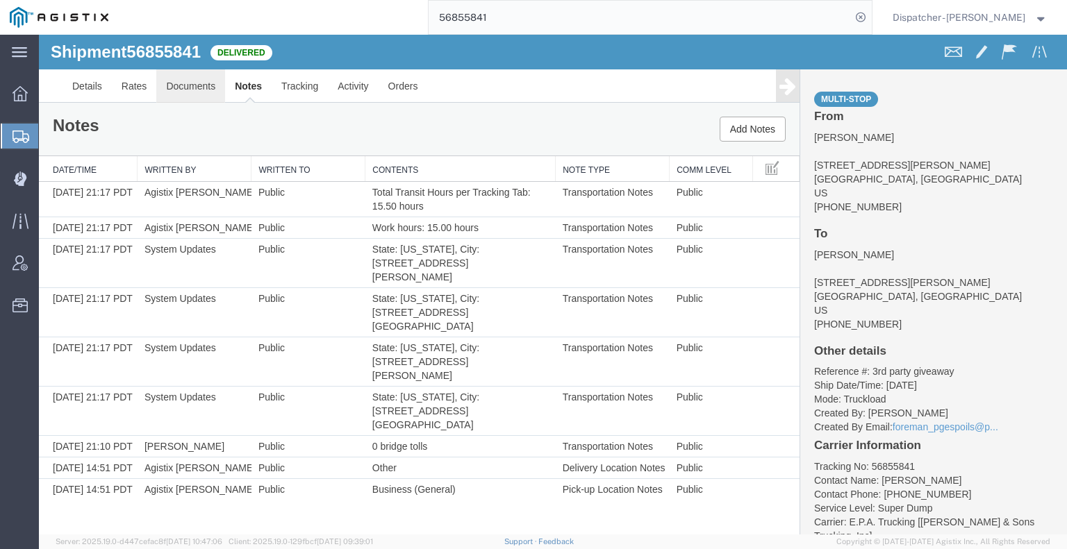
click at [192, 77] on link "Documents" at bounding box center [190, 85] width 69 height 33
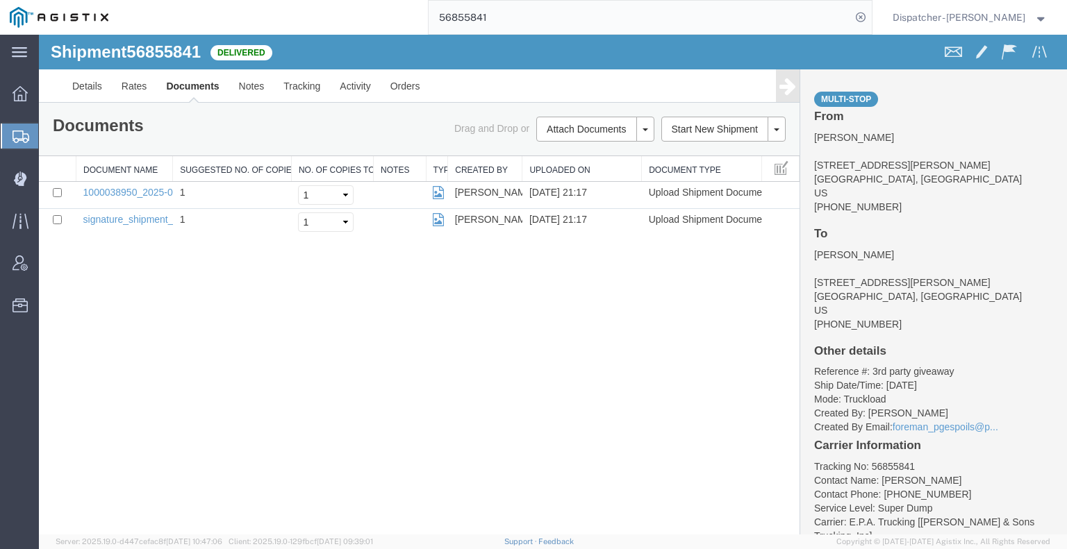
click at [162, 358] on div "Shipment 56855841 2 of 2 Delivered Details Rates Documents Notes Tracking Activ…" at bounding box center [553, 285] width 1028 height 500
click at [555, 126] on button "Attach Documents" at bounding box center [586, 129] width 100 height 25
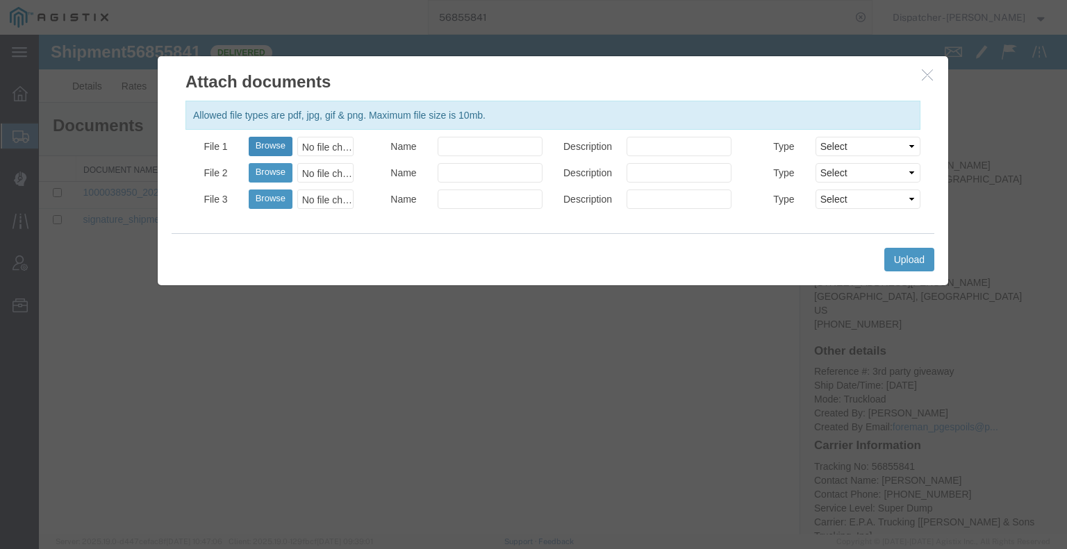
click at [281, 147] on button "Browse" at bounding box center [271, 146] width 44 height 19
type input "C:\fakepath\56855841trktag.pdf"
click at [912, 262] on button "Upload" at bounding box center [909, 260] width 50 height 24
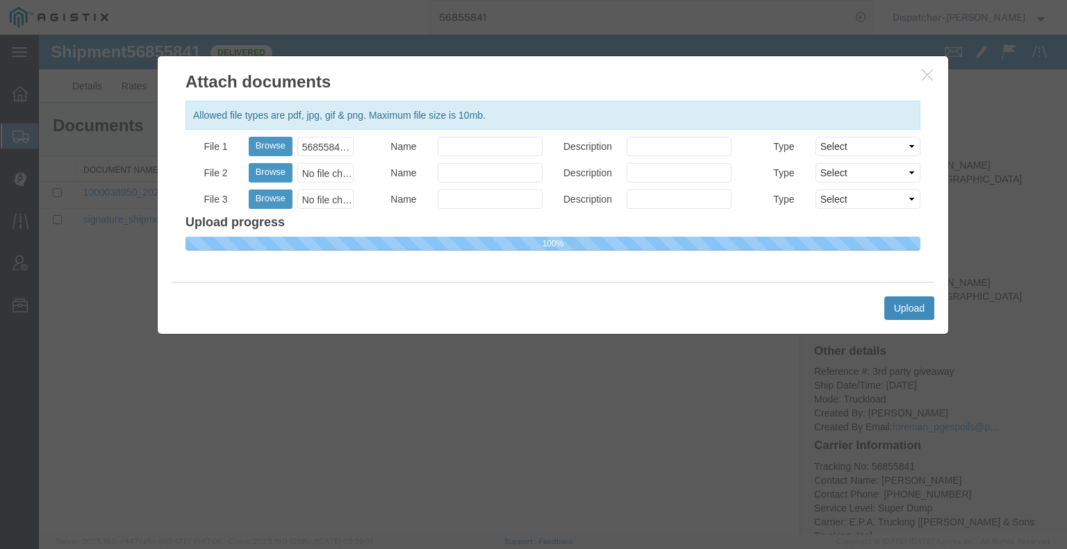
select select
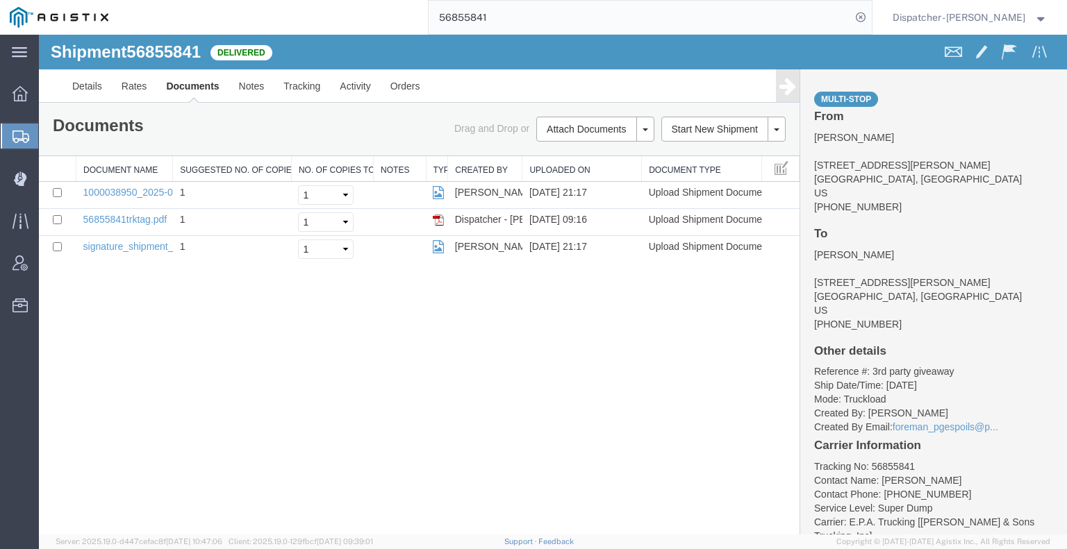
drag, startPoint x: 486, startPoint y: 22, endPoint x: 413, endPoint y: 7, distance: 74.4
click at [413, 7] on div "56855841" at bounding box center [495, 17] width 754 height 35
type input "56841060"
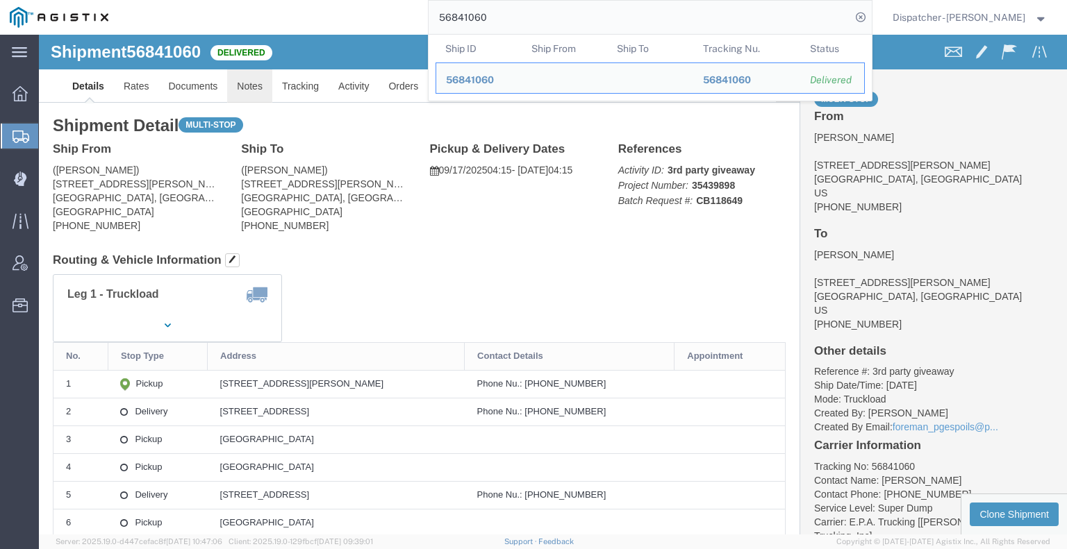
click link "Notes"
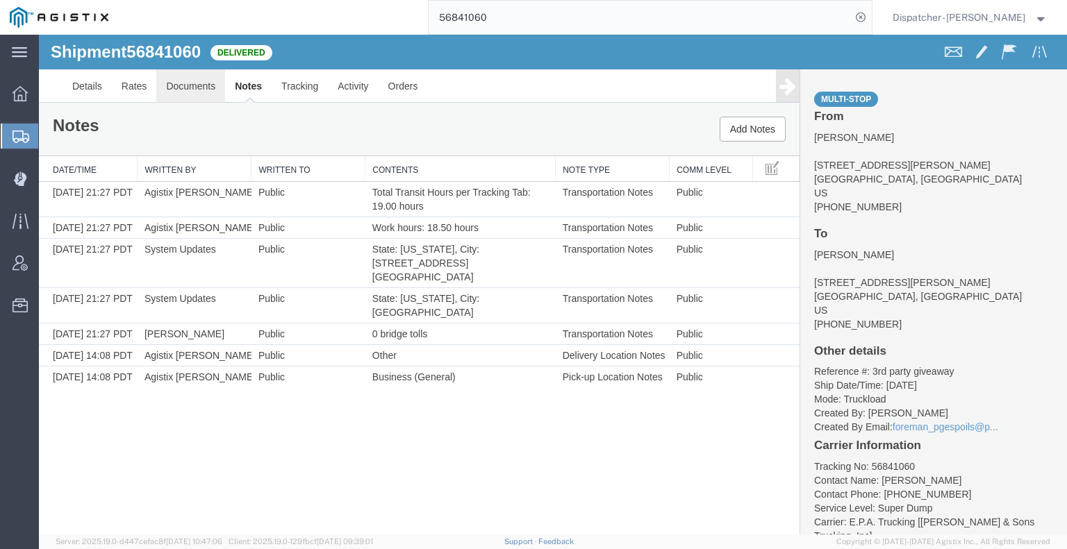
click at [169, 88] on link "Documents" at bounding box center [190, 85] width 69 height 33
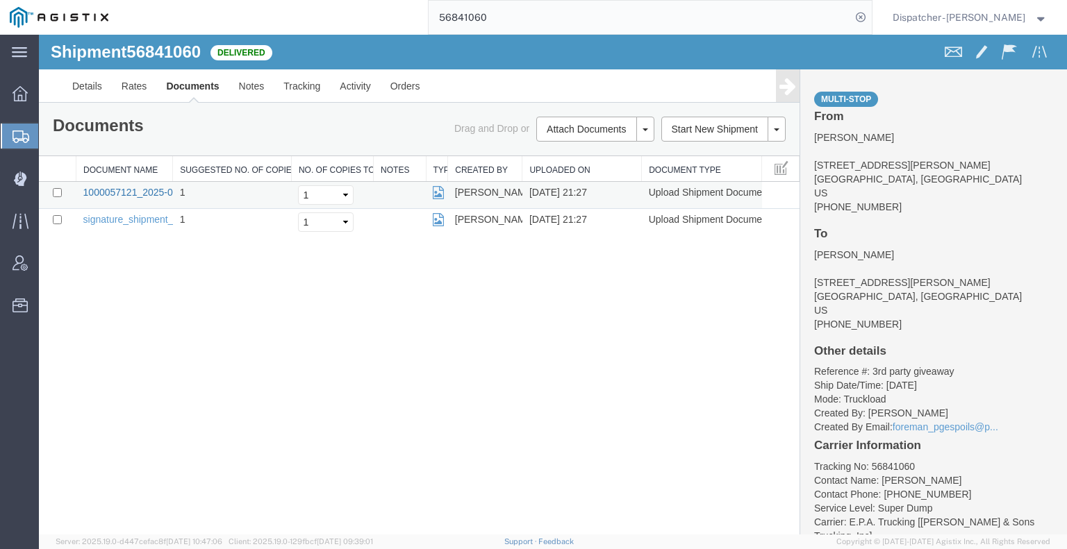
click at [122, 194] on link "1000057121_2025-09-18_21_27_50.jpg" at bounding box center [170, 192] width 174 height 11
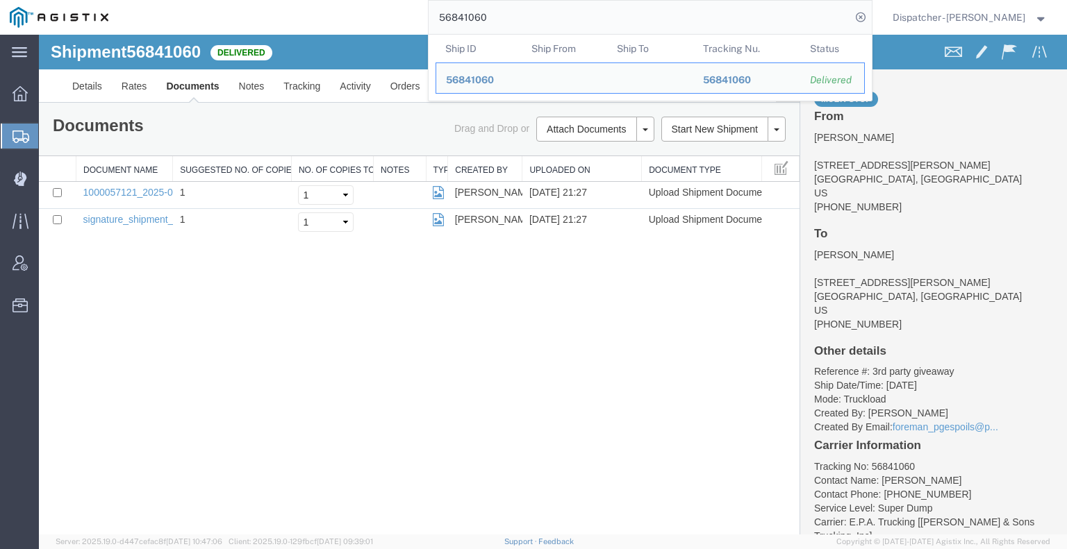
drag, startPoint x: 485, startPoint y: 19, endPoint x: 357, endPoint y: 30, distance: 129.0
click at [369, 28] on div "56841060 Ship ID Ship From Ship To Tracking Nu. Status Ship ID 56841060 Ship Fr…" at bounding box center [495, 17] width 754 height 35
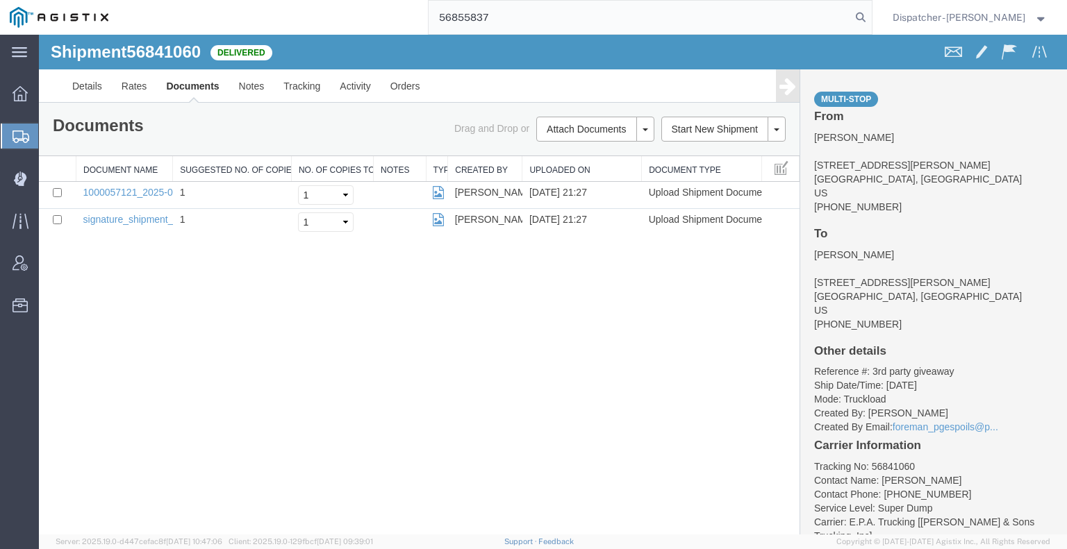
type input "56855837"
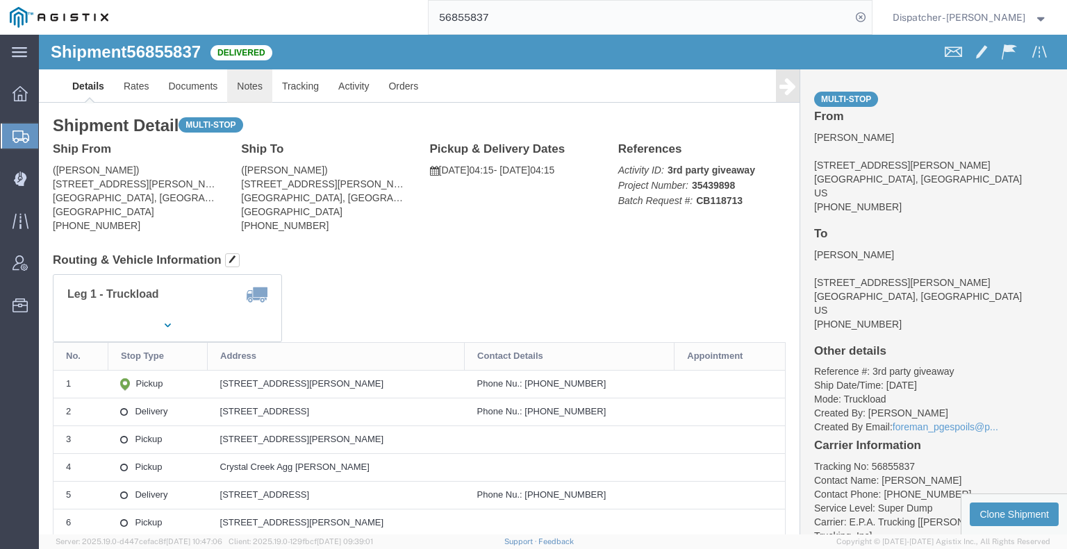
click link "Notes"
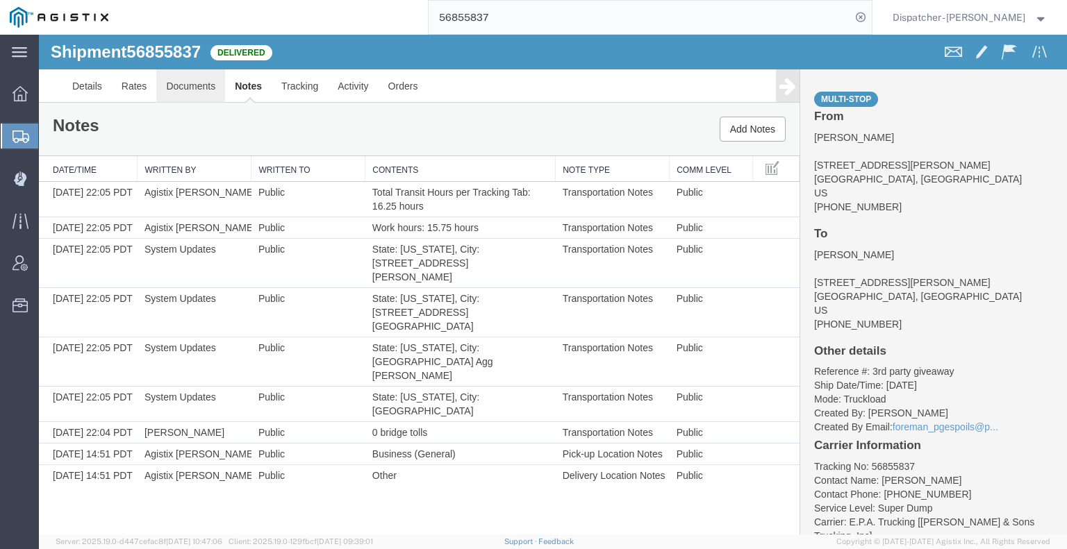
click at [214, 85] on link "Documents" at bounding box center [190, 85] width 69 height 33
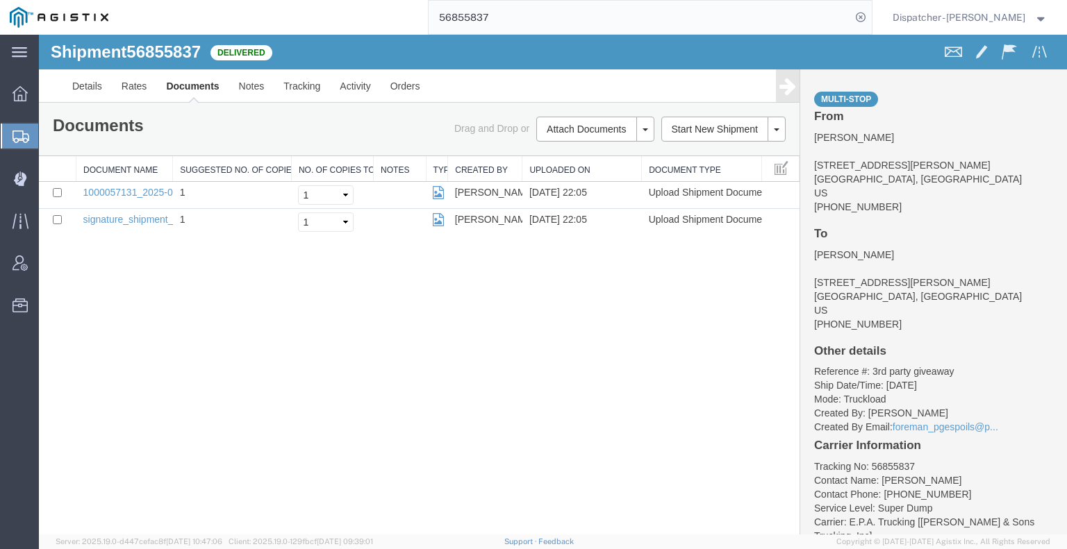
drag, startPoint x: 144, startPoint y: 352, endPoint x: 172, endPoint y: 324, distance: 39.3
click at [144, 352] on div "Shipment 56855837 2 of 2 Delivered Details Rates Documents Notes Tracking Activ…" at bounding box center [553, 285] width 1028 height 500
click at [617, 122] on button "Attach Documents" at bounding box center [586, 129] width 100 height 25
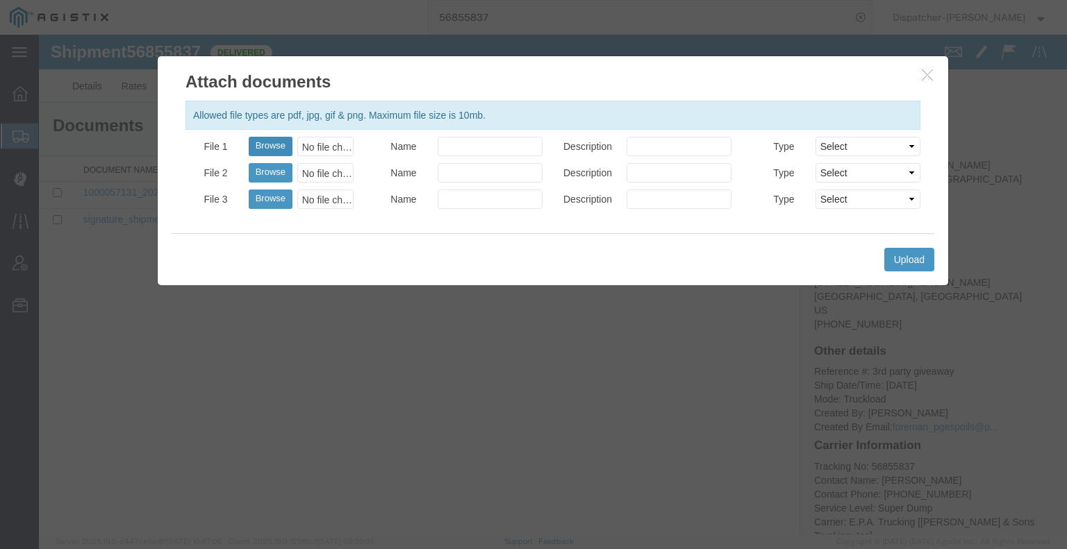
click at [274, 149] on button "Browse" at bounding box center [271, 146] width 44 height 19
type input "C:\fakepath\56855837trktag.pdf"
click at [913, 263] on button "Upload" at bounding box center [909, 260] width 50 height 24
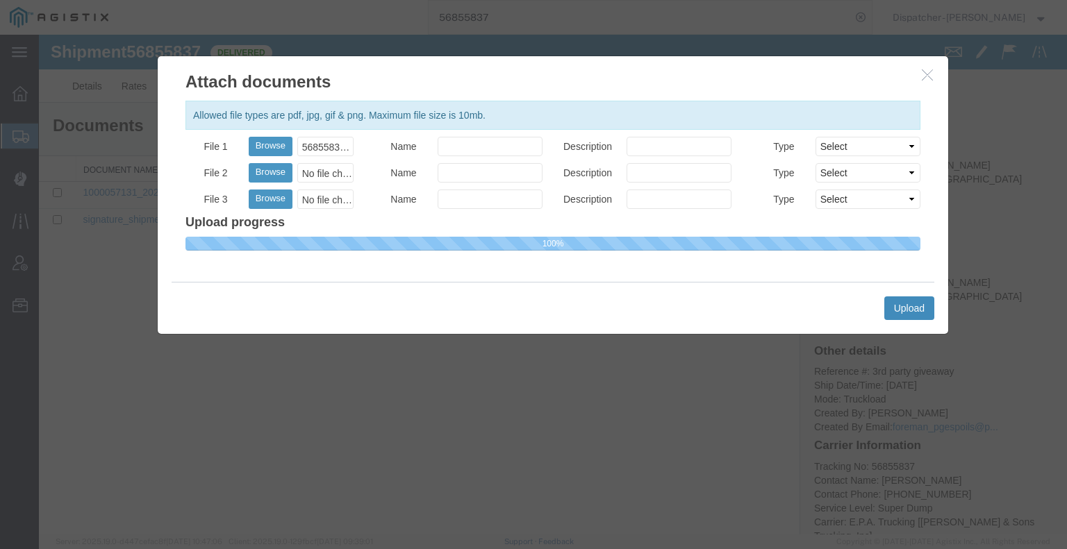
select select
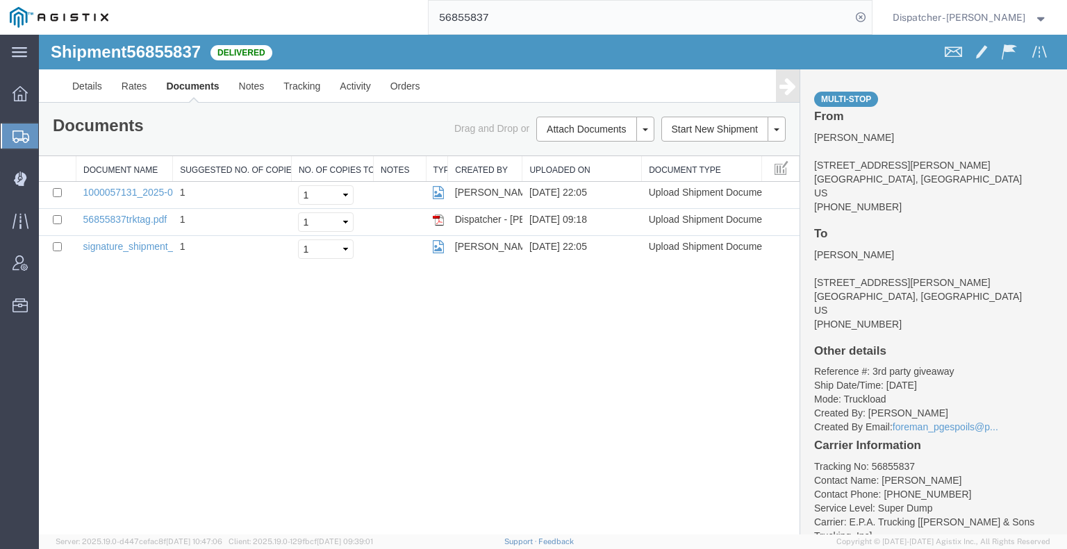
drag, startPoint x: 497, startPoint y: 20, endPoint x: 372, endPoint y: 0, distance: 127.3
click at [378, 1] on div "56855837" at bounding box center [495, 17] width 754 height 35
type input "56838694"
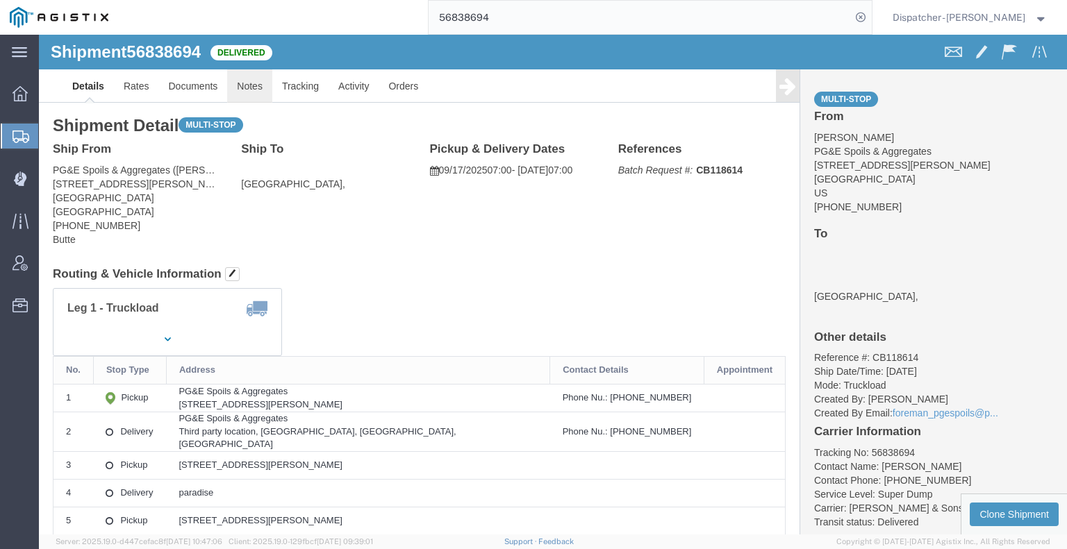
click link "Notes"
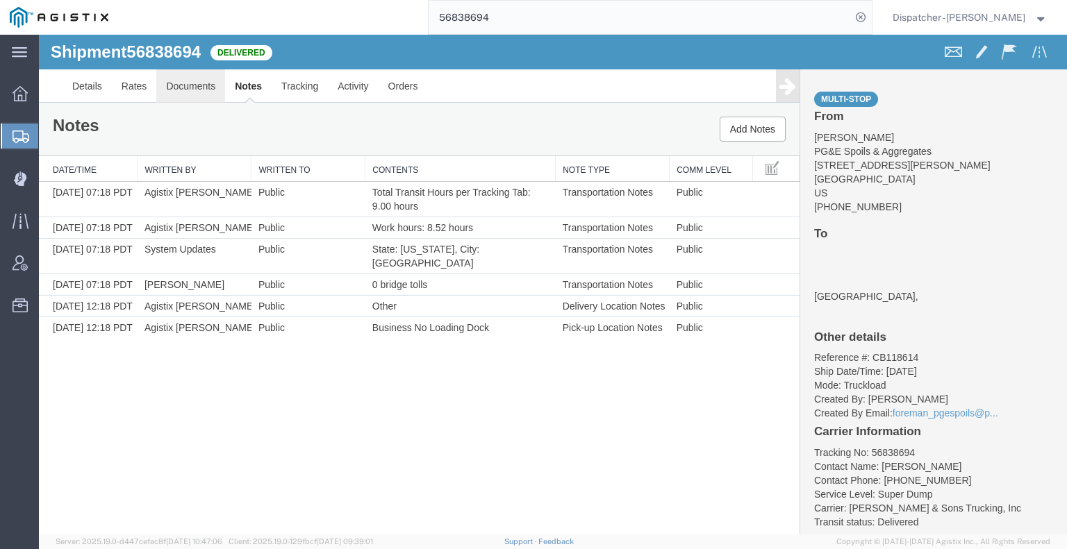
click at [222, 90] on link "Documents" at bounding box center [190, 85] width 69 height 33
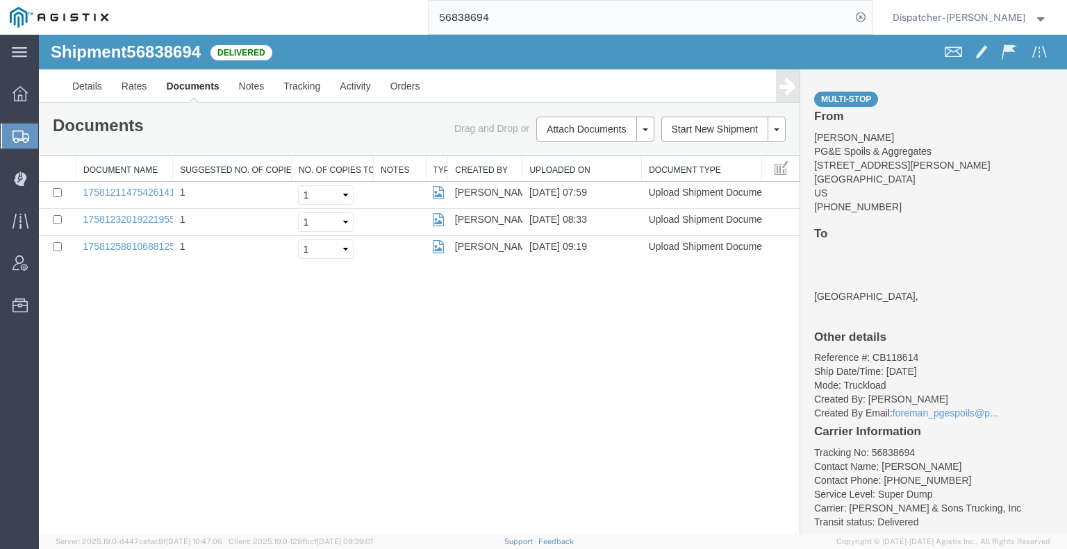
click at [153, 358] on div "Shipment 56838694 3 of 3 Delivered Details Rates Documents Notes Tracking Activ…" at bounding box center [553, 285] width 1028 height 500
click at [561, 131] on button "Attach Documents" at bounding box center [586, 129] width 100 height 25
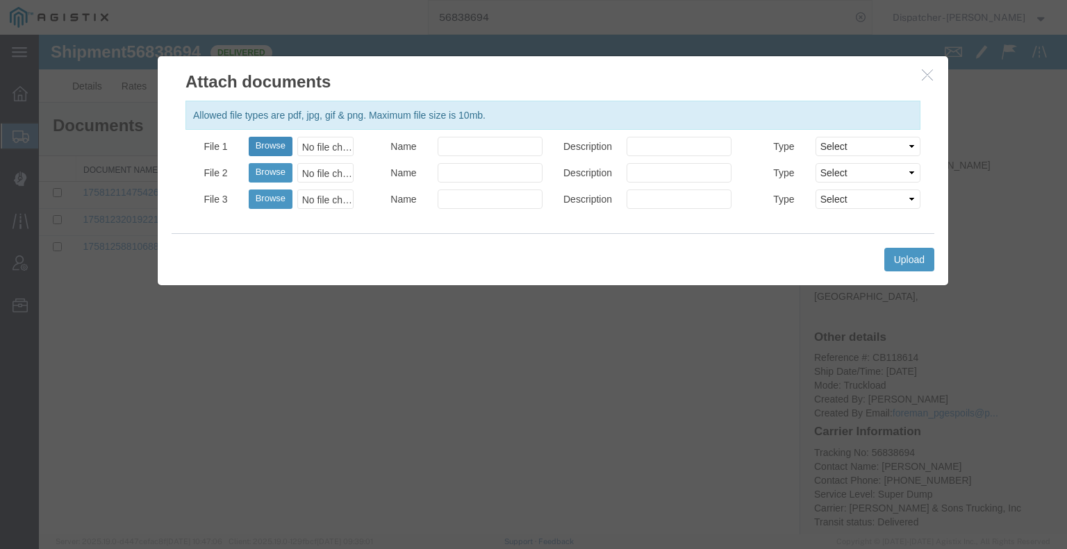
drag, startPoint x: 265, startPoint y: 133, endPoint x: 264, endPoint y: 147, distance: 13.2
click at [265, 140] on div "Allowed file types are pdf, jpg, gif & png. Maximum file size is 10mb. File 1 B…" at bounding box center [553, 164] width 790 height 140
click at [264, 147] on button "Browse" at bounding box center [271, 146] width 44 height 19
type input "C:\fakepath\56838694trktag.pdf"
click at [891, 256] on button "Upload" at bounding box center [909, 260] width 50 height 24
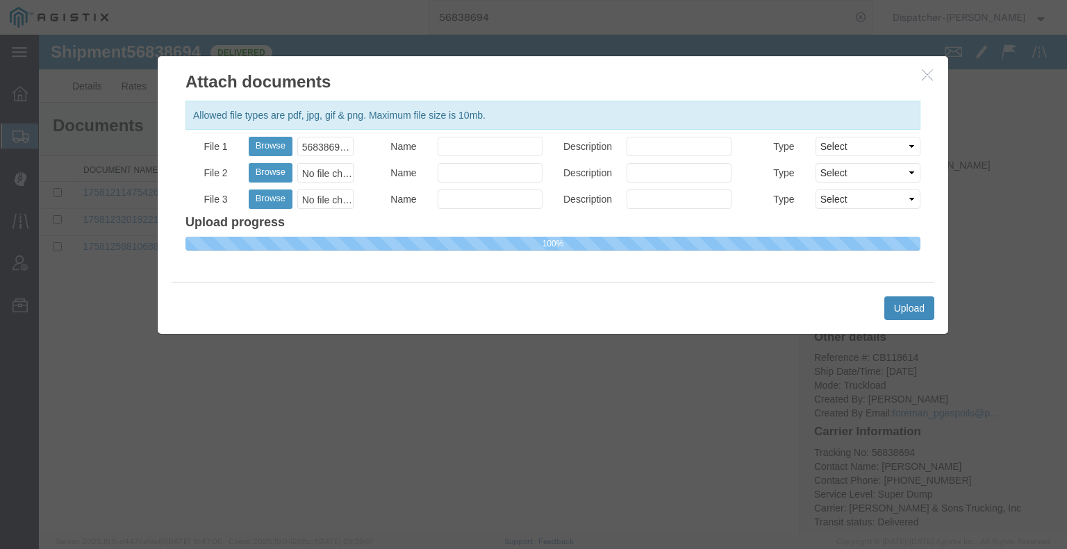
select select
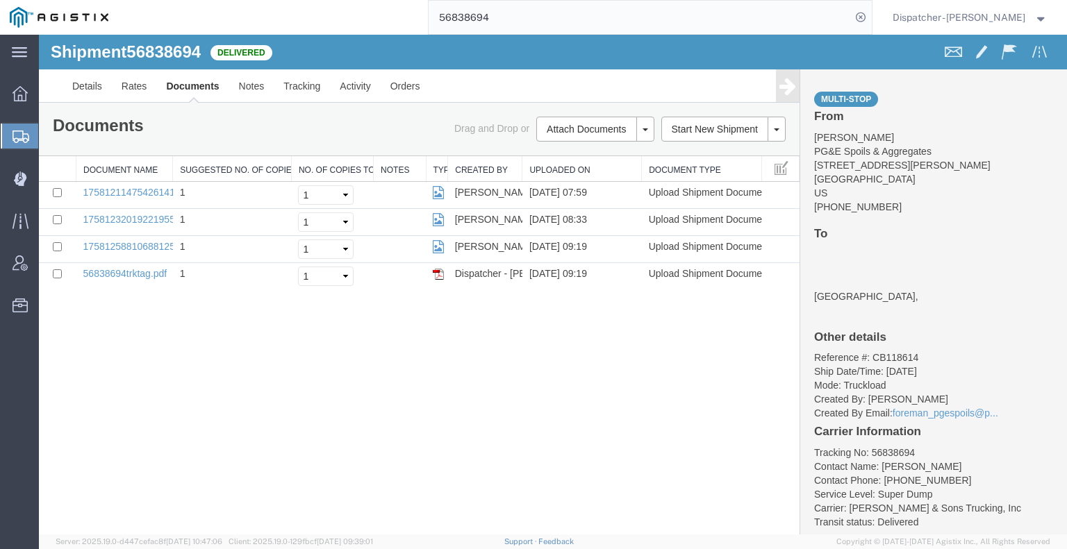
drag, startPoint x: 516, startPoint y: 17, endPoint x: 358, endPoint y: 11, distance: 158.5
click at [407, 16] on div "56838694" at bounding box center [495, 17] width 754 height 35
type input "56853466"
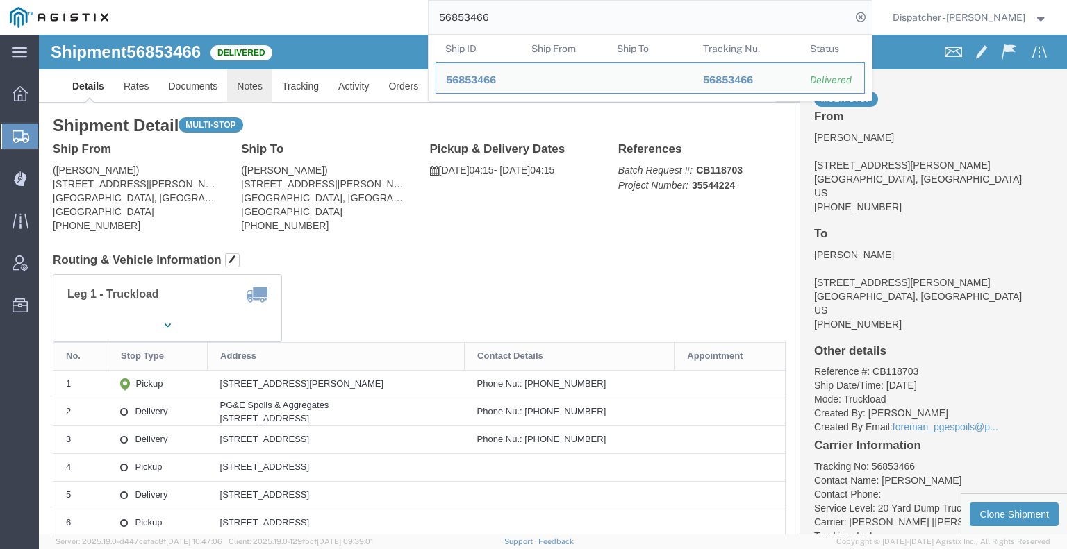
click link "Notes"
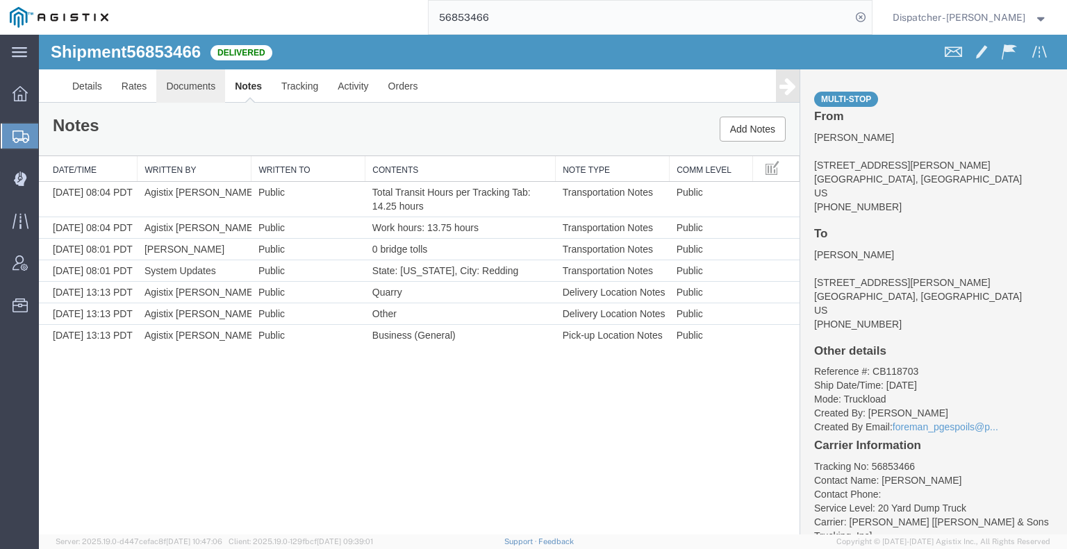
click at [167, 91] on link "Documents" at bounding box center [190, 85] width 69 height 33
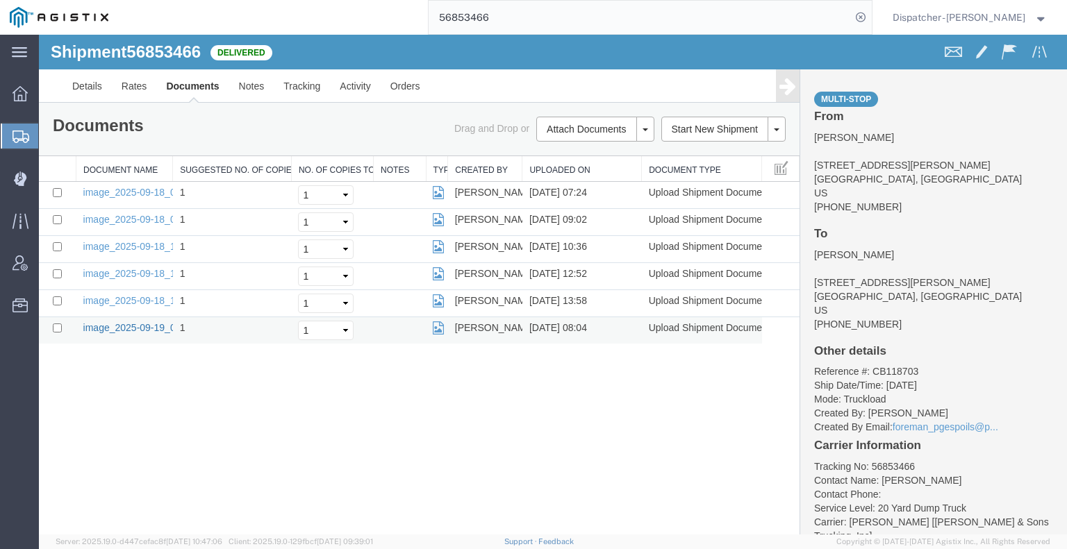
click at [128, 324] on link "image_2025-09-19_08_04_23.jpg" at bounding box center [156, 327] width 146 height 11
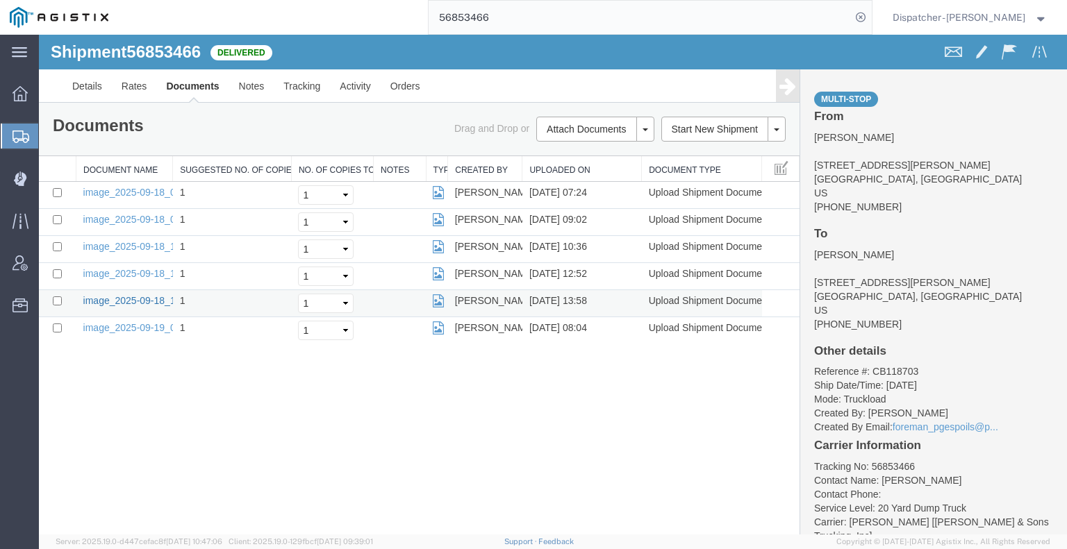
click at [117, 297] on link "image_2025-09-18_13_58_23.jpg" at bounding box center [156, 300] width 146 height 11
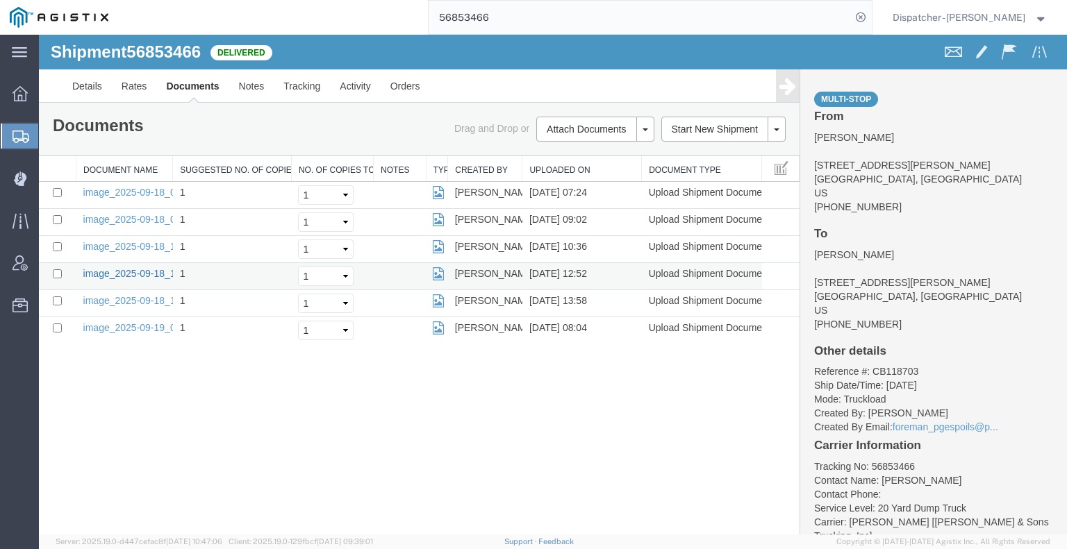
click at [110, 274] on link "image_2025-09-18_12_52_38.jpg" at bounding box center [156, 273] width 146 height 11
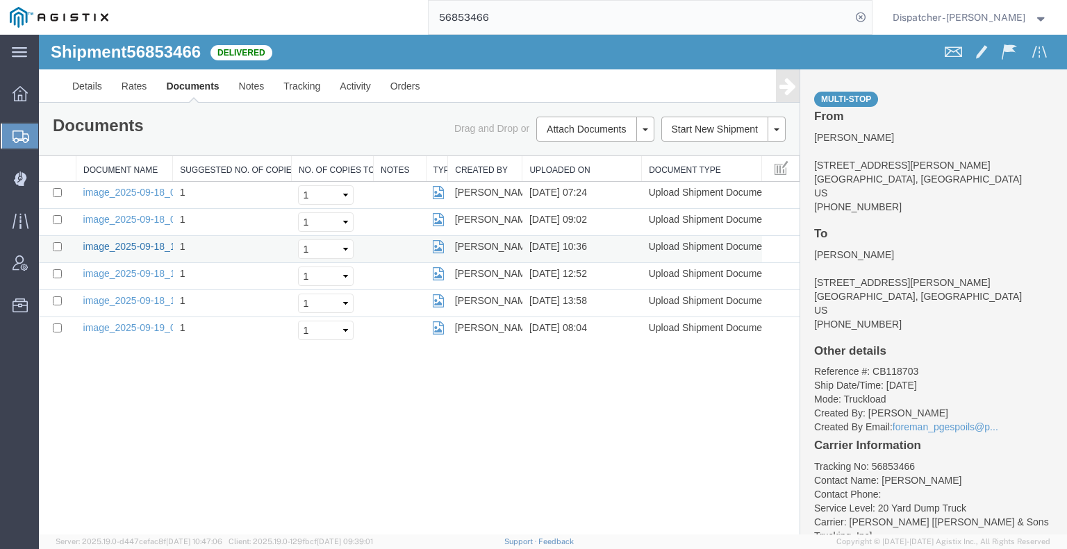
drag, startPoint x: 119, startPoint y: 242, endPoint x: 386, endPoint y: 51, distance: 327.6
click at [119, 242] on link "image_2025-09-18_10_36_00.jpg" at bounding box center [156, 246] width 146 height 11
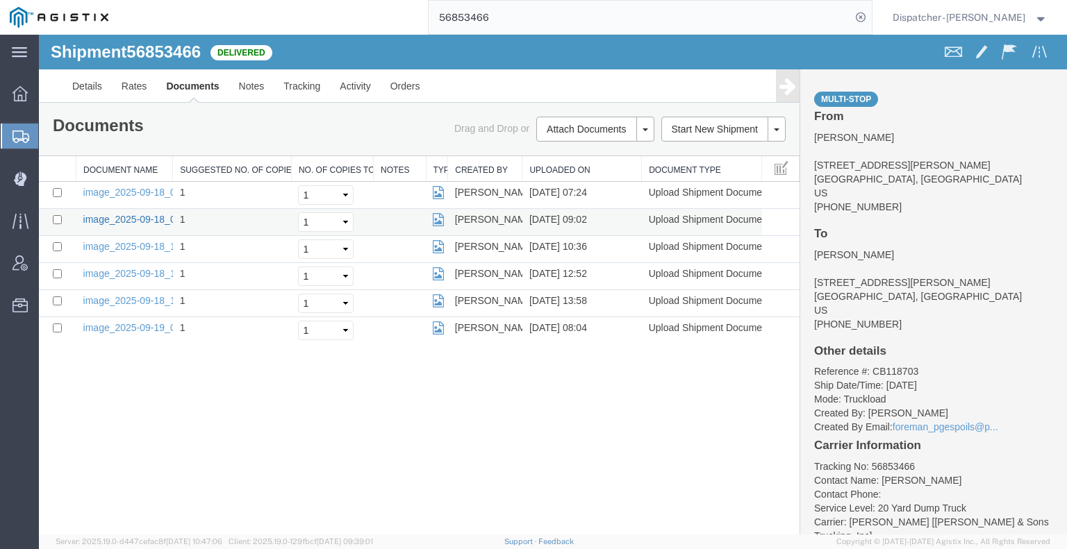
click at [137, 218] on link "image_2025-09-18_09_02_31.jpg" at bounding box center [156, 219] width 146 height 11
click at [153, 189] on link "image_2025-09-18_07_24_32.jpg" at bounding box center [156, 192] width 146 height 11
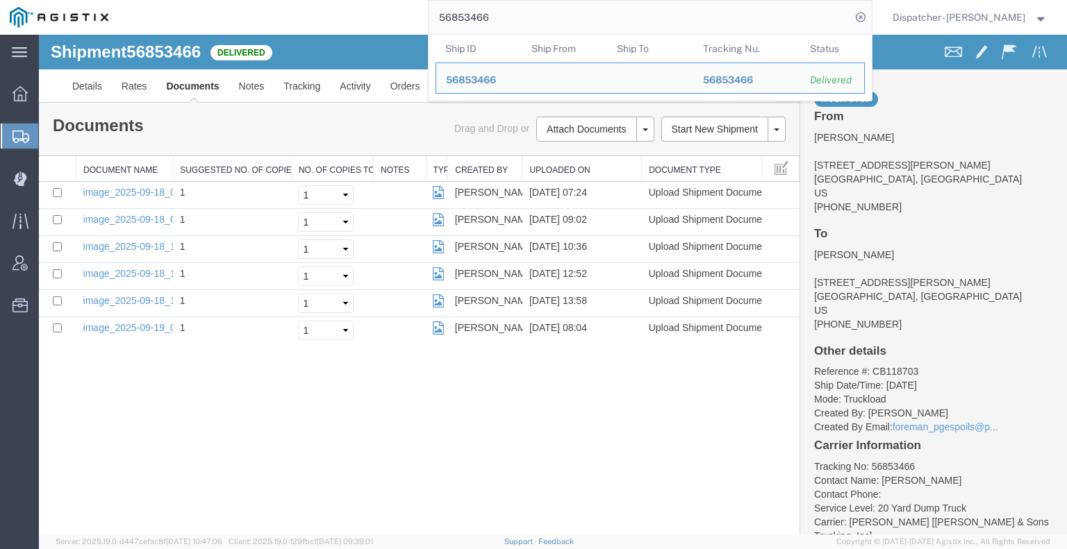
drag, startPoint x: 506, startPoint y: 10, endPoint x: 423, endPoint y: 16, distance: 83.5
click at [428, 16] on input "56853466" at bounding box center [639, 17] width 422 height 33
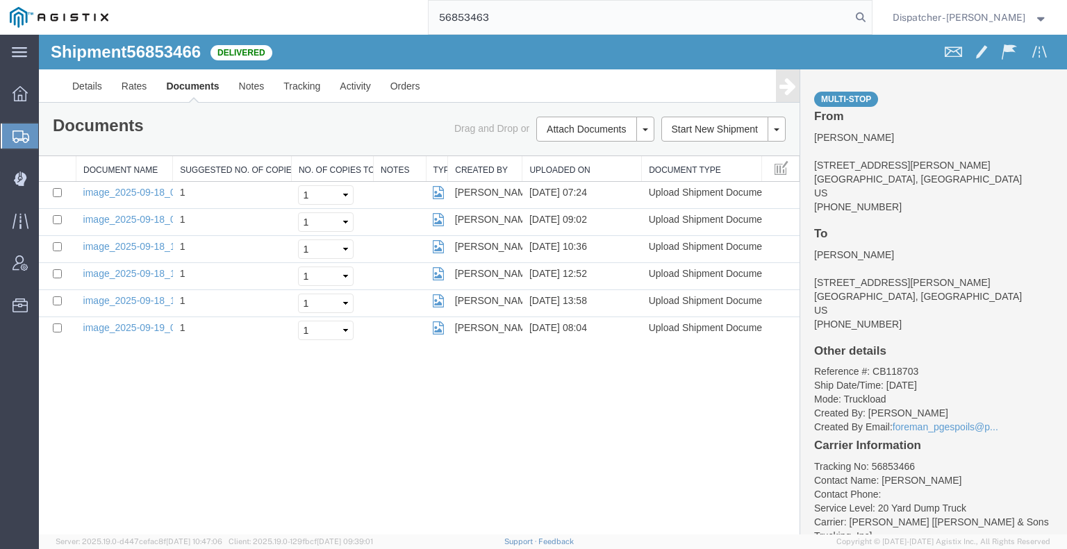
type input "56853463"
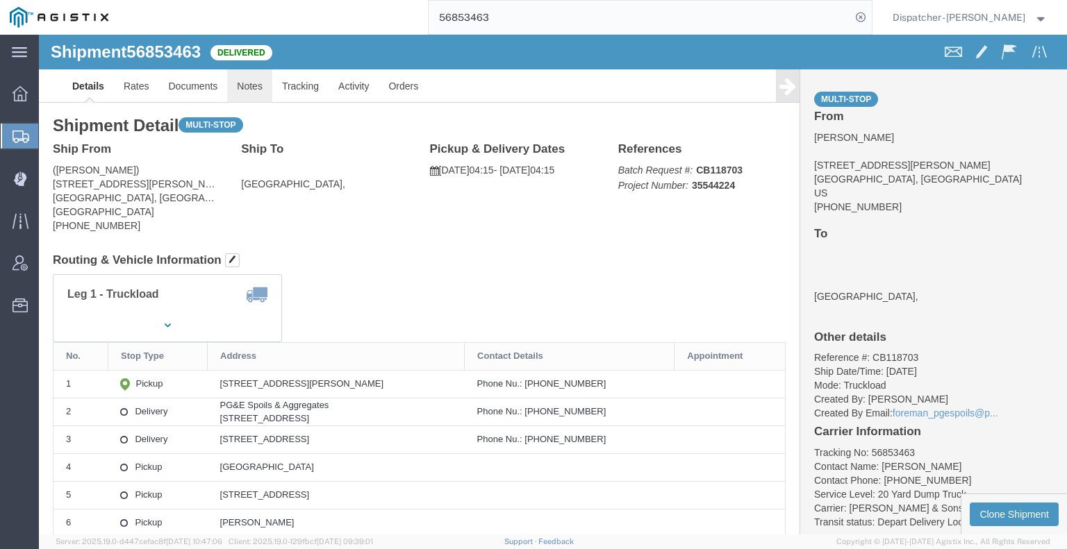
click link "Notes"
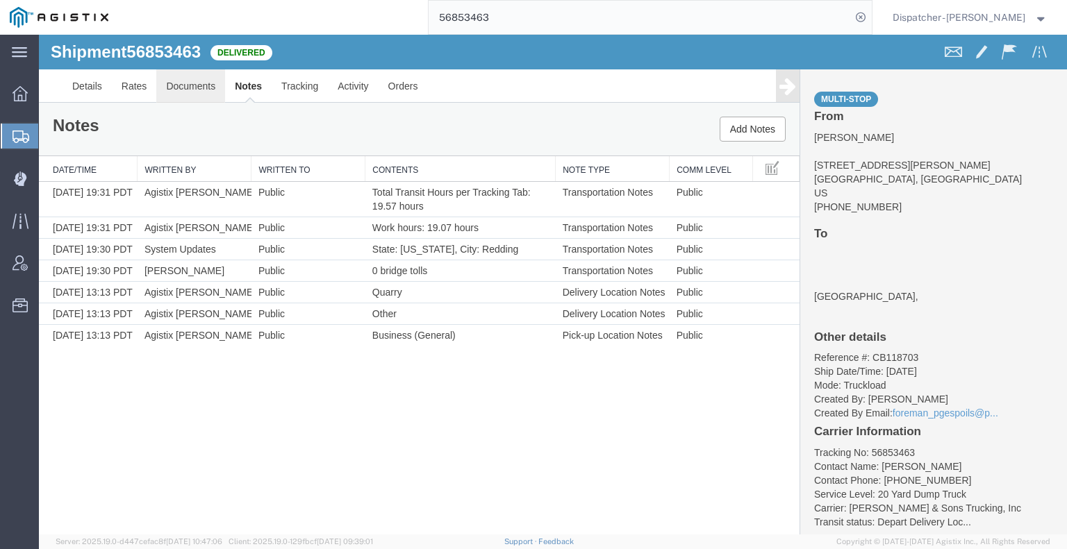
click at [191, 88] on link "Documents" at bounding box center [190, 85] width 69 height 33
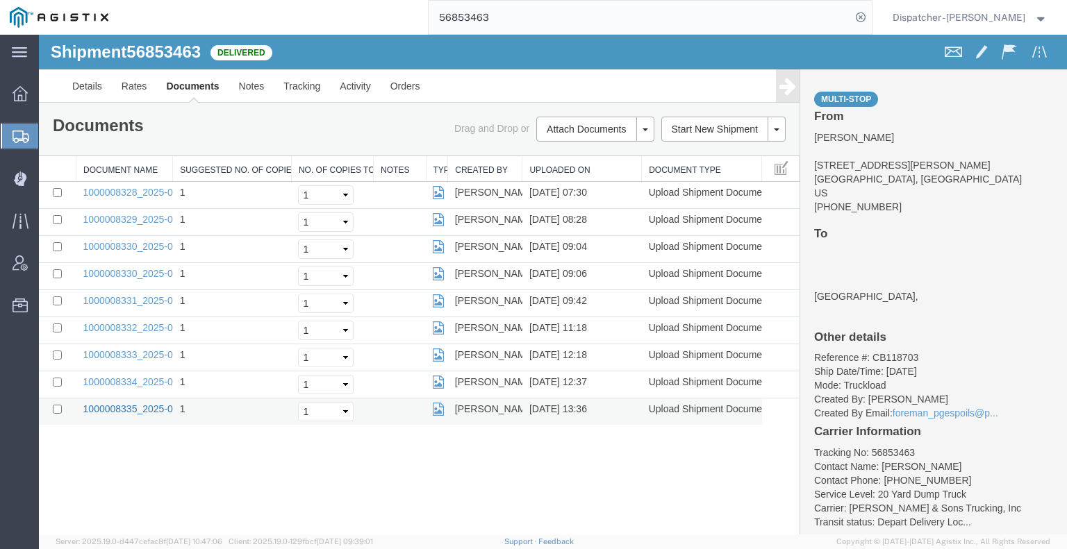
click at [151, 406] on link "1000008335_2025-09-18_13_36_10.jpg" at bounding box center [170, 408] width 174 height 11
click at [126, 377] on link "1000008334_2025-09-18_12_36_18.jpg" at bounding box center [170, 381] width 174 height 11
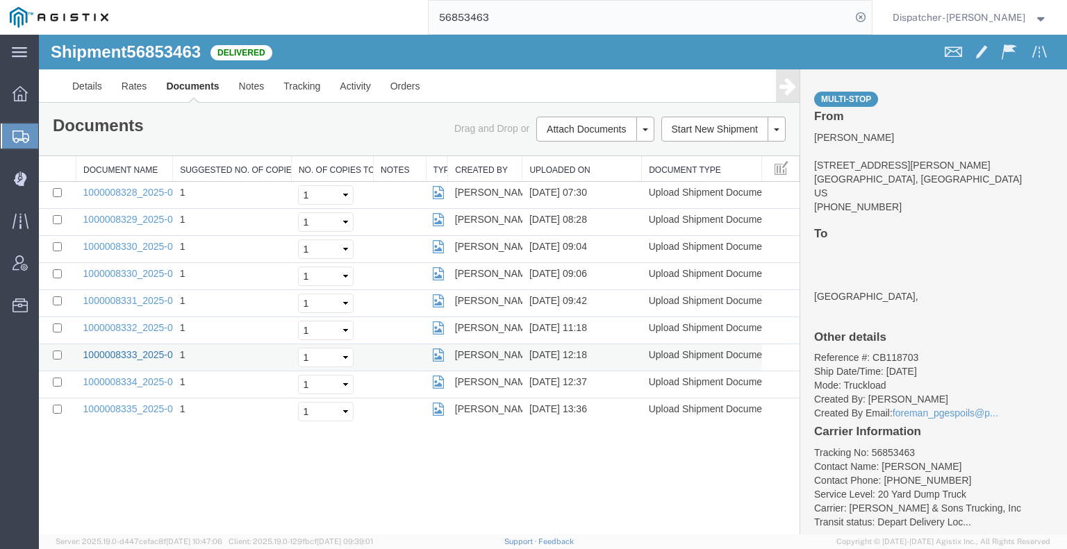
click at [158, 353] on link "1000008333_2025-09-18_12_16_19.jpg" at bounding box center [170, 354] width 174 height 11
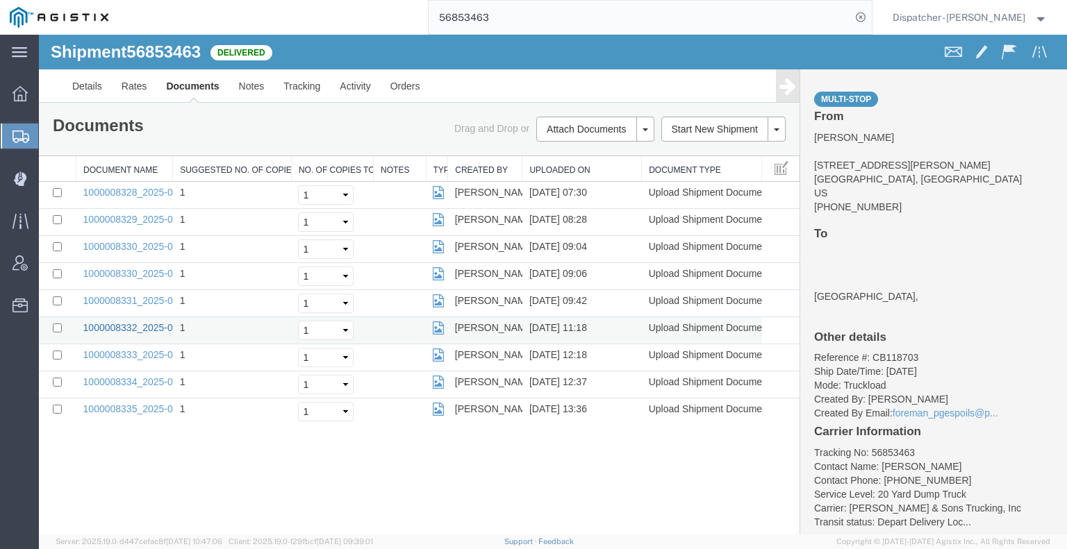
click at [100, 322] on link "1000008332_2025-09-18_11_18_36.jpg" at bounding box center [170, 327] width 174 height 11
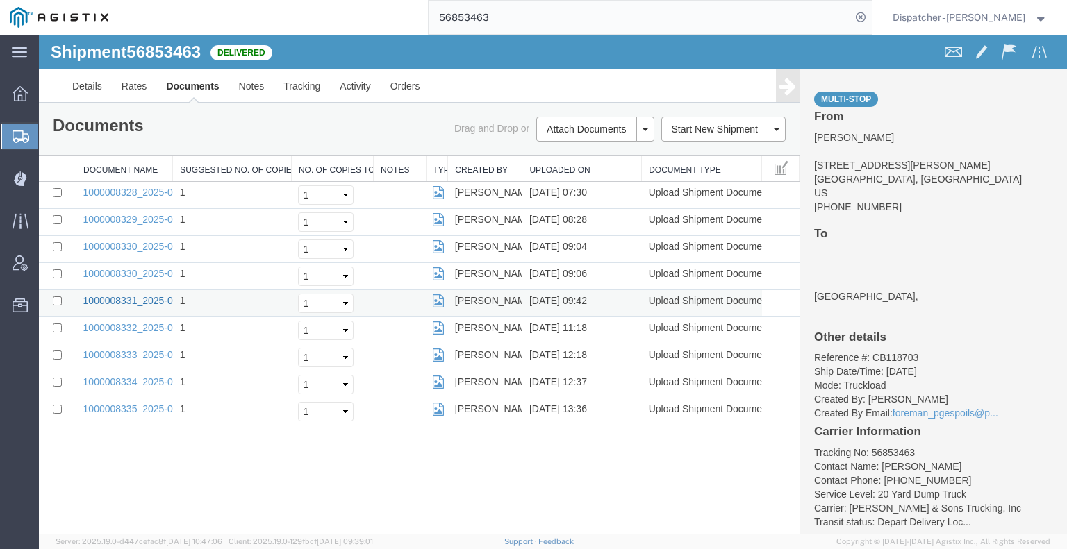
click at [133, 296] on link "1000008331_2025-09-18_09_42_09.jpg" at bounding box center [170, 300] width 174 height 11
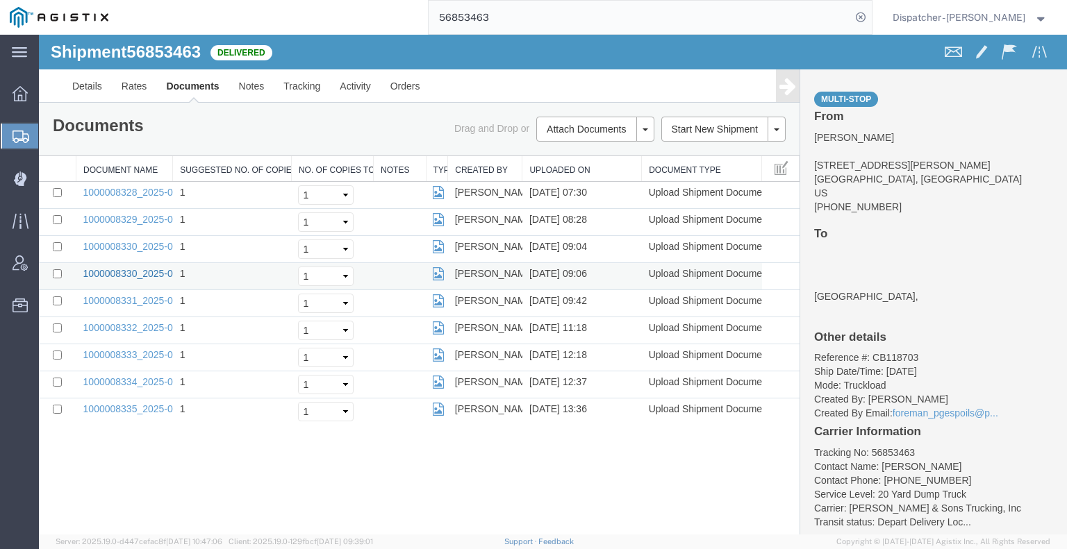
click at [133, 272] on link "1000008330_2025-09-18_09_05_45.jpg" at bounding box center [170, 273] width 174 height 11
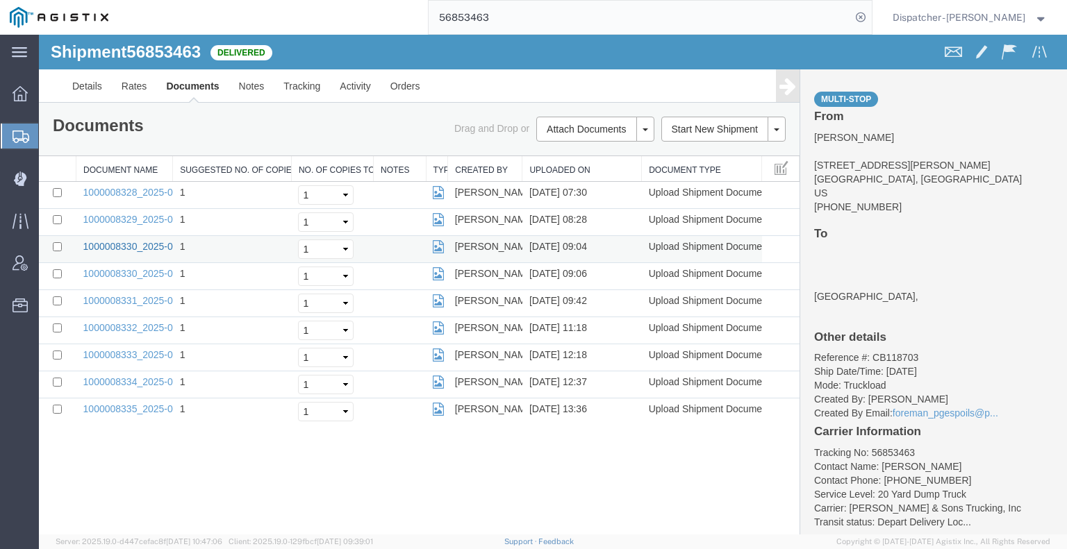
click at [133, 244] on link "1000008330_2025-09-18_09_04_00.jpg" at bounding box center [170, 246] width 174 height 11
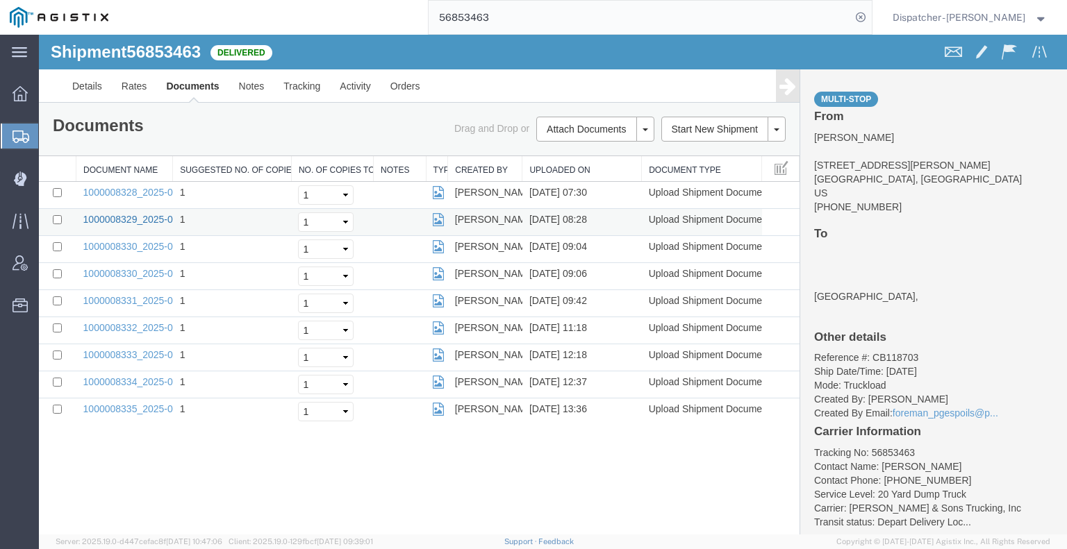
click at [123, 216] on link "1000008329_2025-09-18_08_27_35.jpg" at bounding box center [170, 219] width 174 height 11
click at [156, 190] on link "1000008328_2025-09-18_07_30_41.jpg" at bounding box center [170, 192] width 174 height 11
drag, startPoint x: 502, startPoint y: 17, endPoint x: 371, endPoint y: 5, distance: 131.9
click at [385, 6] on div "56853463" at bounding box center [495, 17] width 754 height 35
type input "56841295"
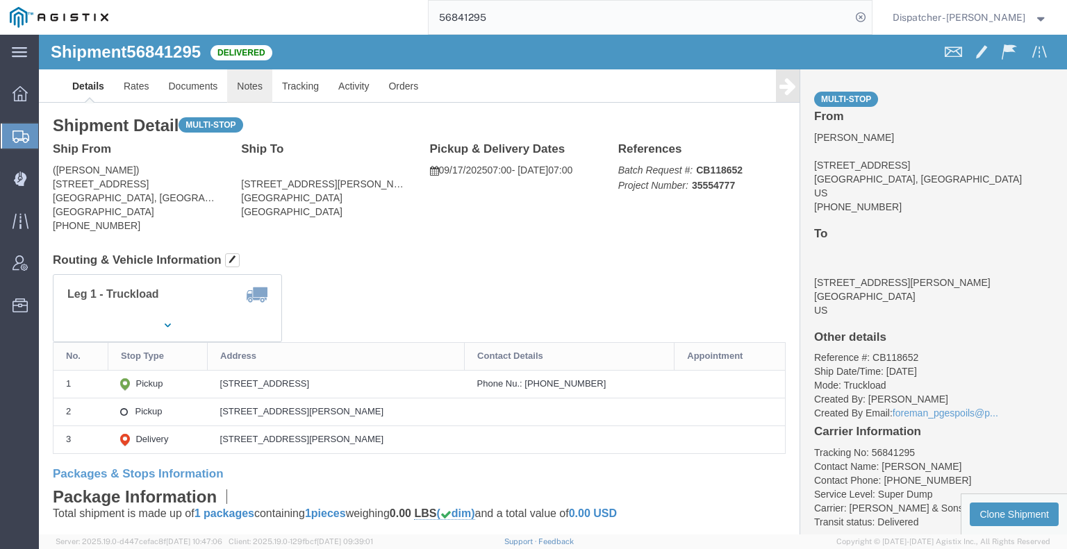
click link "Notes"
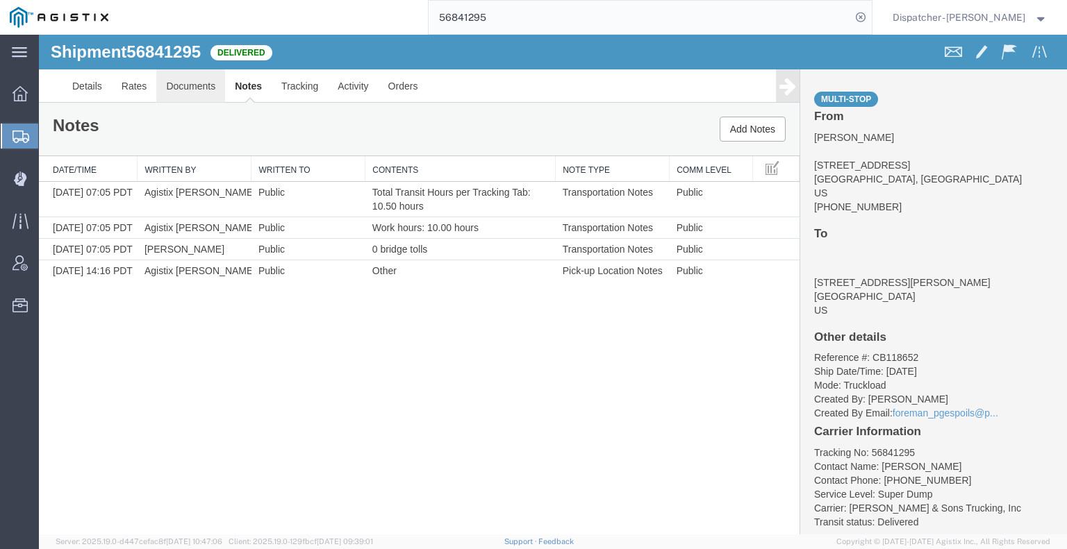
click at [201, 85] on link "Documents" at bounding box center [190, 85] width 69 height 33
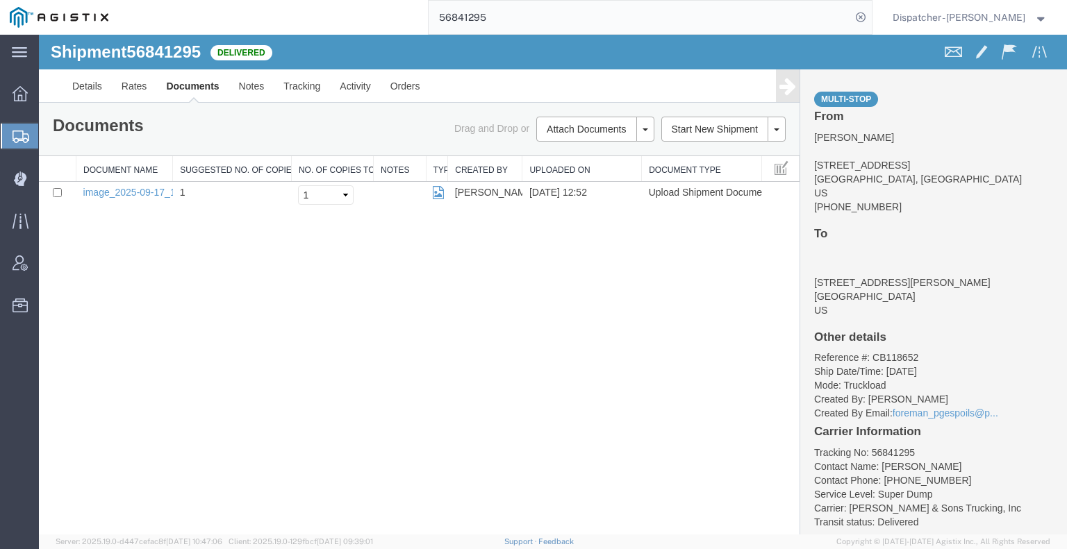
drag, startPoint x: 163, startPoint y: 311, endPoint x: 244, endPoint y: 244, distance: 105.1
click at [163, 311] on div "Shipment 56841295 1 of 1 Delivered Details Rates Documents Notes Tracking Activ…" at bounding box center [553, 285] width 1028 height 500
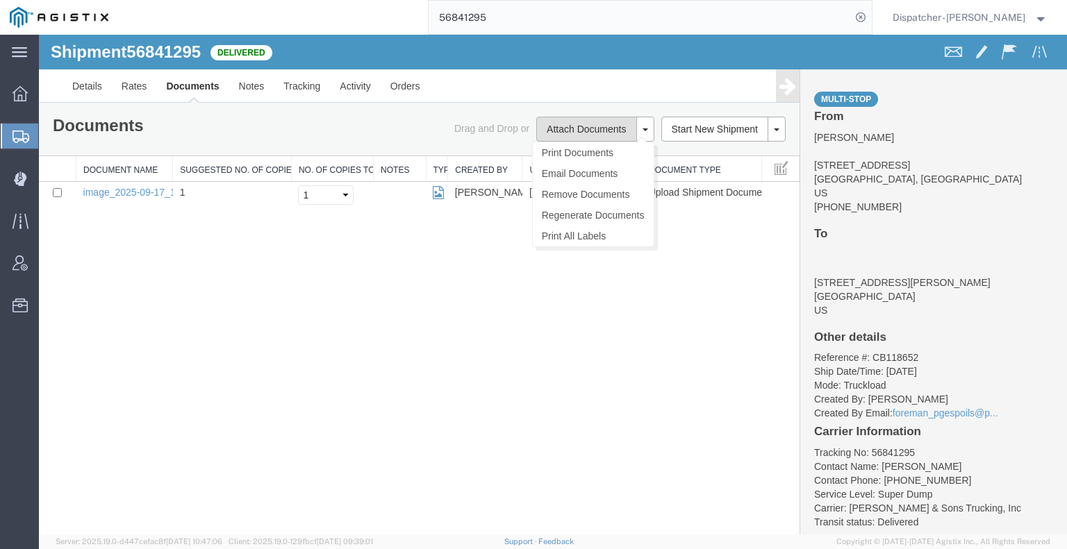
click at [567, 136] on button "Attach Documents" at bounding box center [586, 129] width 100 height 25
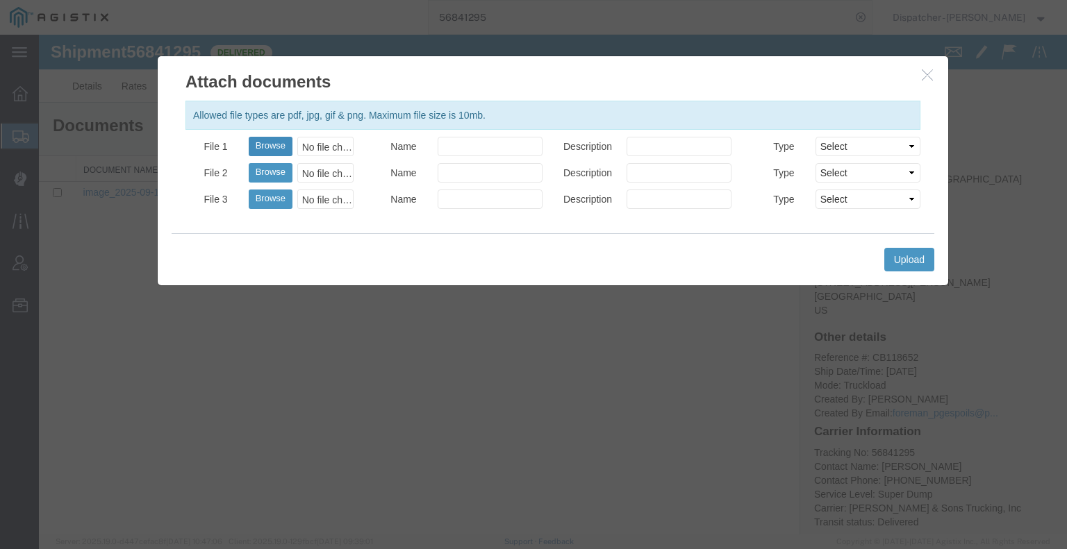
click at [278, 144] on button "Browse" at bounding box center [271, 146] width 44 height 19
type input "C:\fakepath\56841295trktag.pdf"
click at [908, 258] on button "Upload" at bounding box center [909, 260] width 50 height 24
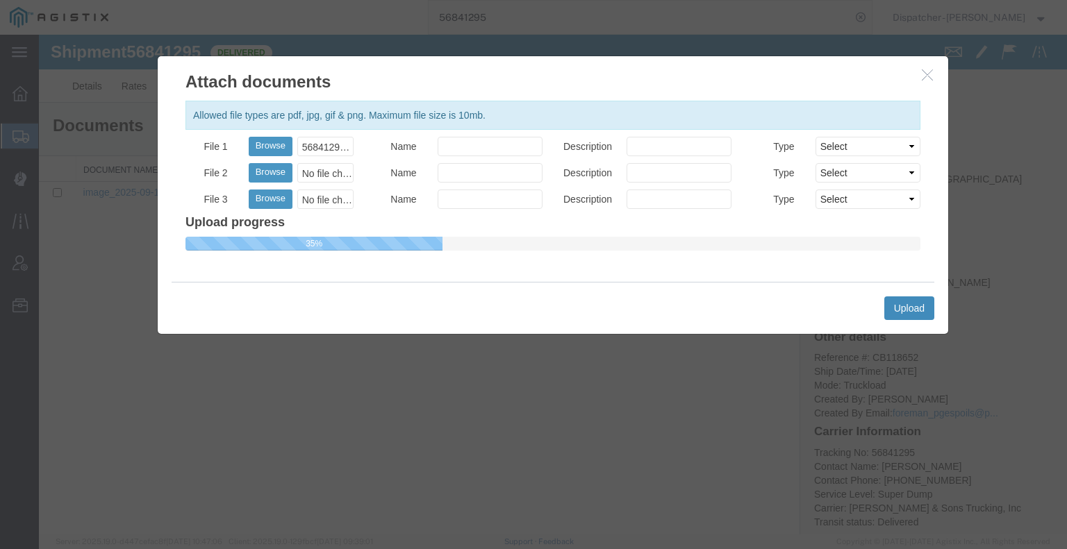
select select
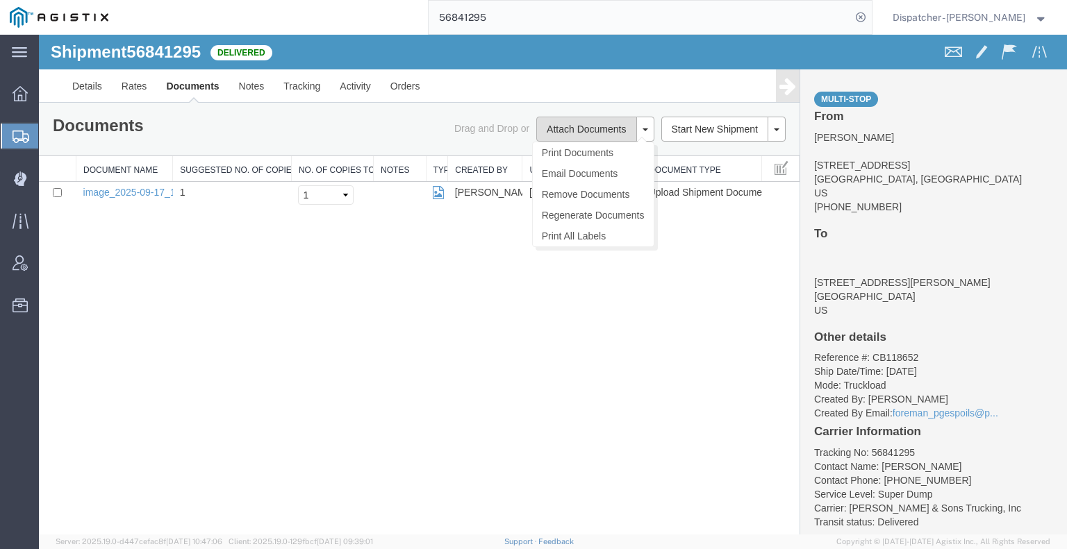
click at [558, 125] on button "Attach Documents" at bounding box center [586, 129] width 100 height 25
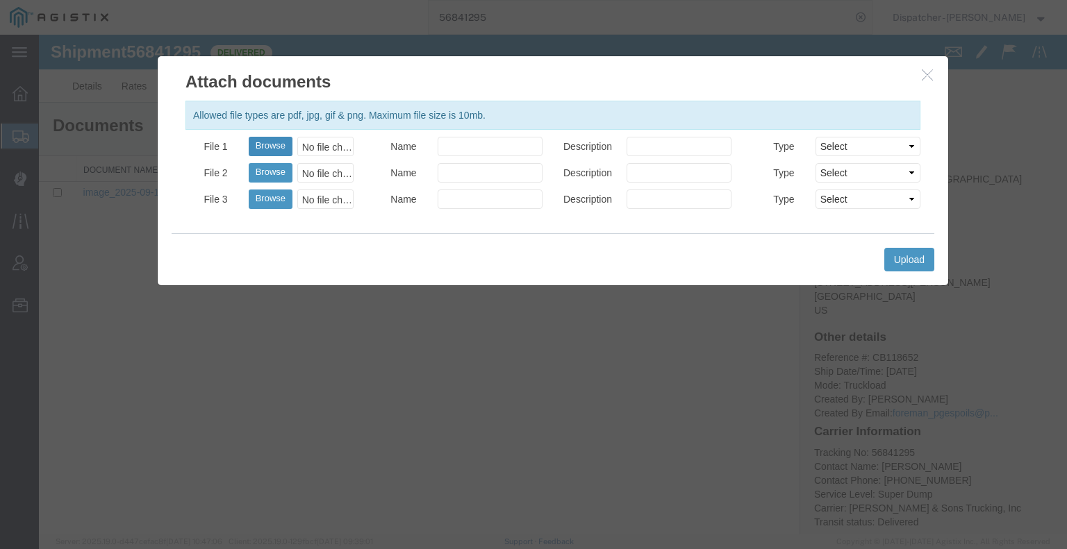
click at [257, 141] on button "Browse" at bounding box center [271, 146] width 44 height 19
type input "C:\fakepath\56841295trktag.pdf"
click at [907, 264] on button "Upload" at bounding box center [909, 260] width 50 height 24
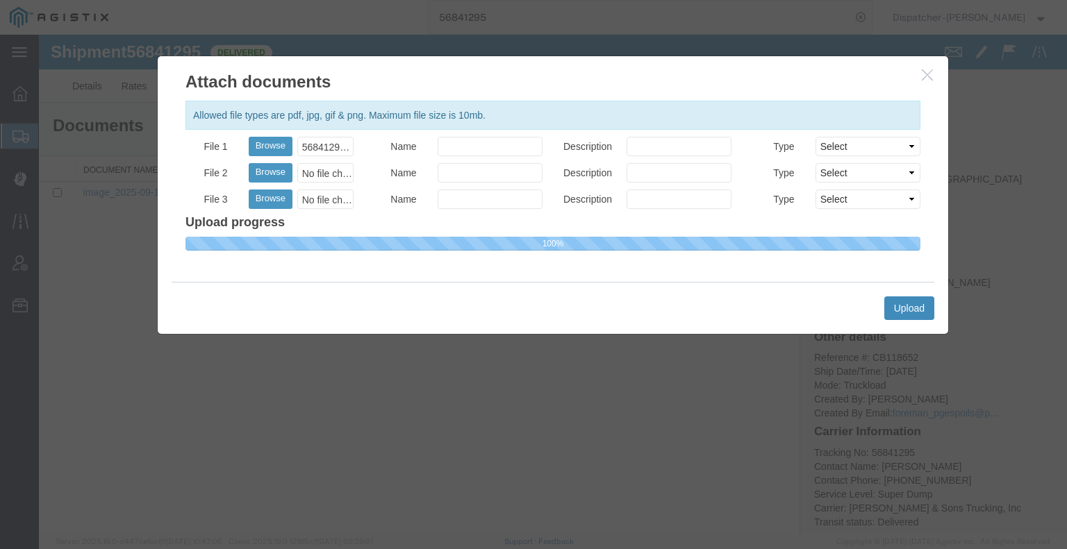
select select
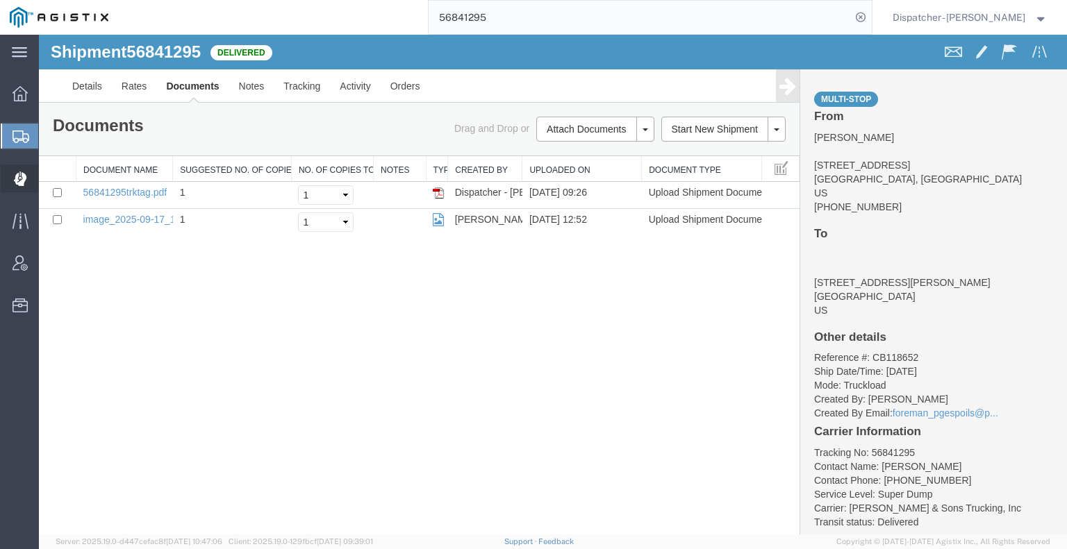
click at [23, 179] on icon at bounding box center [19, 179] width 13 height 14
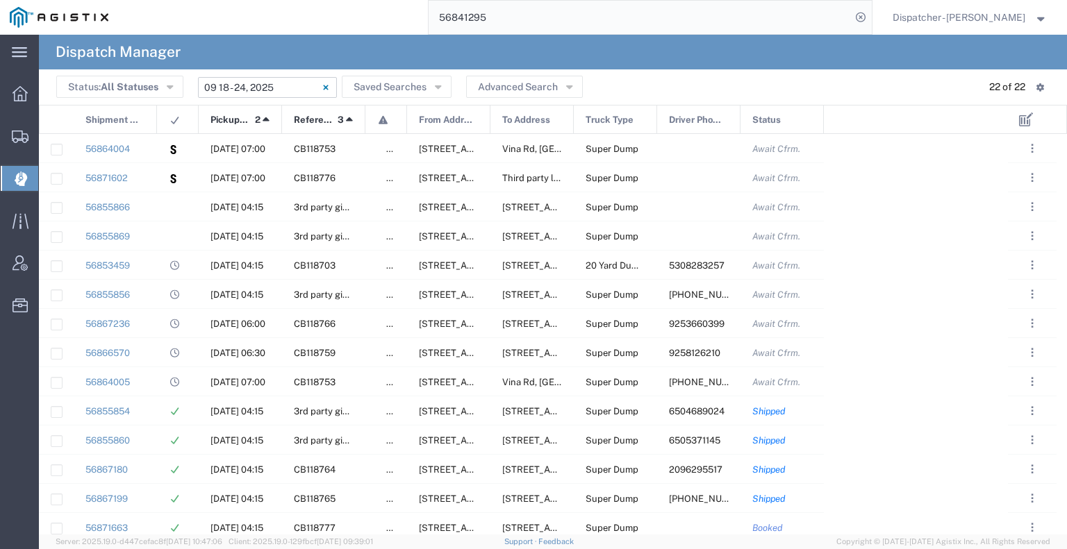
click at [269, 86] on input "[DATE] - [DATE]" at bounding box center [267, 87] width 139 height 21
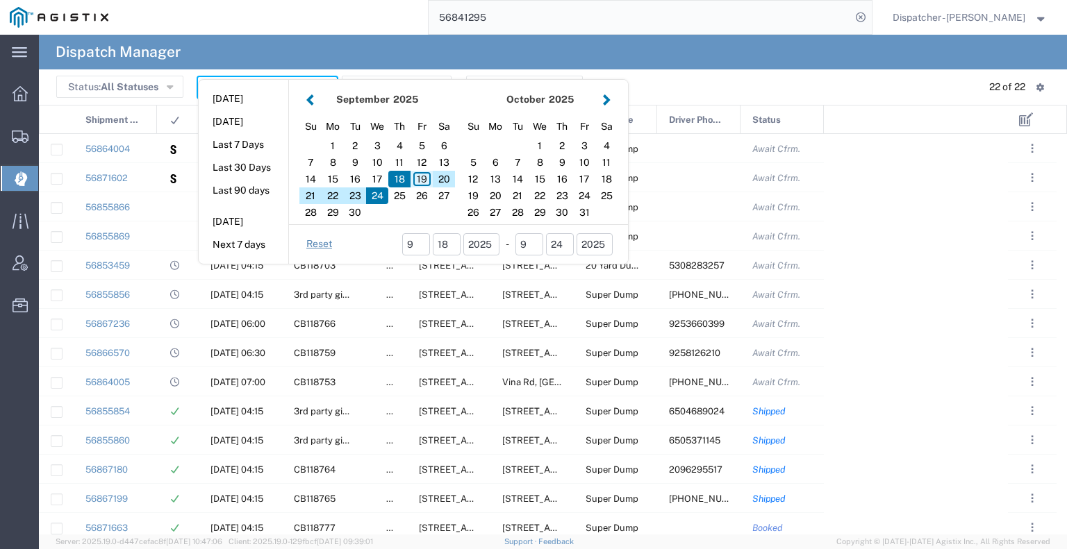
click at [421, 176] on div "19" at bounding box center [421, 179] width 22 height 17
type input "[DATE]"
type input "[DATE] - [DATE]"
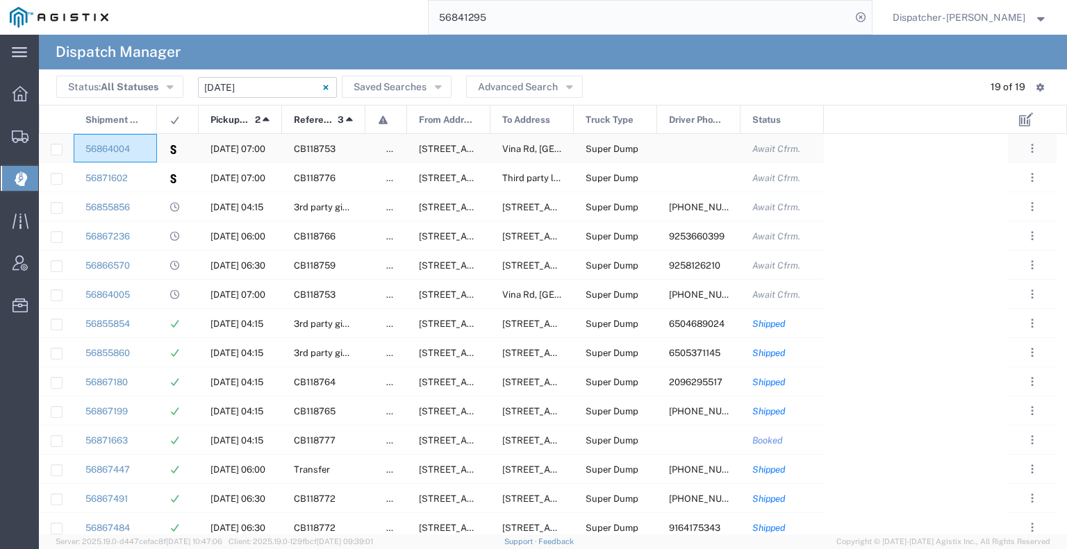
click at [150, 154] on div "56864004" at bounding box center [115, 148] width 83 height 28
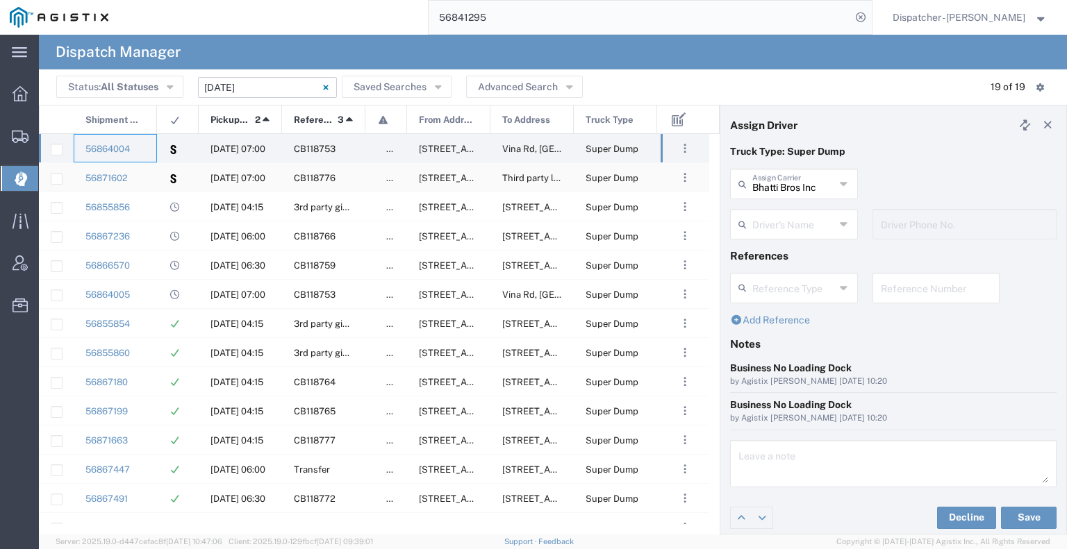
click at [147, 180] on div "56871602" at bounding box center [115, 177] width 83 height 28
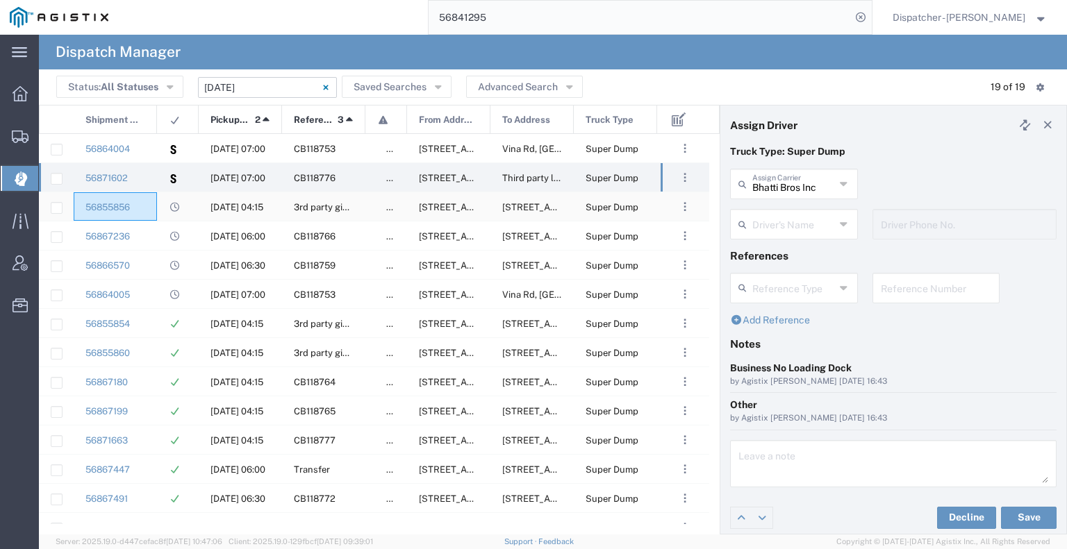
click at [153, 203] on div "56855856" at bounding box center [115, 206] width 83 height 28
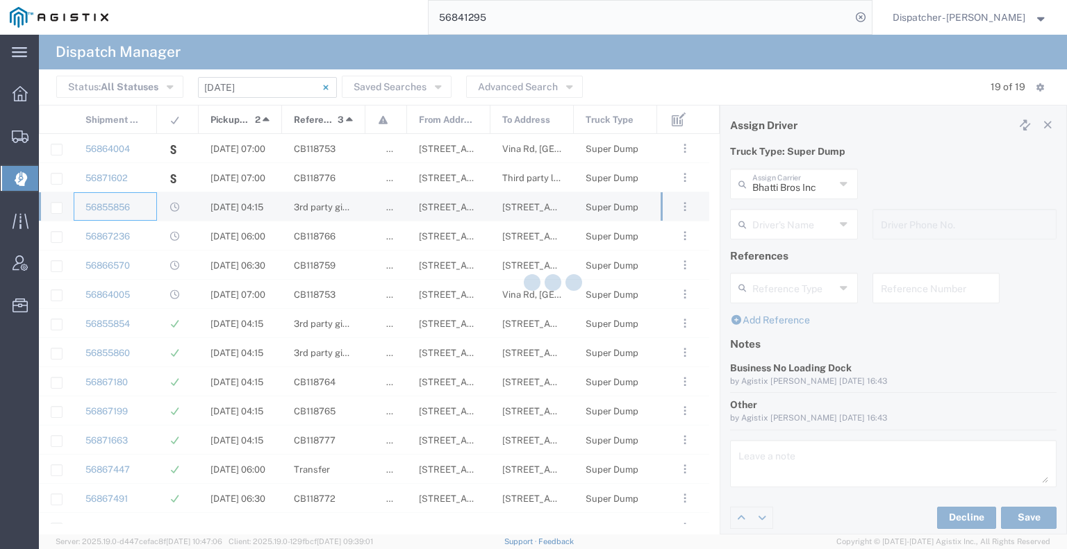
type input "E.P.A. Trucking"
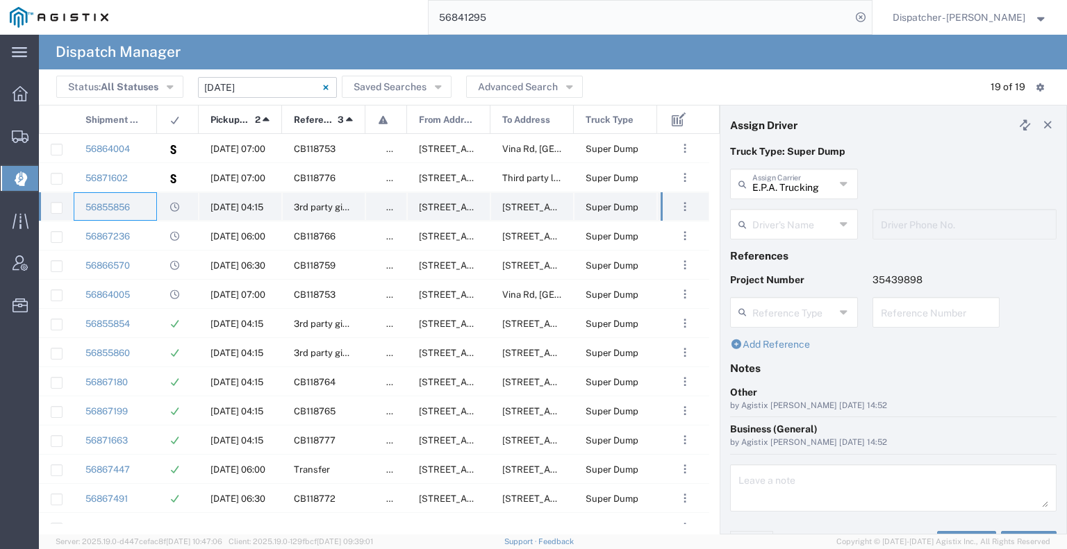
type input "[PERSON_NAME]"
type input "[PHONE_NUMBER]"
click at [149, 232] on div "56867236" at bounding box center [115, 236] width 83 height 28
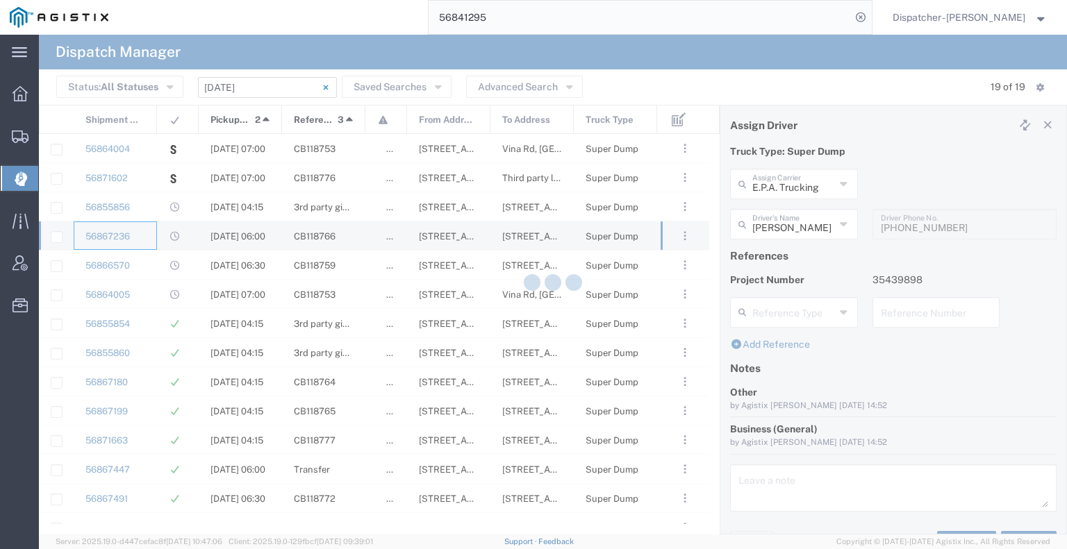
type input "[PERSON_NAME] & Sons Trucking, Inc"
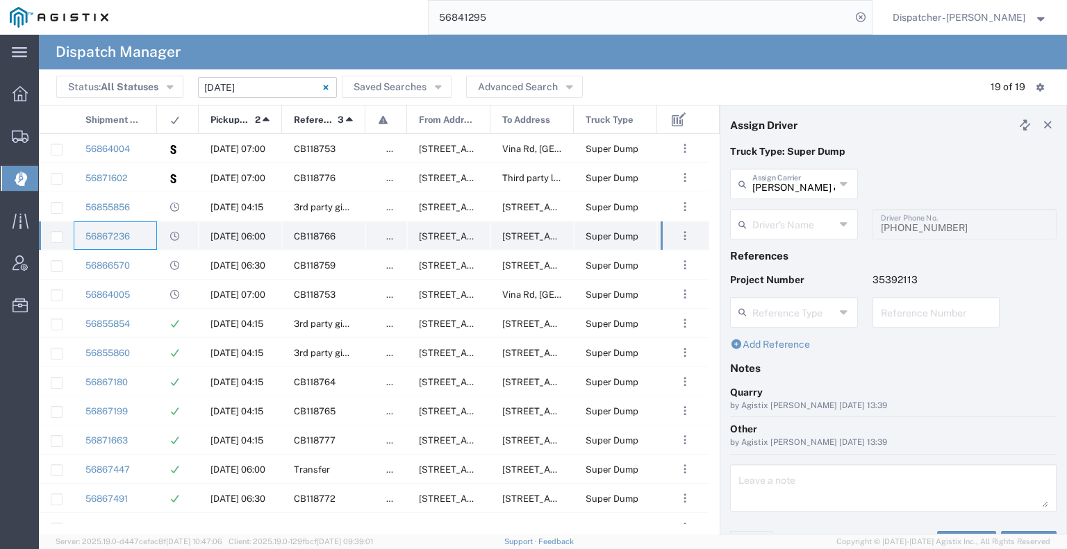
type input "[PERSON_NAME]"
type input "9253660399"
click at [145, 258] on div "56866570" at bounding box center [115, 265] width 83 height 28
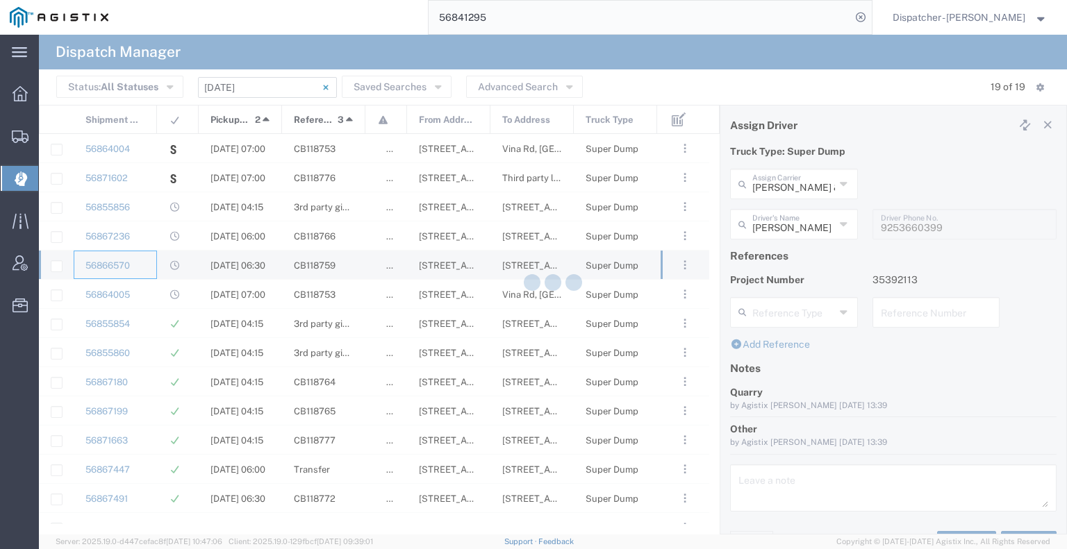
type input "[PERSON_NAME]"
type input "9258126210"
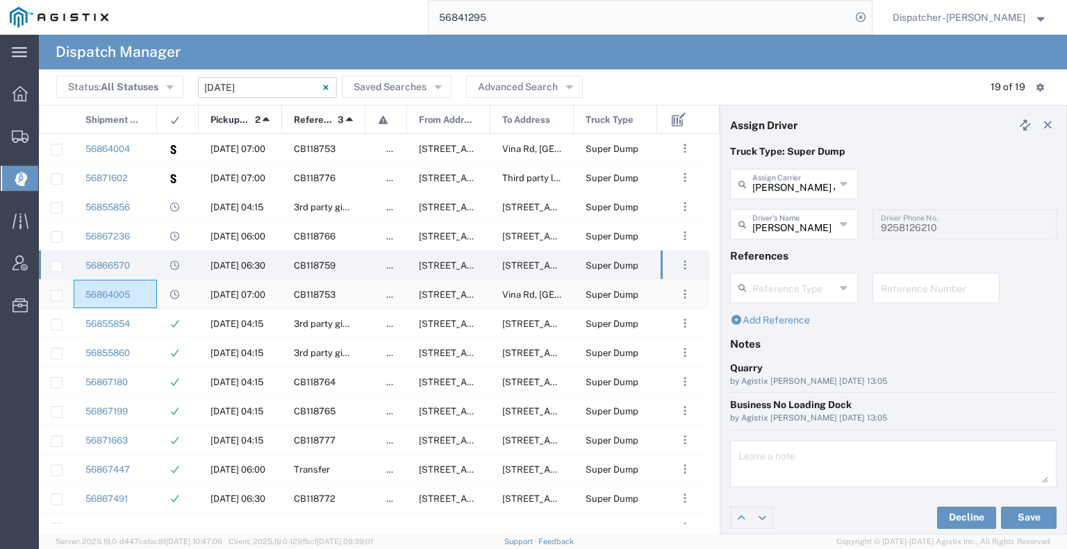
click at [142, 292] on div "56864005" at bounding box center [115, 294] width 83 height 28
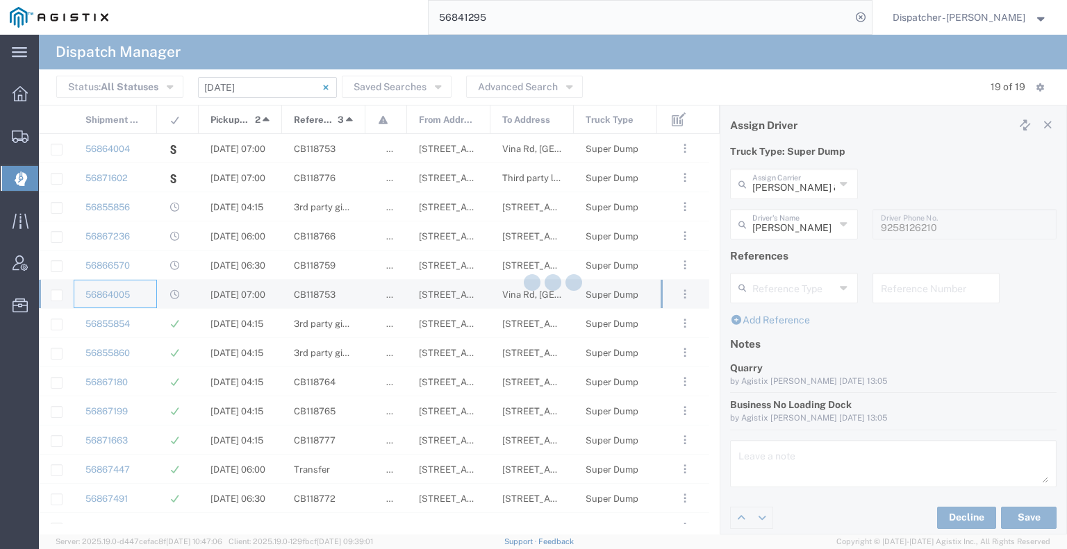
type input "[PERSON_NAME] Trucking"
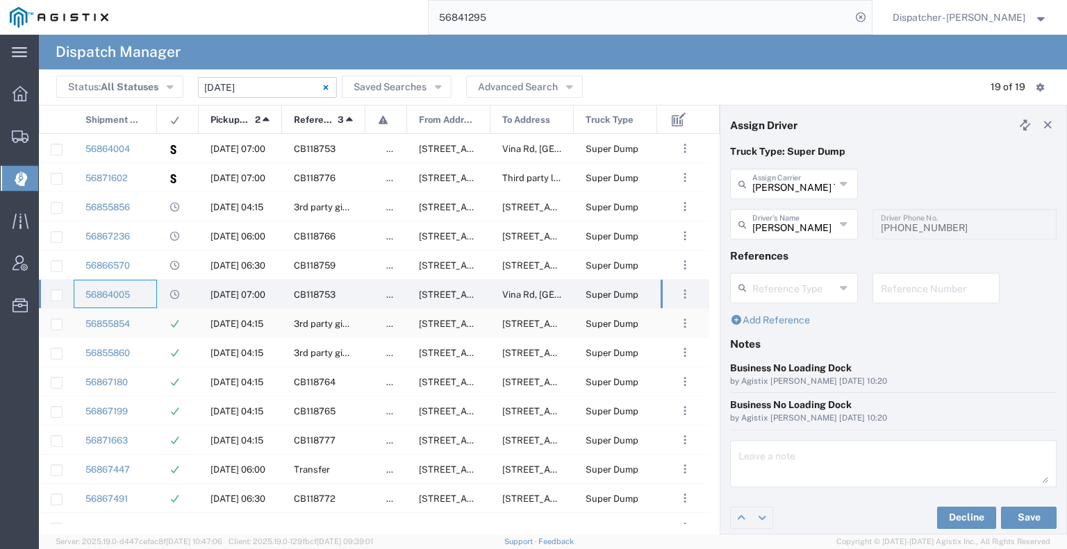
click at [144, 313] on div "56855854" at bounding box center [115, 323] width 83 height 28
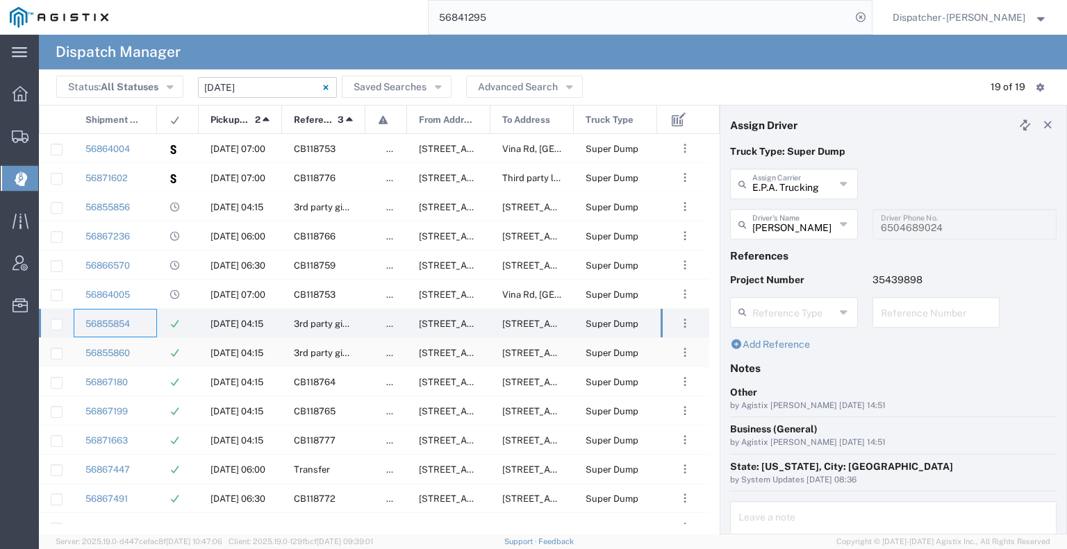
click at [149, 349] on div "56855860" at bounding box center [115, 352] width 83 height 28
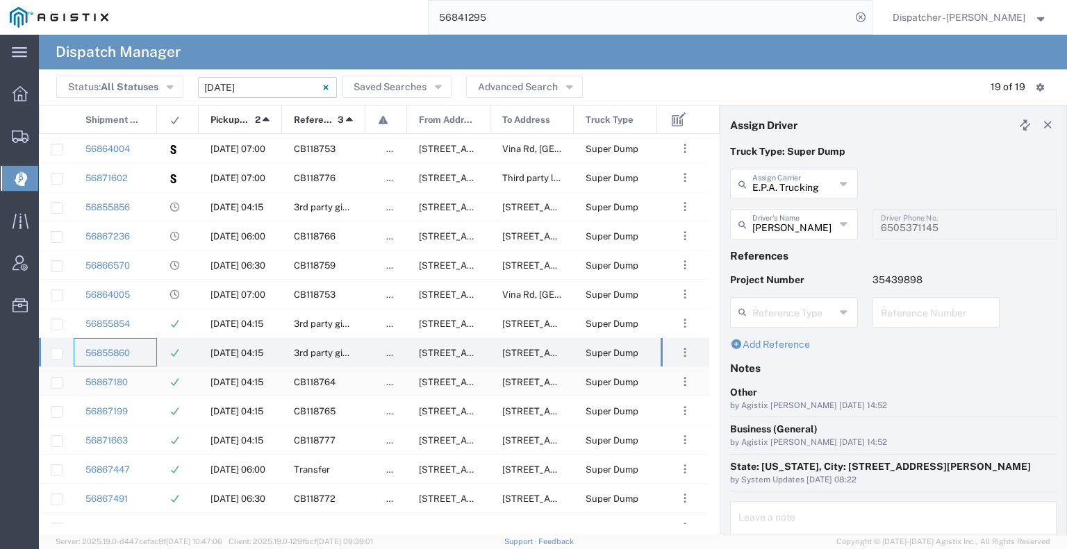
click at [149, 374] on div "56867180" at bounding box center [115, 381] width 83 height 28
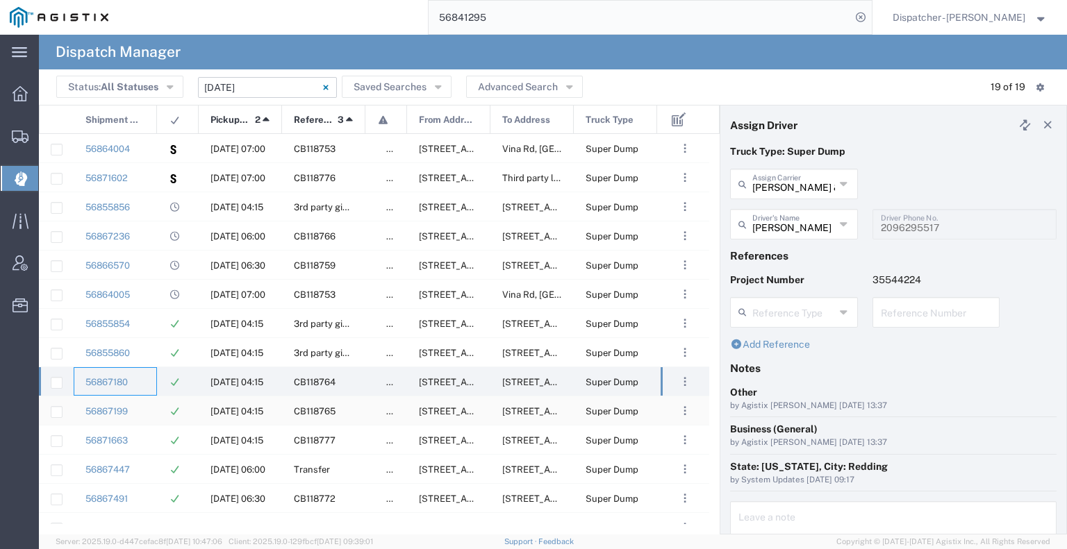
click at [144, 405] on div "56867199" at bounding box center [115, 411] width 83 height 28
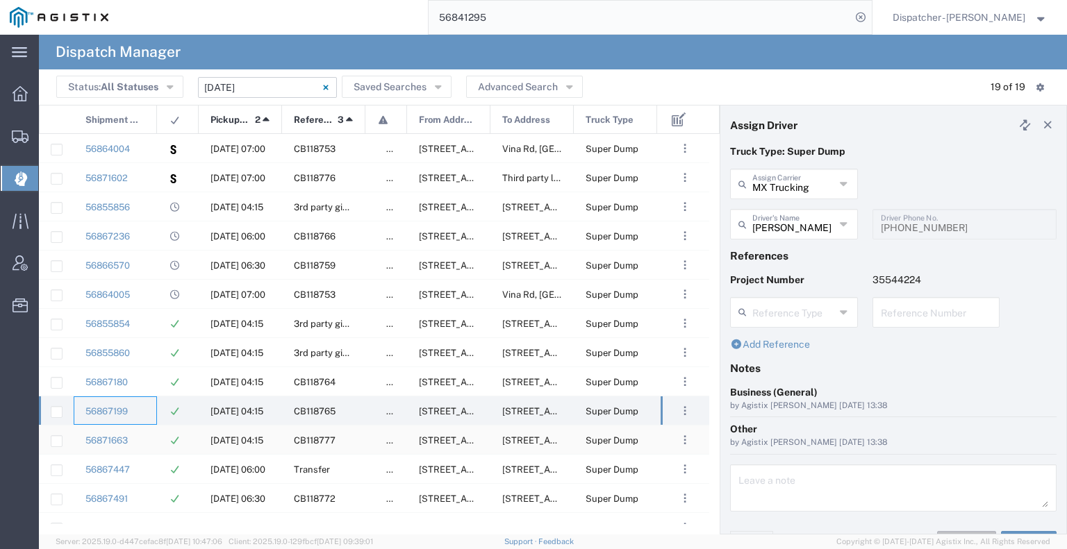
click at [149, 435] on div "56871663" at bounding box center [115, 440] width 83 height 28
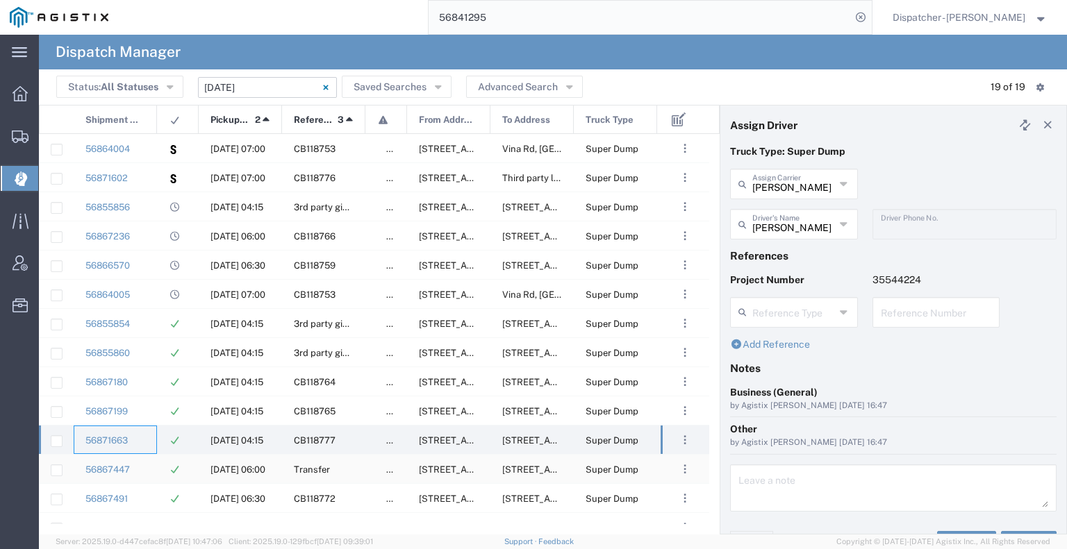
click at [144, 474] on div "56867447" at bounding box center [115, 469] width 83 height 28
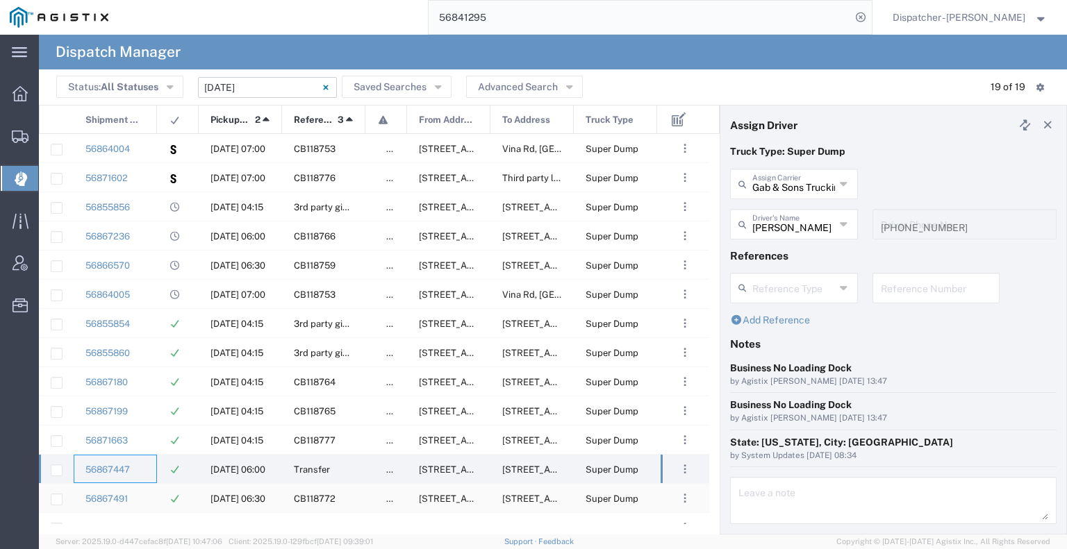
click at [141, 496] on div "56867491" at bounding box center [115, 498] width 83 height 28
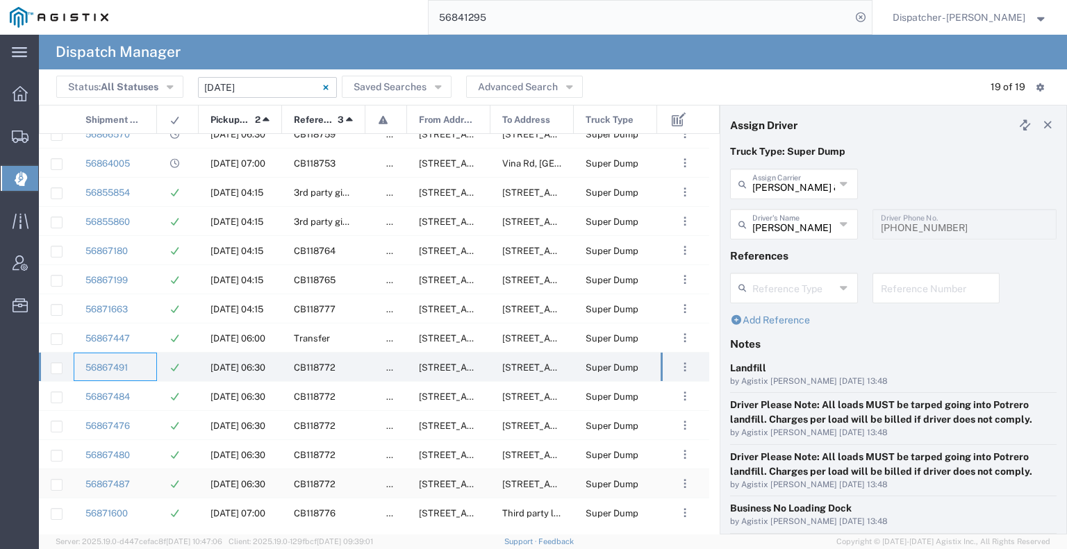
scroll to position [164, 0]
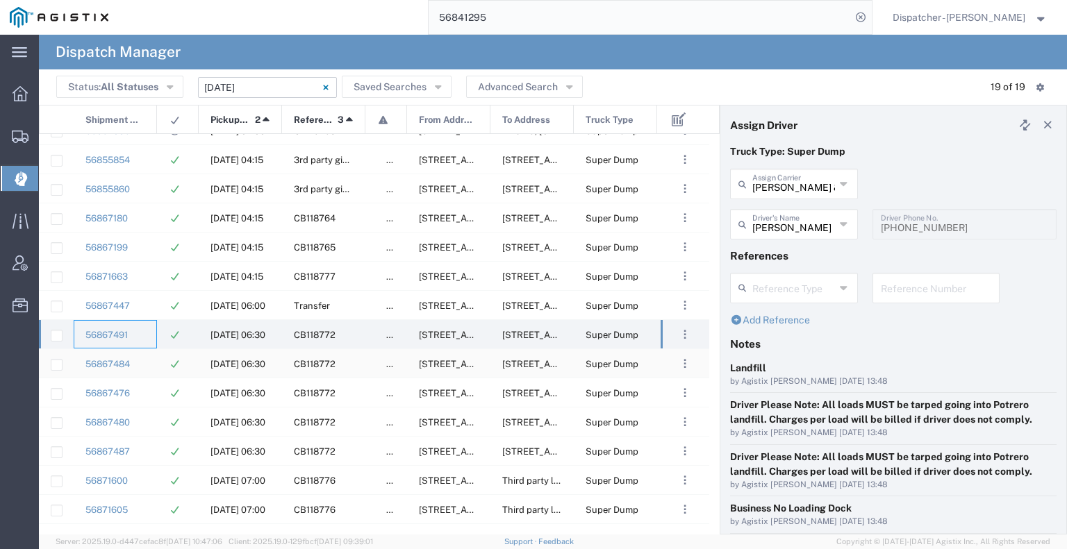
click at [139, 362] on div "56867484" at bounding box center [115, 363] width 83 height 28
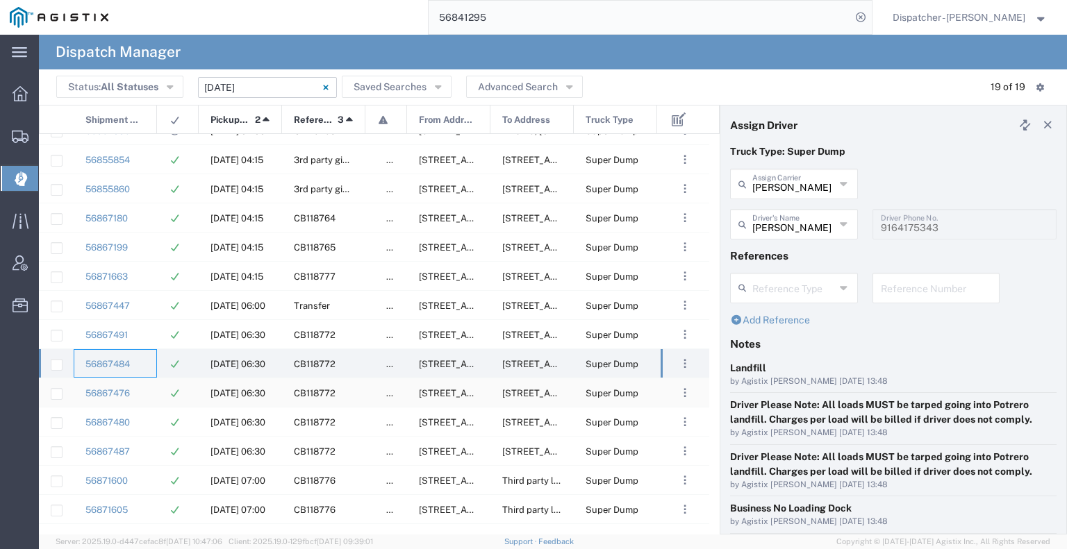
click at [151, 394] on div "56867476" at bounding box center [115, 392] width 83 height 28
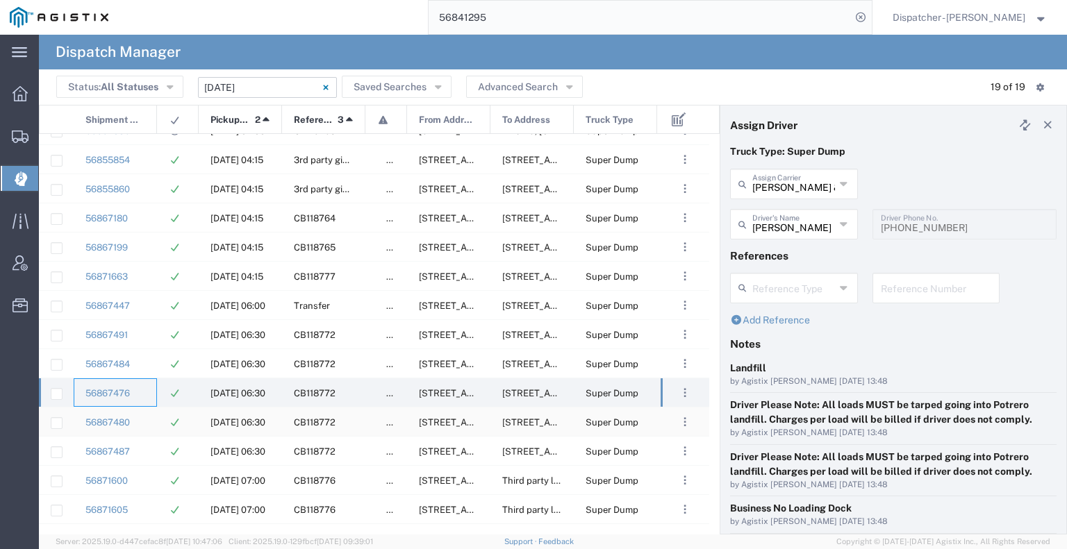
click at [151, 415] on div "56867480" at bounding box center [115, 422] width 83 height 28
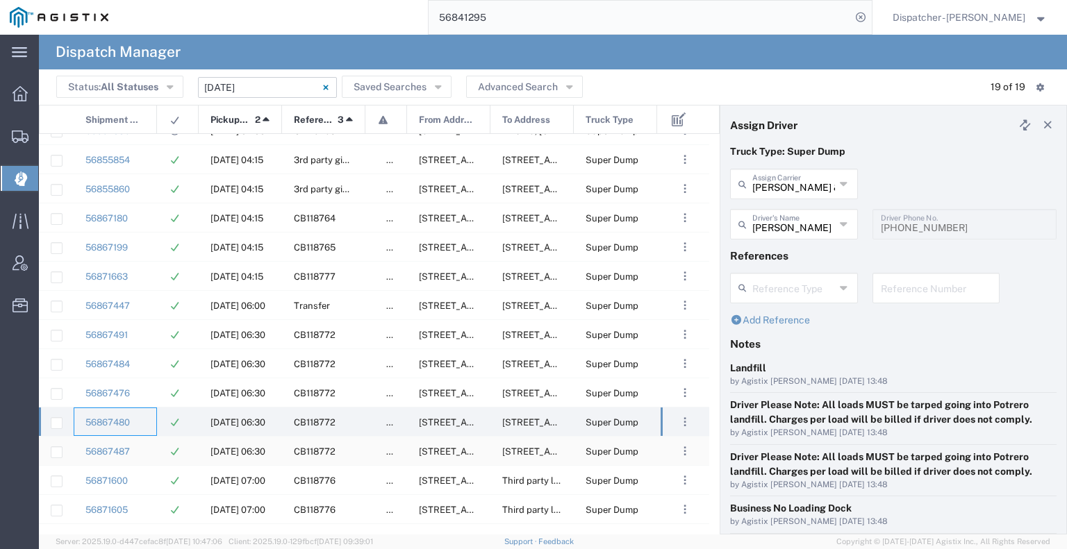
click at [147, 447] on div "56867487" at bounding box center [115, 451] width 83 height 28
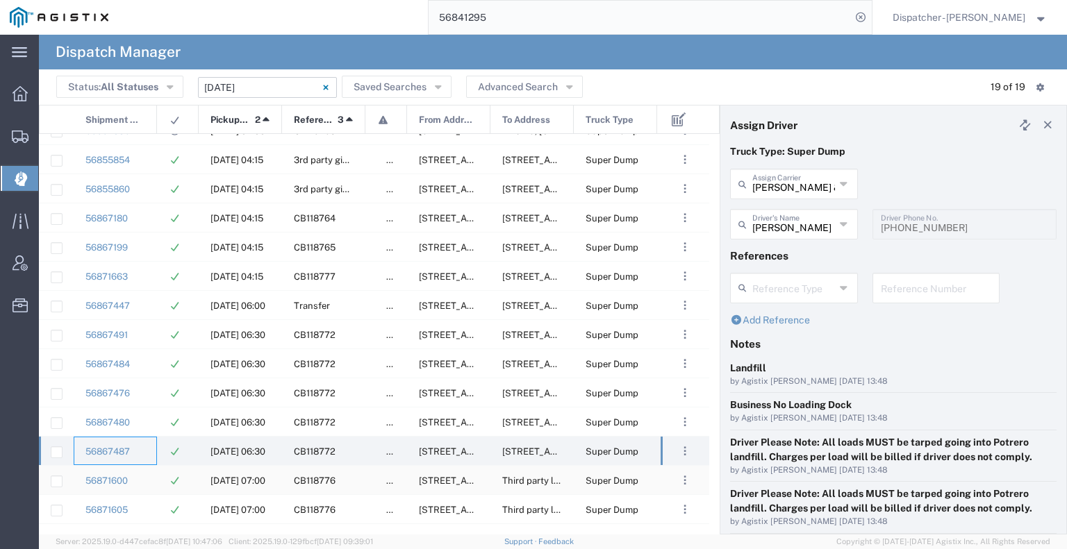
click at [148, 474] on div "56871600" at bounding box center [115, 480] width 83 height 28
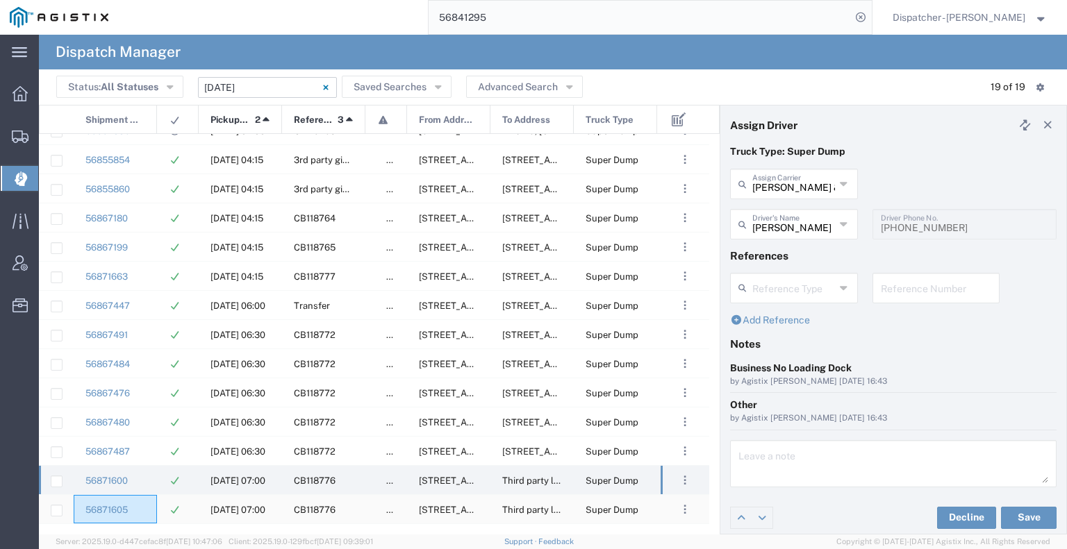
click at [147, 501] on div "56871605" at bounding box center [115, 509] width 83 height 28
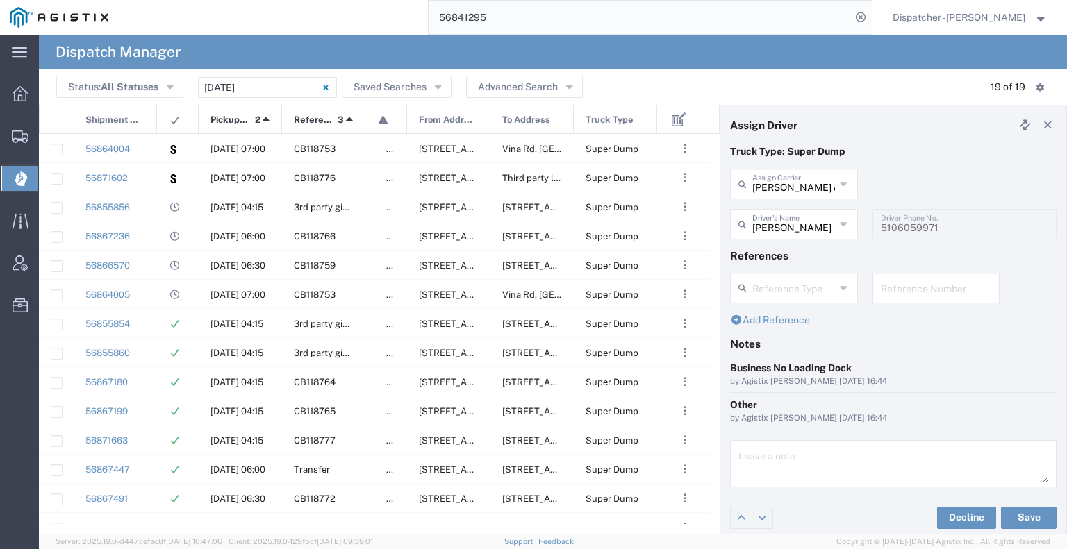
scroll to position [164, 0]
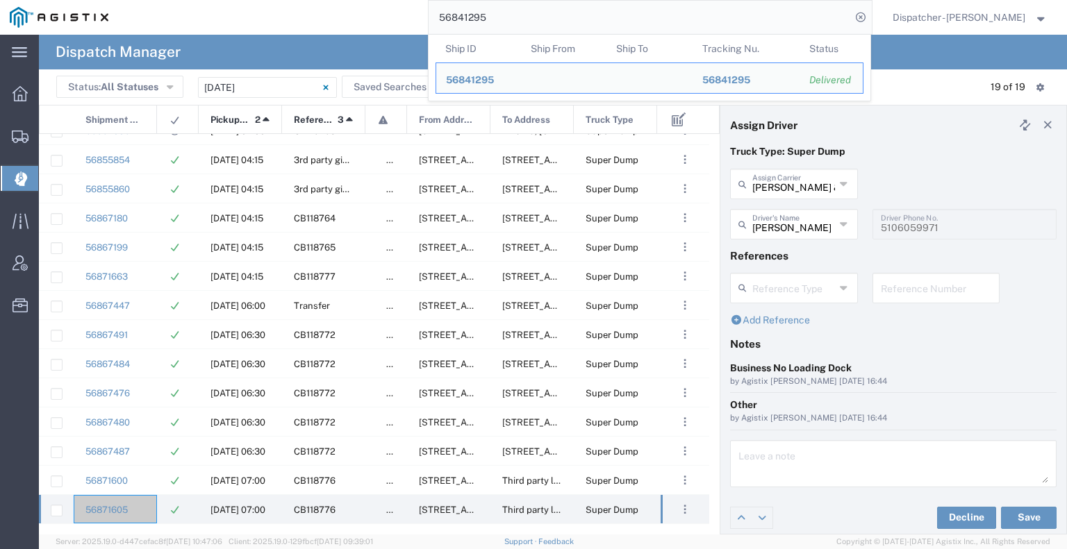
drag, startPoint x: 514, startPoint y: 22, endPoint x: 414, endPoint y: -6, distance: 103.8
click at [414, 0] on html "main_menu Created with Sketch. Collapse Menu Dashboard Shipments Create Shipmen…" at bounding box center [533, 274] width 1067 height 549
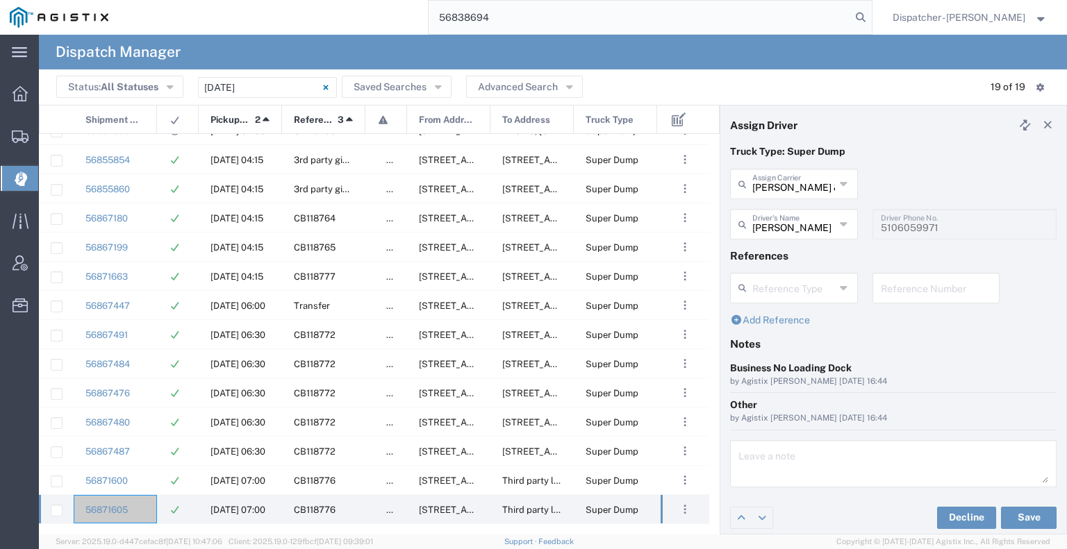
type input "56838694"
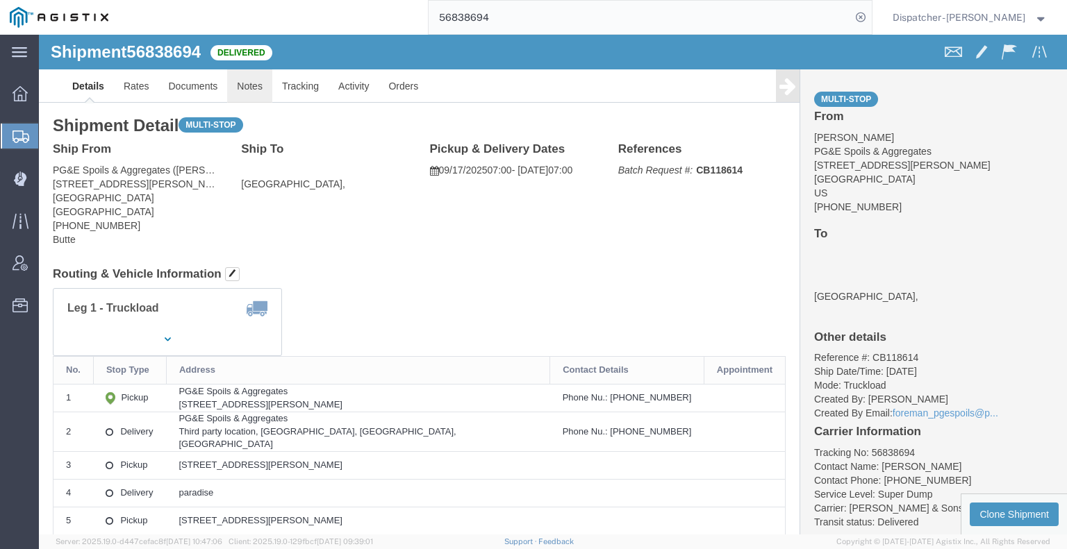
click link "Notes"
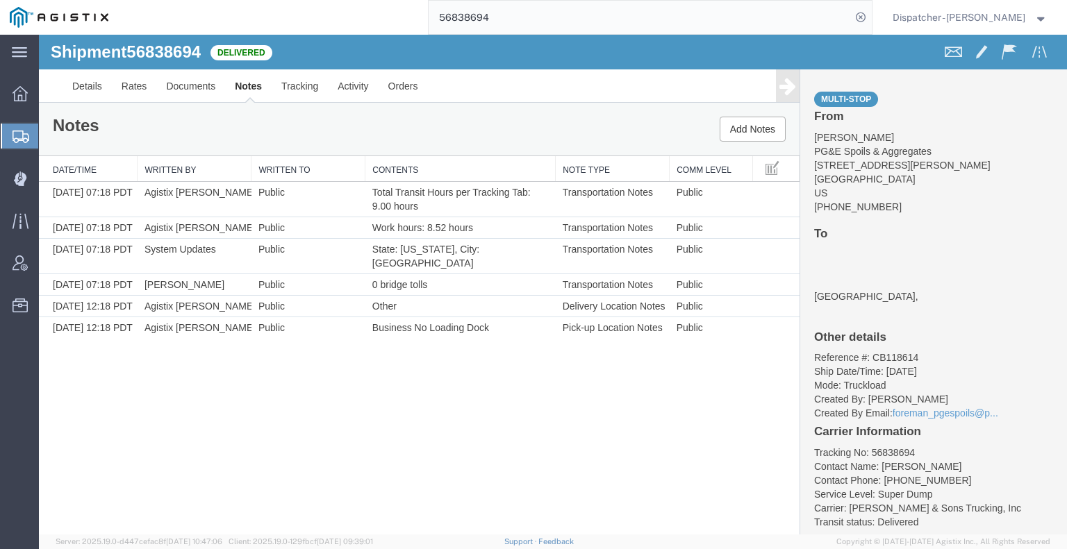
click at [781, 90] on icon at bounding box center [787, 85] width 17 height 19
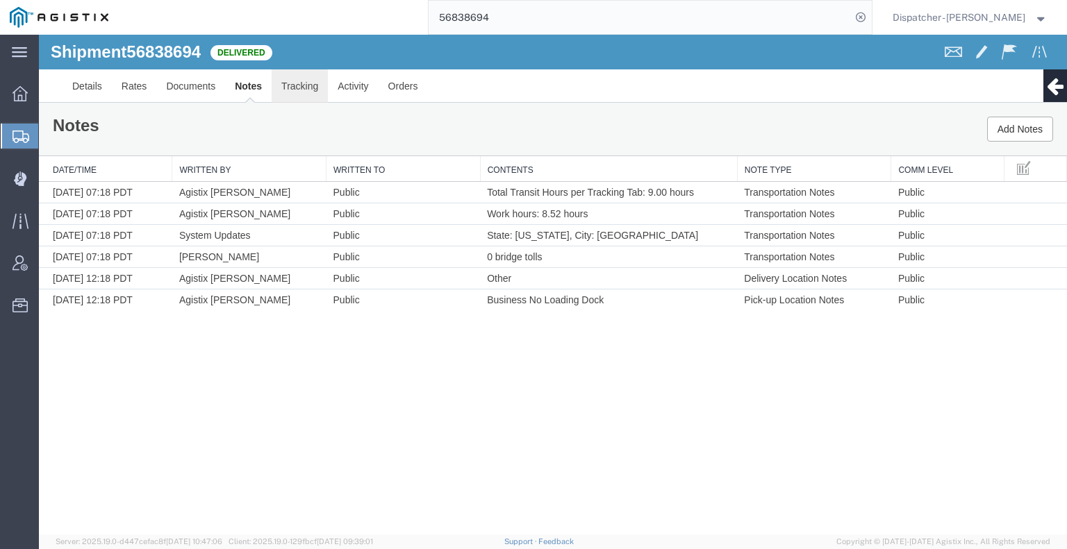
click at [303, 94] on link "Tracking" at bounding box center [300, 85] width 56 height 33
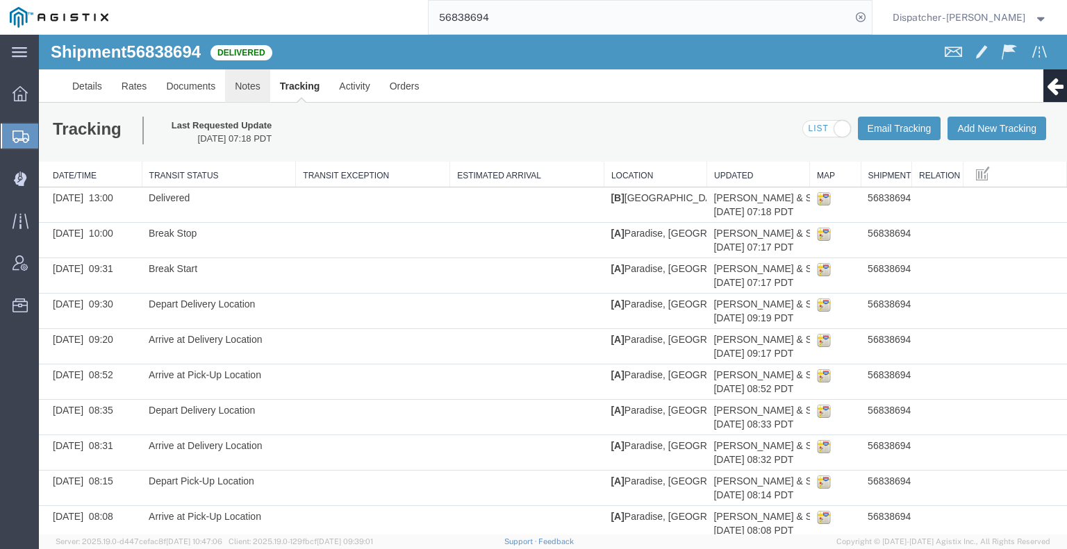
click at [242, 91] on link "Notes" at bounding box center [247, 85] width 45 height 33
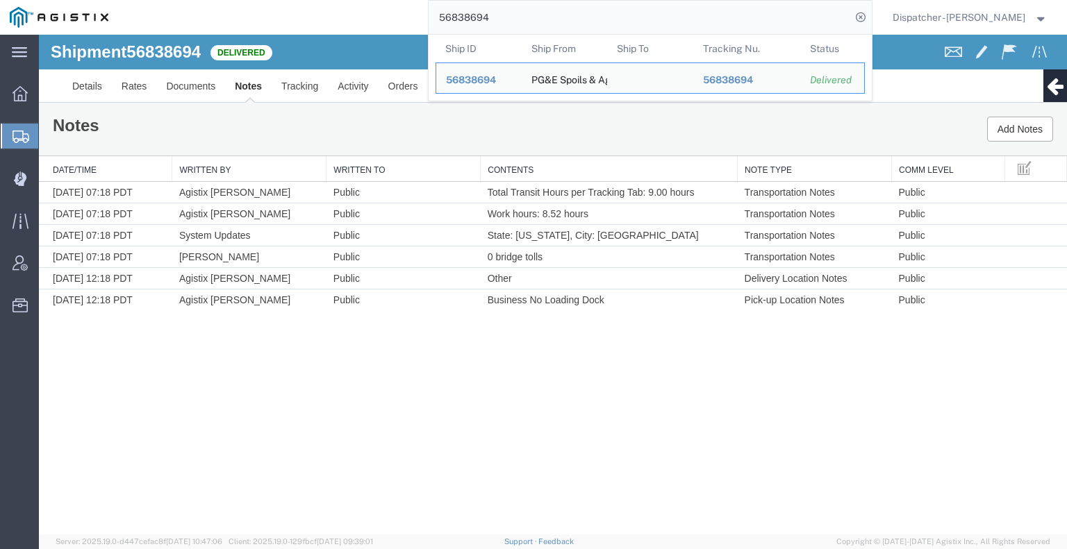
drag, startPoint x: 517, startPoint y: 18, endPoint x: 391, endPoint y: 2, distance: 126.7
click at [411, 7] on div "56838694 Ship ID Ship From Ship To Tracking Nu. Status Ship ID 56838694 Ship Fr…" at bounding box center [495, 17] width 754 height 35
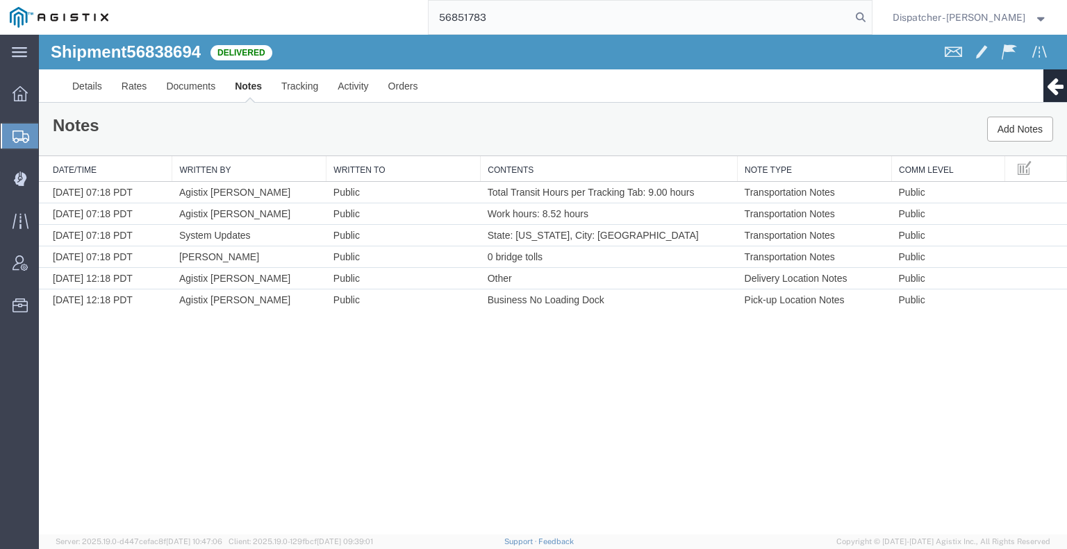
type input "56851783"
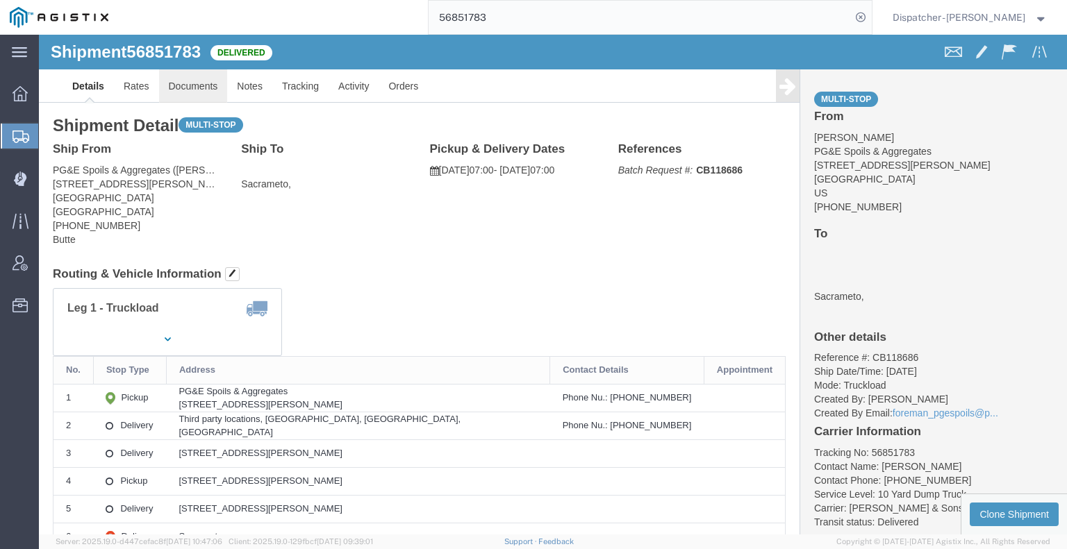
click link "Documents"
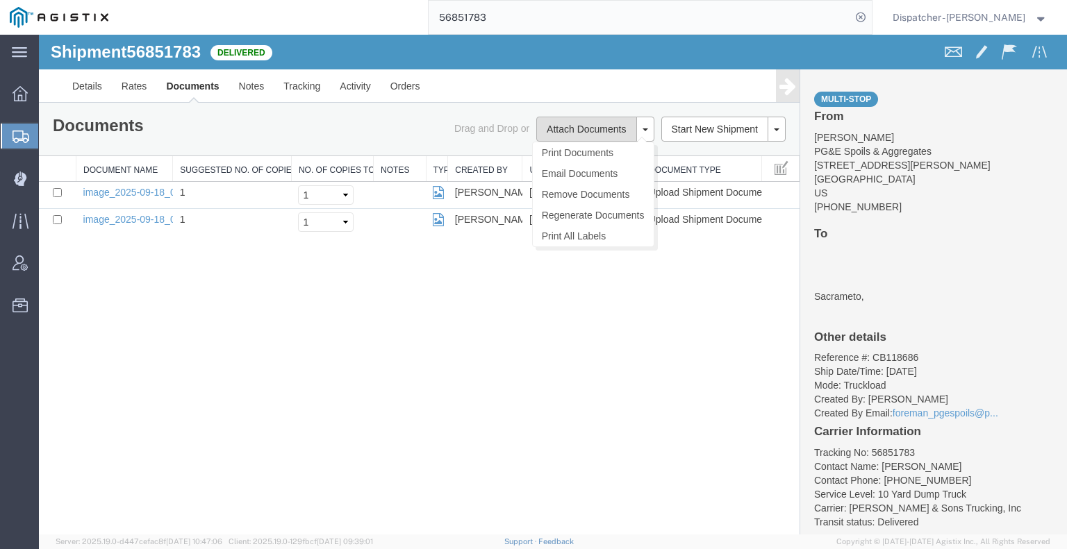
click at [577, 128] on button "Attach Documents" at bounding box center [586, 129] width 100 height 25
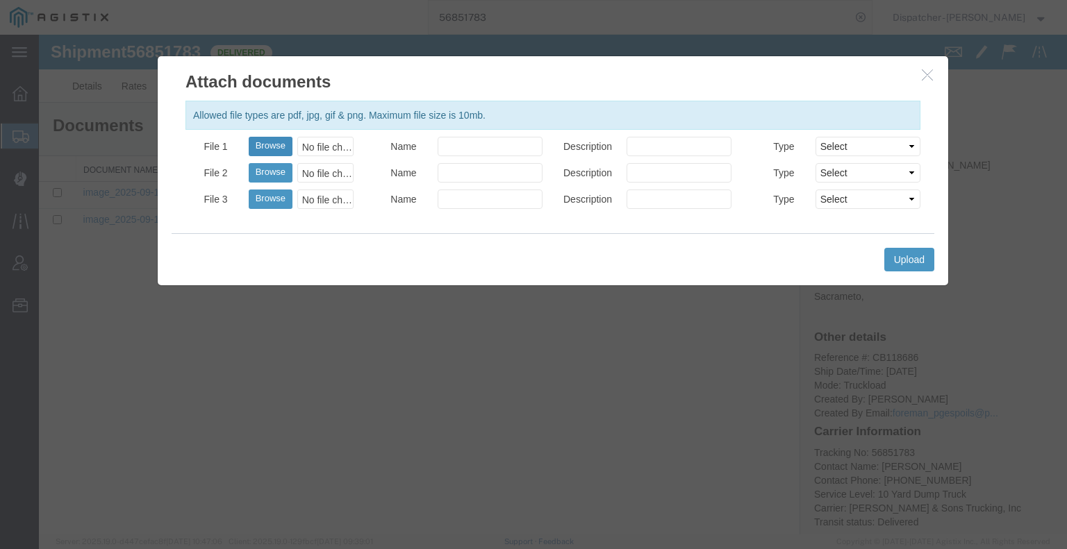
click at [280, 144] on button "Browse" at bounding box center [271, 146] width 44 height 19
type input "C:\fakepath\56851783trktag.pdf"
click at [897, 258] on button "Upload" at bounding box center [909, 260] width 50 height 24
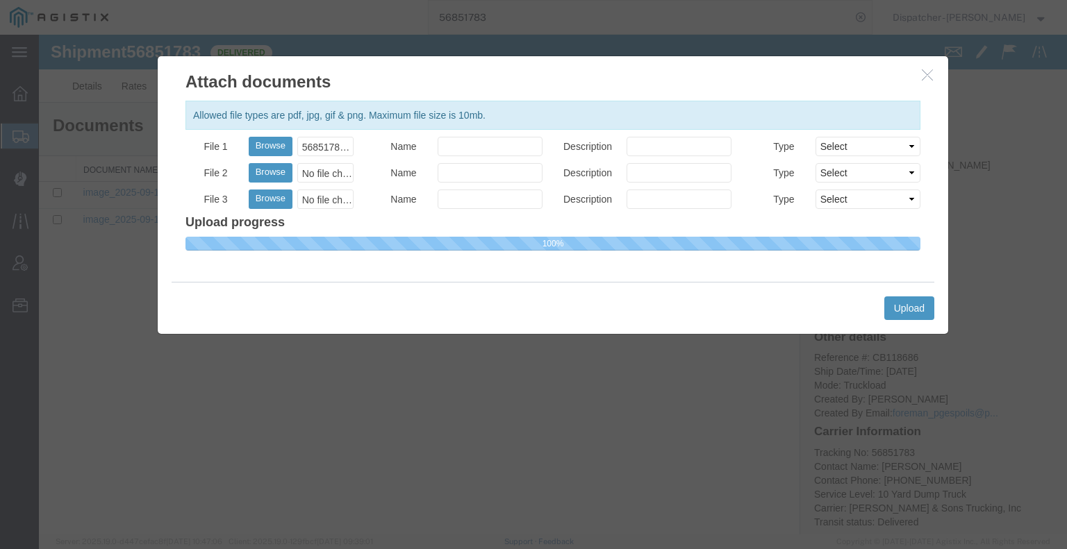
select select
